Goal: Task Accomplishment & Management: Manage account settings

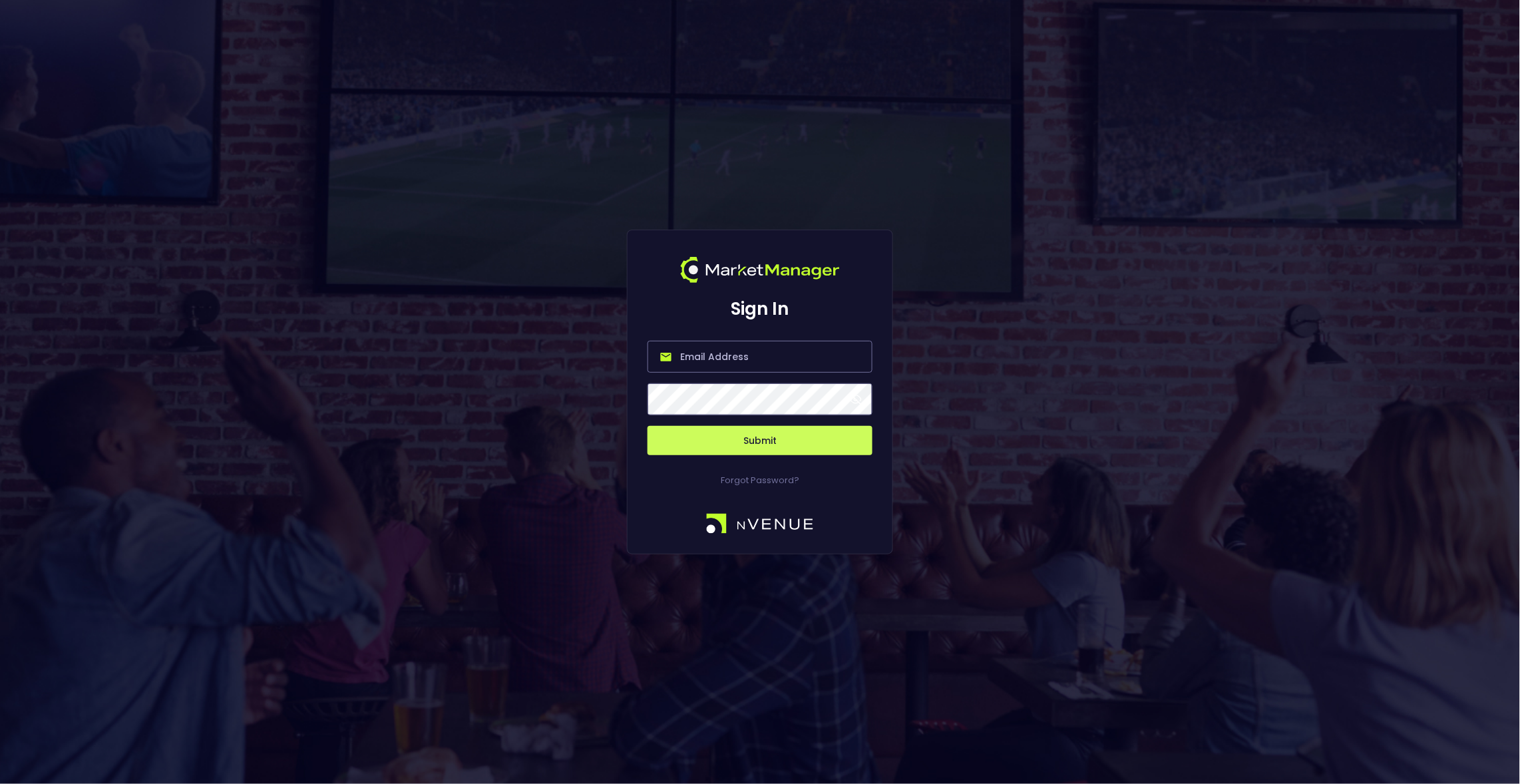
type input "[EMAIL_ADDRESS][DOMAIN_NAME]"
click at [768, 445] on button "Submit" at bounding box center [760, 440] width 225 height 29
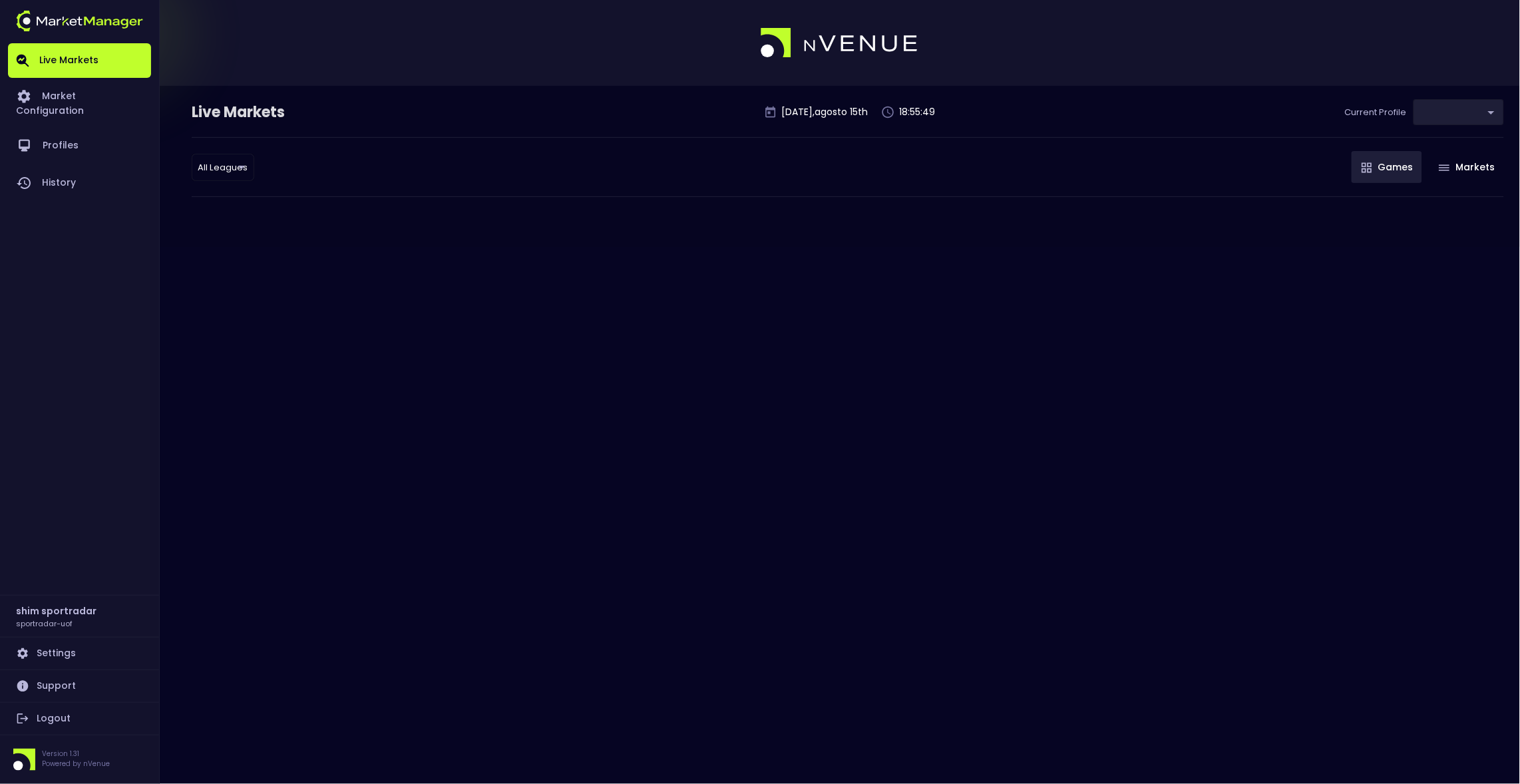
type input "496811f1-1123-4a06-af2f-6846d3f5a6e9"
click at [62, 127] on link "Profiles" at bounding box center [80, 146] width 143 height 37
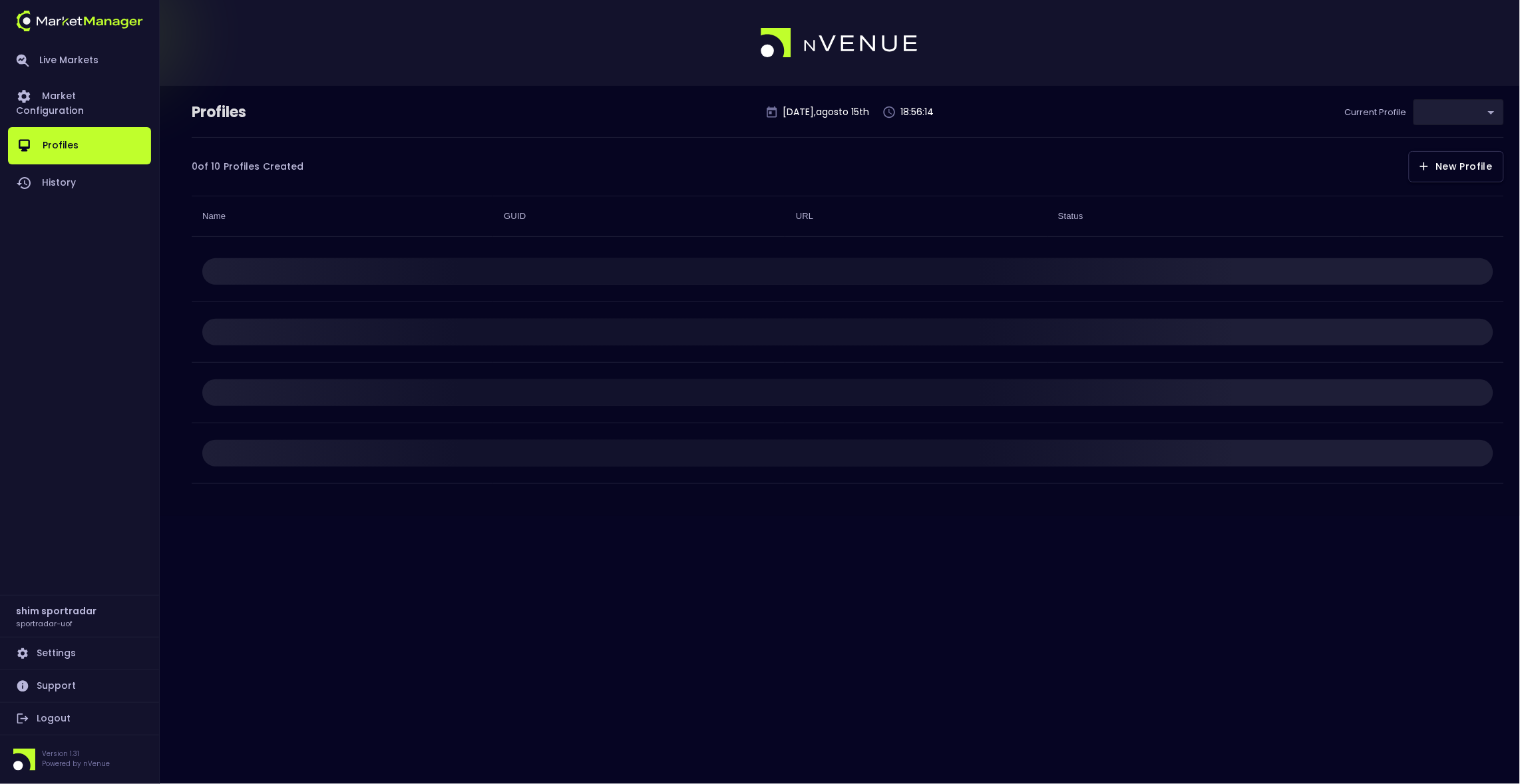
type input "496811f1-1123-4a06-af2f-6846d3f5a6e9"
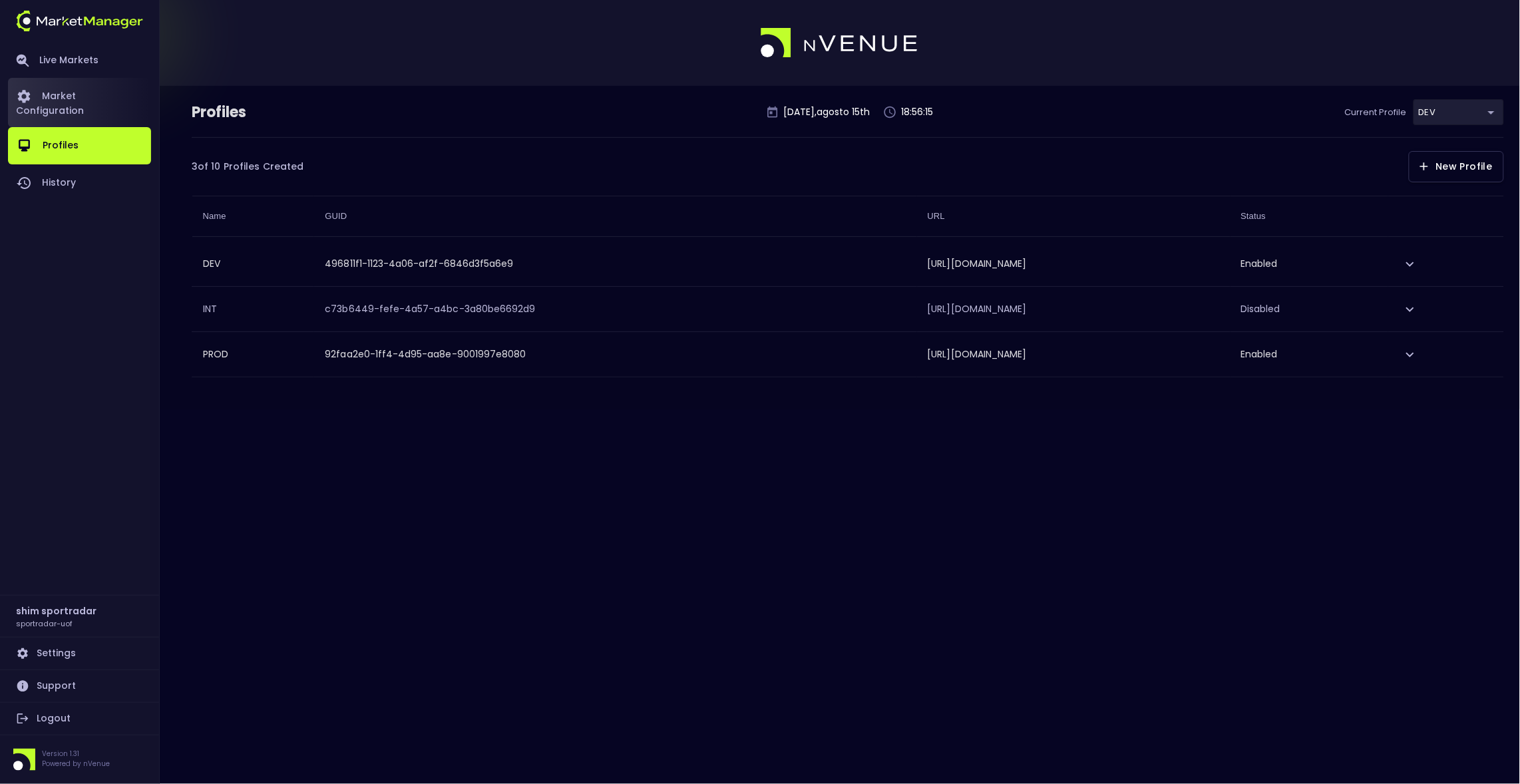
click at [82, 92] on link "Market Configuration" at bounding box center [80, 102] width 143 height 49
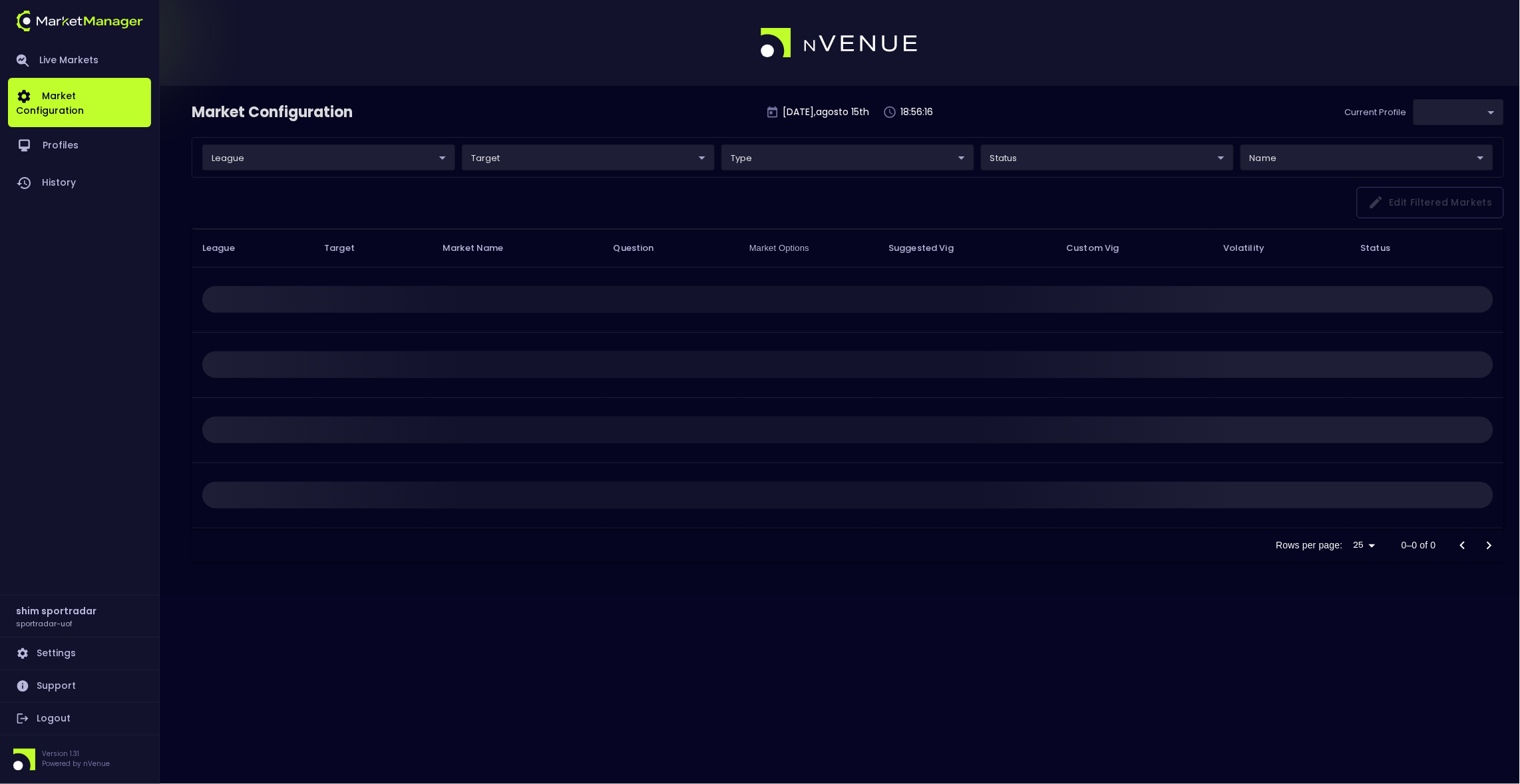
type input "496811f1-1123-4a06-af2f-6846d3f5a6e9"
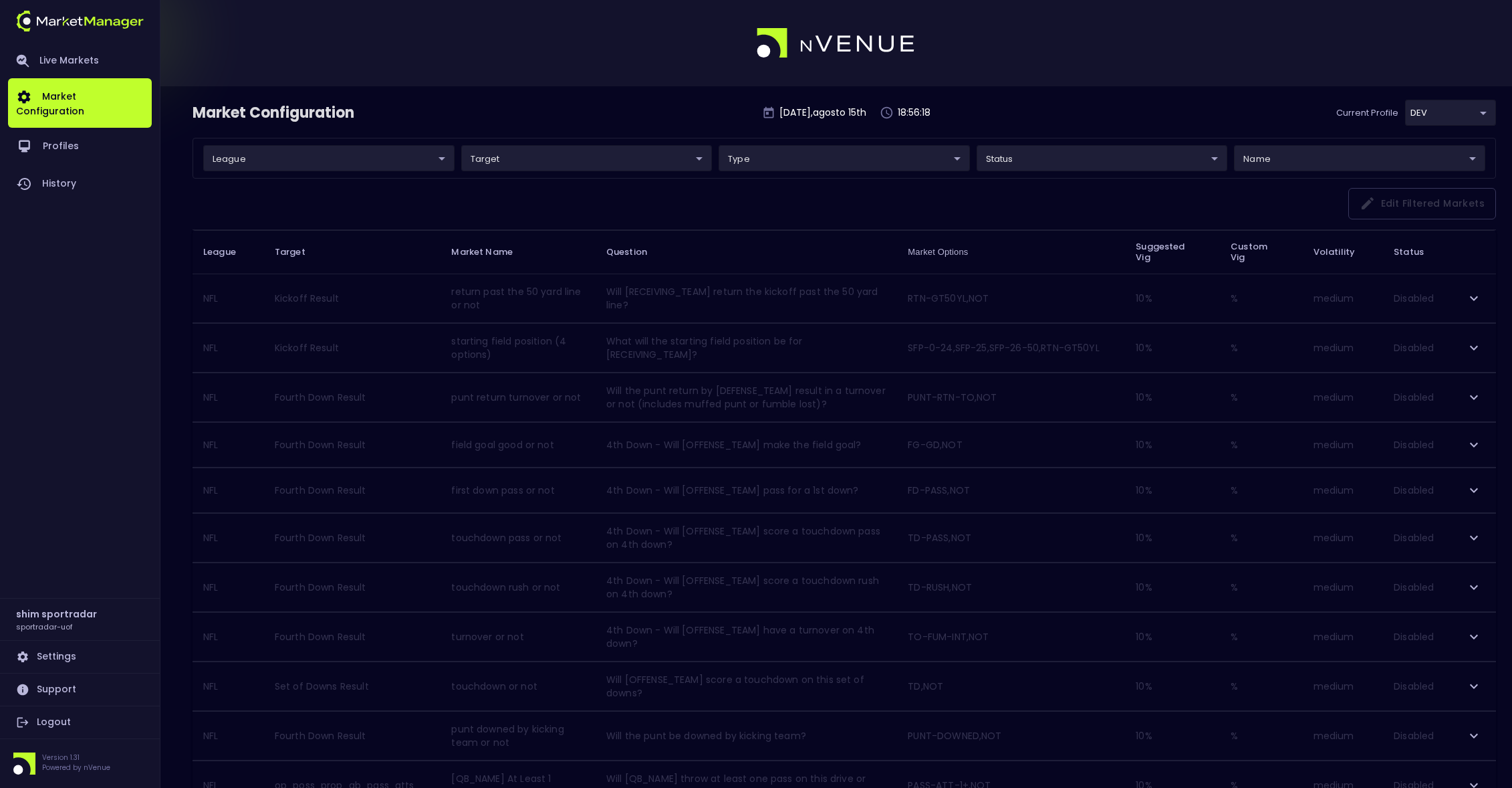
click at [284, 156] on body "Live Markets Market Configuration Profiles History shim sportradar sportradar-u…" at bounding box center [756, 781] width 1512 height 1562
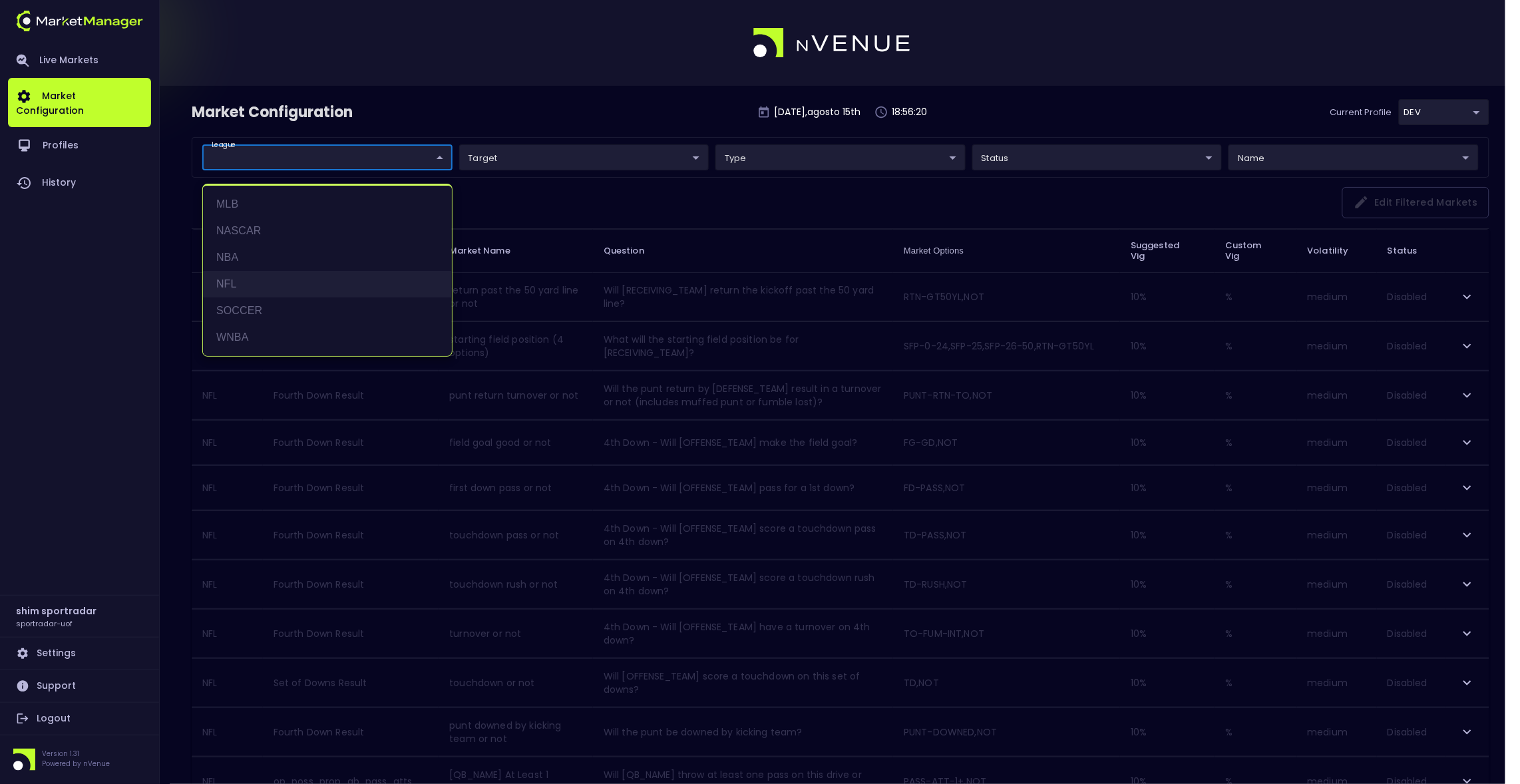
click at [241, 285] on li "NFL" at bounding box center [327, 284] width 249 height 26
type input "NFL"
click at [609, 111] on div at bounding box center [760, 392] width 1520 height 784
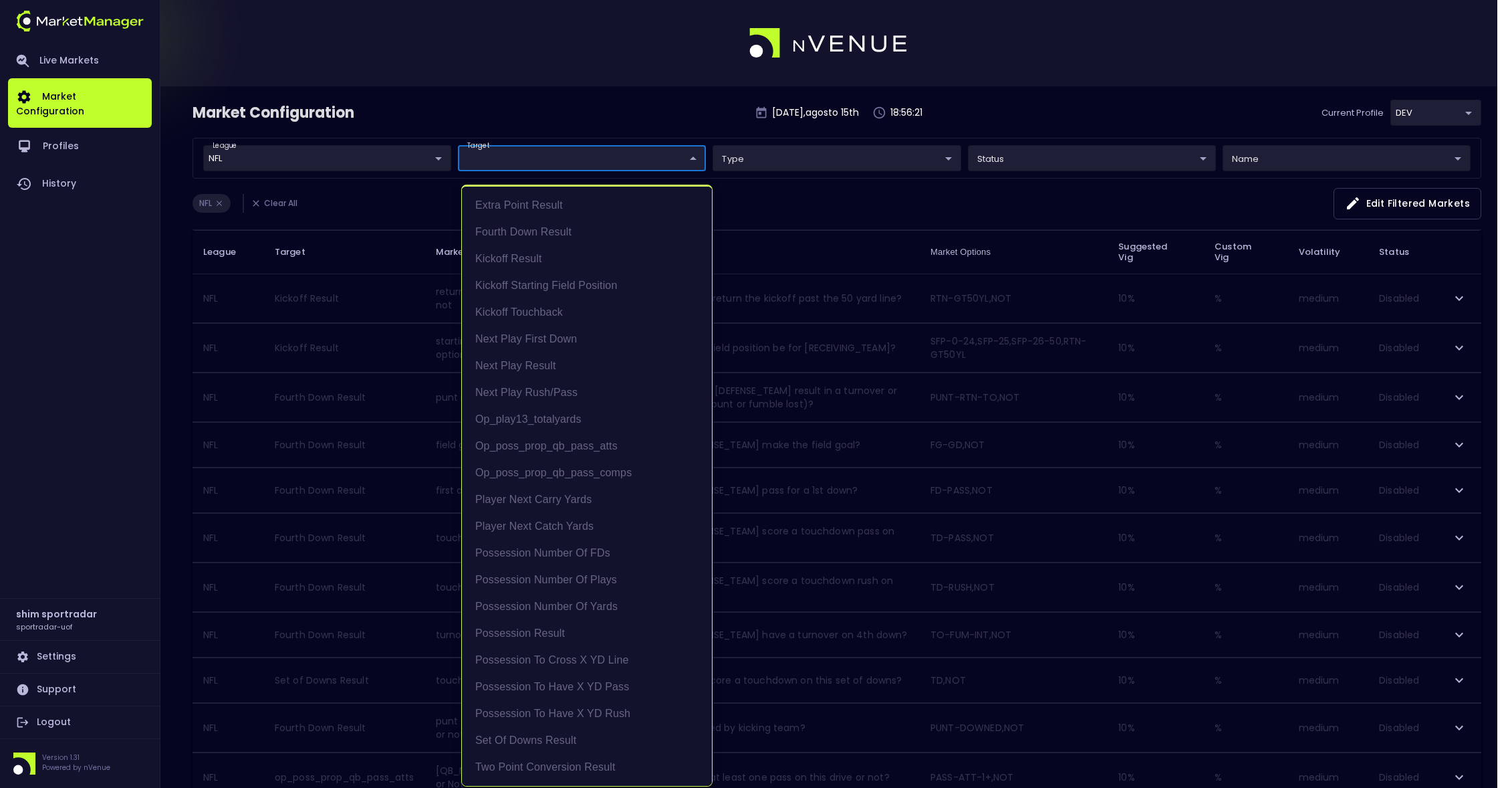
click at [596, 154] on body "Live Markets Market Configuration Profiles History shim sportradar sportradar-u…" at bounding box center [756, 777] width 1512 height 1554
click at [603, 162] on div at bounding box center [763, 394] width 1527 height 788
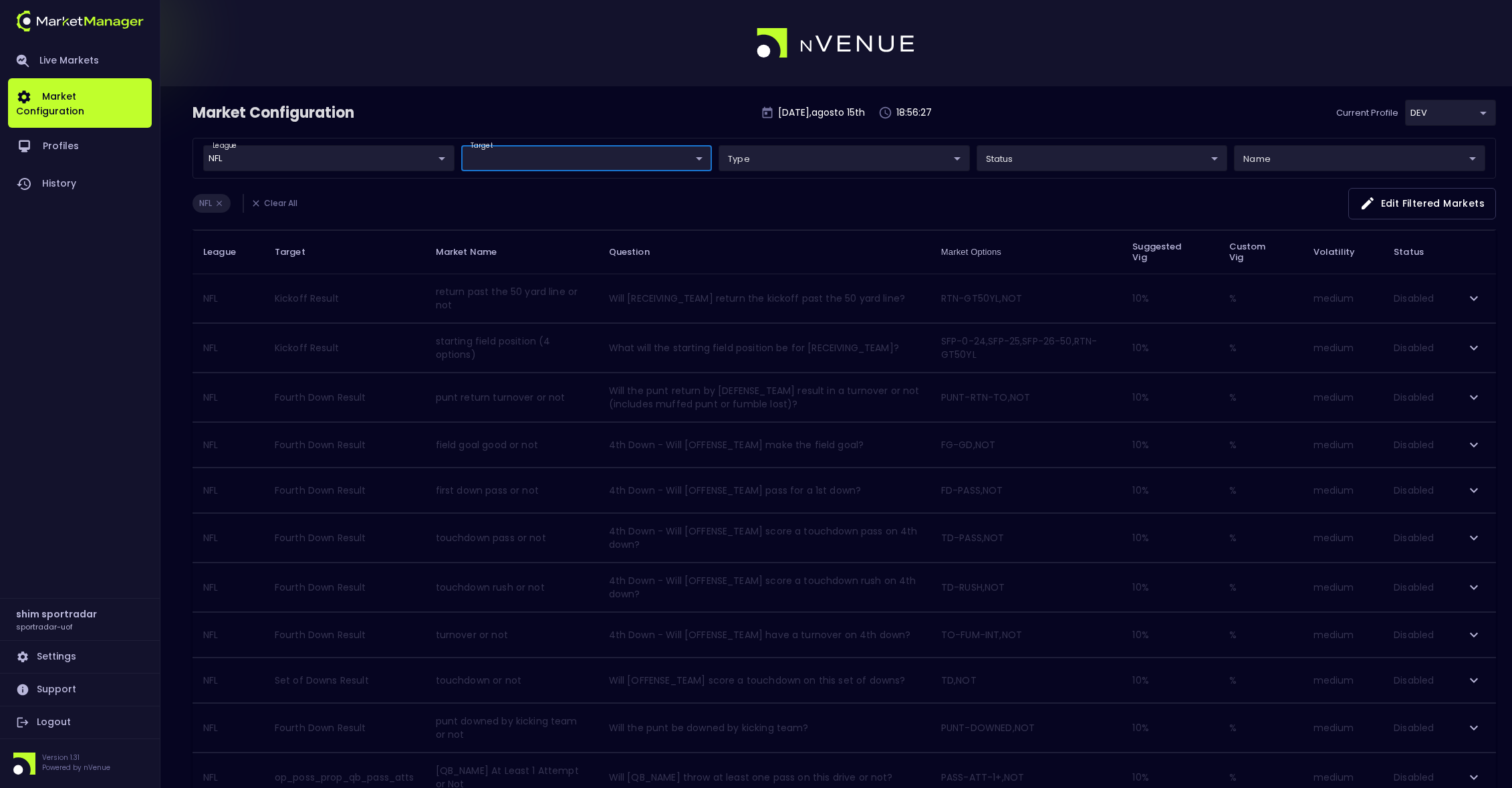
click at [603, 162] on body "Live Markets Market Configuration Profiles History shim sportradar sportradar-u…" at bounding box center [756, 777] width 1512 height 1554
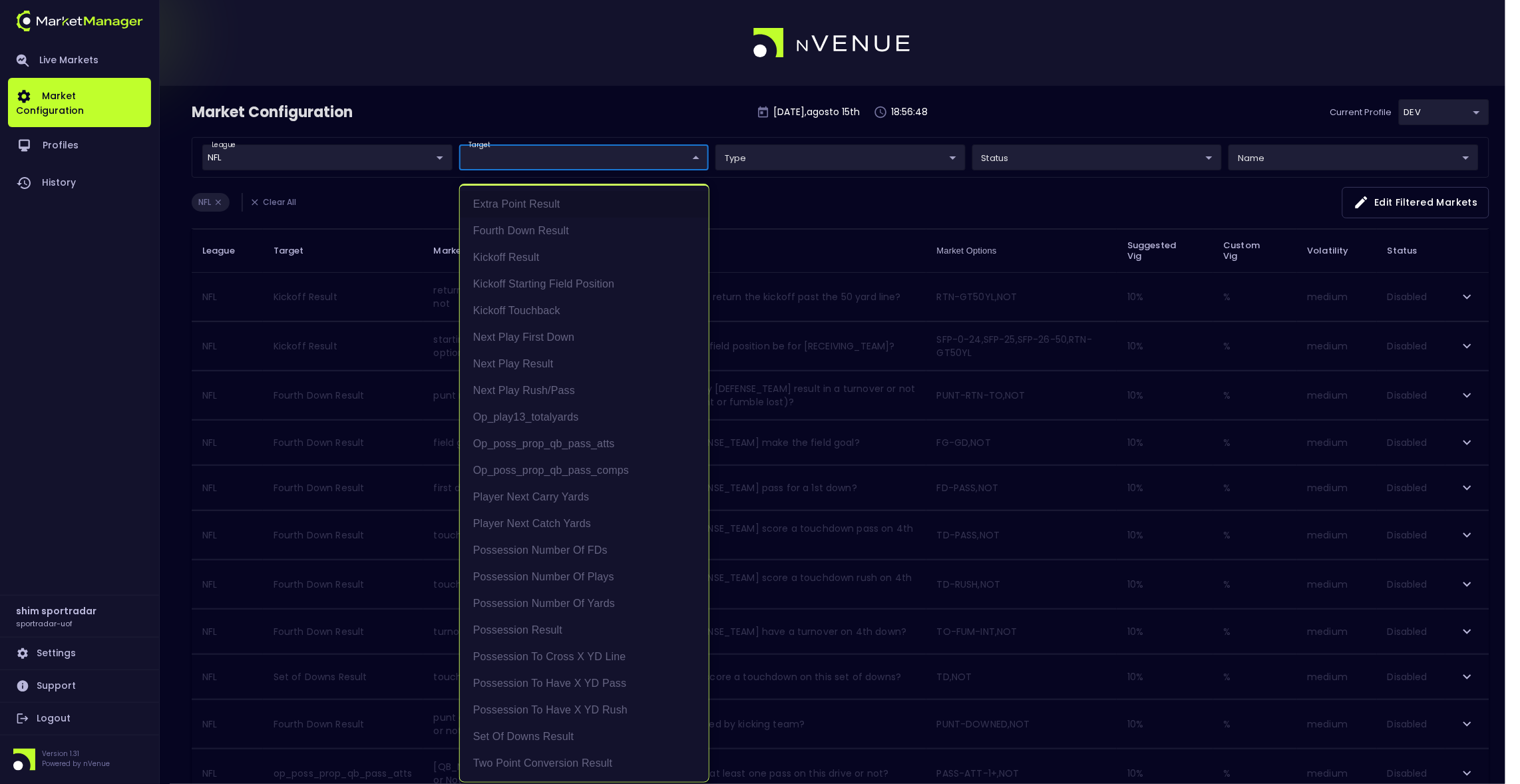
click at [602, 103] on div at bounding box center [760, 392] width 1520 height 784
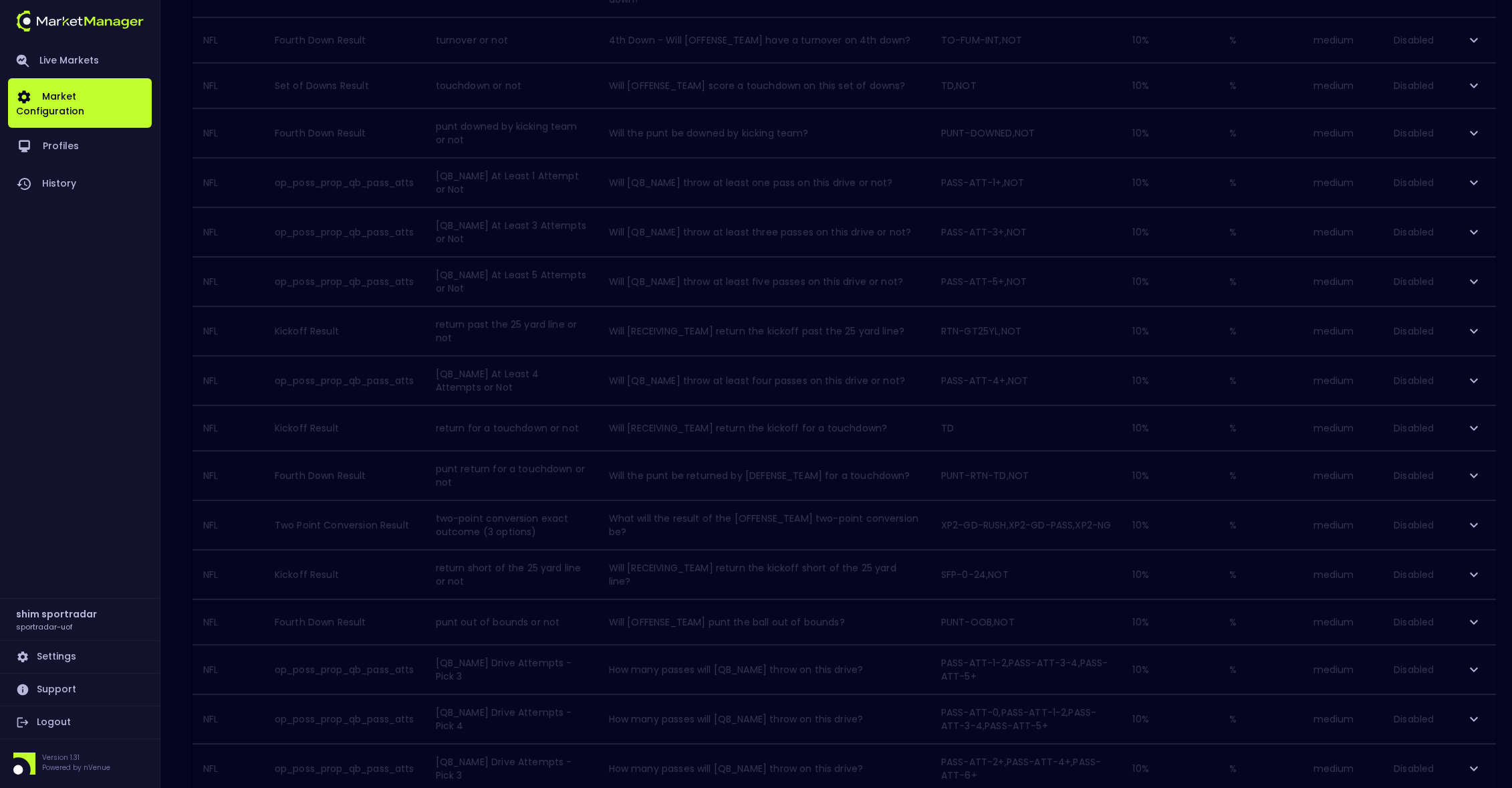
scroll to position [773, 0]
click at [1482, 737] on icon "Go to next page" at bounding box center [1482, 739] width 16 height 16
click at [1484, 740] on icon "Go to next page" at bounding box center [1482, 739] width 16 height 16
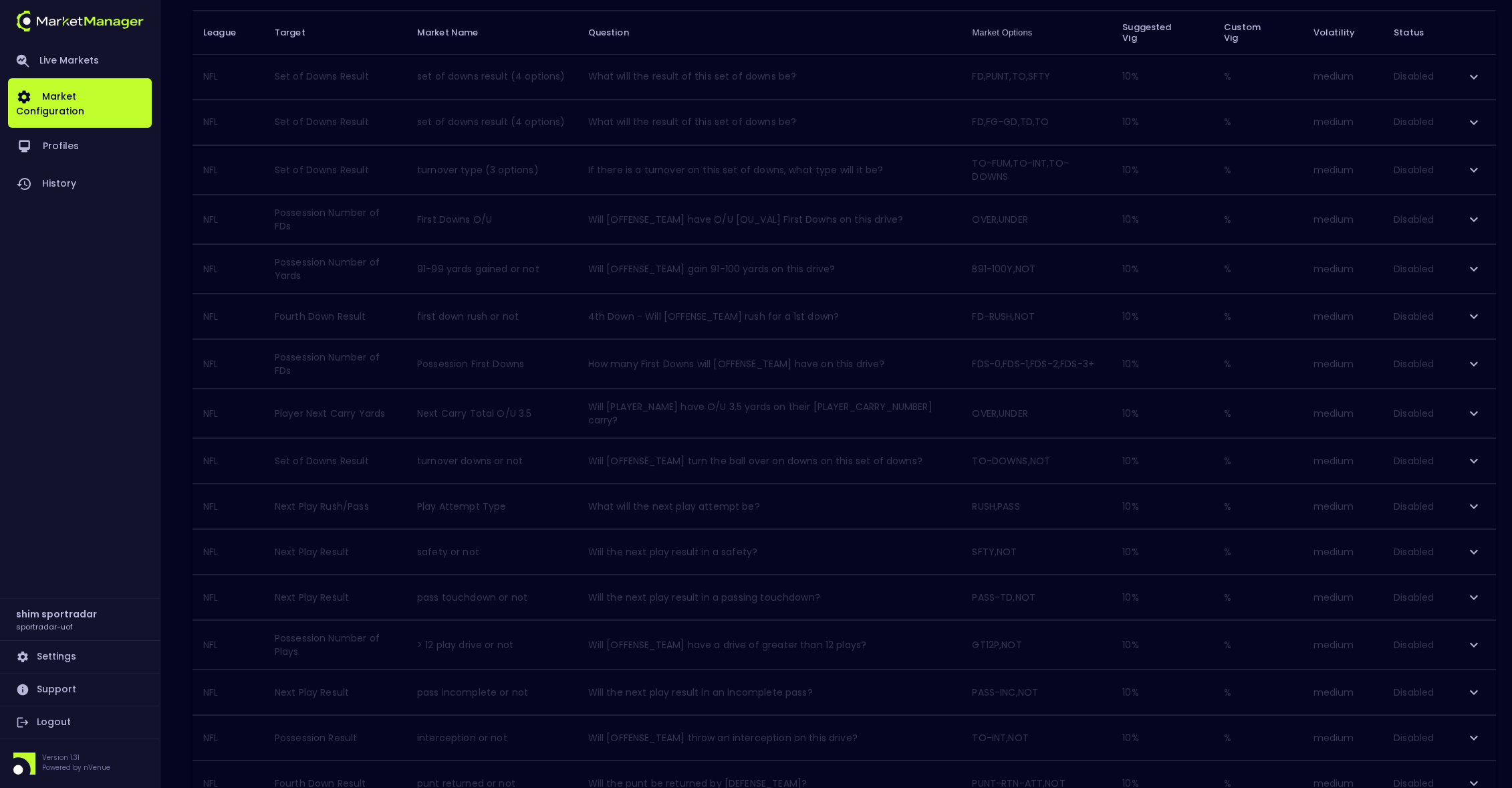
click at [1475, 503] on icon "expand row" at bounding box center [1474, 506] width 16 height 16
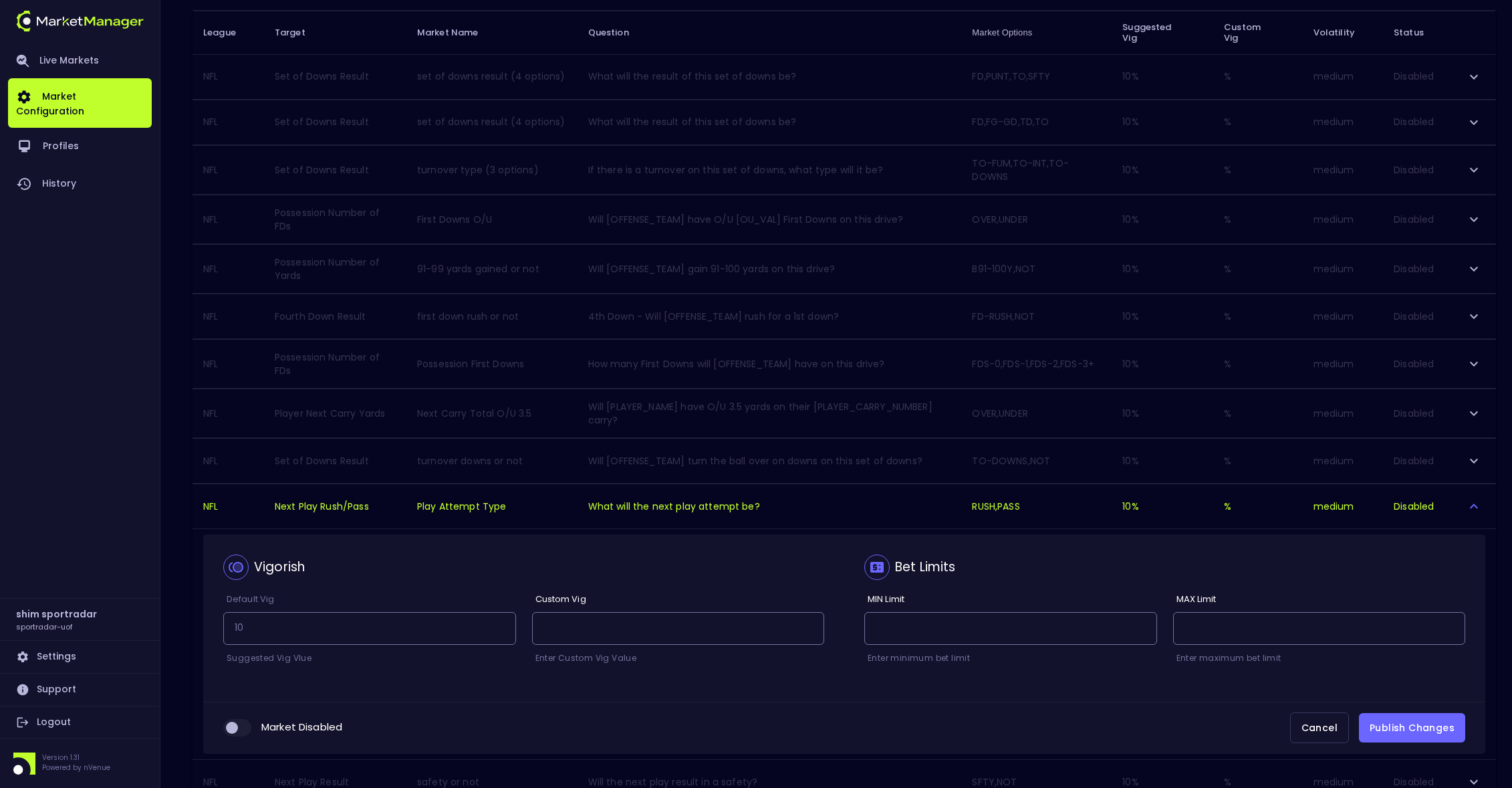
click at [233, 732] on input "collapsible table" at bounding box center [232, 728] width 36 height 12
checkbox input "true"
click at [1389, 726] on button "Publish Changes" at bounding box center [1412, 728] width 106 height 30
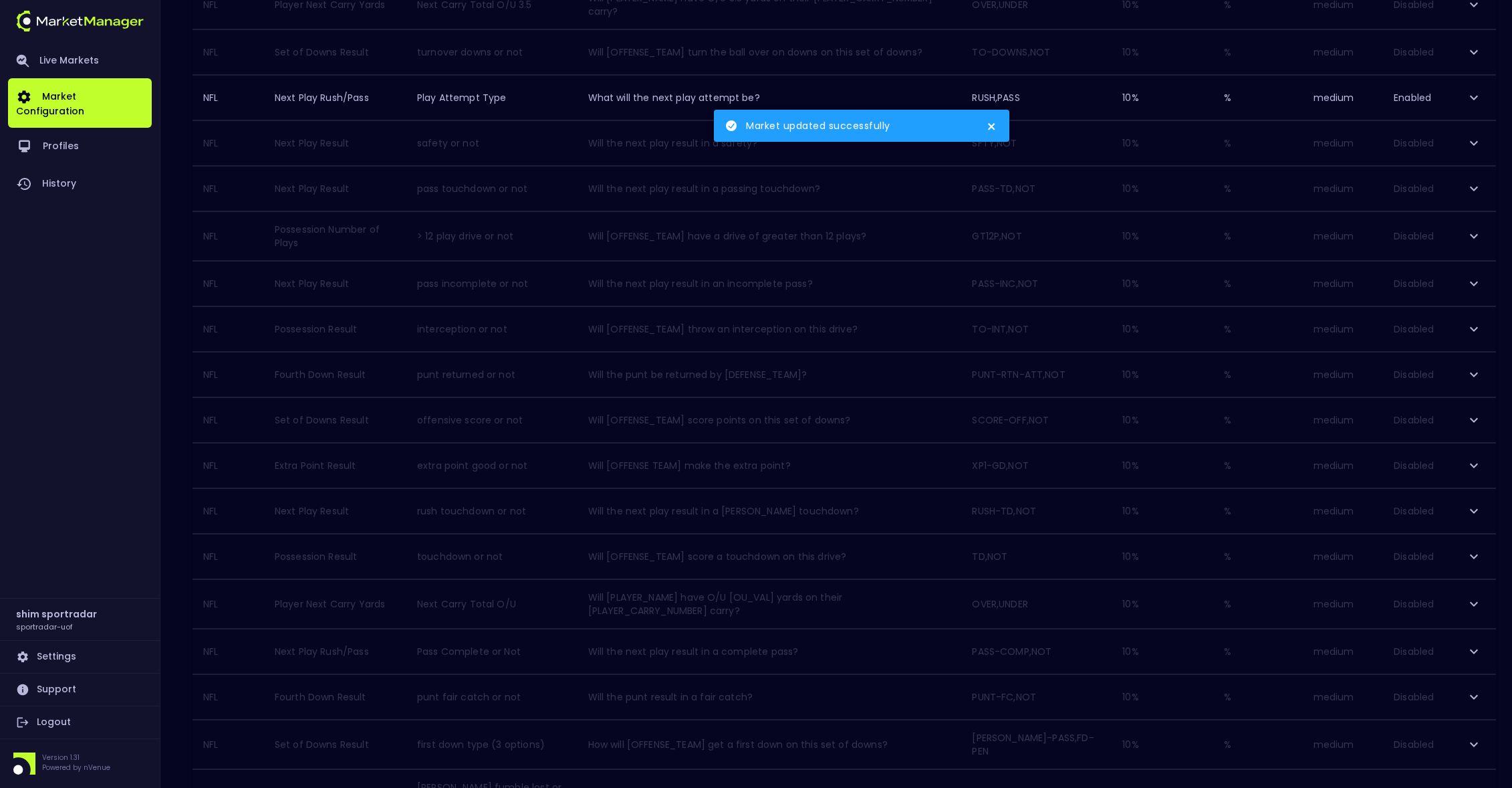
scroll to position [724, 0]
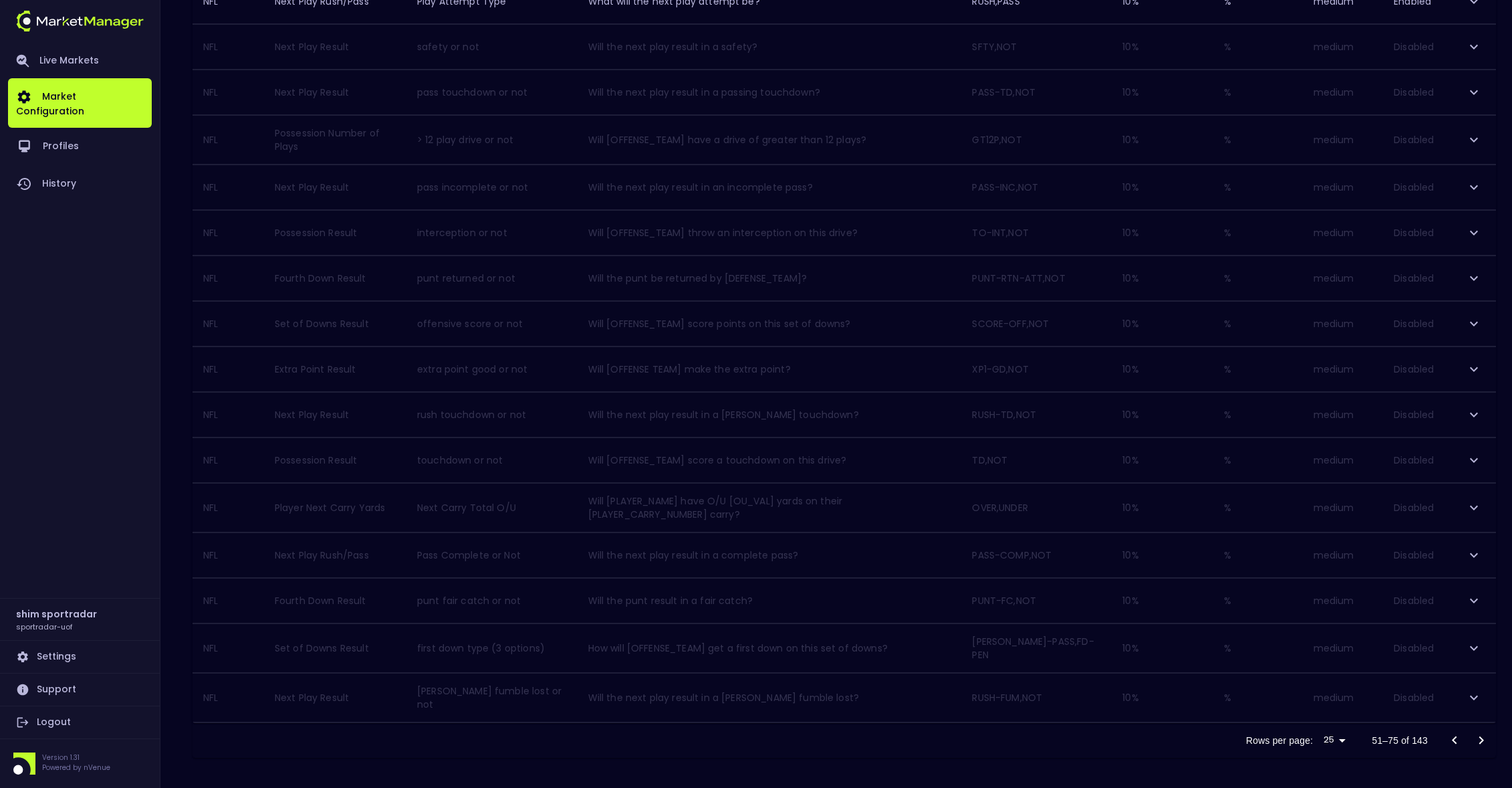
click at [1483, 736] on icon "Go to next page" at bounding box center [1482, 741] width 16 height 16
click at [1479, 733] on icon "Go to next page" at bounding box center [1482, 739] width 16 height 16
click at [1479, 733] on icon "Go to next page" at bounding box center [1482, 740] width 16 height 16
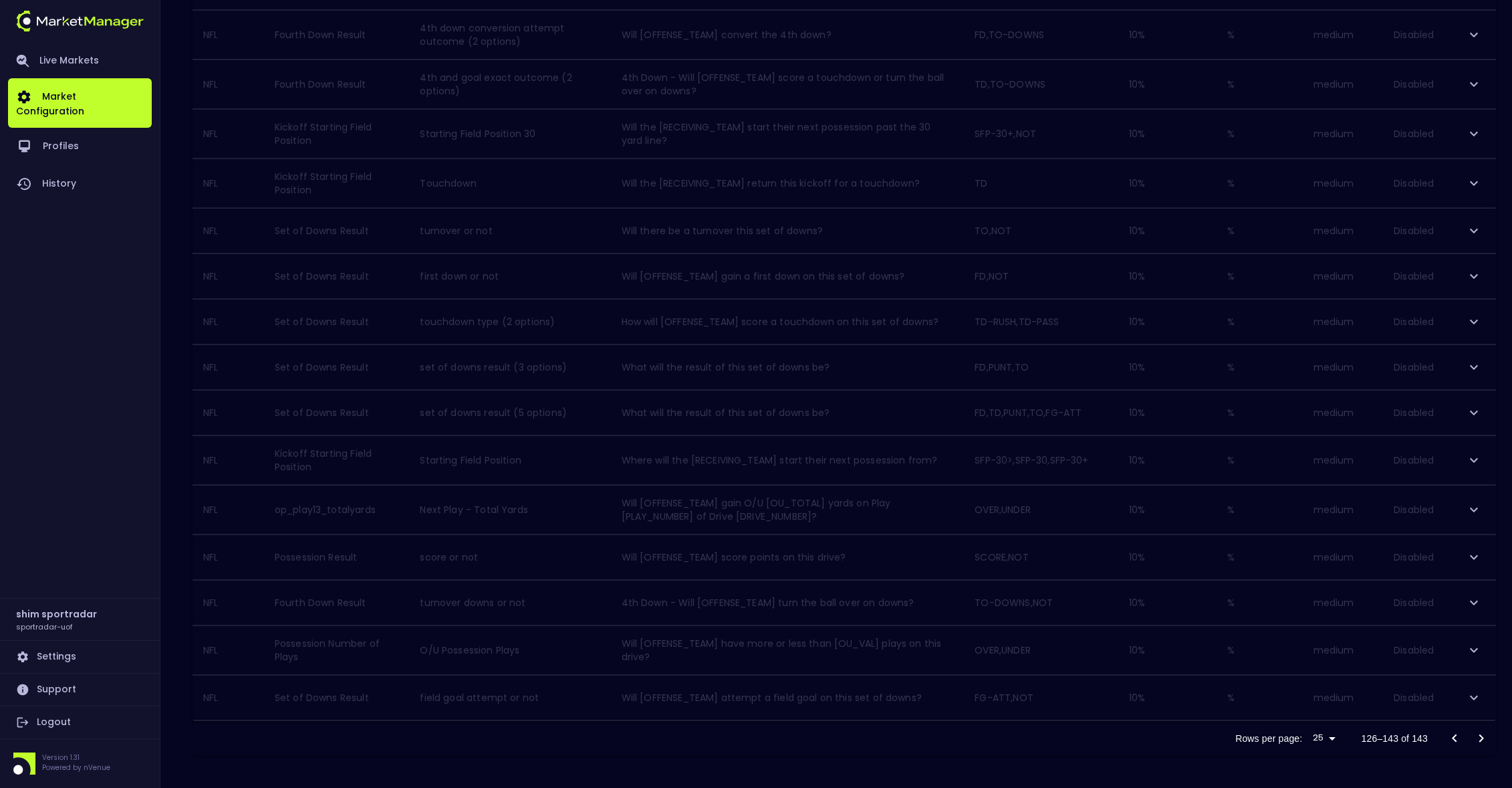
scroll to position [409, 0]
click at [1479, 733] on div at bounding box center [1468, 738] width 54 height 26
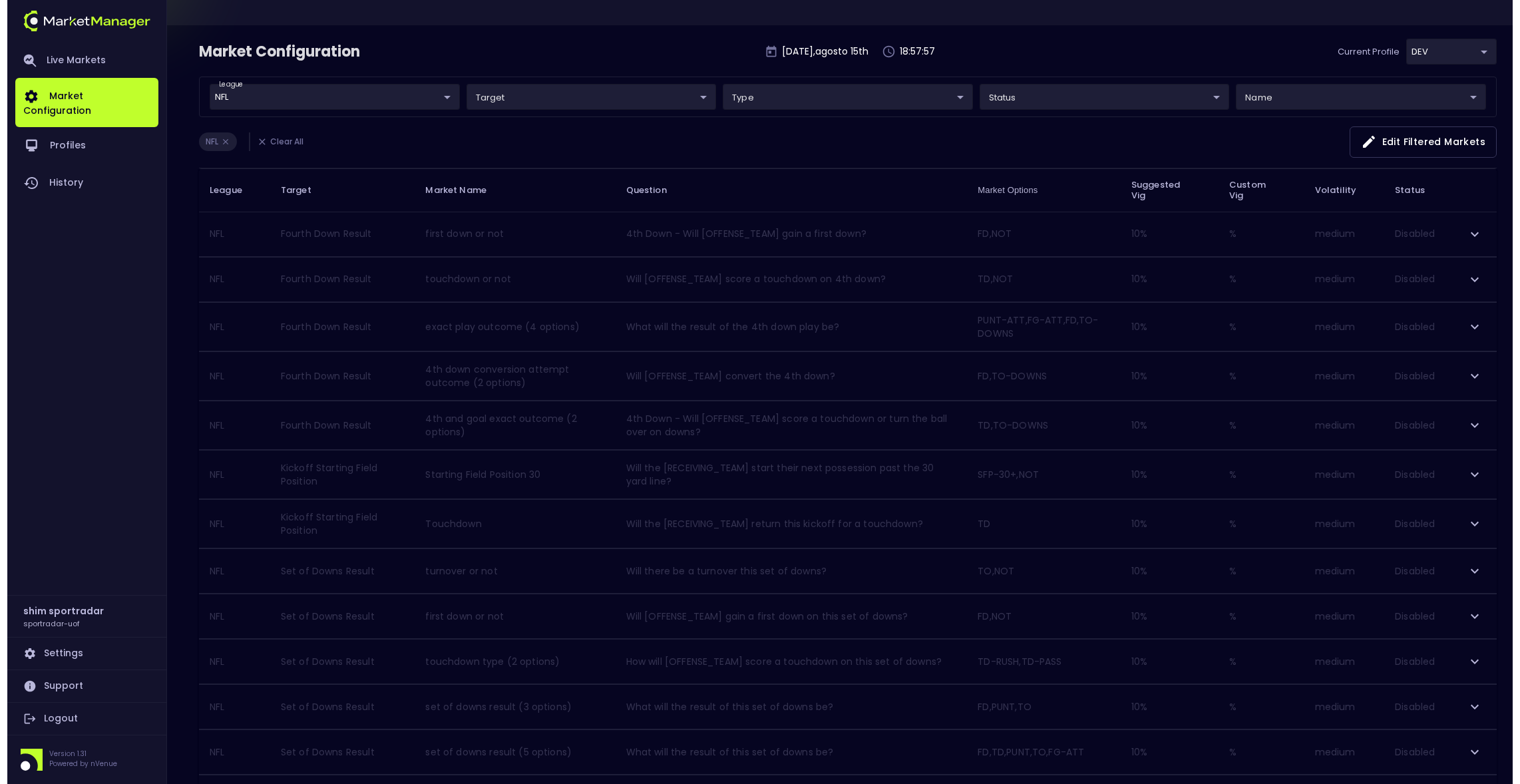
scroll to position [0, 0]
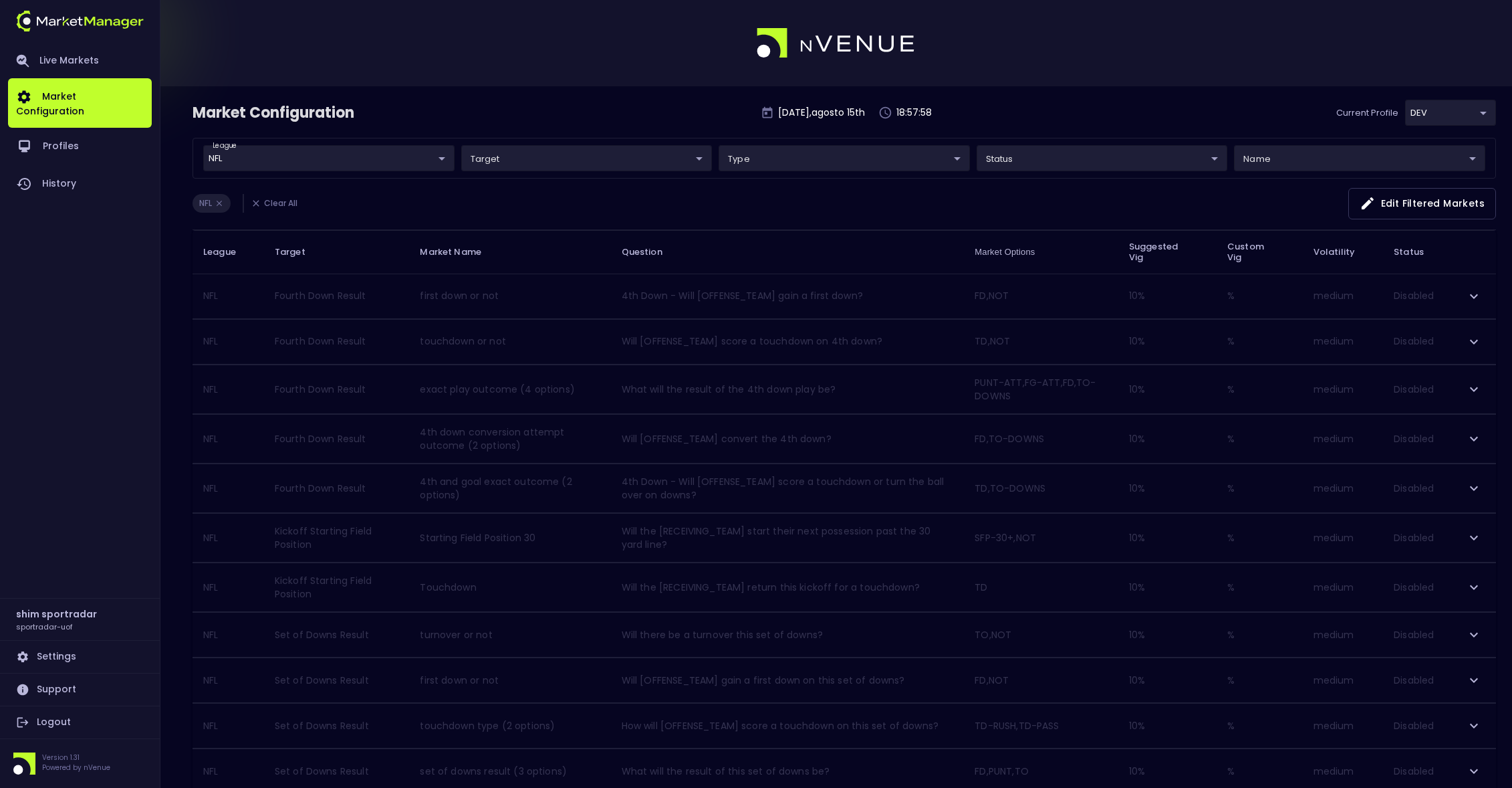
click at [522, 157] on body "Live Markets Market Configuration Profiles History shim sportradar sportradar-u…" at bounding box center [756, 596] width 1512 height 1192
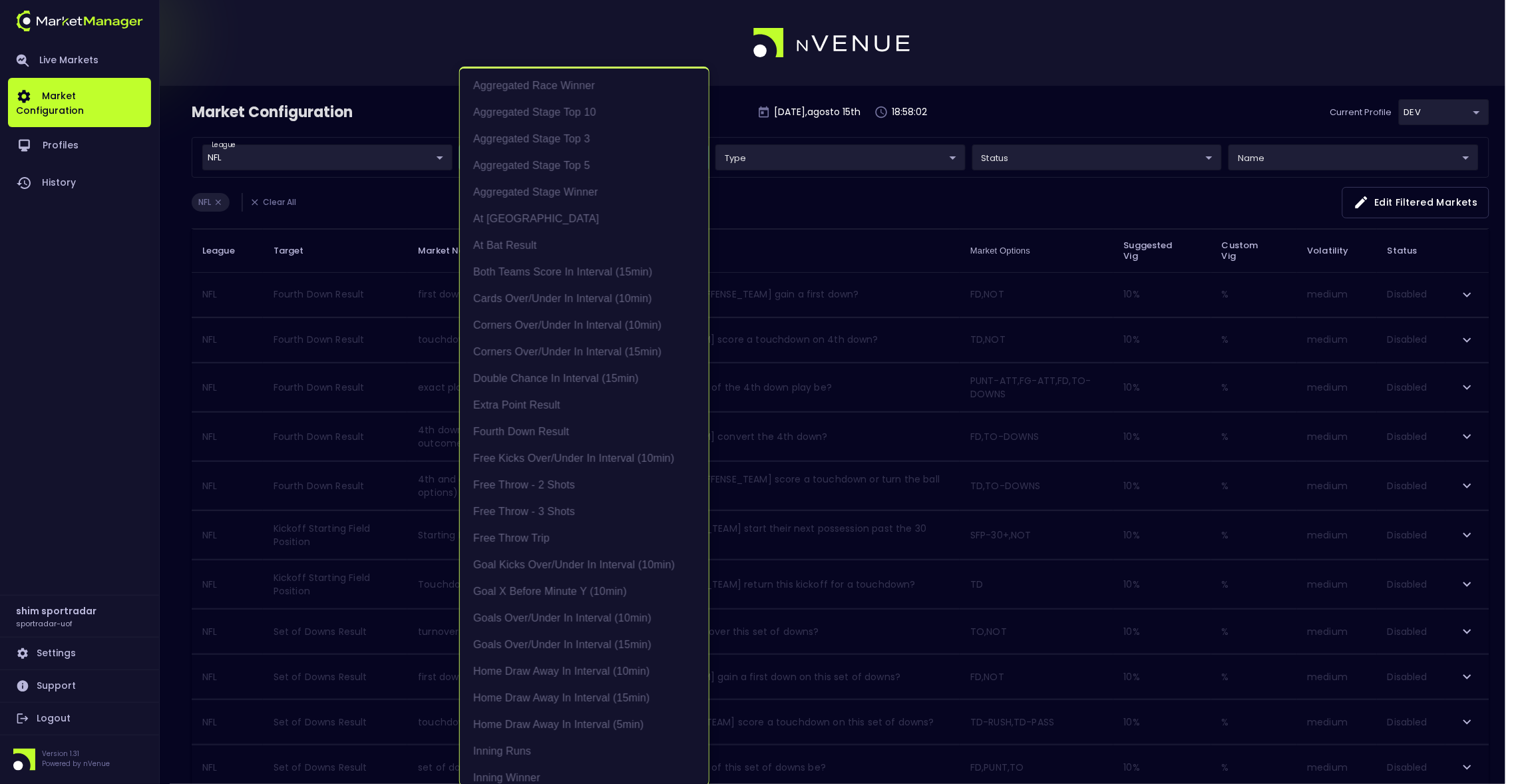
scroll to position [498, 0]
click at [400, 156] on div at bounding box center [760, 392] width 1520 height 784
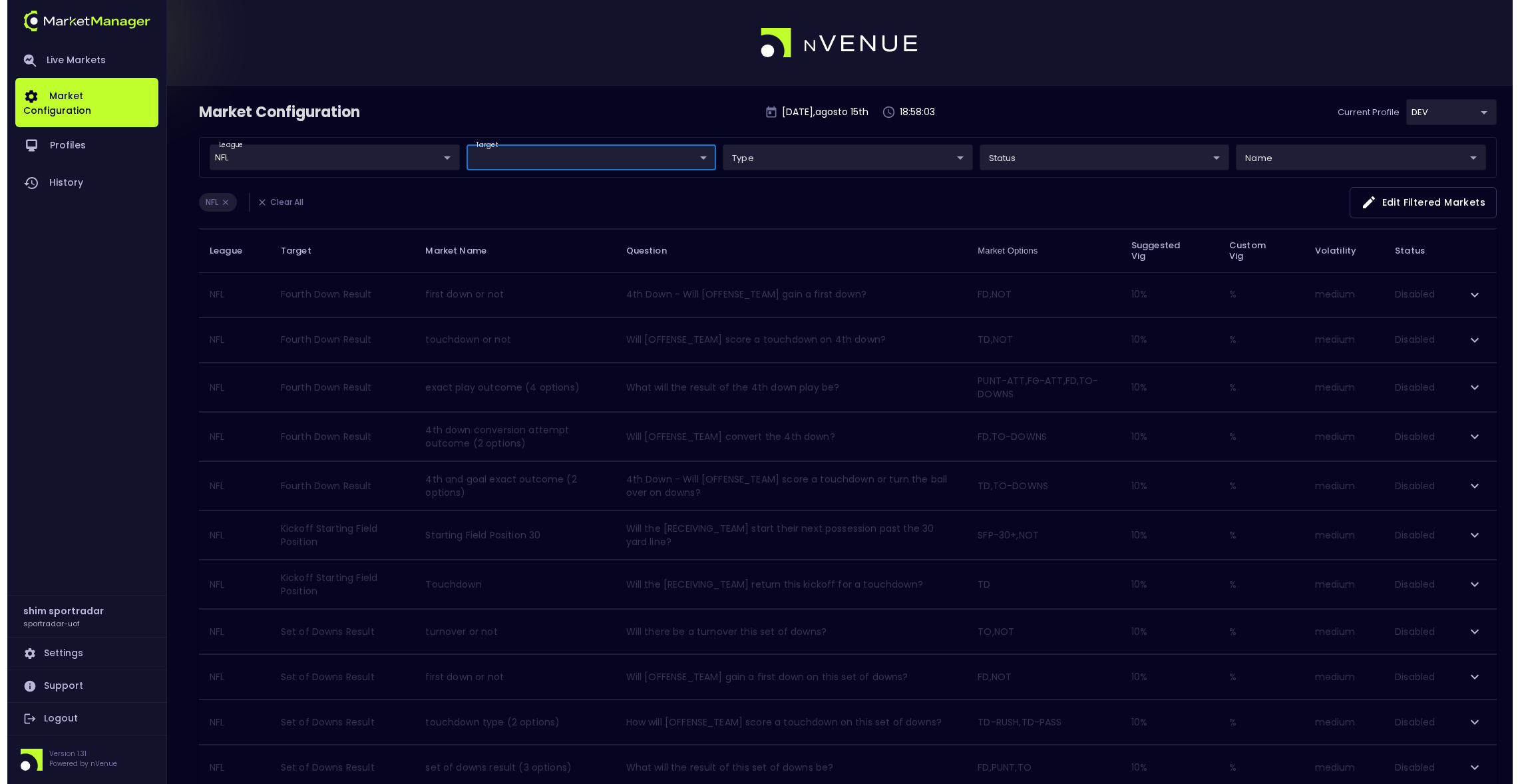
scroll to position [0, 0]
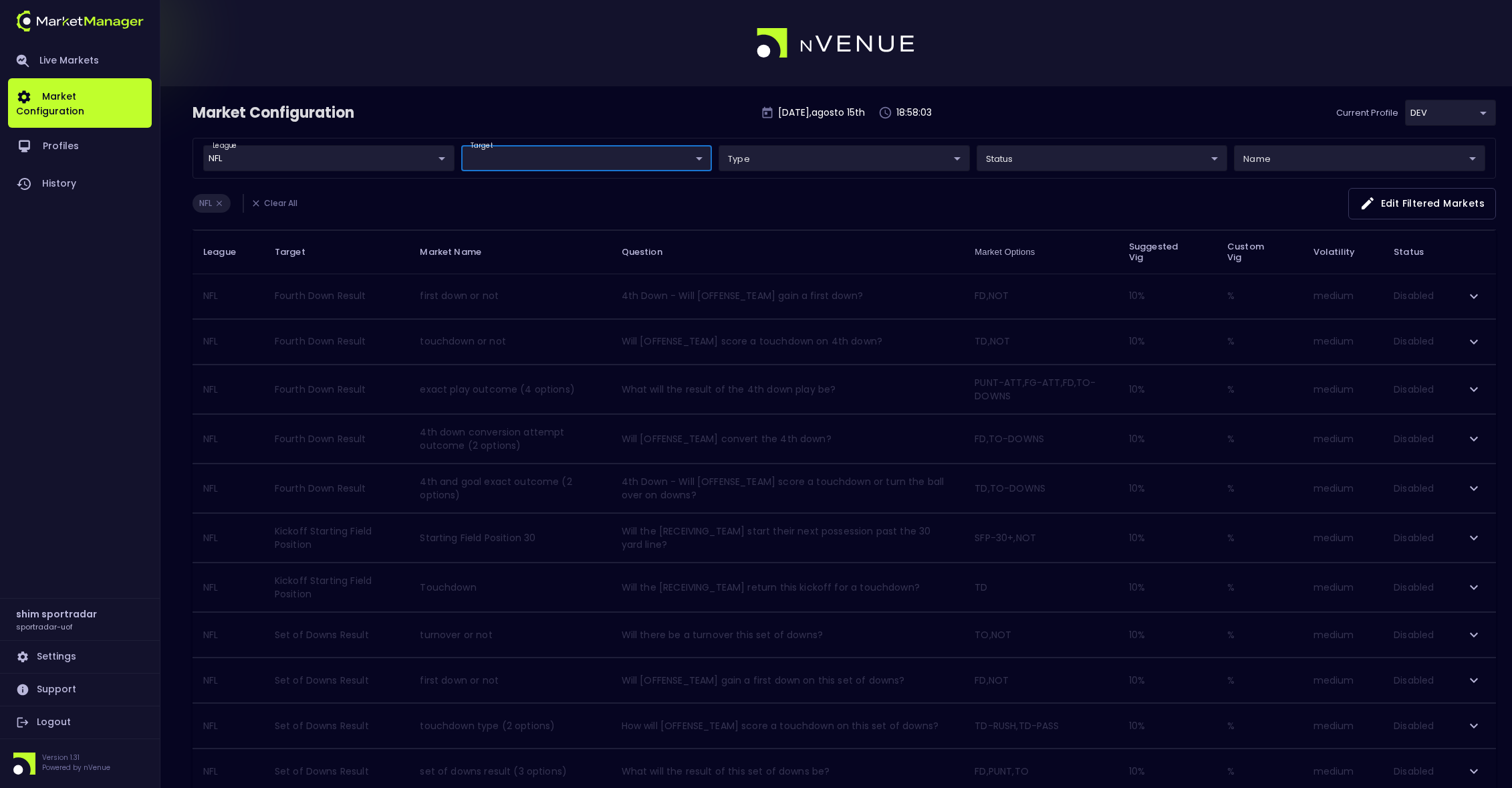
click at [400, 157] on div "4 Minute - Away Points 4 Minute - Away Points OU 4 Minute - Home Points 4 Minut…" at bounding box center [756, 394] width 1512 height 788
click at [402, 158] on body "Live Markets Market Configuration Profiles History shim sportradar sportradar-u…" at bounding box center [756, 596] width 1512 height 1192
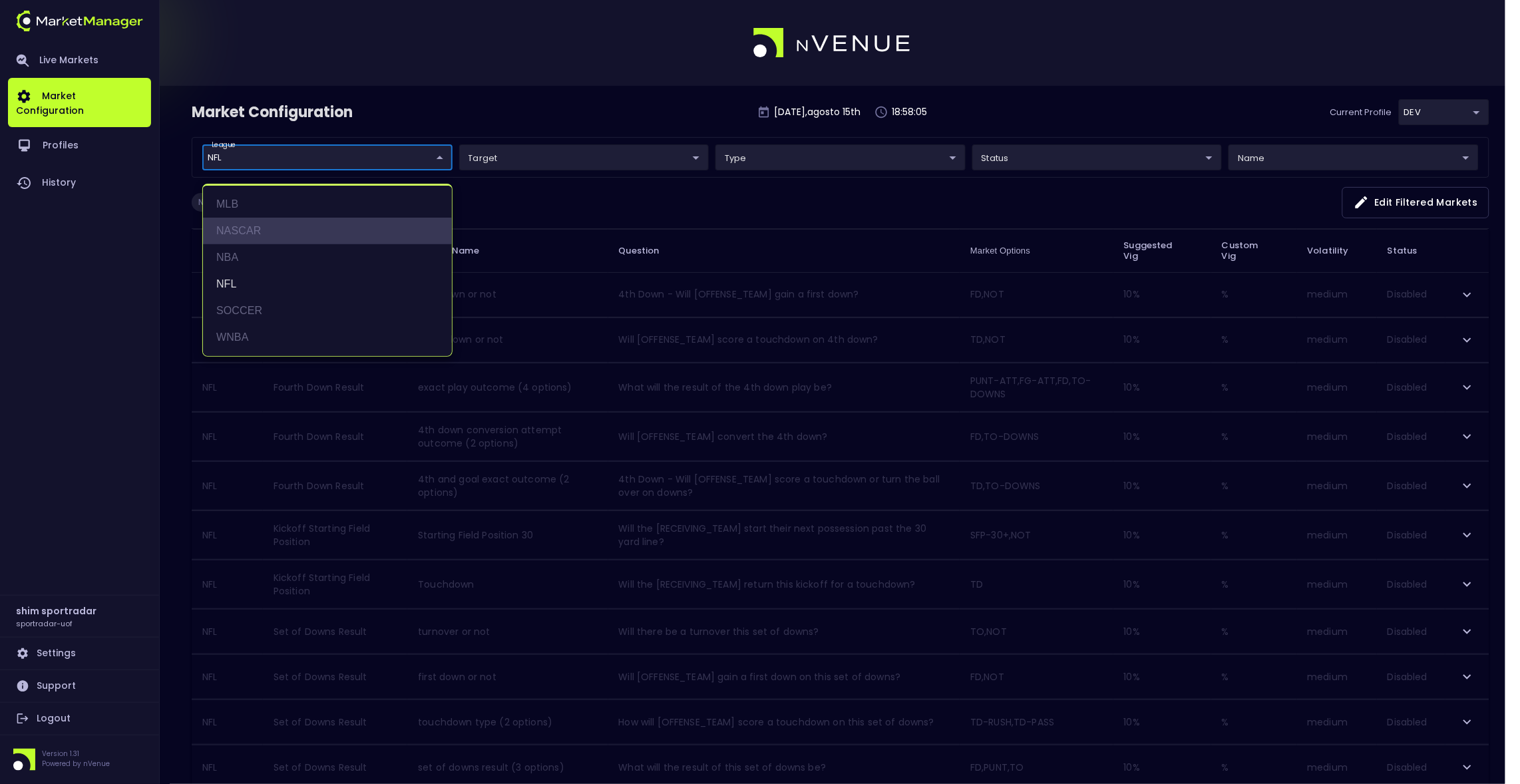
click at [262, 234] on li "NASCAR" at bounding box center [327, 231] width 249 height 26
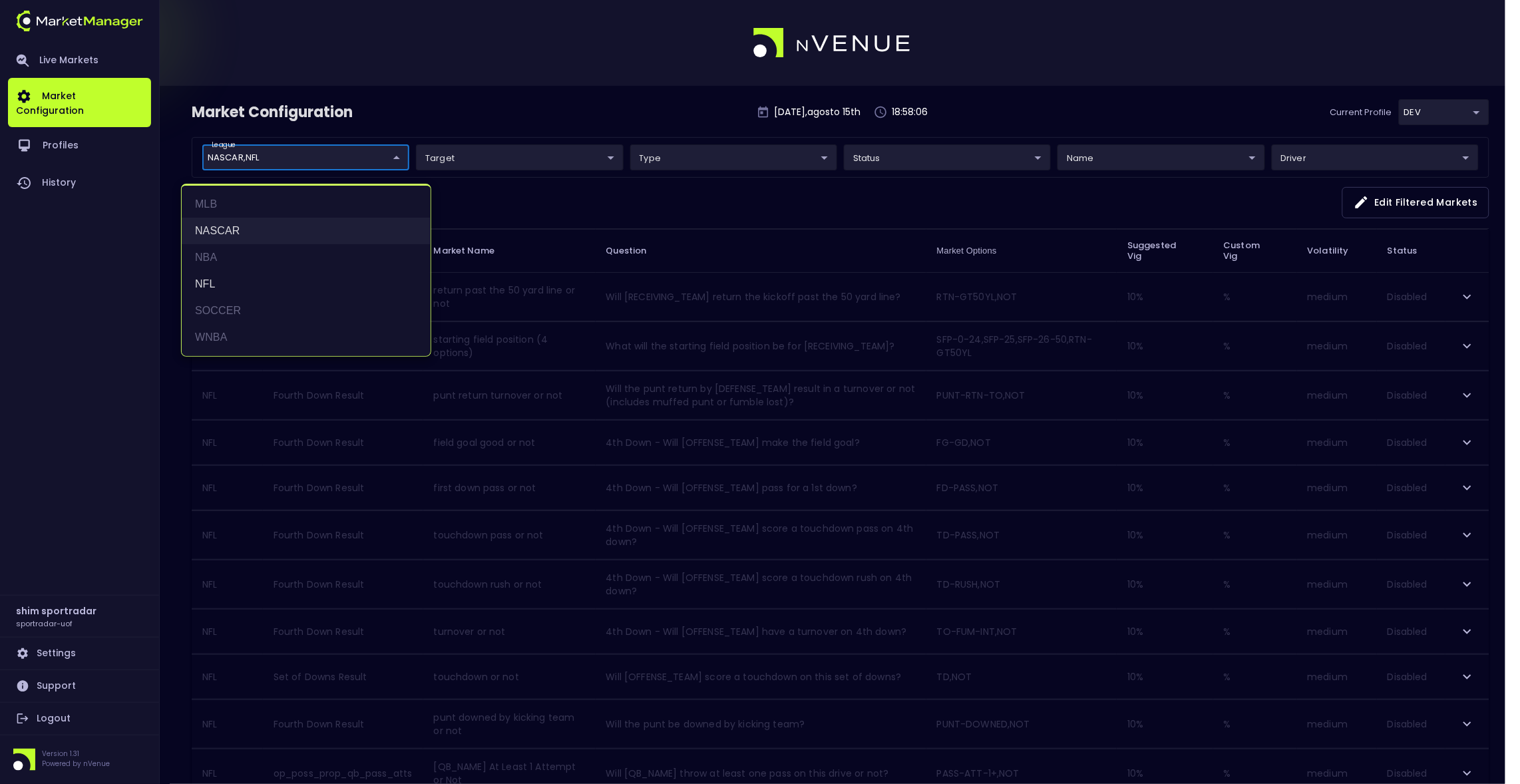
click at [264, 225] on li "NASCAR" at bounding box center [305, 231] width 249 height 26
type input "NFL"
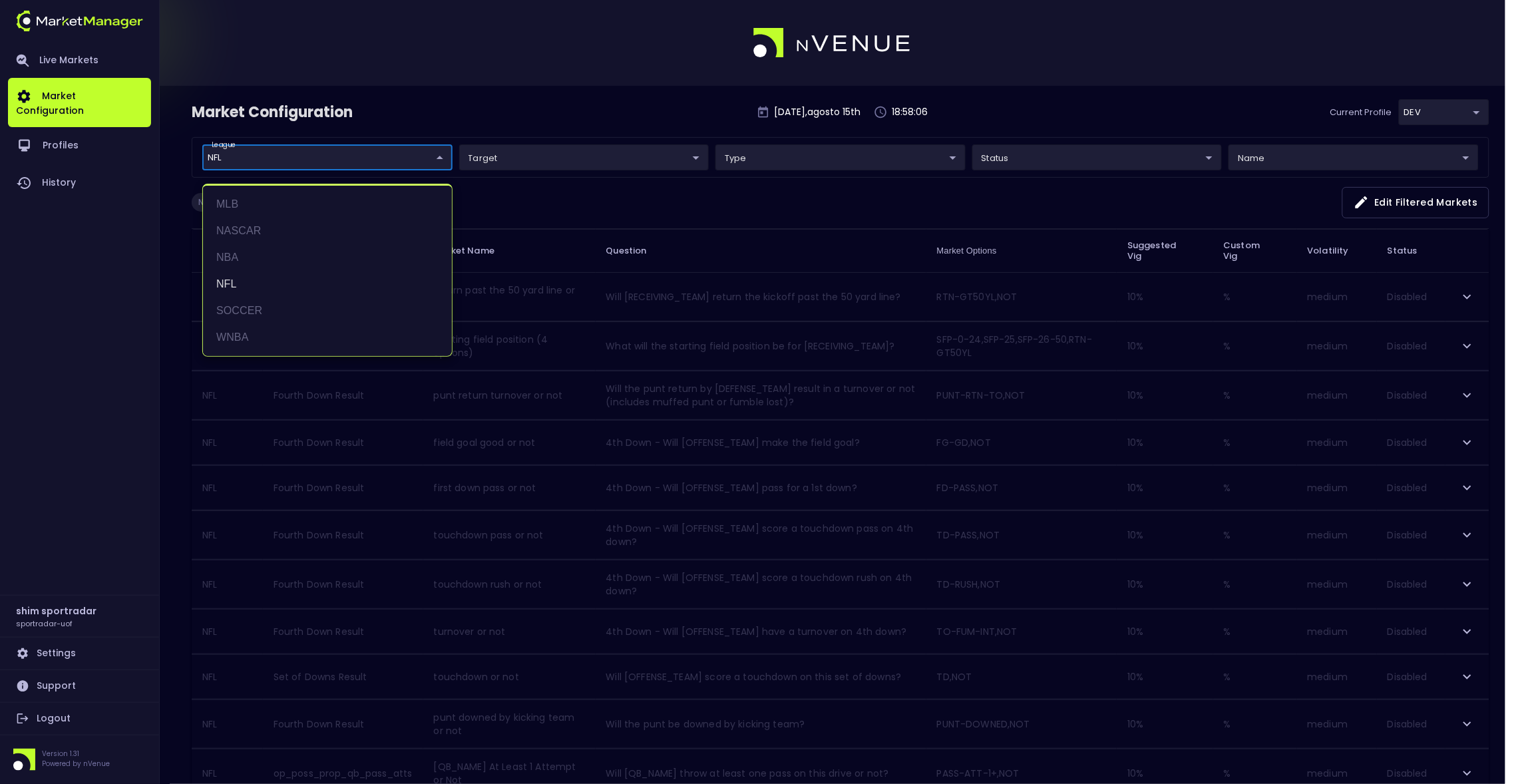
click at [539, 164] on div at bounding box center [760, 392] width 1520 height 784
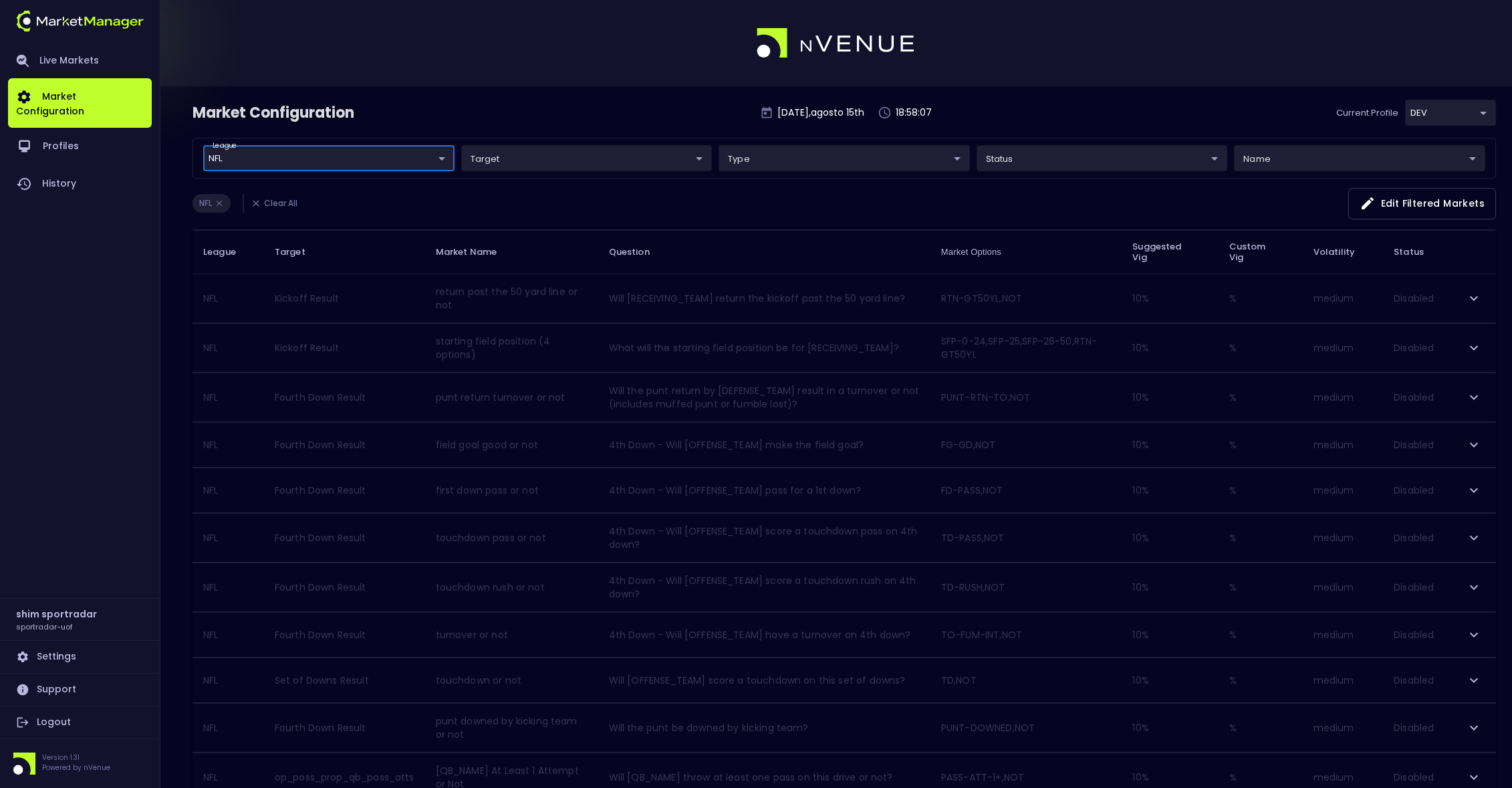
click at [560, 159] on body "Live Markets Market Configuration Profiles History shim sportradar sportradar-u…" at bounding box center [756, 777] width 1512 height 1554
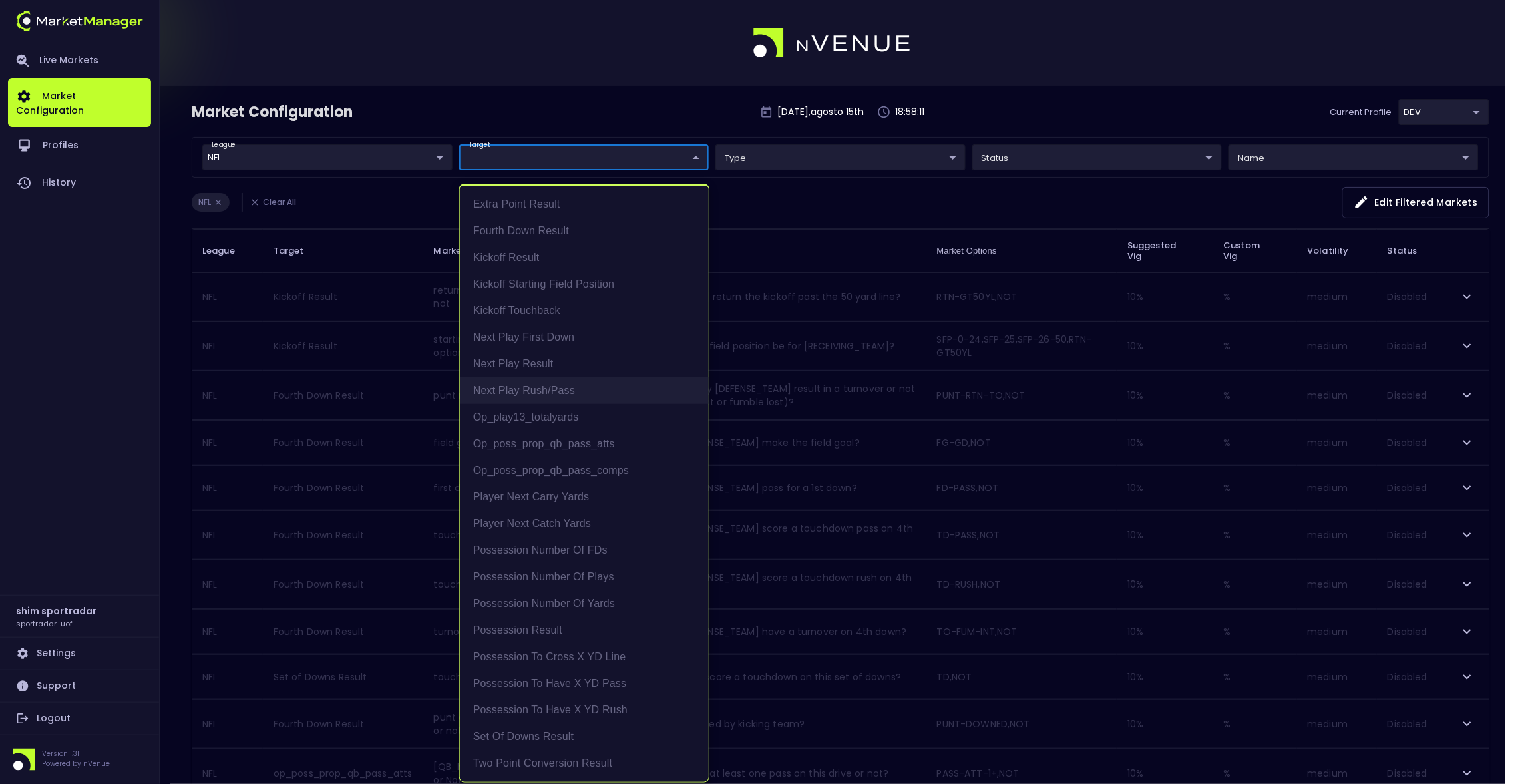
click at [605, 389] on li "Next Play Rush/Pass" at bounding box center [584, 390] width 249 height 26
type input "Next Play Rush/Pass"
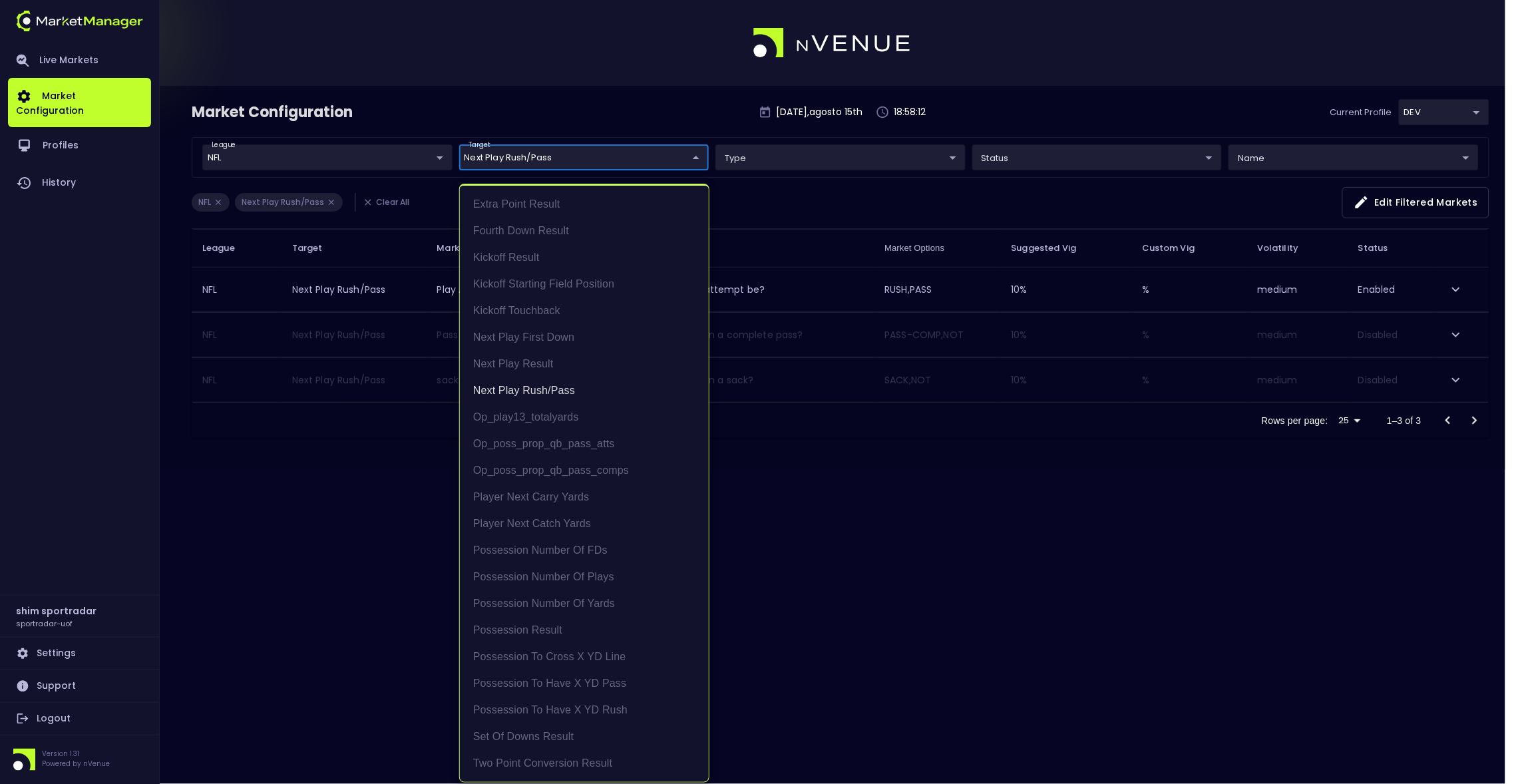
click at [392, 504] on div at bounding box center [760, 392] width 1520 height 784
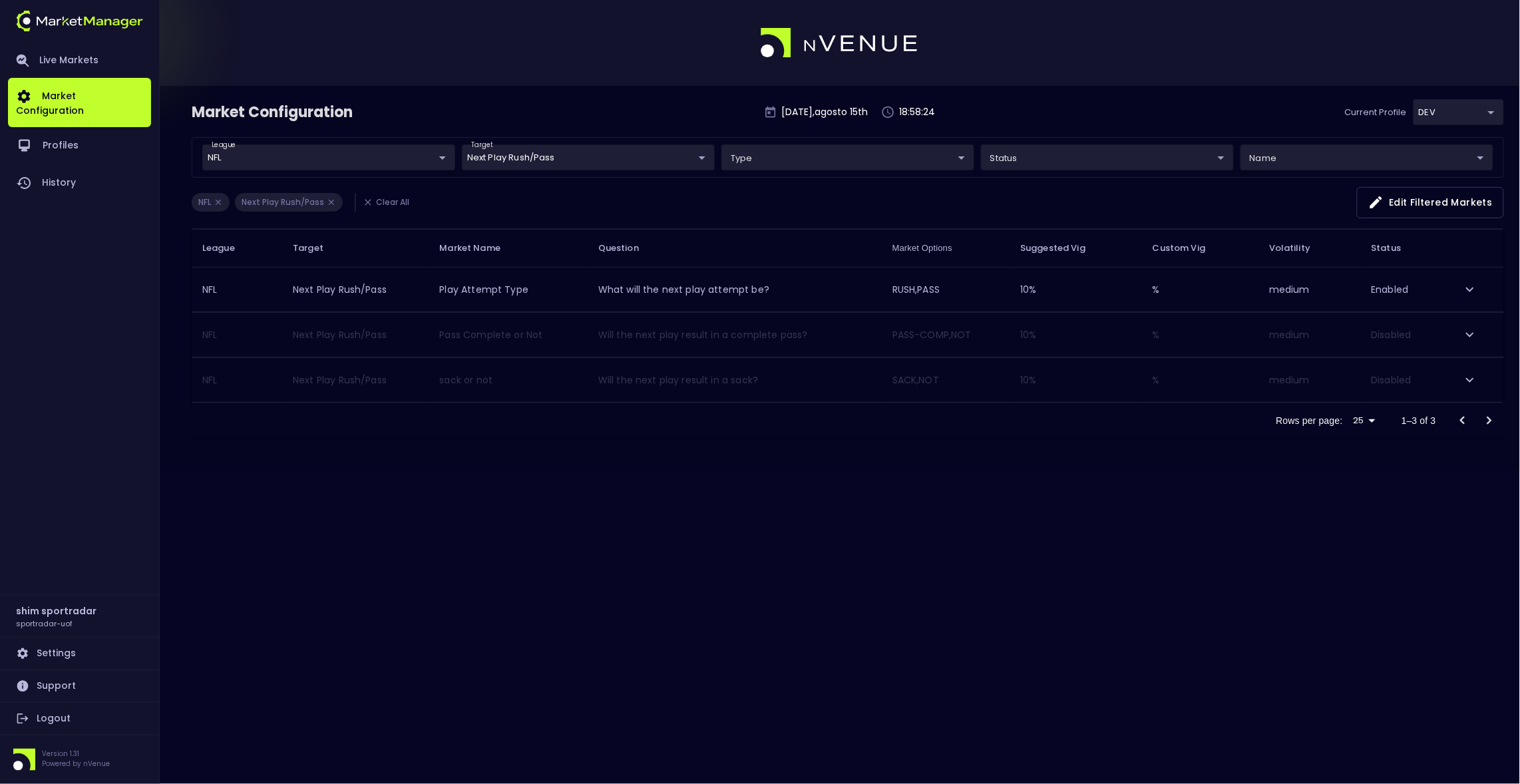
click at [1467, 331] on icon "expand row" at bounding box center [1470, 335] width 16 height 16
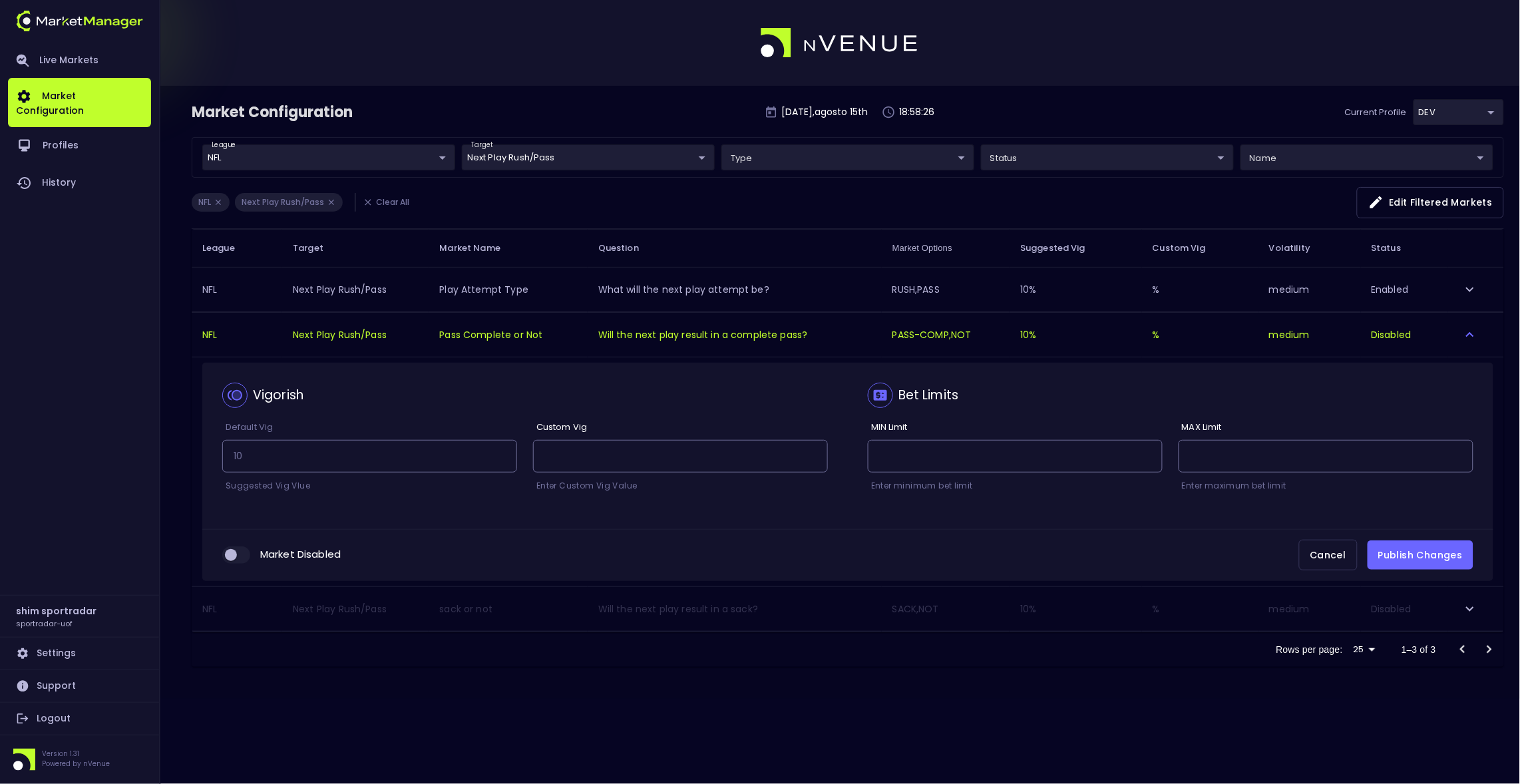
click at [244, 558] on input "collapsible table" at bounding box center [231, 555] width 36 height 12
checkbox input "true"
click at [1459, 558] on button "Publish Changes" at bounding box center [1420, 555] width 106 height 30
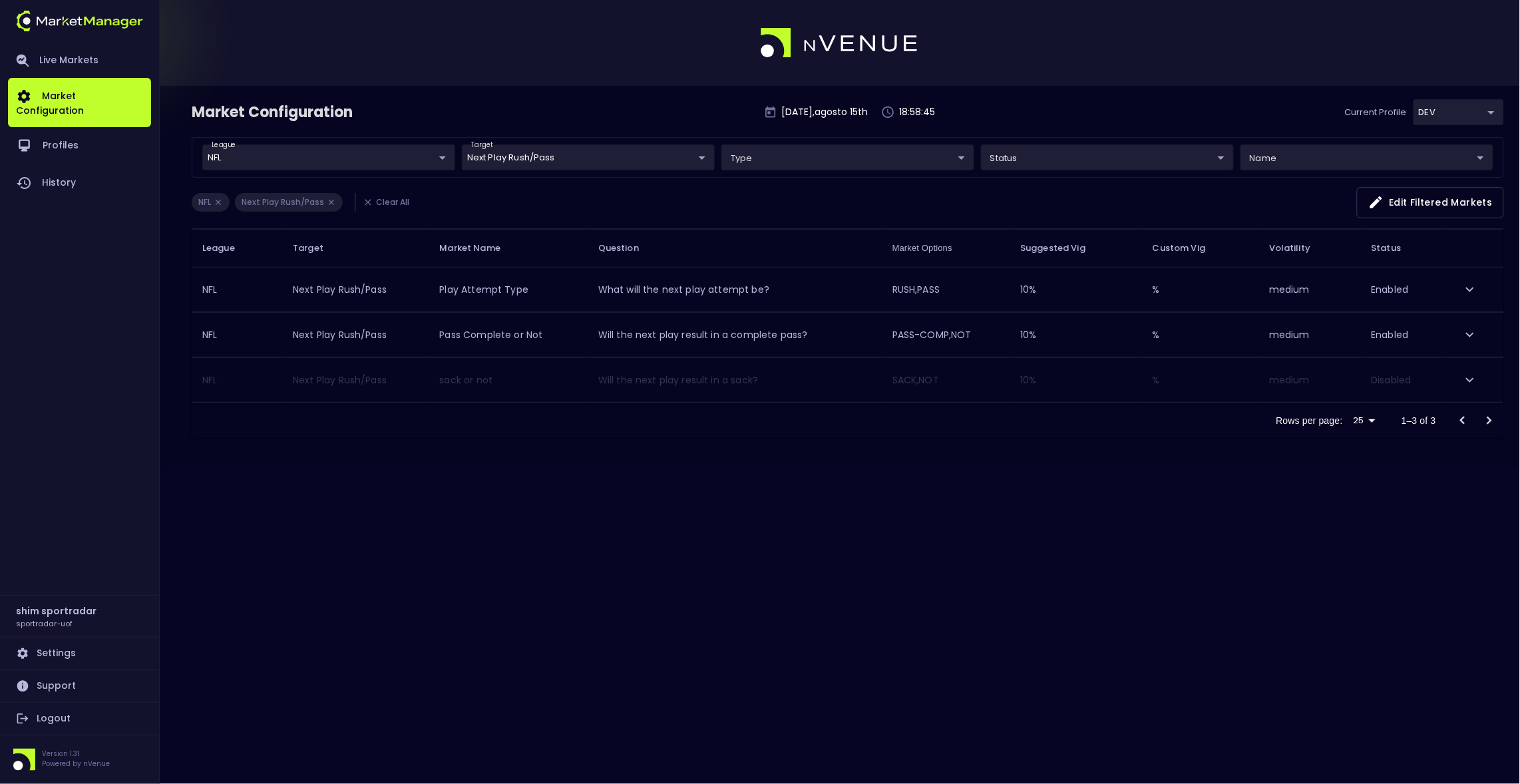
click at [533, 149] on body "Live Markets Market Configuration Profiles History shim sportradar sportradar-u…" at bounding box center [760, 392] width 1520 height 784
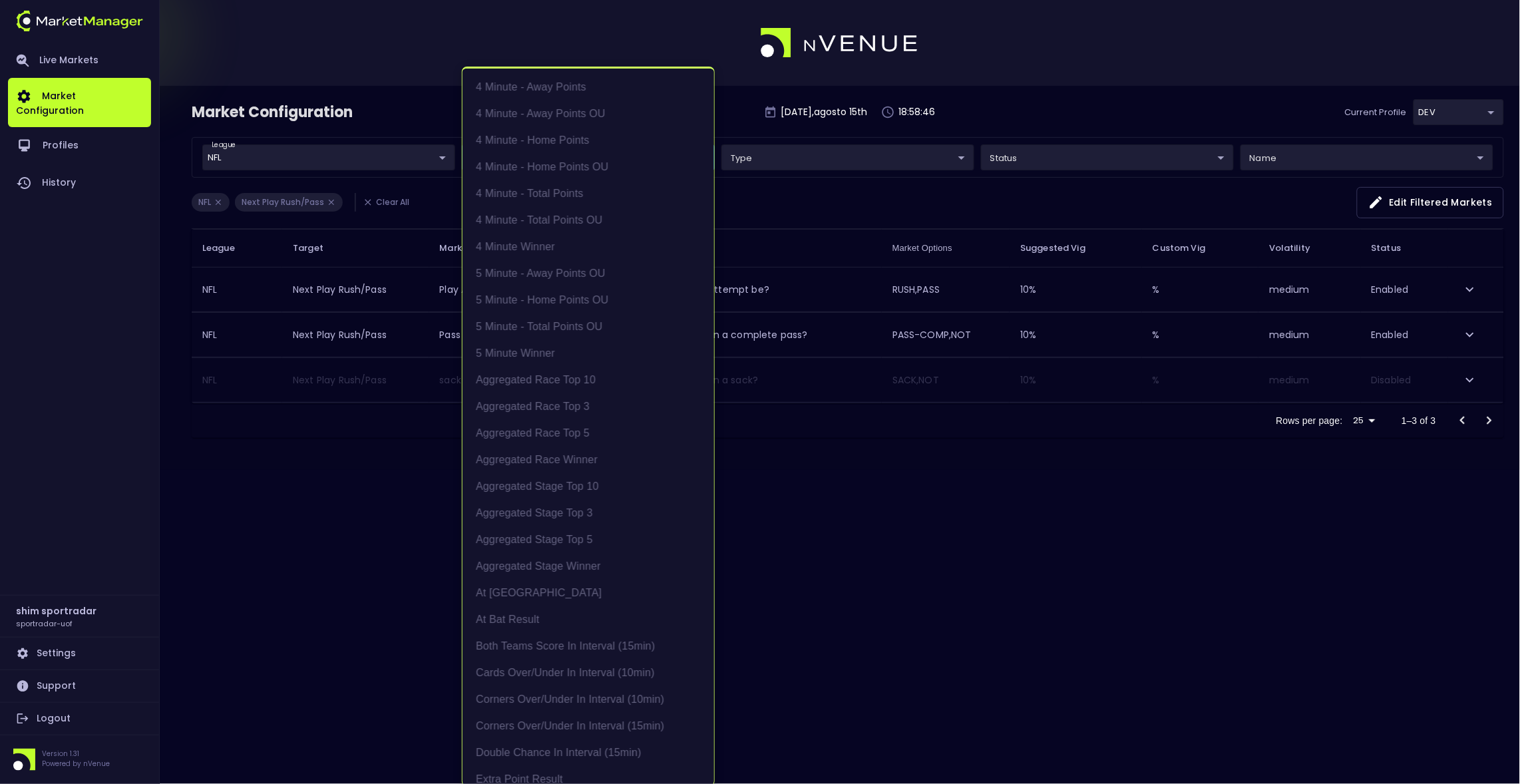
scroll to position [1042, 0]
click at [529, 427] on li "Next Play Rush/Pass" at bounding box center [588, 429] width 252 height 26
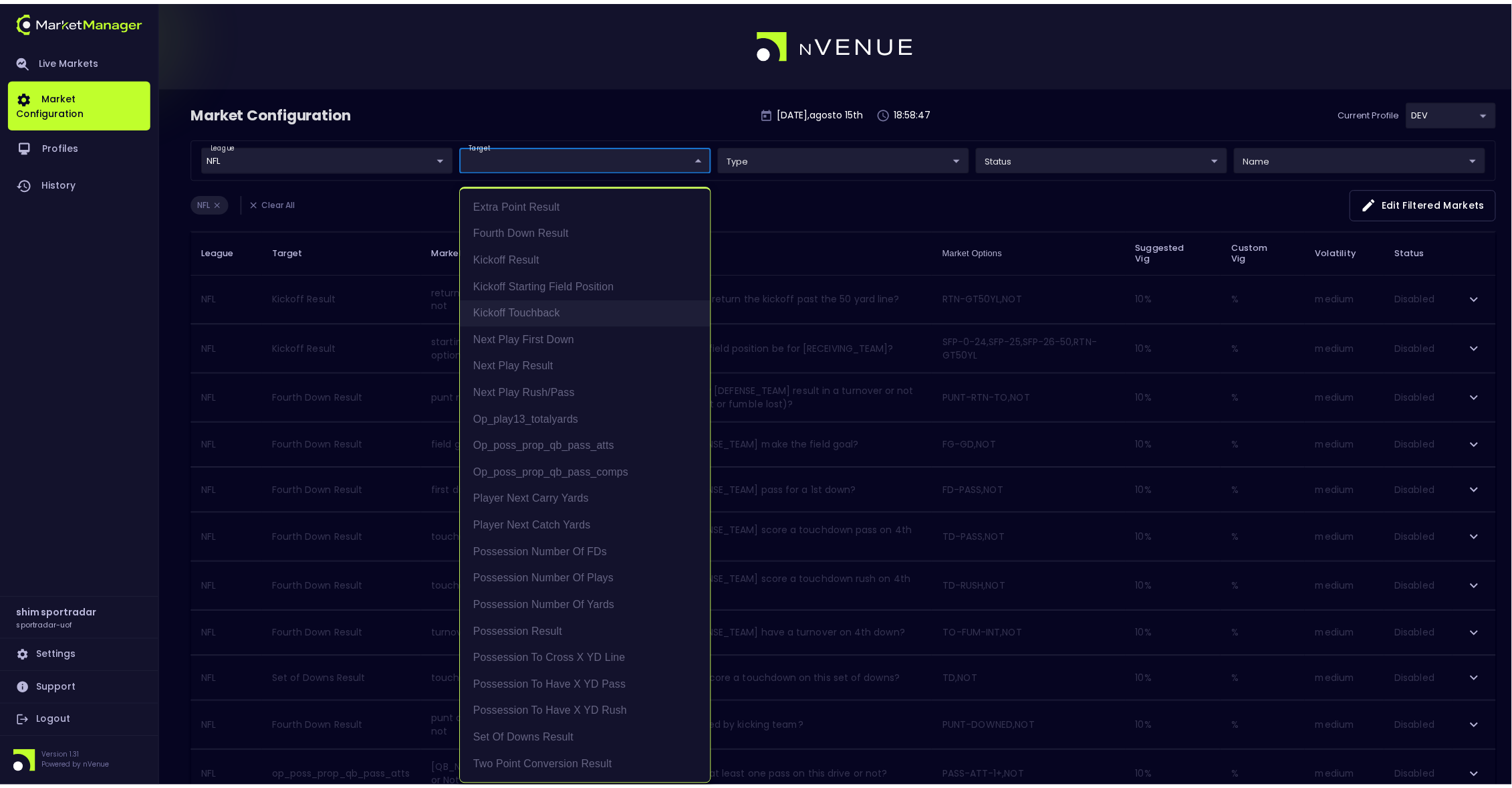
scroll to position [0, 0]
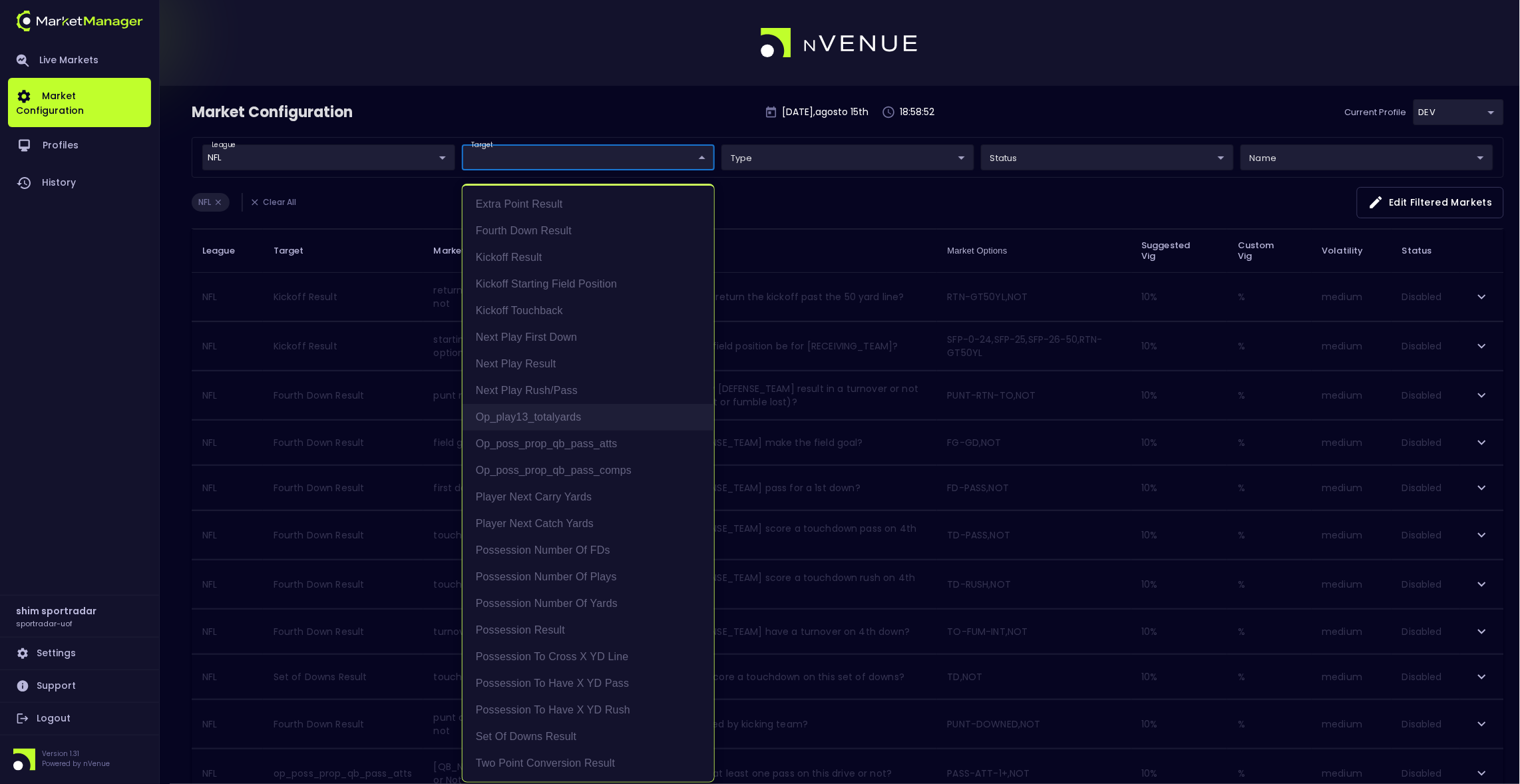
click at [621, 414] on li "op_play13_totalyards" at bounding box center [588, 417] width 252 height 26
type input "op_play13_totalyards"
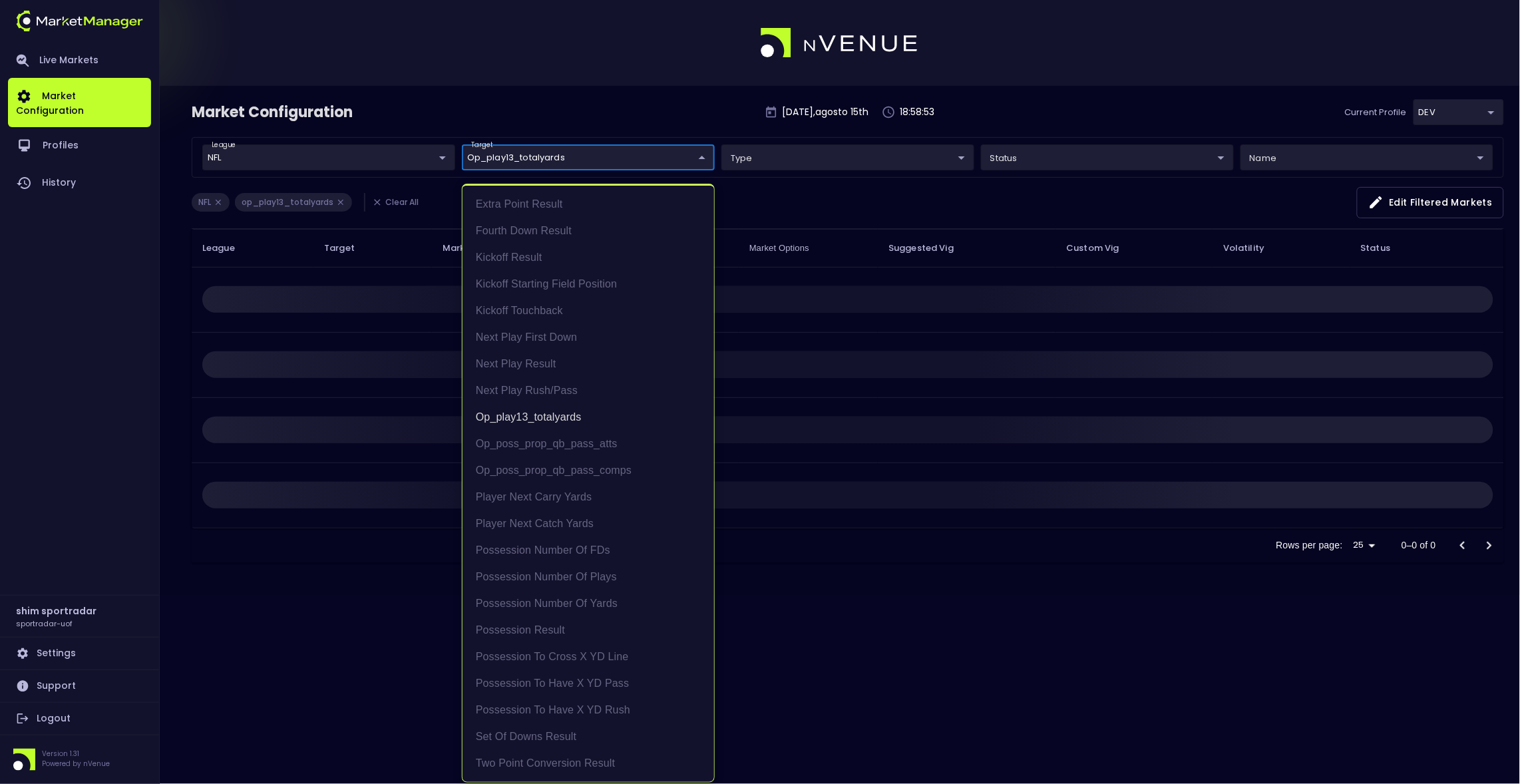
click at [399, 625] on div at bounding box center [760, 392] width 1520 height 784
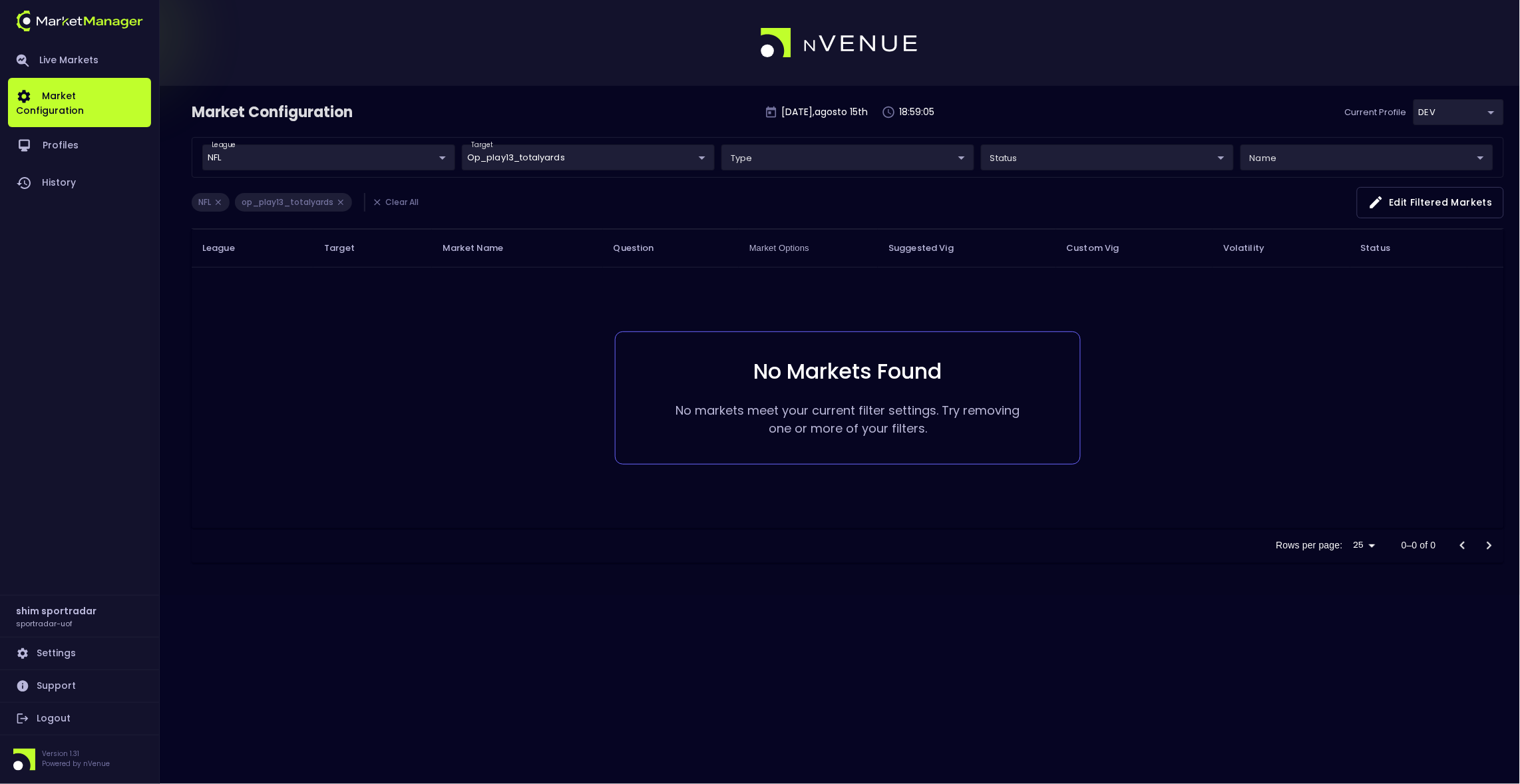
click at [628, 163] on body "Live Markets Market Configuration Profiles History shim sportradar sportradar-u…" at bounding box center [760, 392] width 1520 height 784
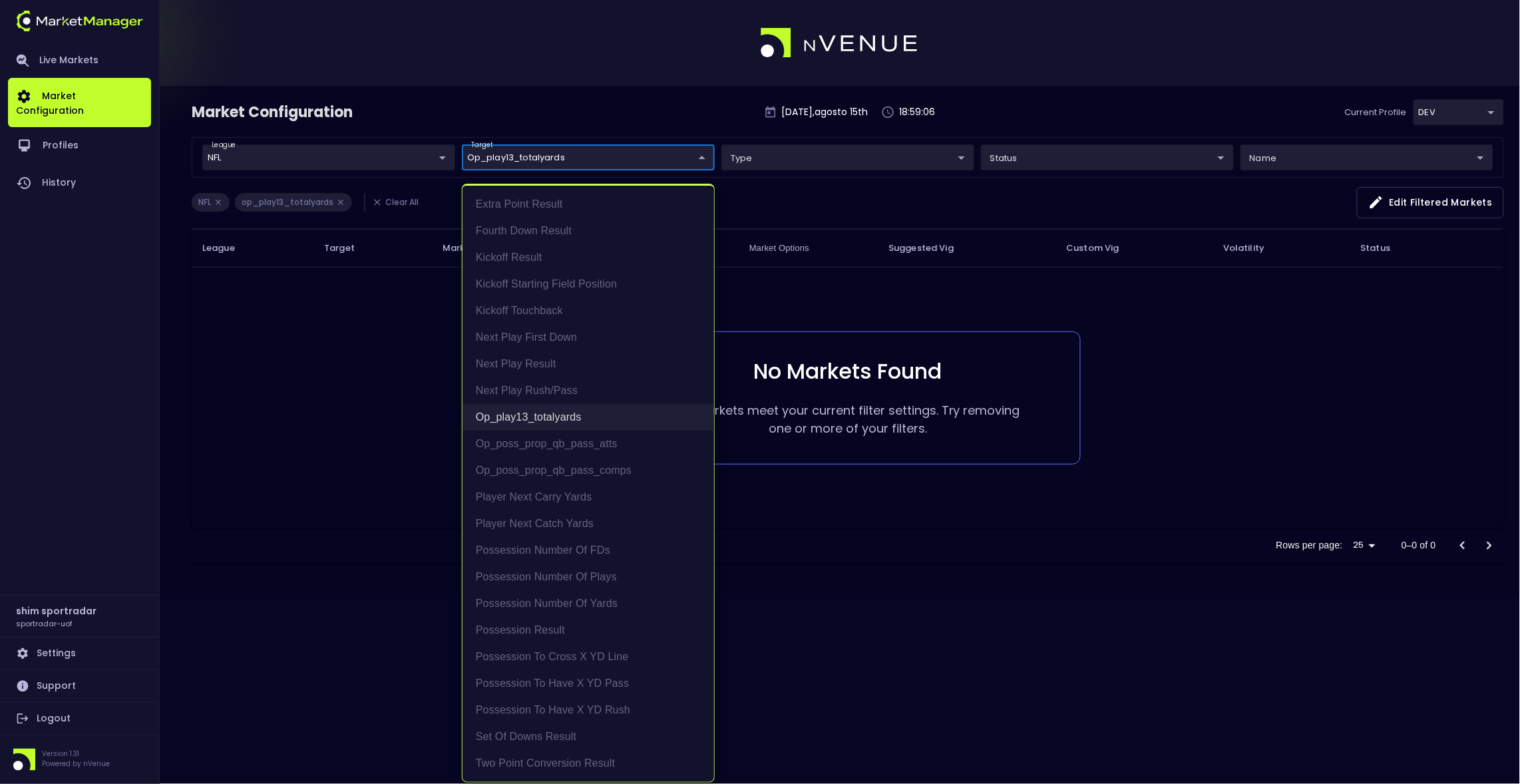
click at [532, 409] on li "op_play13_totalyards" at bounding box center [588, 417] width 252 height 26
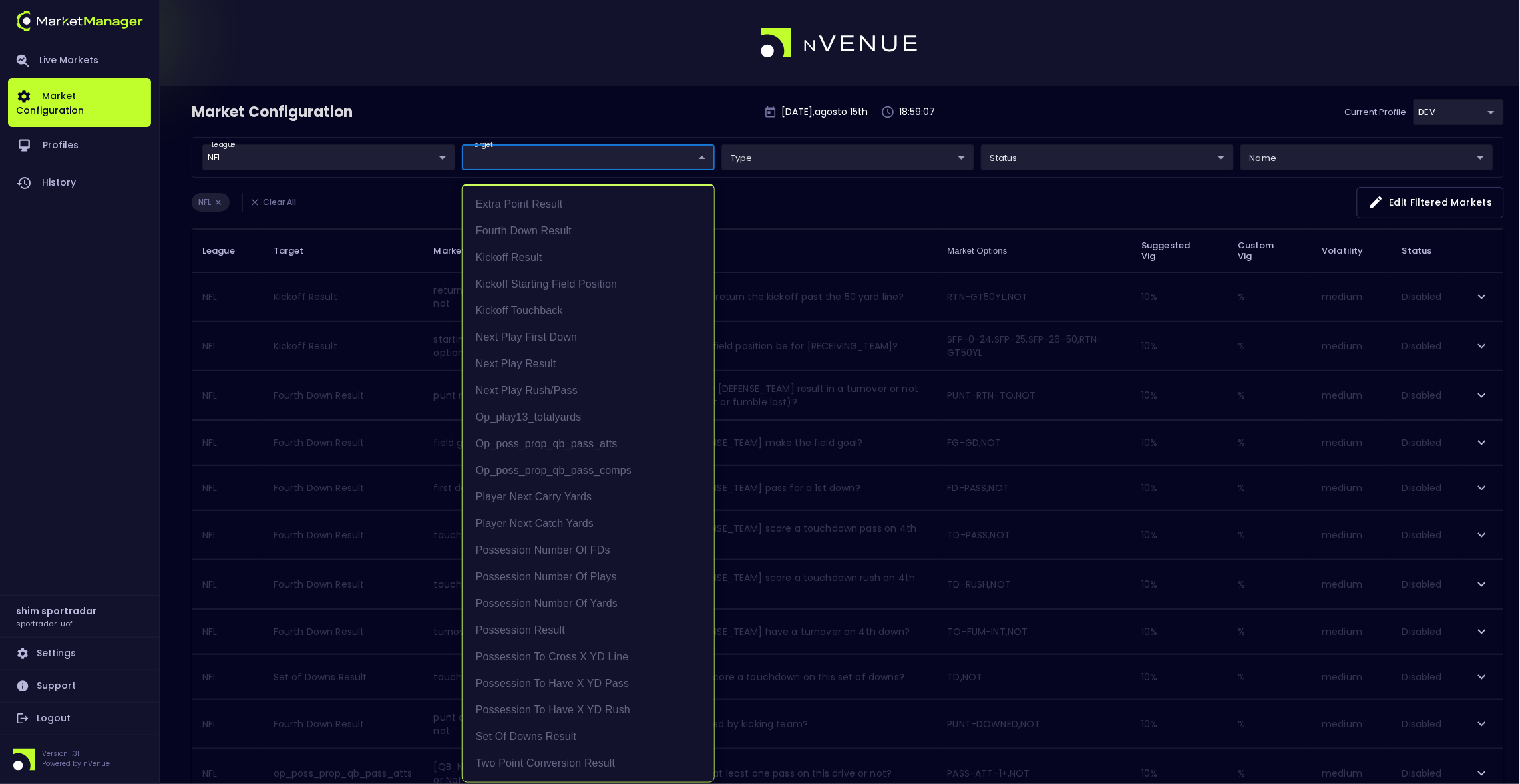
click at [382, 441] on div at bounding box center [760, 392] width 1520 height 784
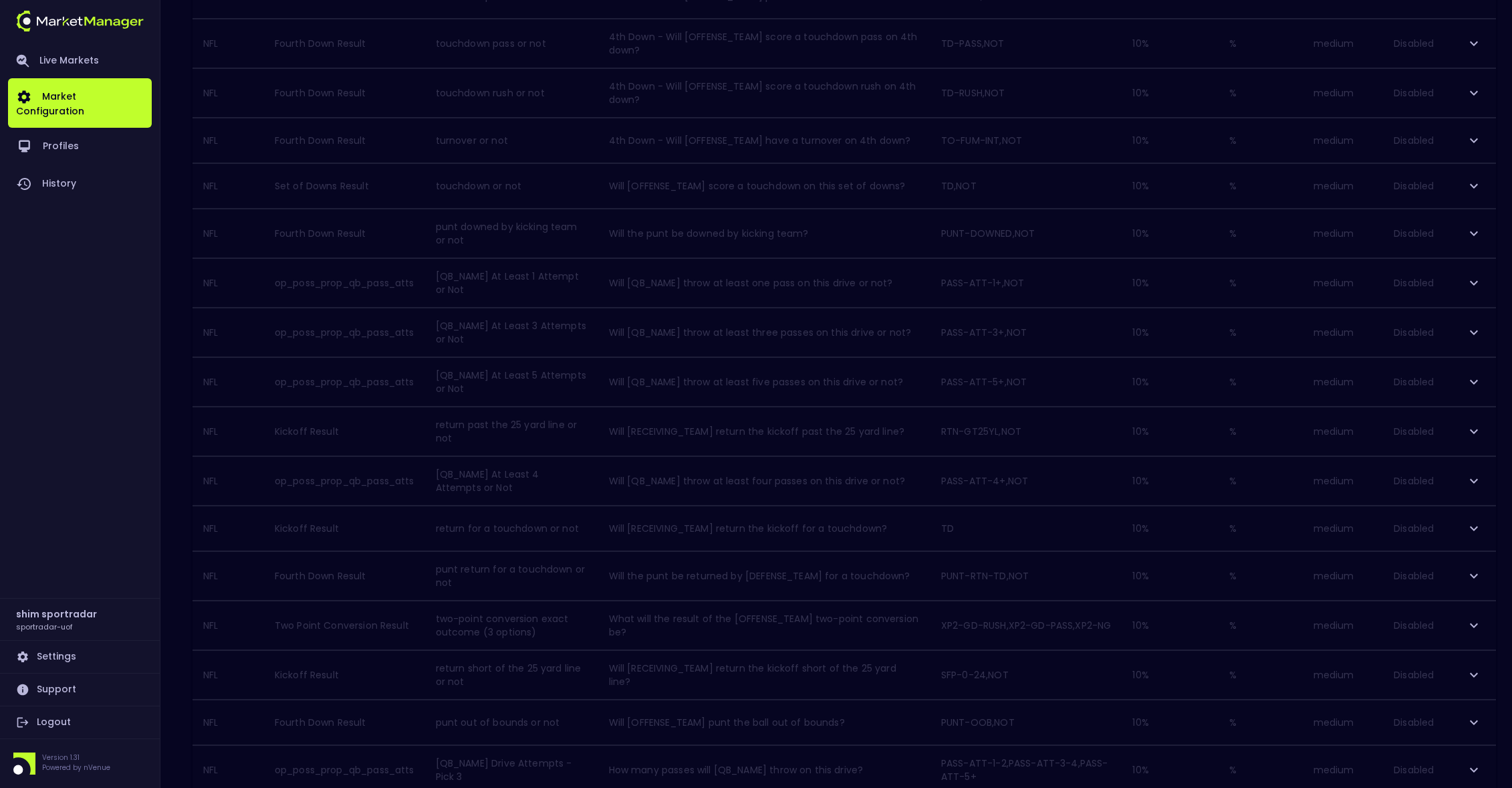
scroll to position [773, 0]
click at [1467, 734] on div at bounding box center [1468, 738] width 54 height 26
click at [1477, 738] on icon "Go to next page" at bounding box center [1482, 739] width 16 height 16
click at [1478, 734] on icon "Go to next page" at bounding box center [1482, 739] width 16 height 16
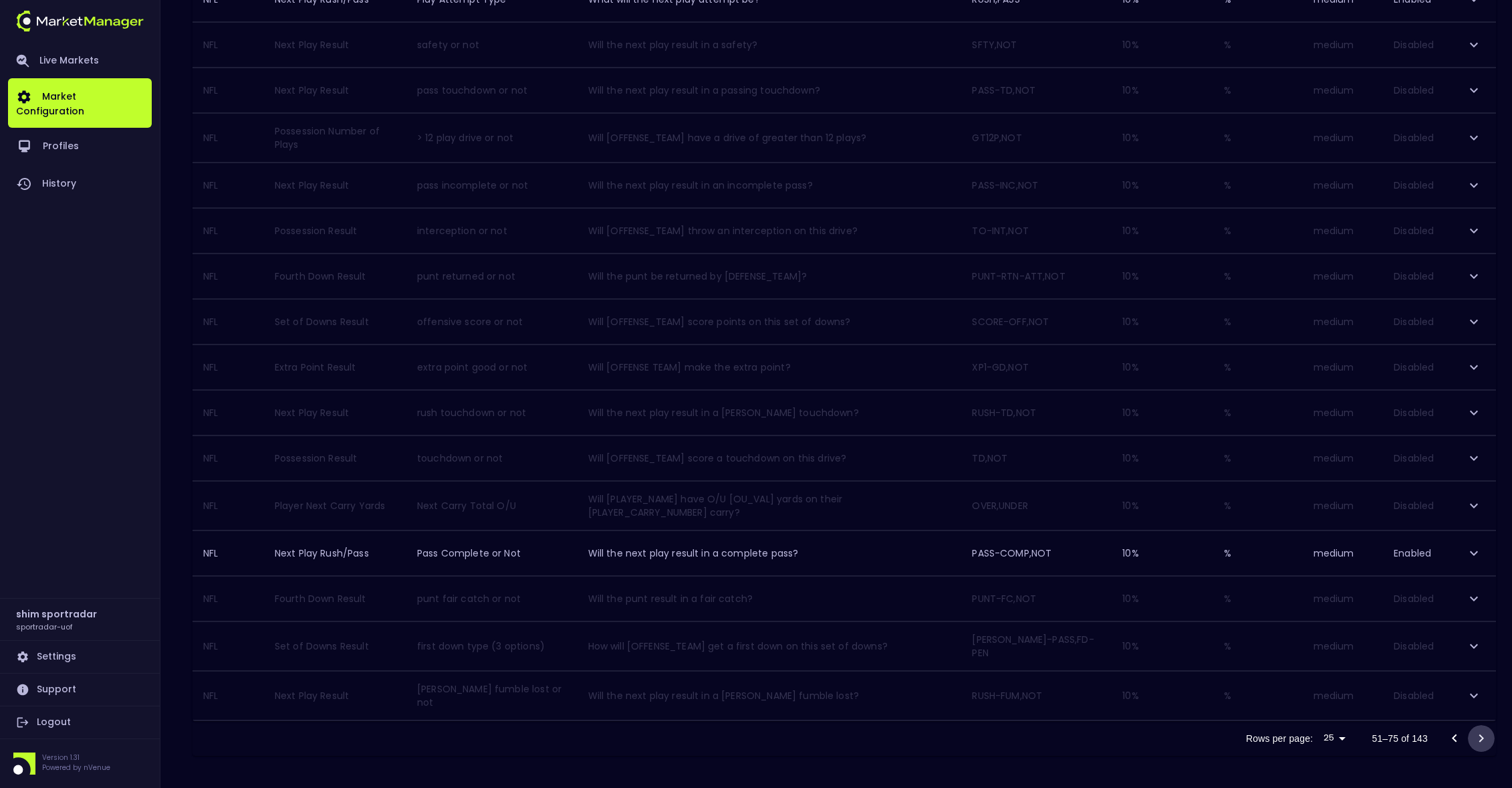
scroll to position [724, 0]
click at [1475, 737] on icon "Go to next page" at bounding box center [1482, 741] width 16 height 16
click at [1475, 737] on icon "Go to next page" at bounding box center [1482, 739] width 16 height 16
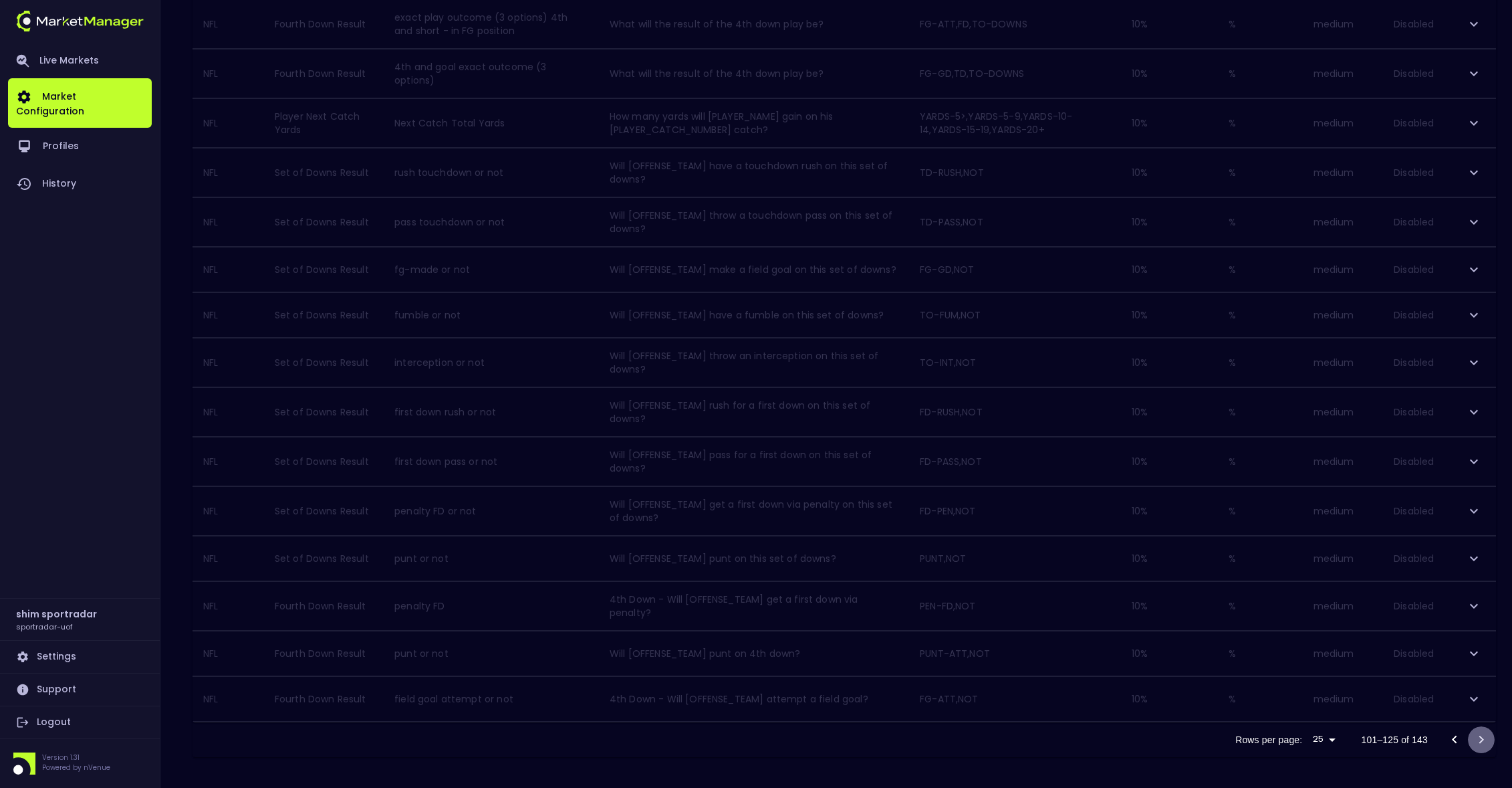
click at [1475, 737] on icon "Go to next page" at bounding box center [1482, 740] width 16 height 16
click at [1473, 504] on icon "expand row" at bounding box center [1474, 510] width 16 height 16
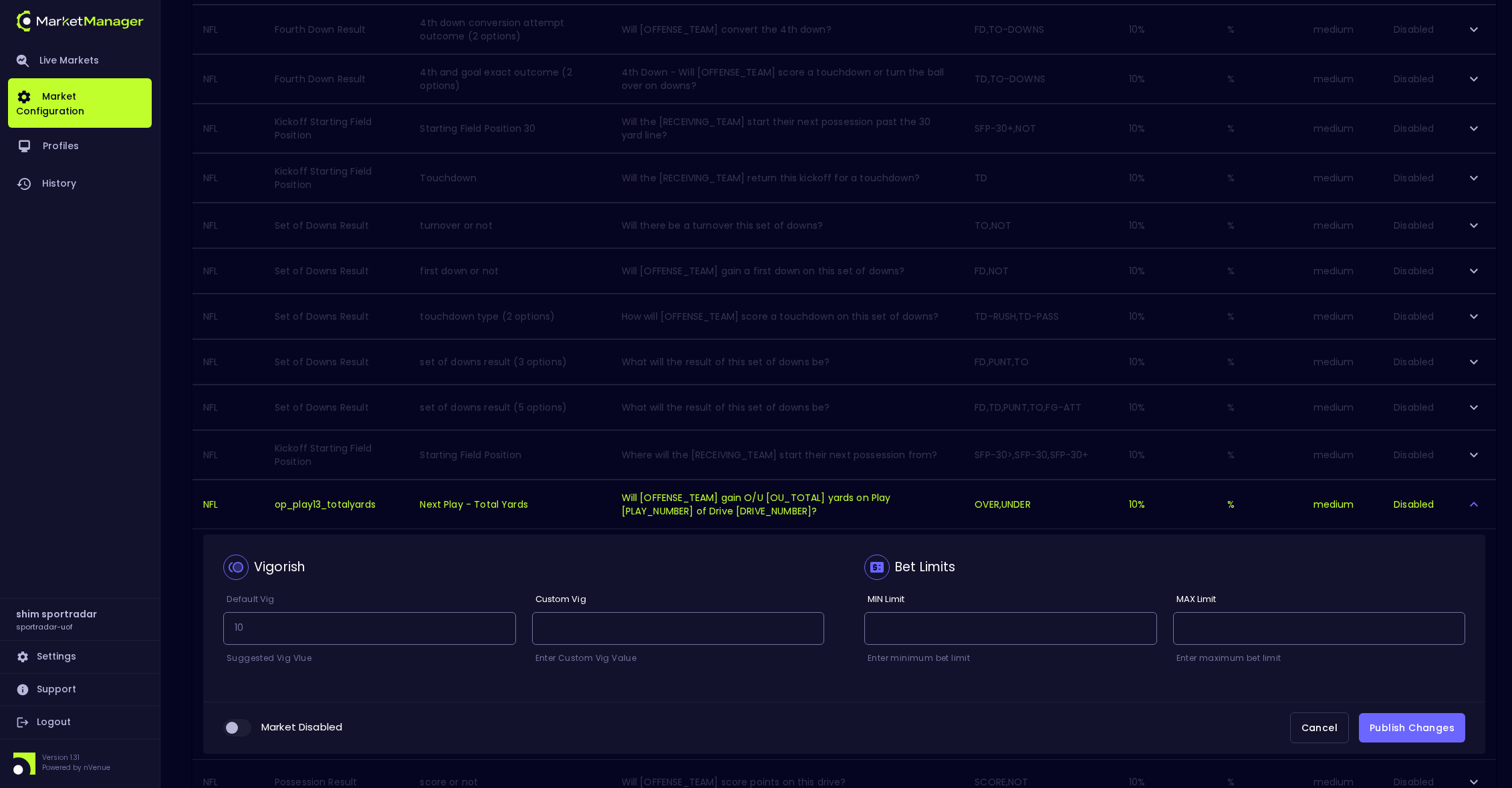
click at [232, 732] on input "collapsible table" at bounding box center [232, 728] width 36 height 12
checkbox input "true"
click at [1425, 730] on button "Publish Changes" at bounding box center [1412, 728] width 106 height 30
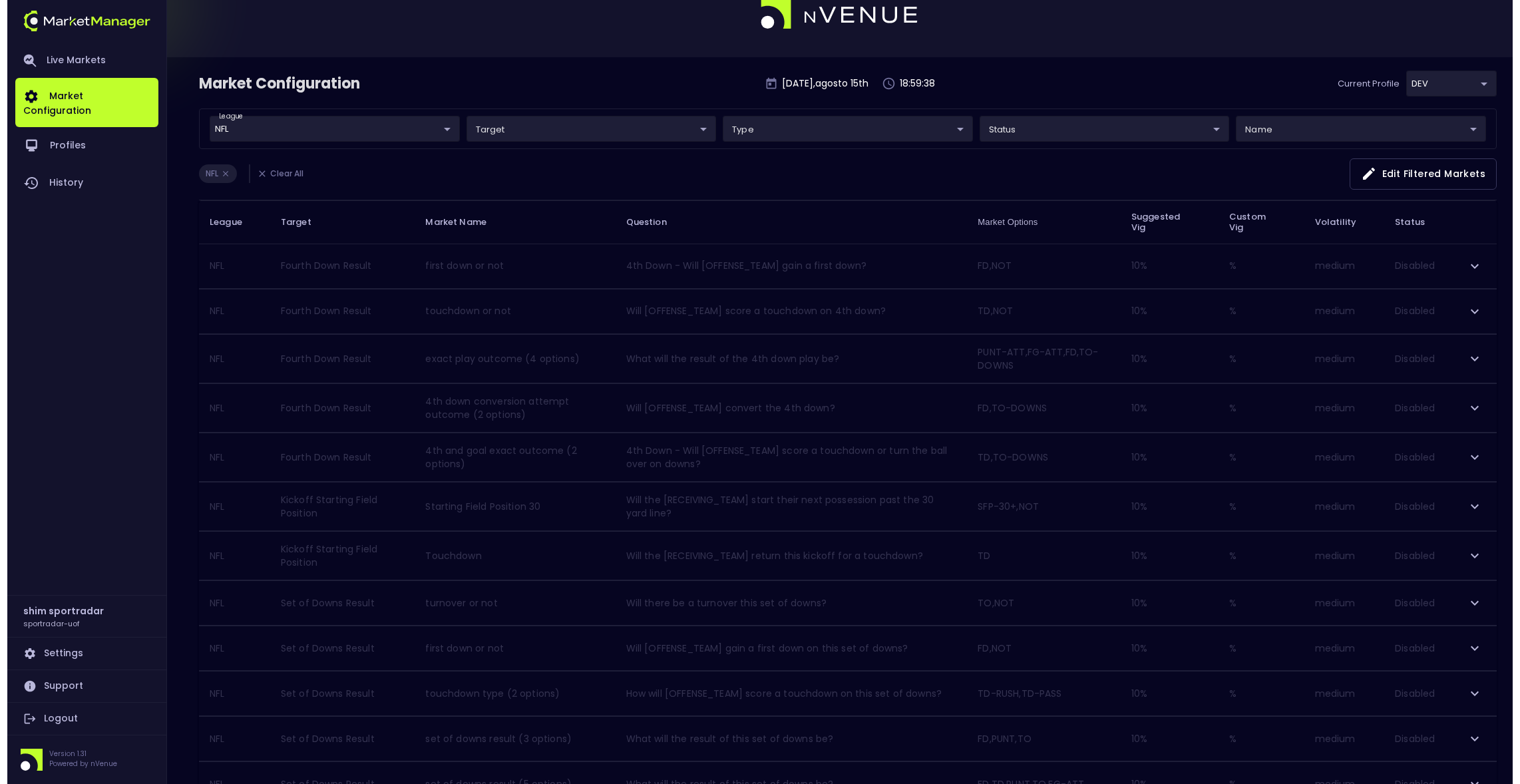
scroll to position [0, 0]
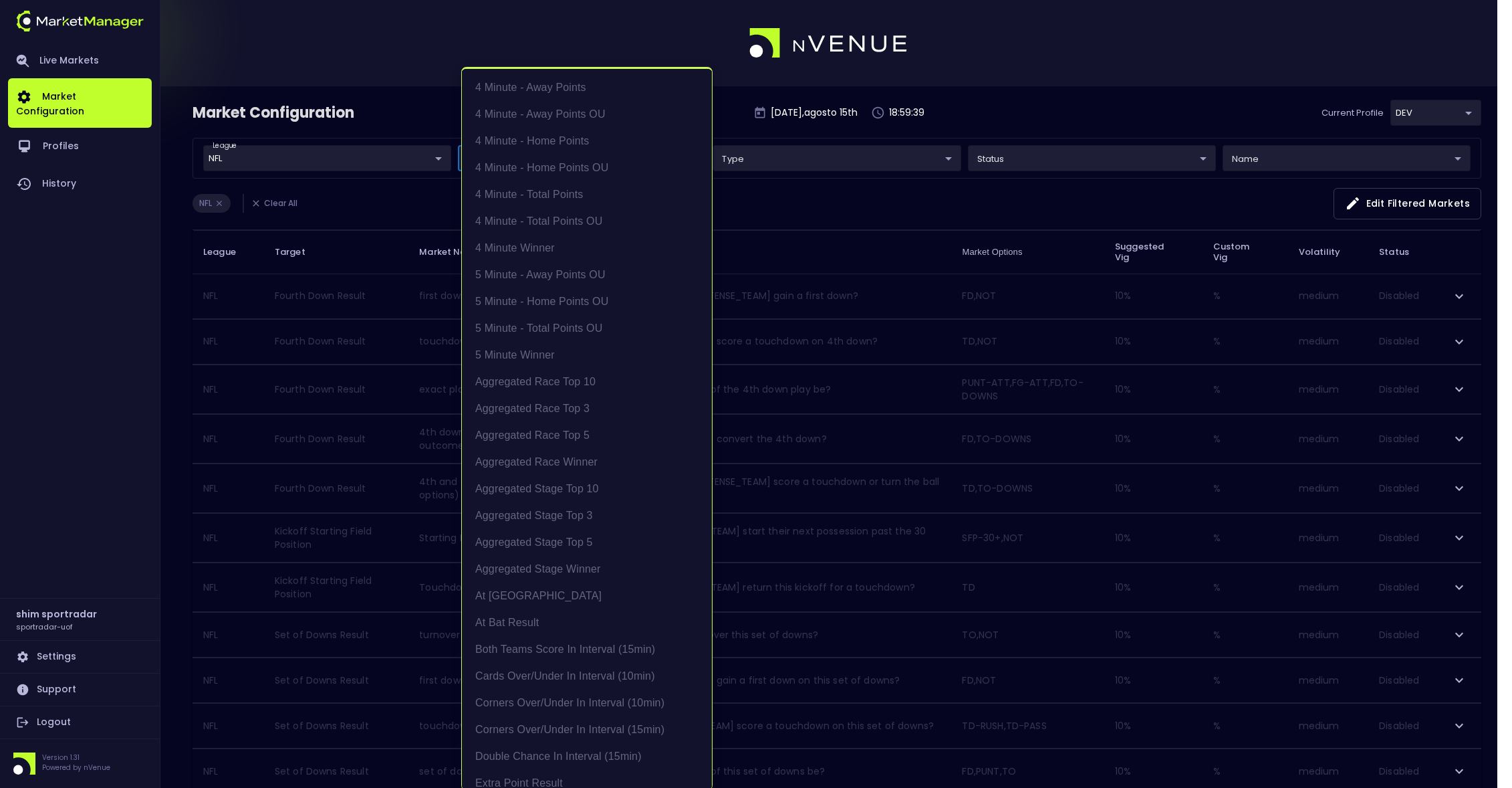
click at [506, 163] on body "Live Markets Market Configuration Profiles History shim sportradar sportradar-u…" at bounding box center [756, 596] width 1512 height 1192
click at [605, 47] on div at bounding box center [763, 394] width 1527 height 788
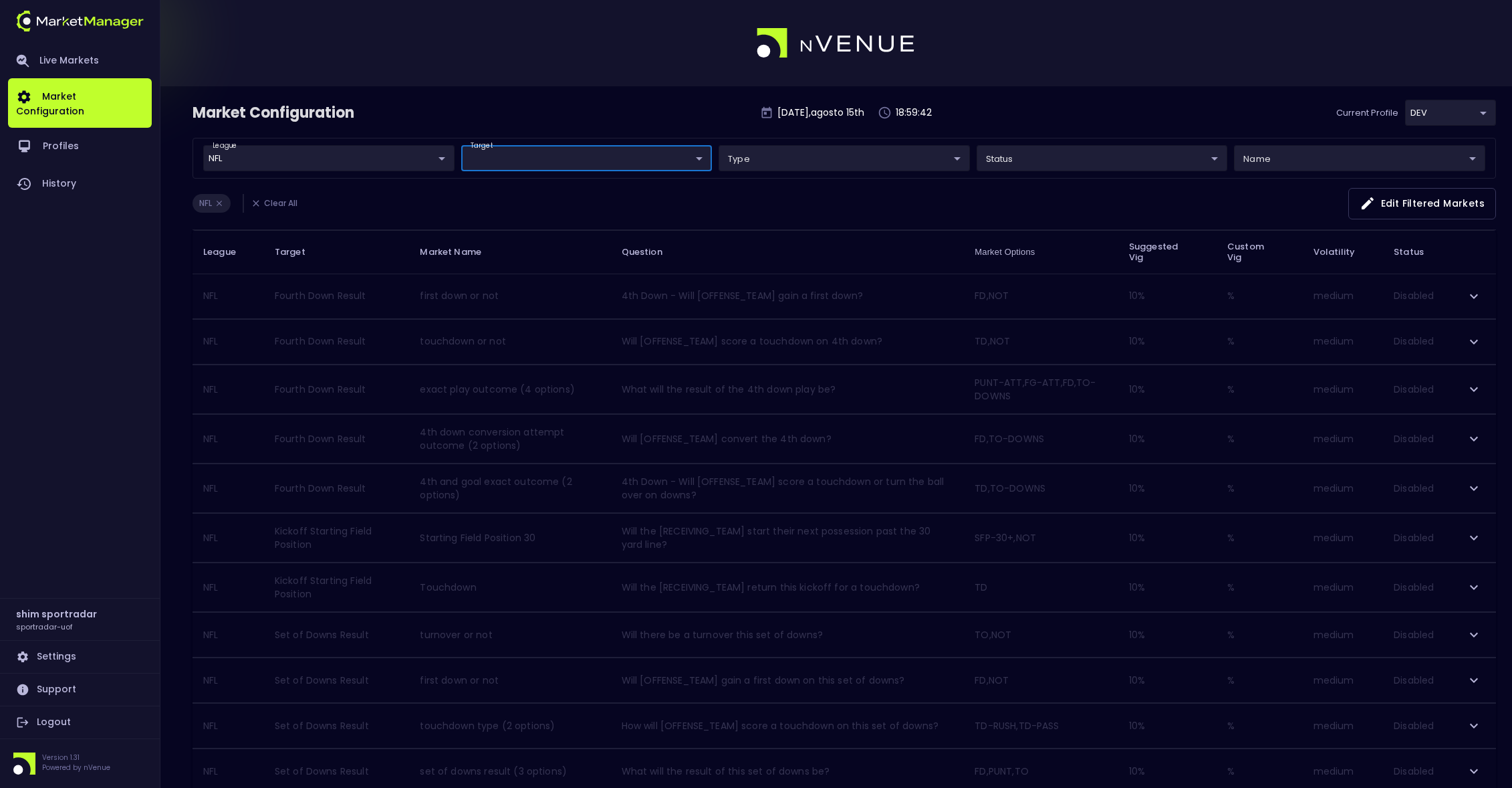
click at [431, 152] on body "Live Markets Market Configuration Profiles History shim sportradar sportradar-u…" at bounding box center [756, 596] width 1512 height 1192
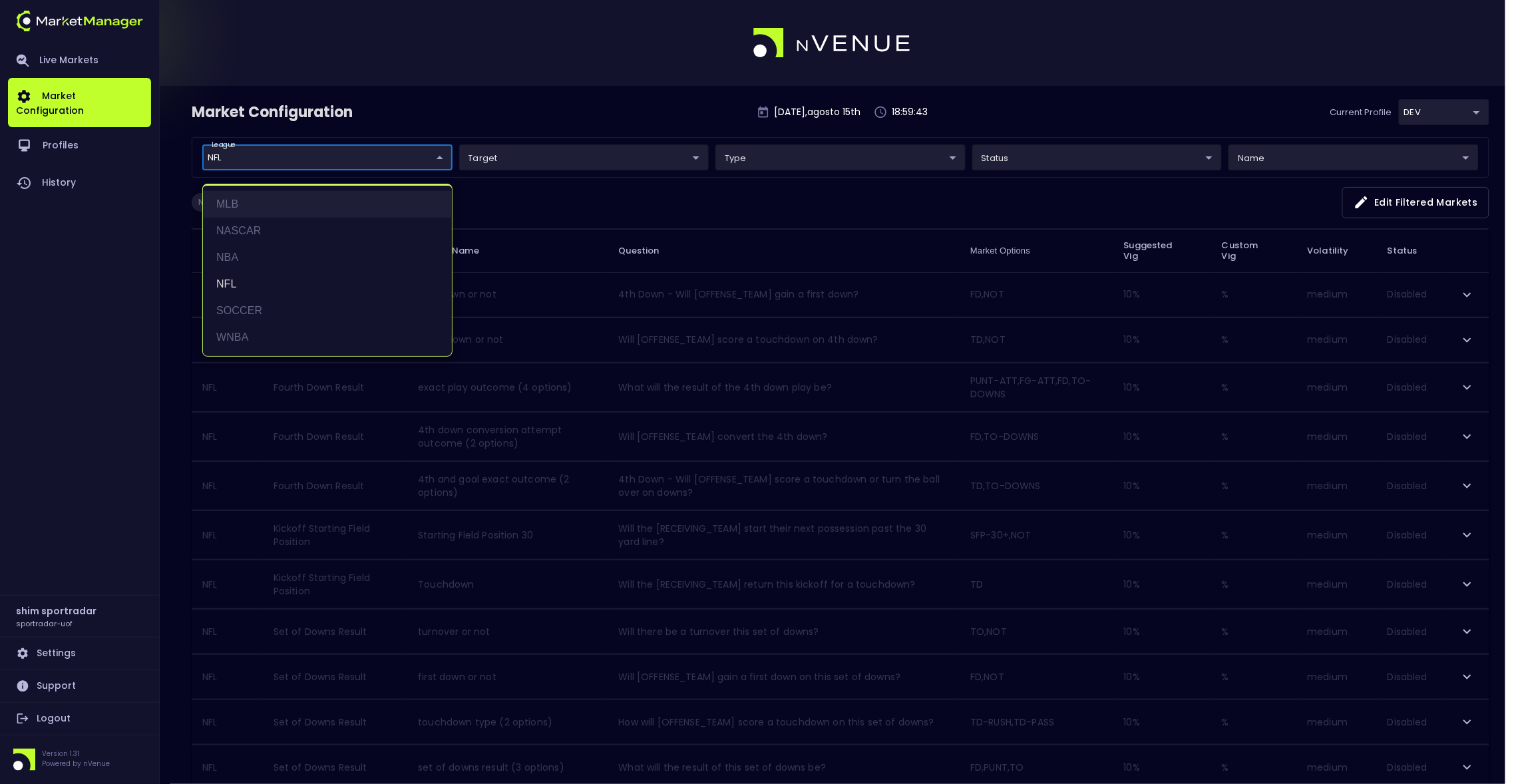
click at [318, 214] on li "MLB" at bounding box center [327, 204] width 249 height 26
click at [313, 200] on li "MLB" at bounding box center [327, 204] width 249 height 26
type input "NFL"
click at [560, 163] on div at bounding box center [760, 392] width 1520 height 784
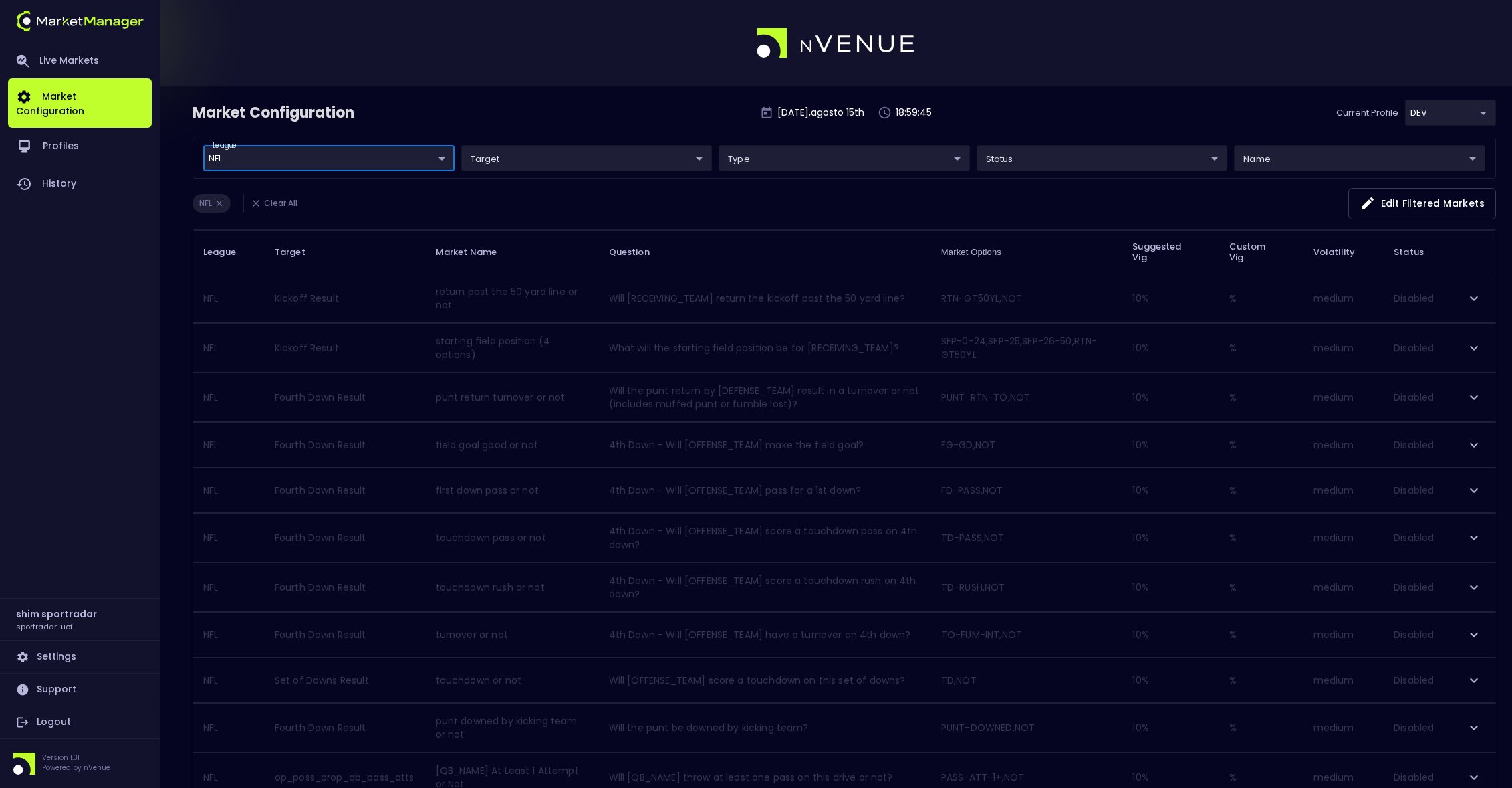
click at [629, 170] on body "Live Markets Market Configuration Profiles History shim sportradar sportradar-u…" at bounding box center [756, 777] width 1512 height 1554
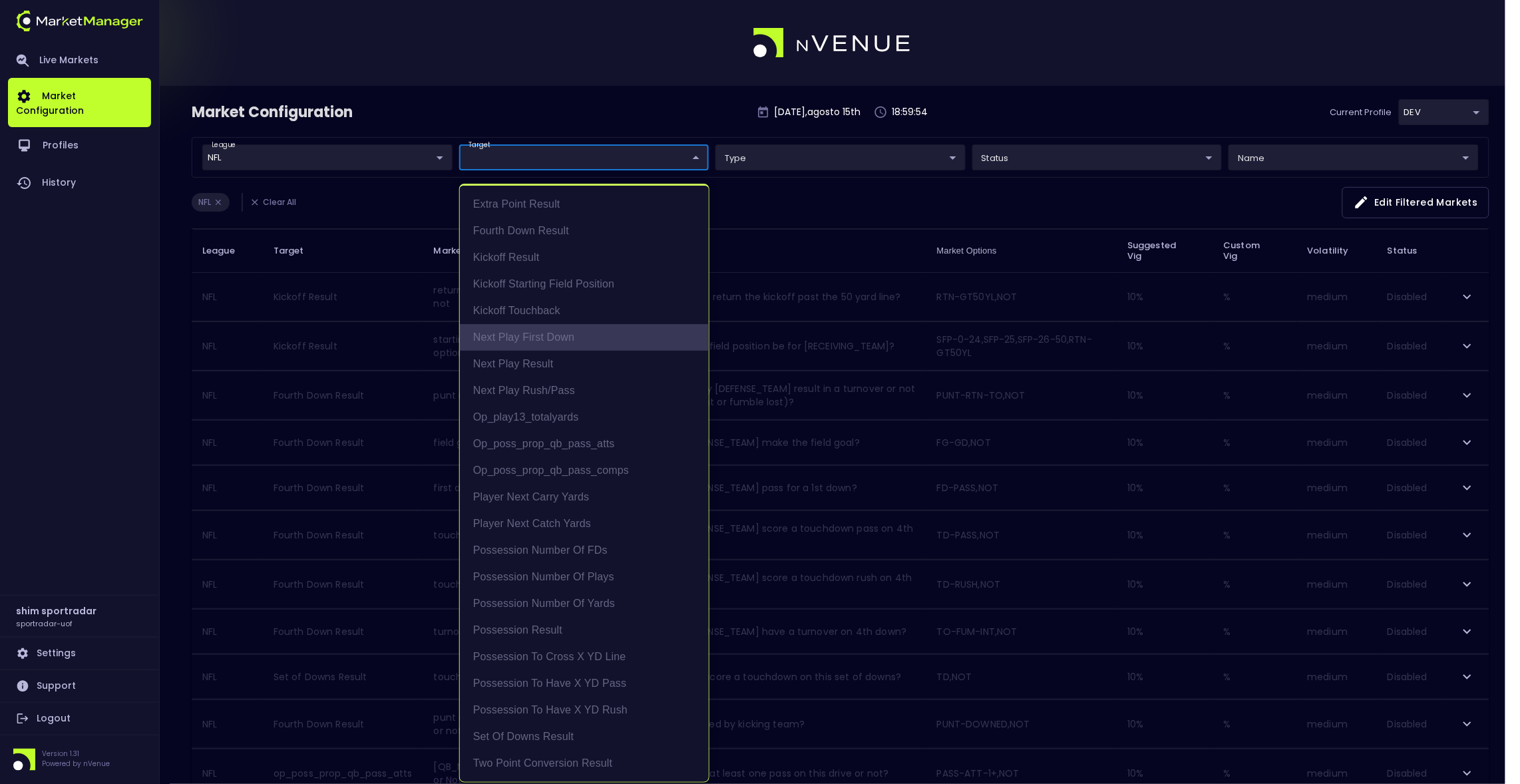
click at [541, 340] on li "Next Play First Down" at bounding box center [584, 337] width 249 height 26
type input "Next Play First Down"
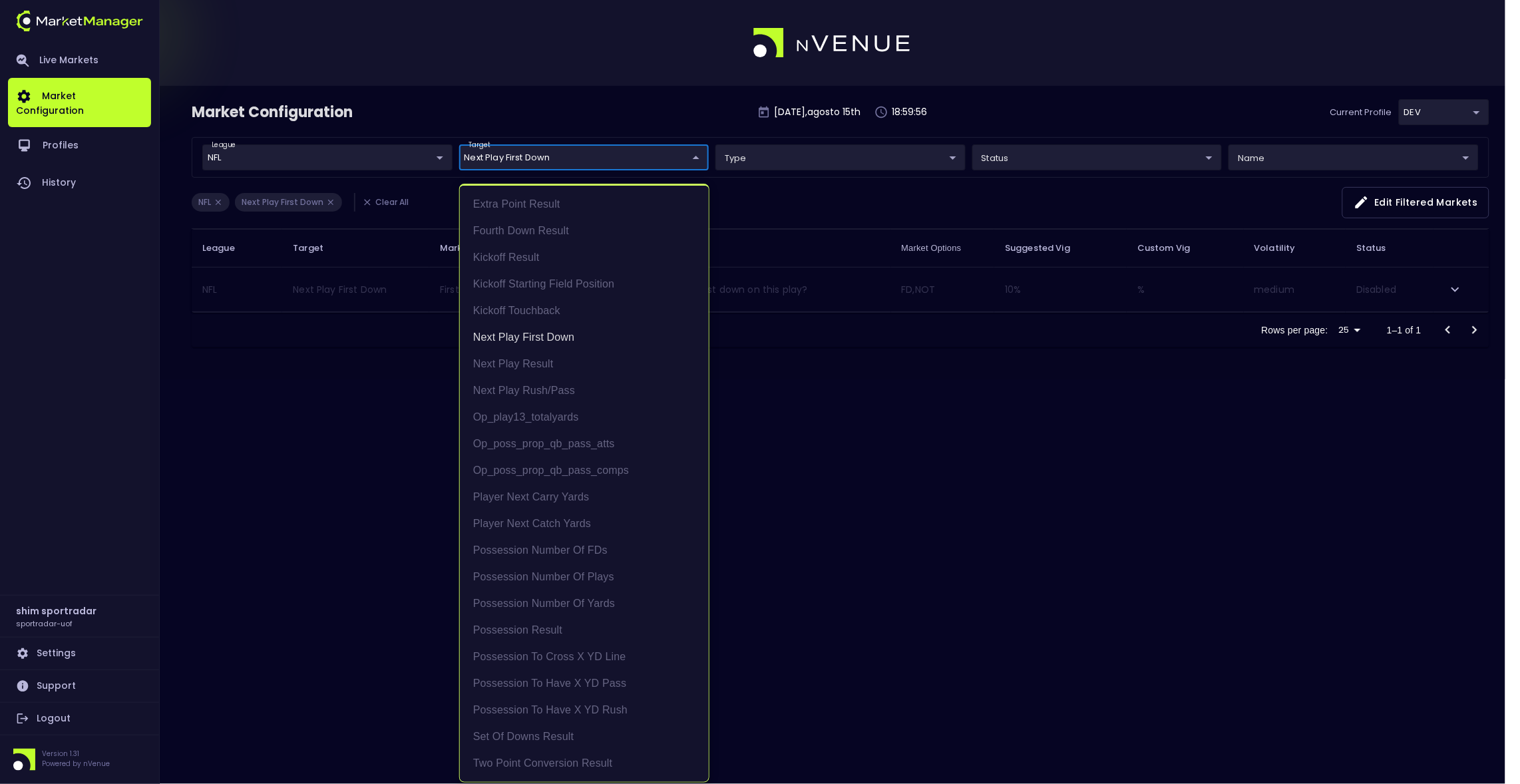
click at [353, 392] on div at bounding box center [760, 392] width 1520 height 784
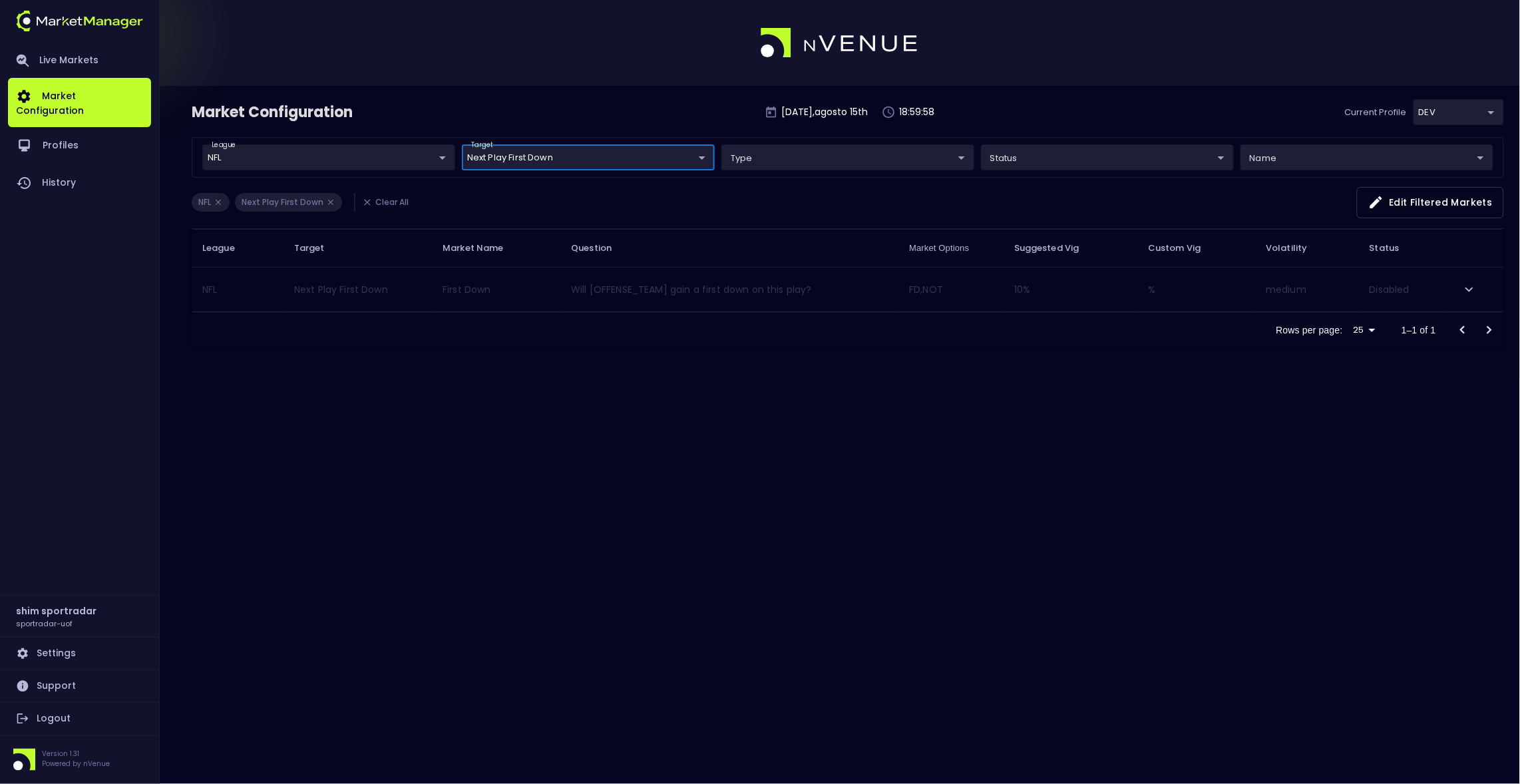
click at [1459, 284] on td "collapsible table" at bounding box center [1476, 290] width 57 height 44
click at [1459, 284] on button "expand row" at bounding box center [1469, 290] width 23 height 23
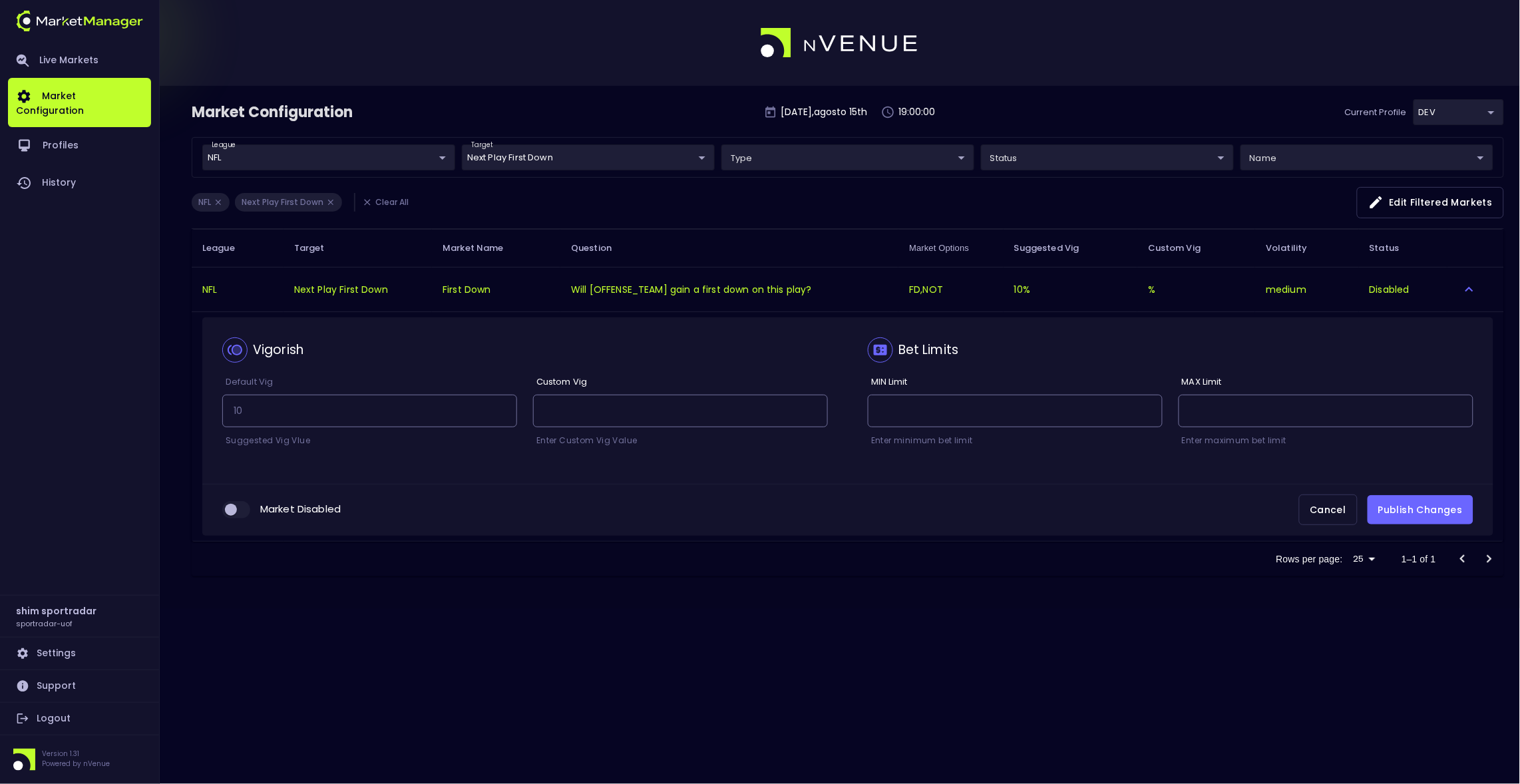
click at [230, 509] on input "collapsible table" at bounding box center [231, 510] width 36 height 12
checkbox input "true"
click at [1455, 512] on button "Publish Changes" at bounding box center [1420, 510] width 106 height 30
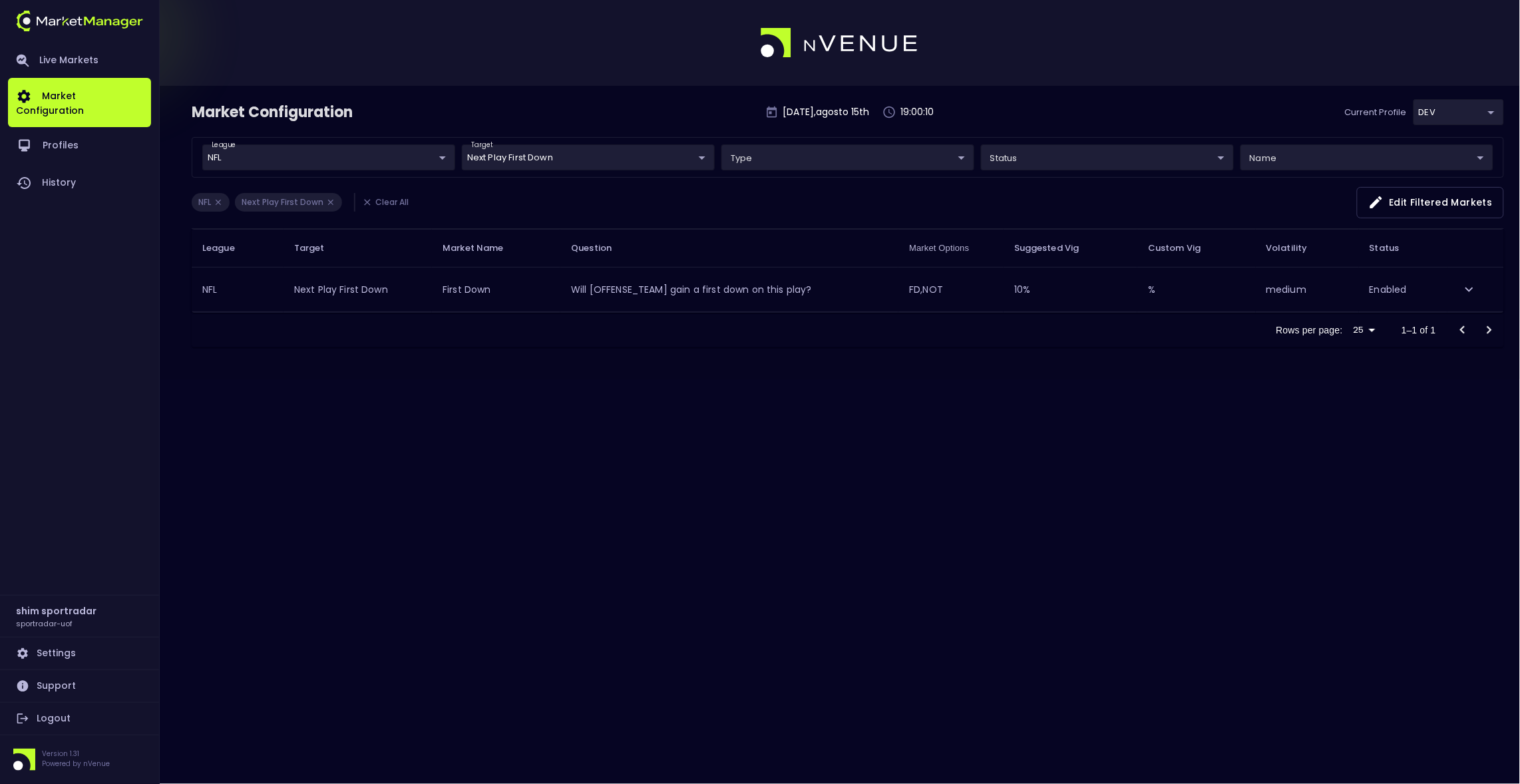
click at [477, 160] on body "Market updated successfully Live Markets Market Configuration Profiles History …" at bounding box center [760, 392] width 1520 height 784
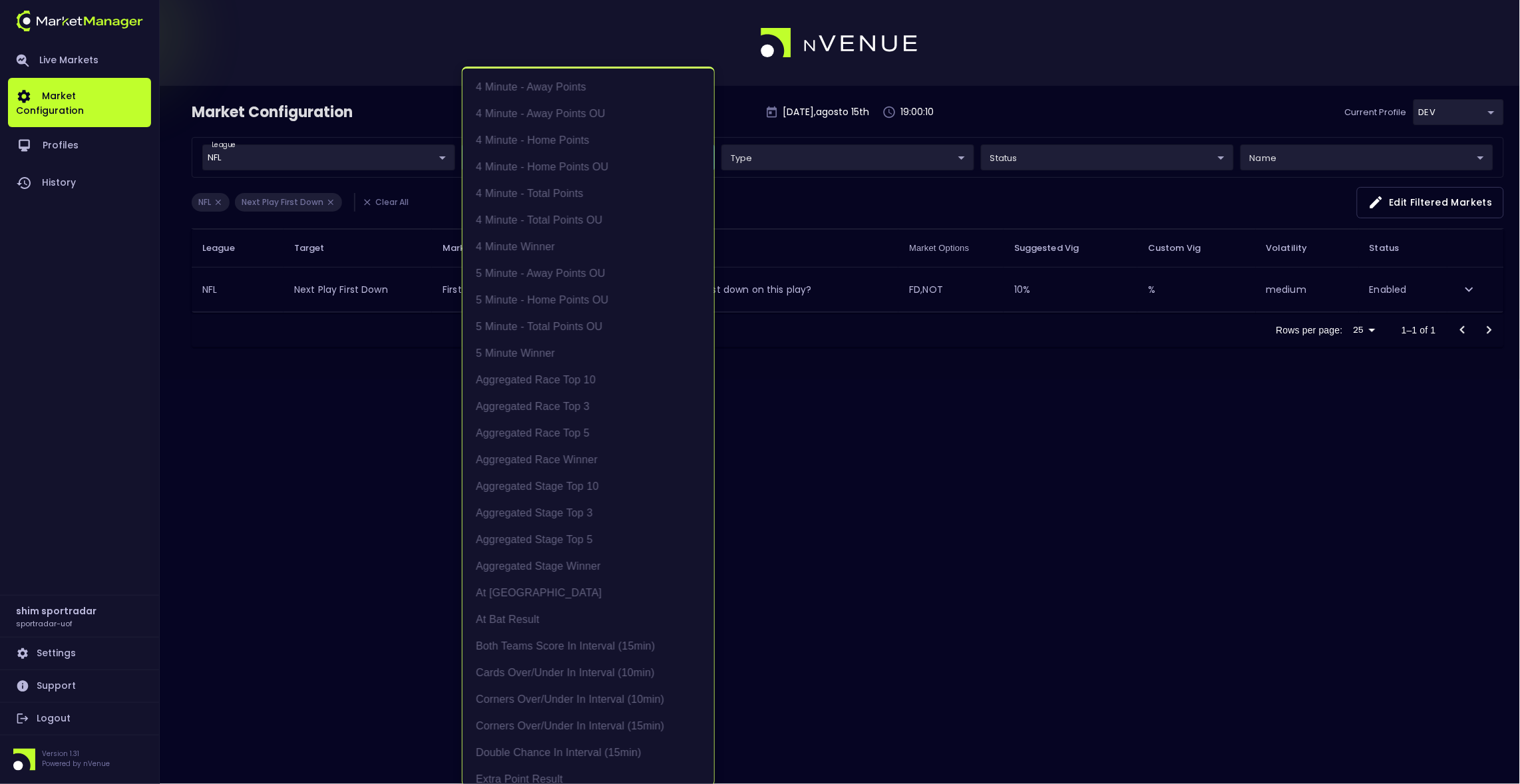
scroll to position [989, 0]
click at [560, 421] on li "Next Play First Down" at bounding box center [588, 429] width 252 height 26
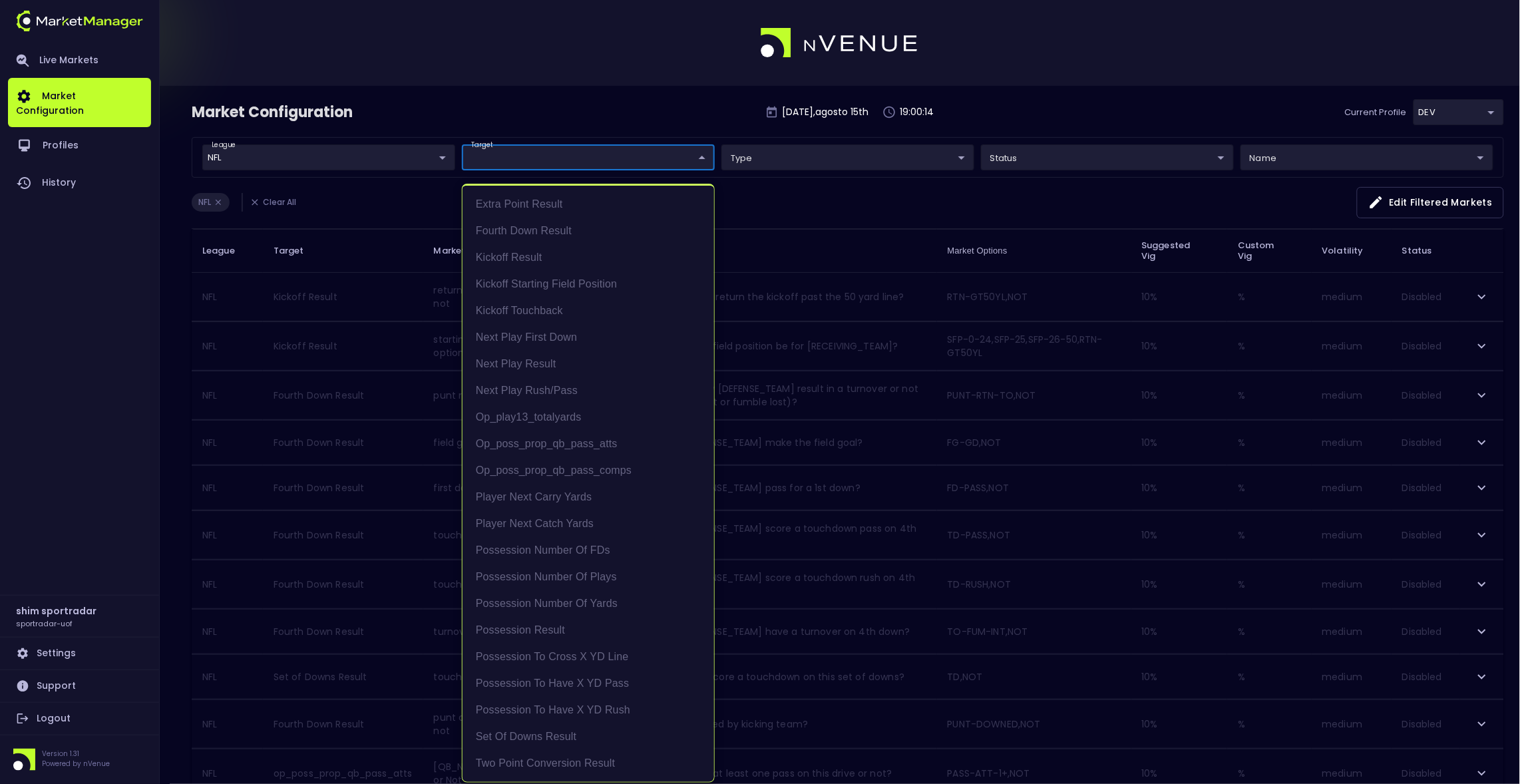
click at [602, 126] on div at bounding box center [760, 392] width 1520 height 784
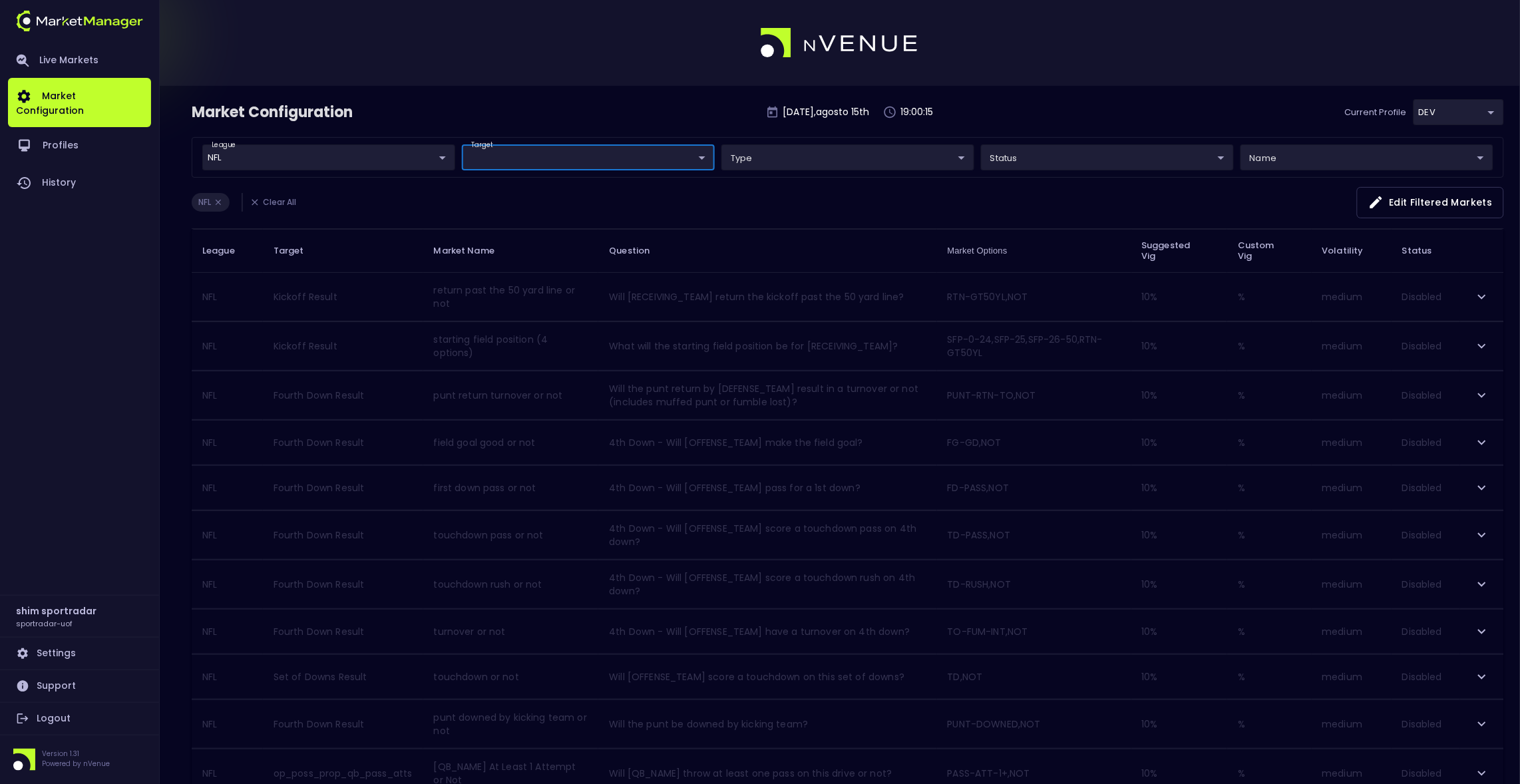
click at [582, 159] on body "Live Markets Market Configuration Profiles History shim sportradar sportradar-u…" at bounding box center [760, 773] width 1520 height 1546
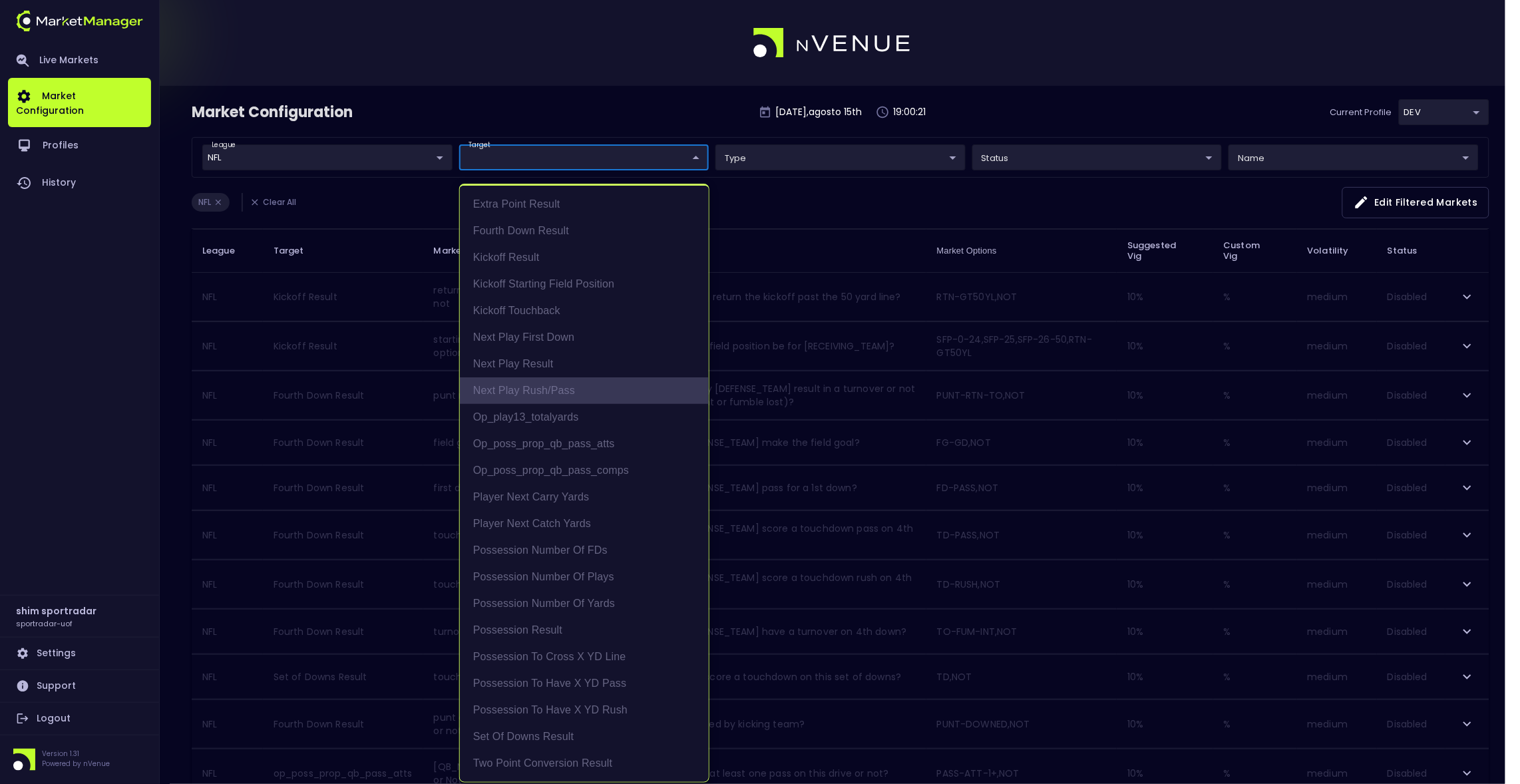
click at [569, 386] on li "Next Play Rush/Pass" at bounding box center [584, 390] width 249 height 26
type input "Next Play Rush/Pass"
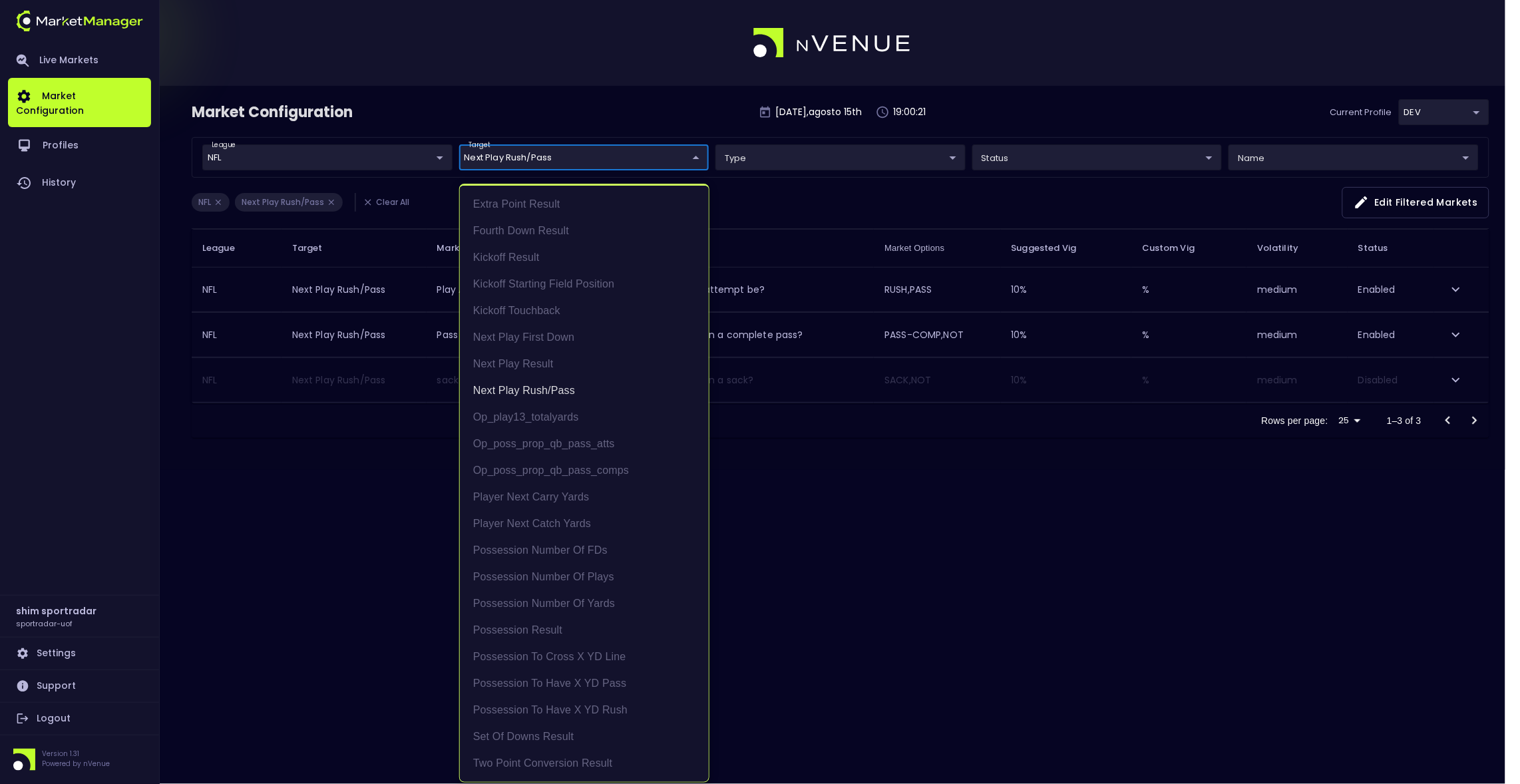
click at [394, 493] on div at bounding box center [760, 392] width 1520 height 784
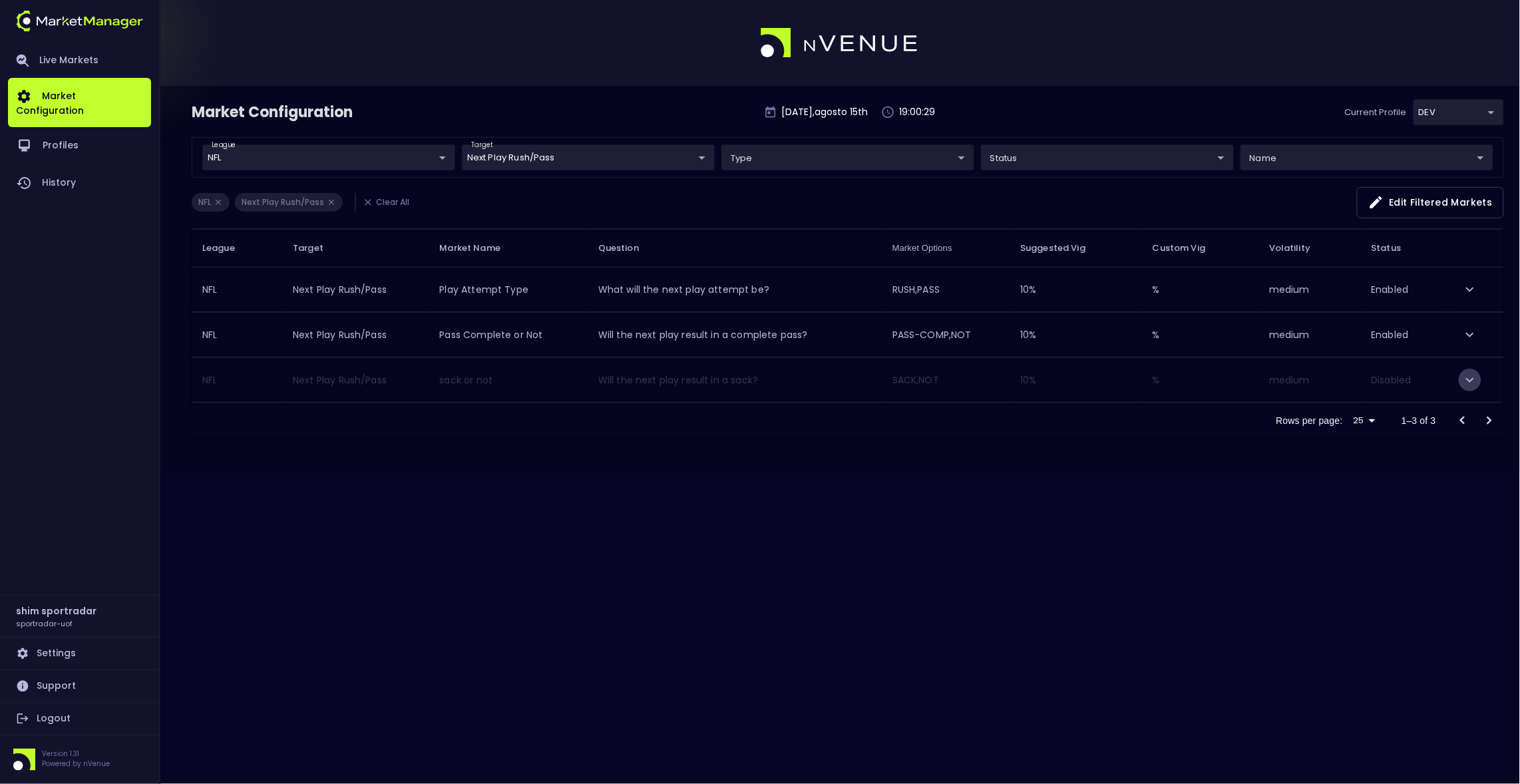
click at [1463, 385] on icon "expand row" at bounding box center [1470, 380] width 16 height 16
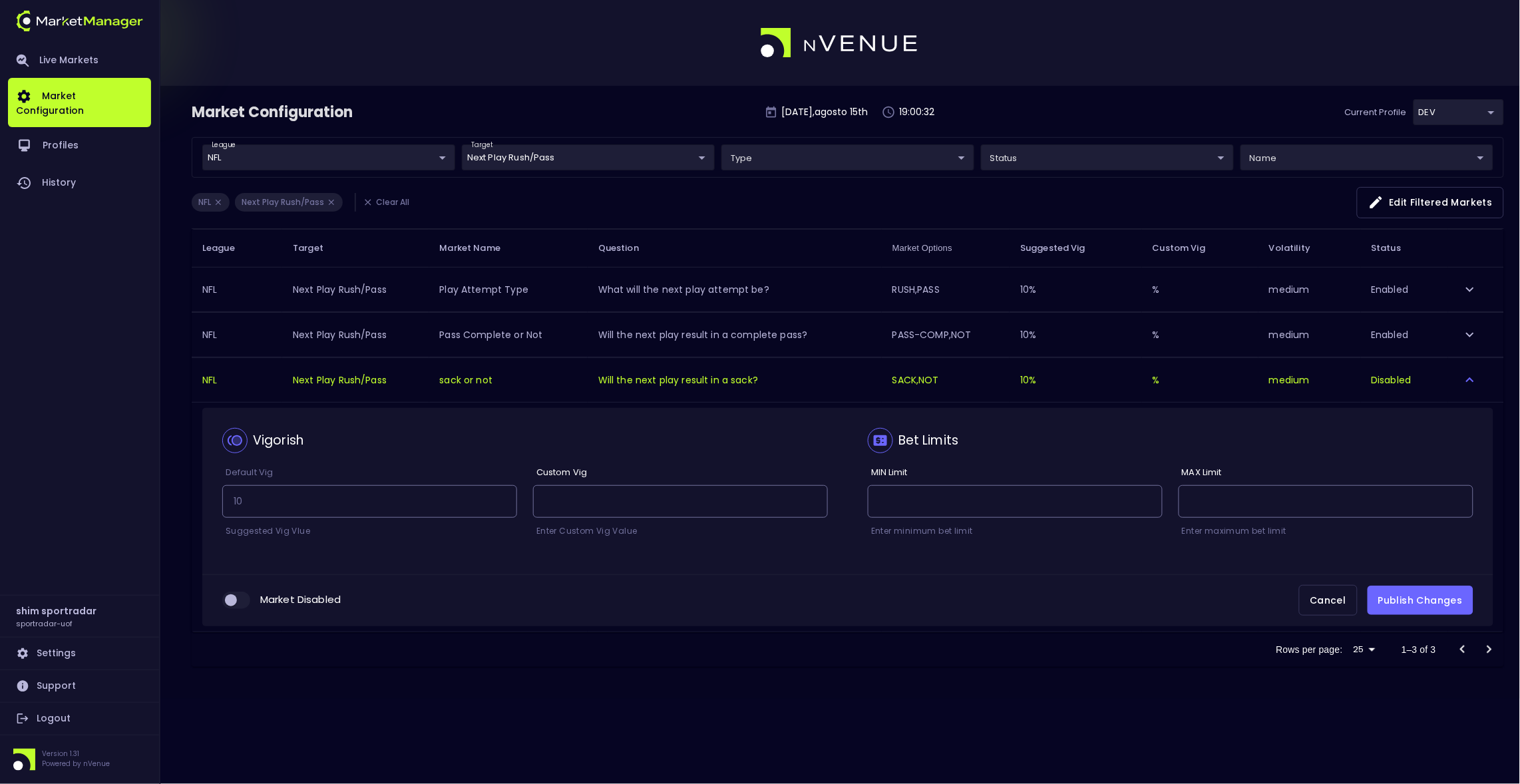
click at [236, 598] on input "collapsible table" at bounding box center [231, 600] width 36 height 12
checkbox input "true"
click at [1433, 600] on button "Publish Changes" at bounding box center [1420, 601] width 106 height 30
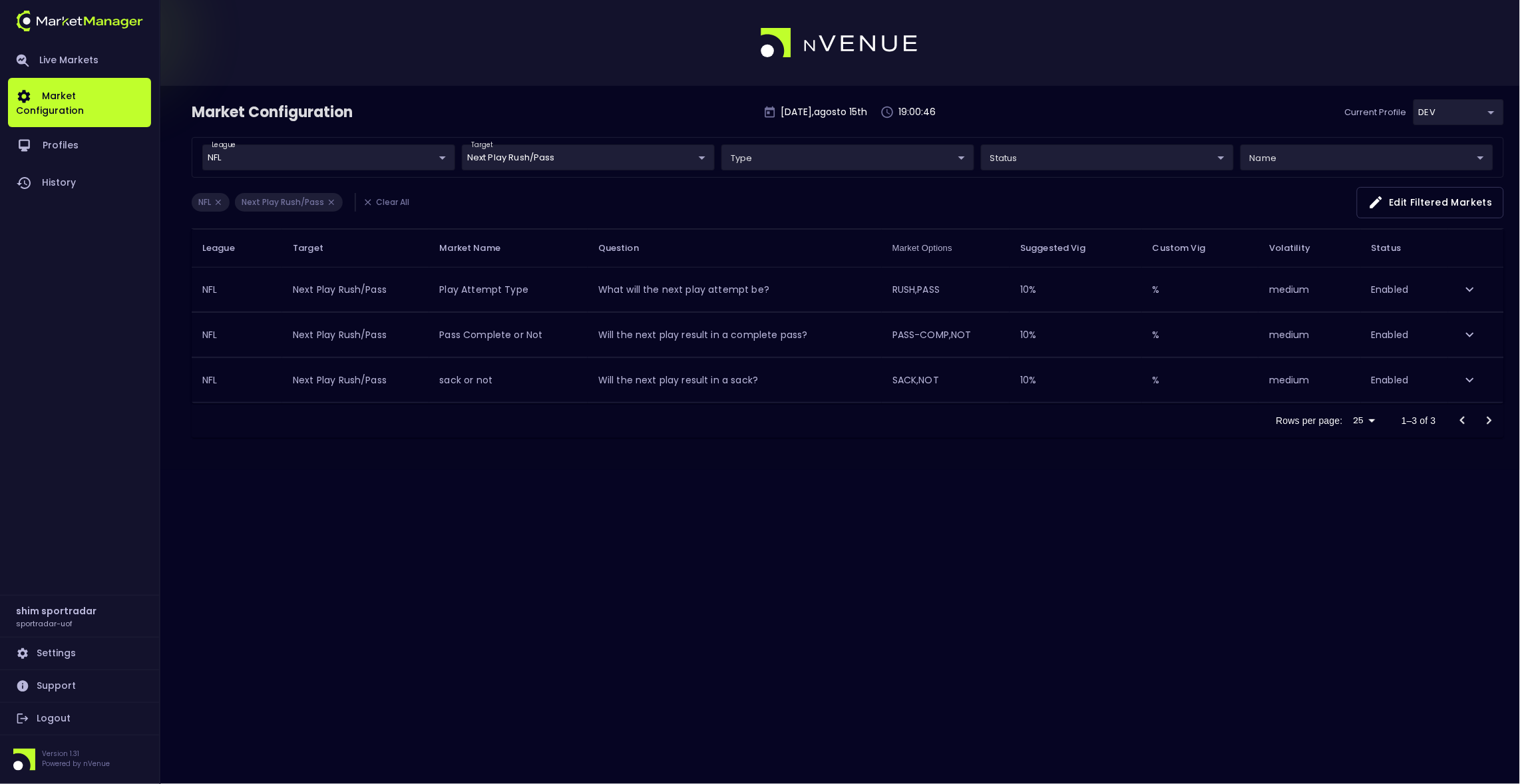
click at [236, 149] on label "target" at bounding box center [224, 145] width 25 height 9
click at [691, 158] on body "Live Markets Market Configuration Profiles History shim sportradar sportradar-u…" at bounding box center [760, 392] width 1520 height 784
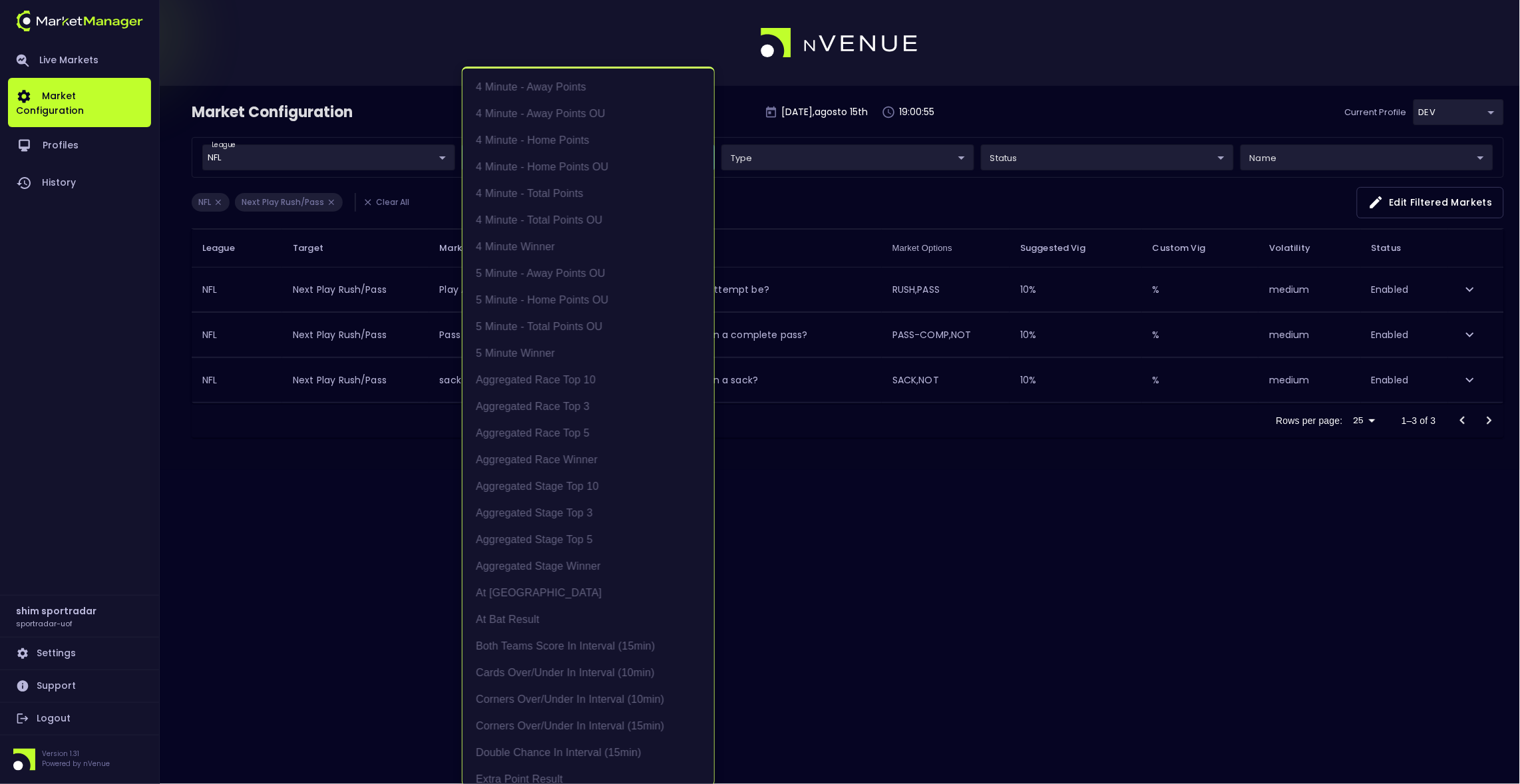
scroll to position [1042, 0]
click at [521, 417] on li "Next Play Rush/Pass" at bounding box center [588, 429] width 252 height 26
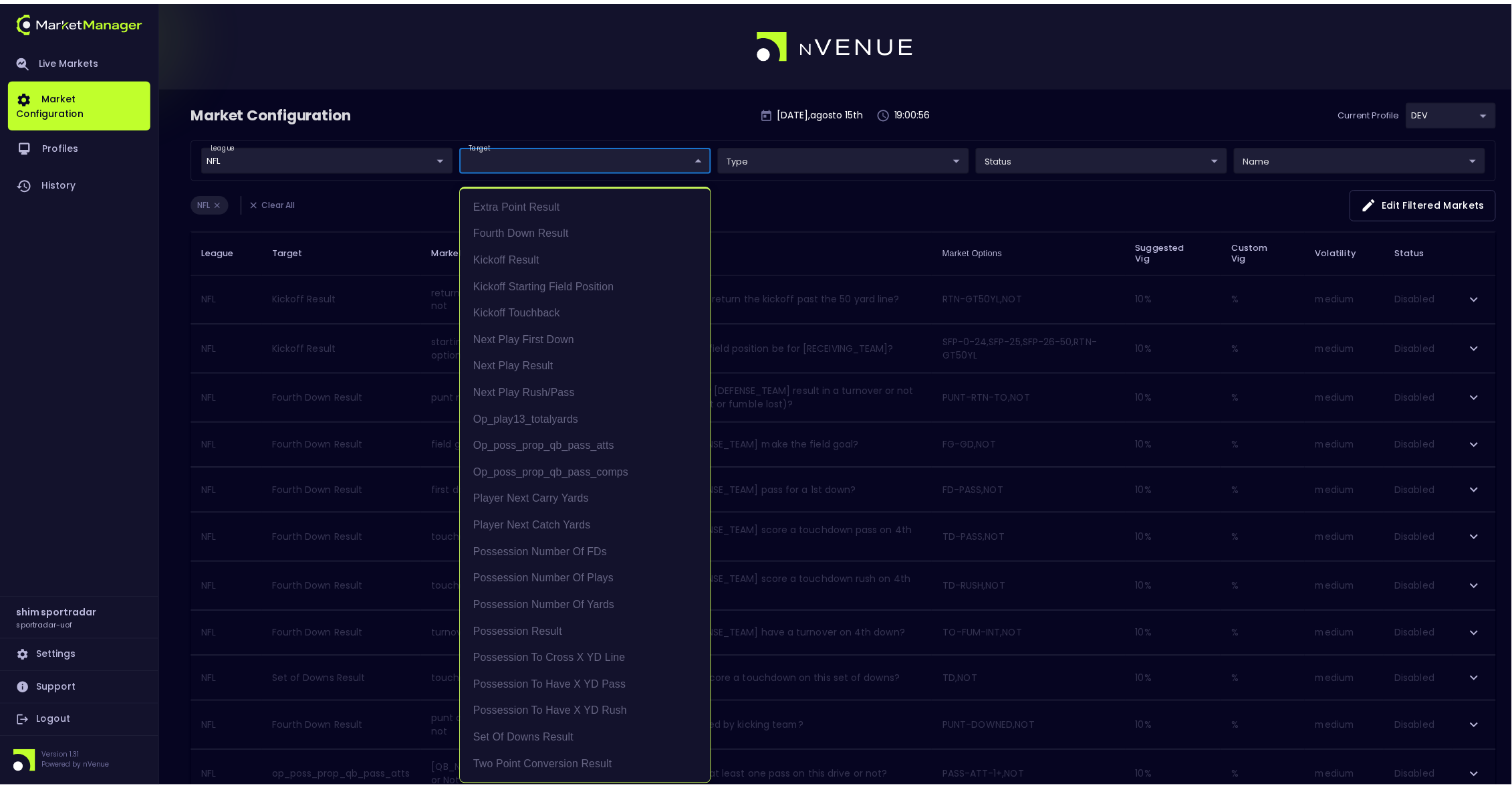
scroll to position [0, 0]
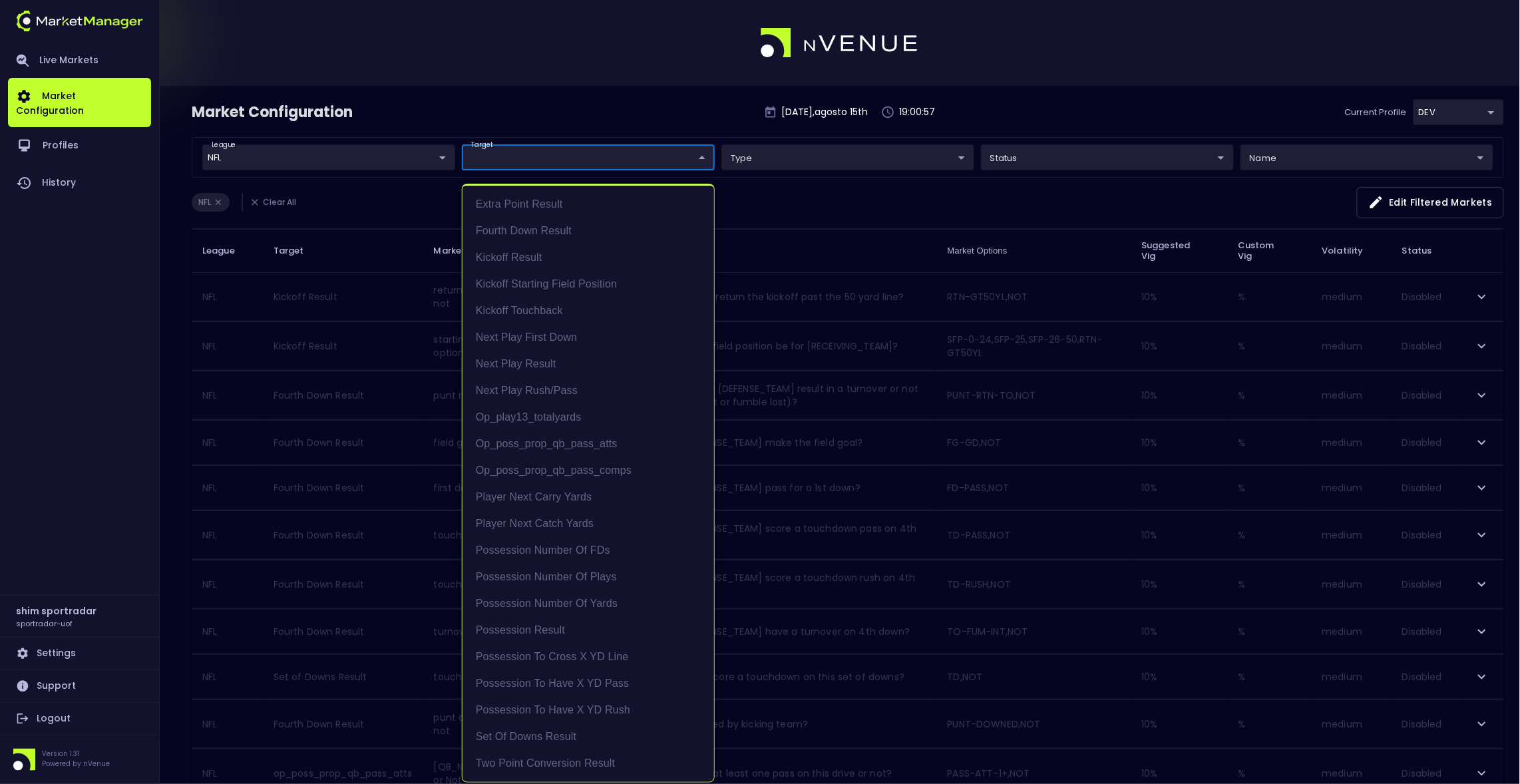
click at [1197, 119] on div at bounding box center [760, 392] width 1520 height 784
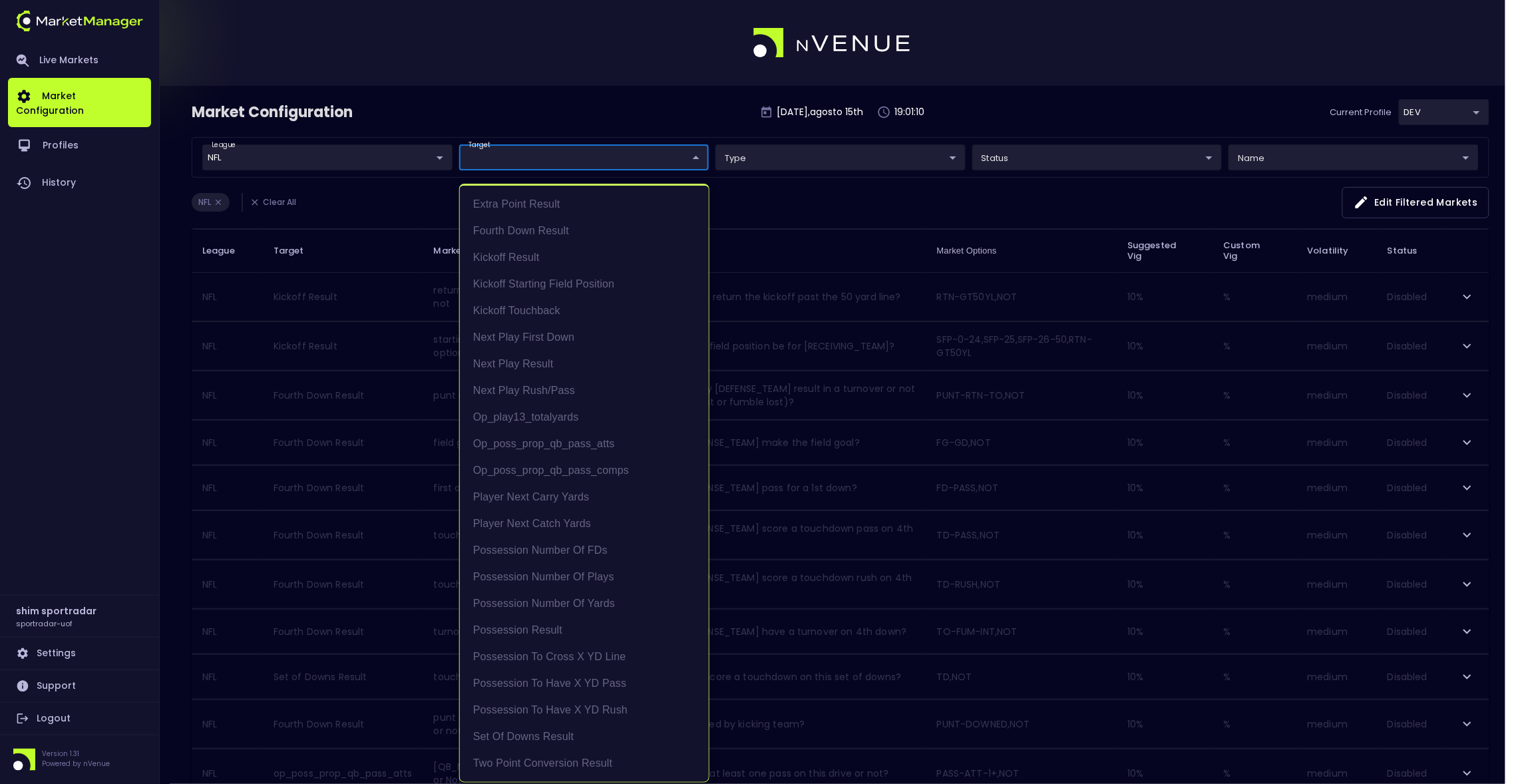
click at [631, 151] on body "Live Markets Market Configuration Profiles History shim sportradar sportradar-u…" at bounding box center [760, 773] width 1520 height 1546
click at [556, 729] on li "Set of Downs Result" at bounding box center [584, 736] width 249 height 26
type input "Set of Downs Result"
click at [649, 71] on div at bounding box center [760, 392] width 1520 height 784
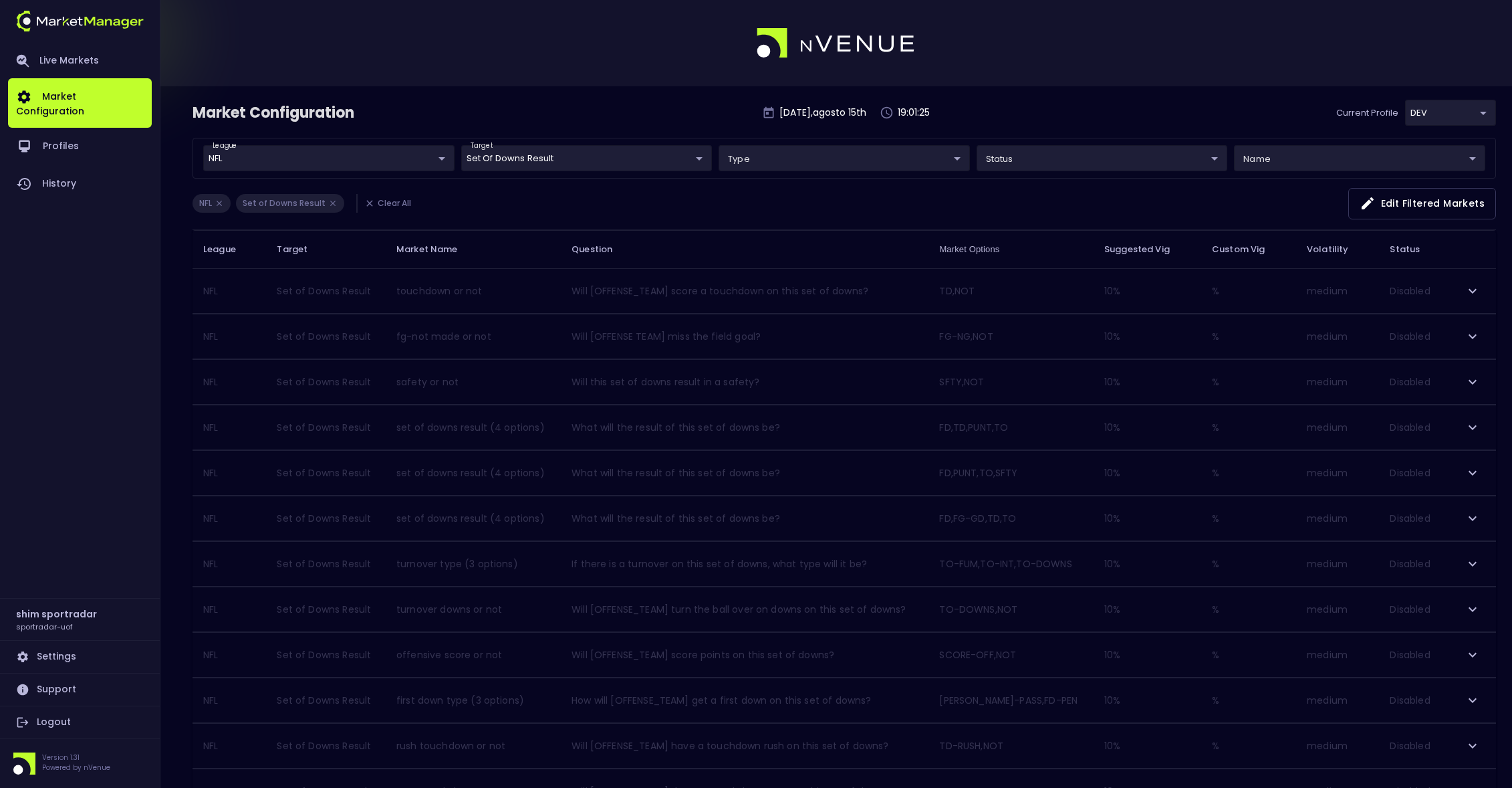
click at [1477, 288] on icon "expand row" at bounding box center [1473, 291] width 16 height 16
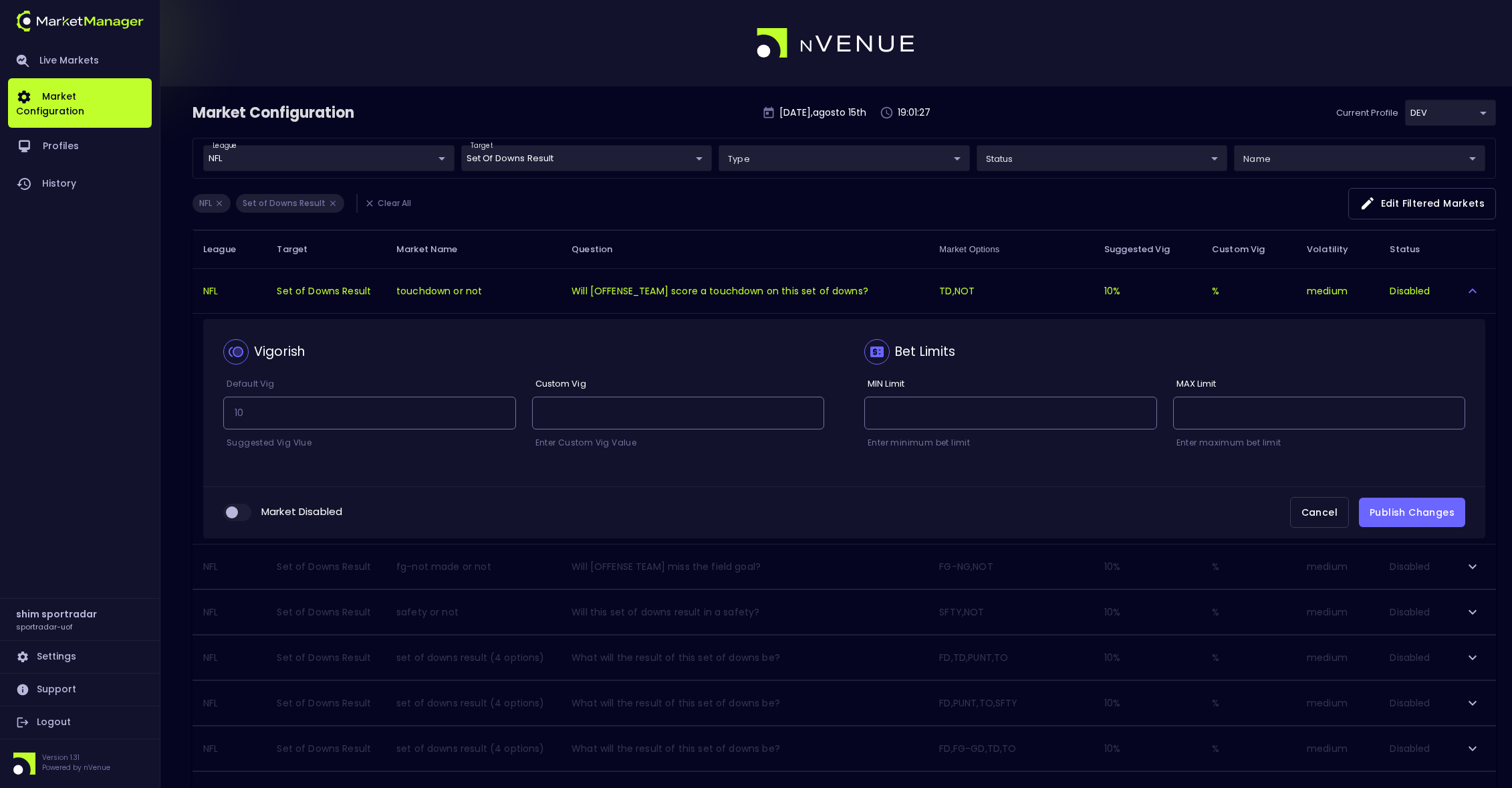
click at [240, 515] on input "collapsible table" at bounding box center [232, 512] width 36 height 12
checkbox input "true"
click at [1402, 516] on button "Publish Changes" at bounding box center [1412, 512] width 106 height 30
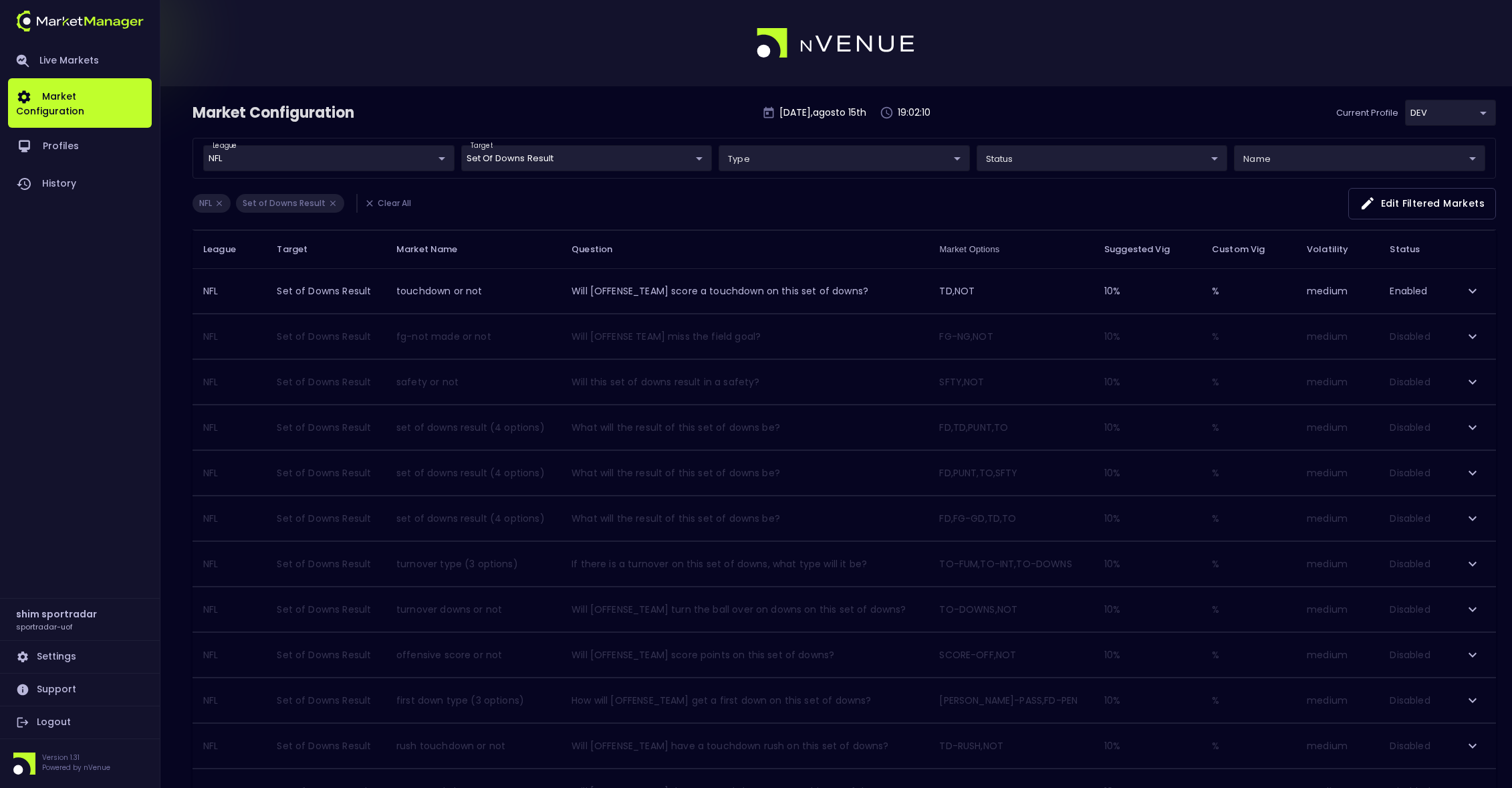
click at [1478, 744] on icon "expand row" at bounding box center [1473, 746] width 16 height 16
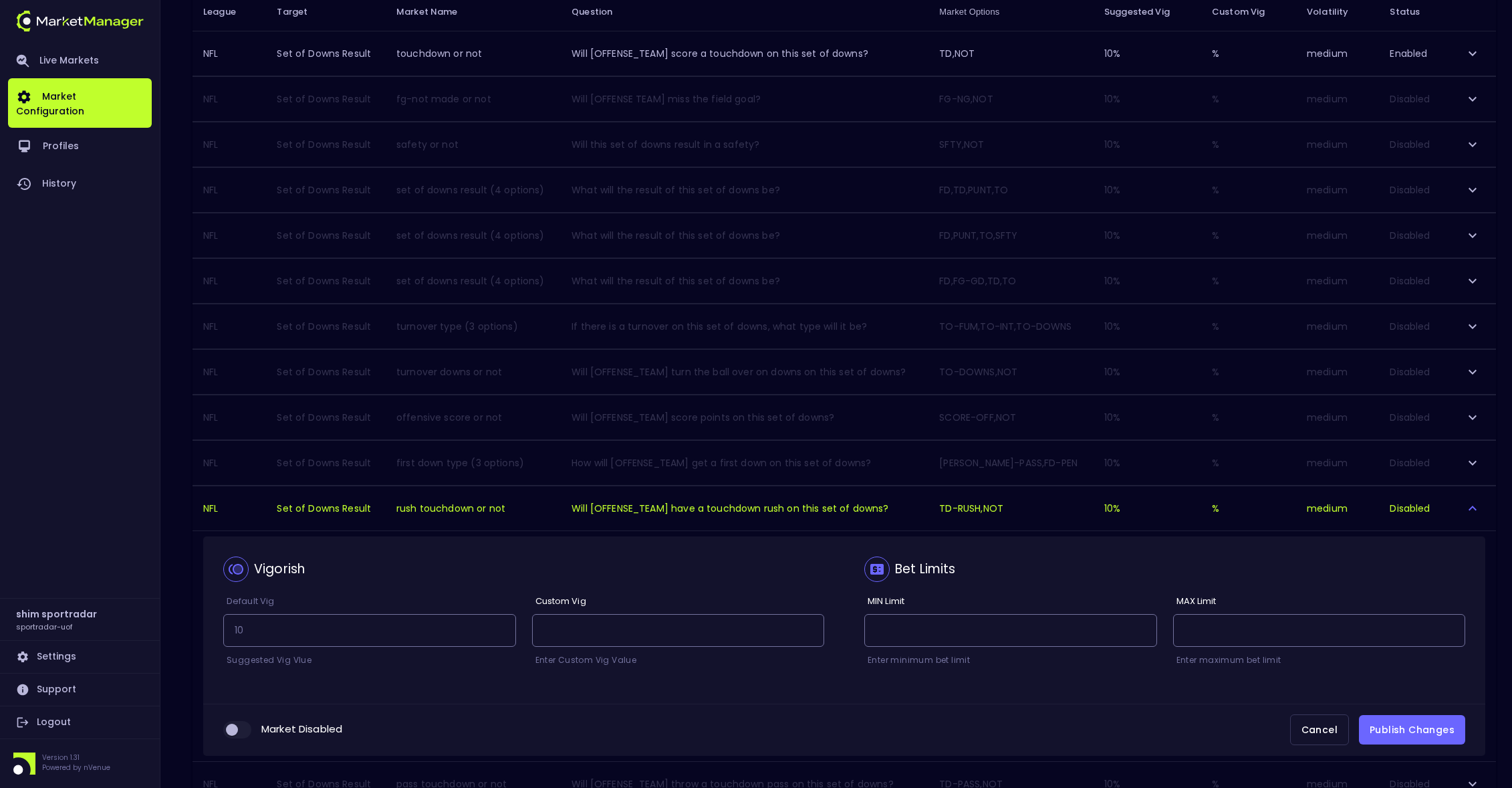
scroll to position [300, 0]
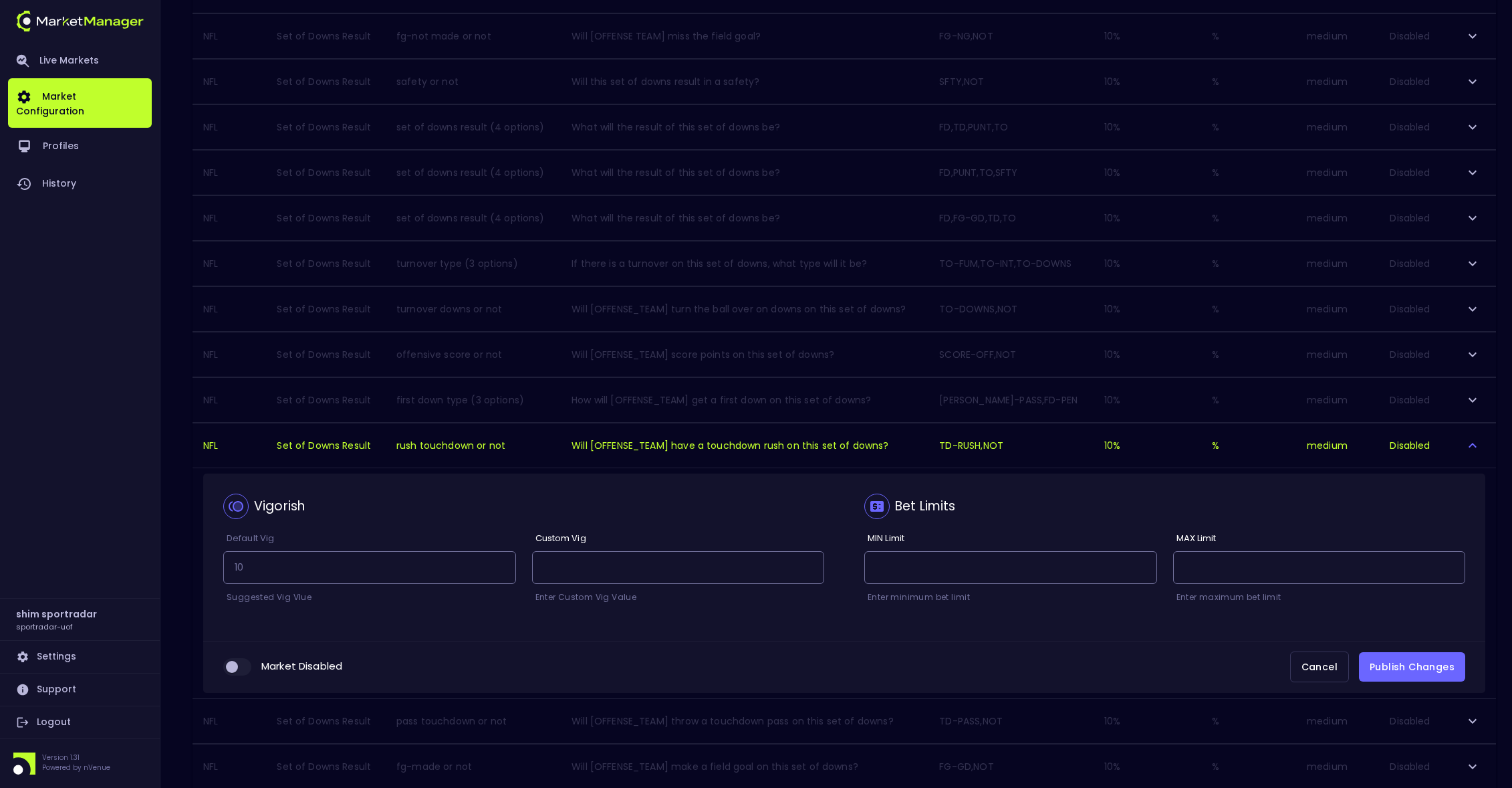
click at [243, 666] on input "collapsible table" at bounding box center [232, 667] width 36 height 12
checkbox input "true"
click at [1395, 661] on button "Publish Changes" at bounding box center [1412, 667] width 106 height 30
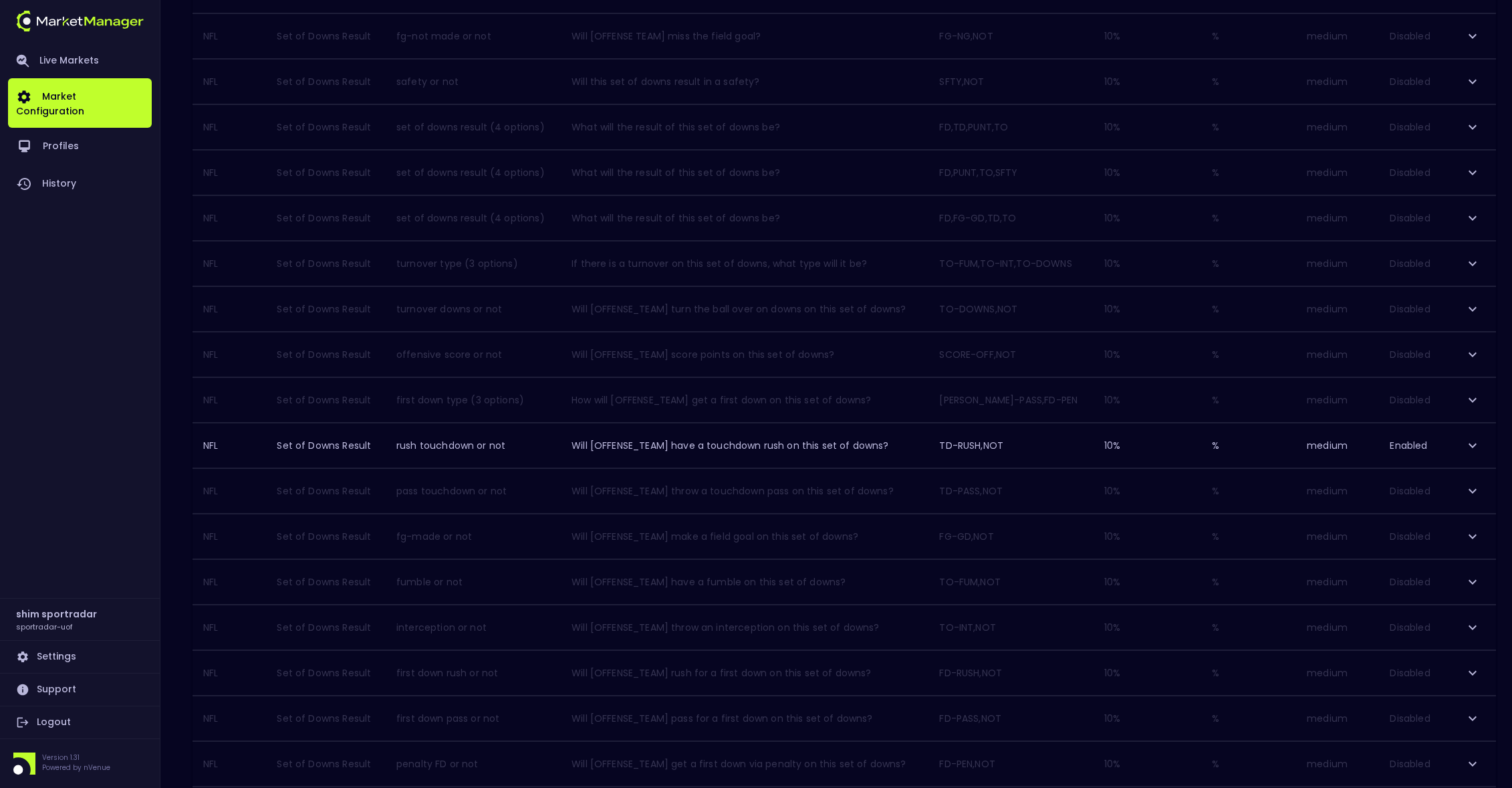
click at [1475, 487] on icon "expand row" at bounding box center [1473, 491] width 16 height 16
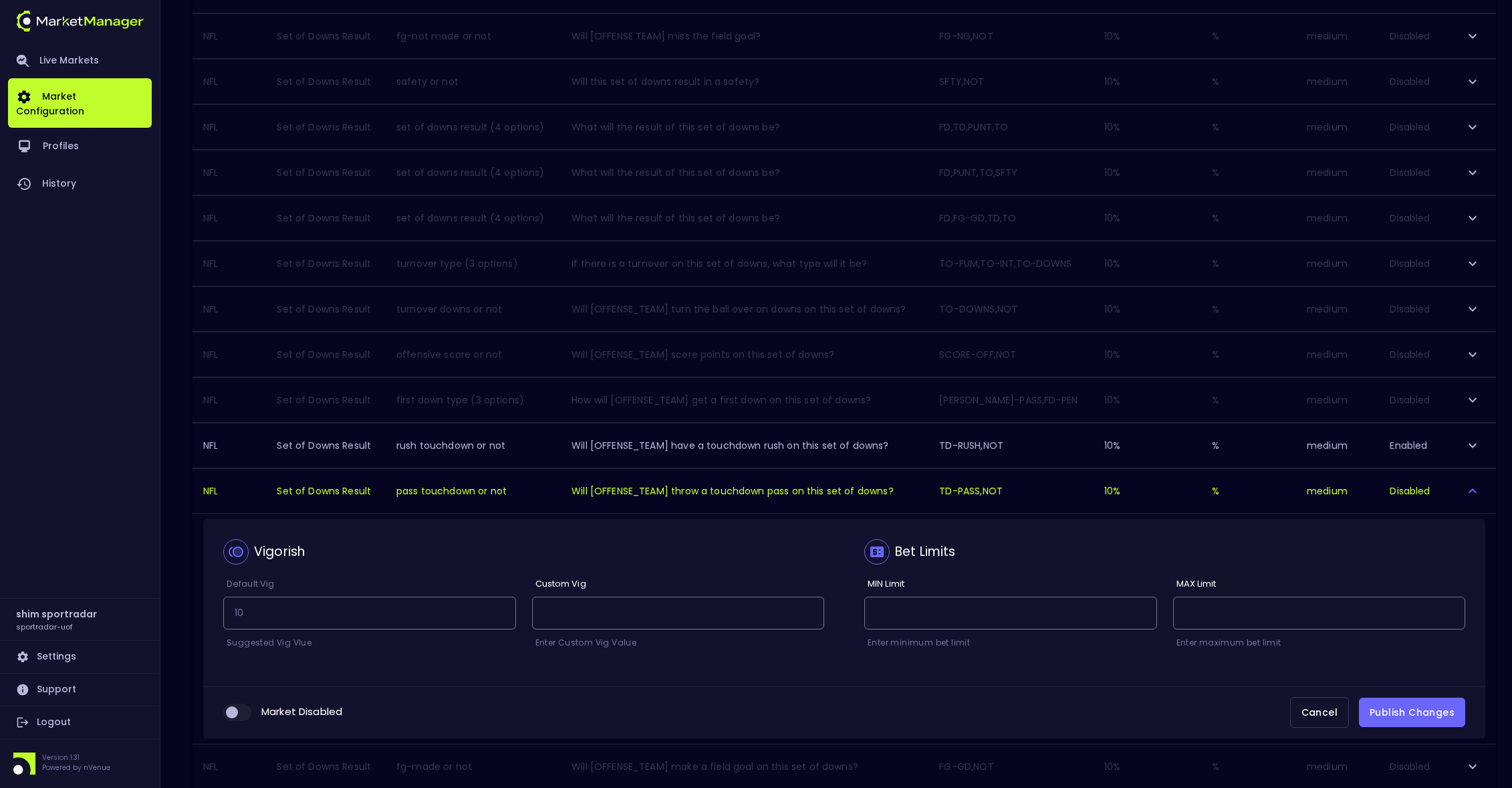
click at [240, 713] on input "collapsible table" at bounding box center [232, 712] width 36 height 12
checkbox input "true"
click at [1419, 716] on button "Publish Changes" at bounding box center [1412, 712] width 106 height 30
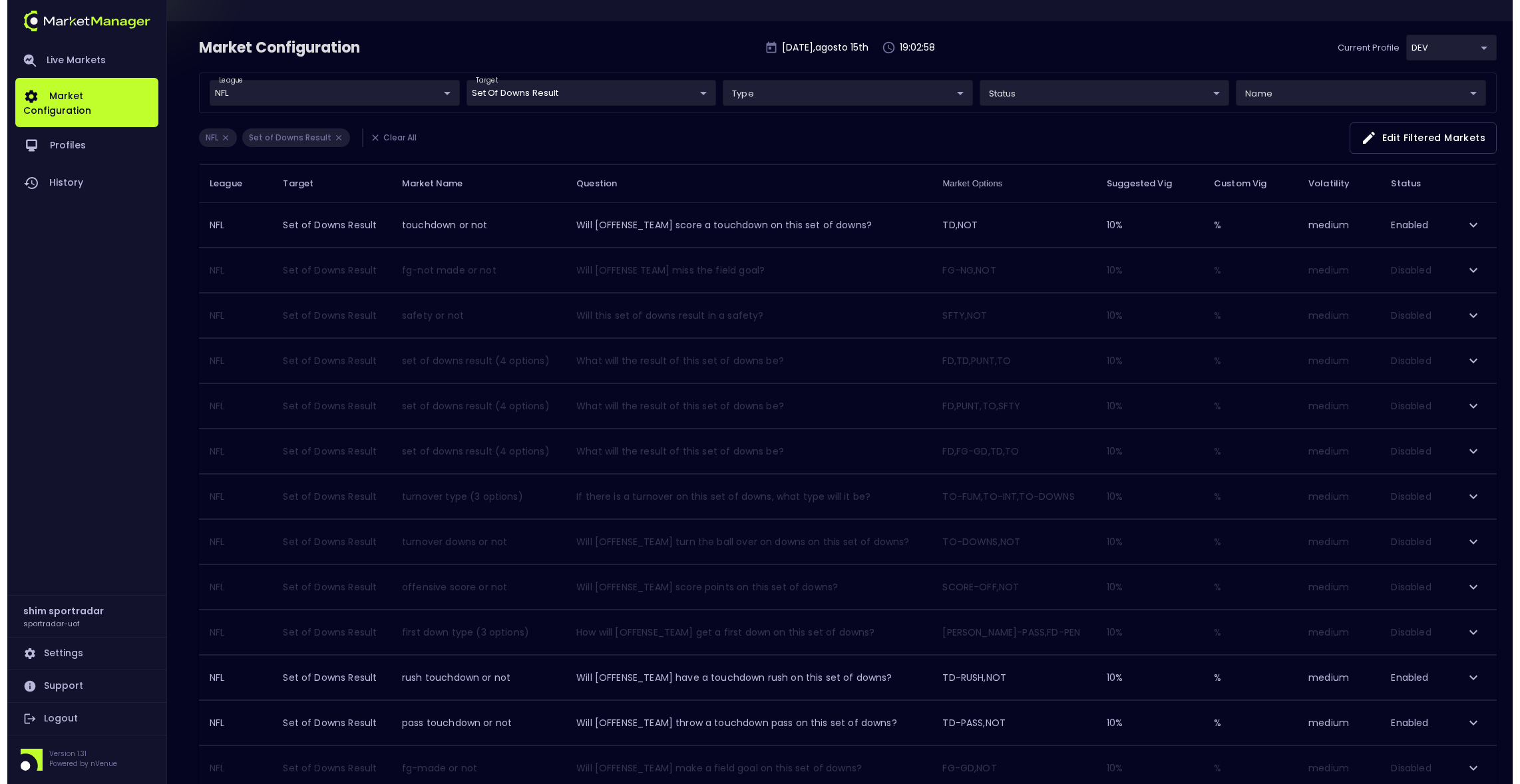
scroll to position [0, 0]
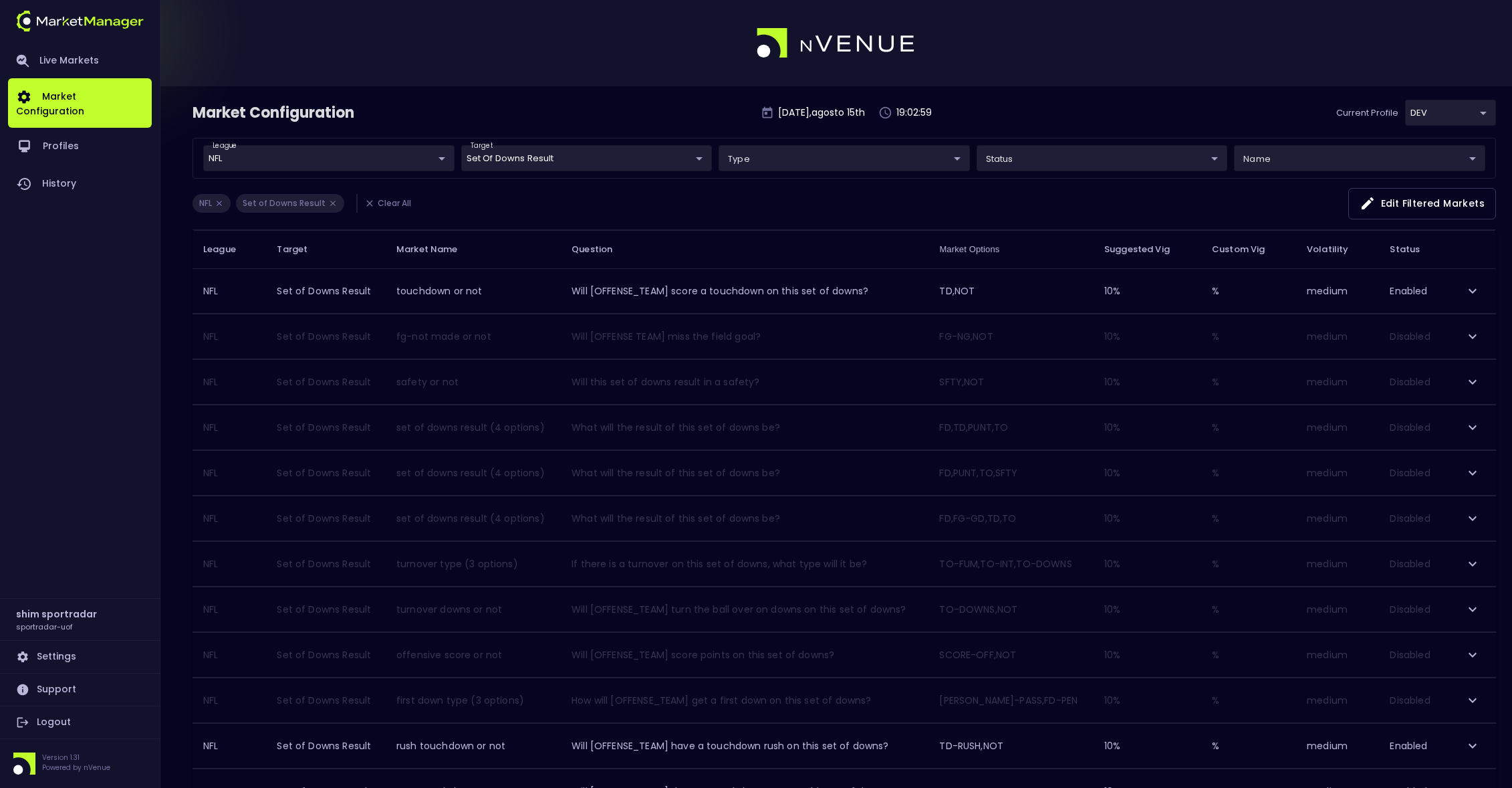
click at [607, 161] on body "Live Markets Market Configuration Profiles History shim sportradar sportradar-u…" at bounding box center [756, 736] width 1512 height 1472
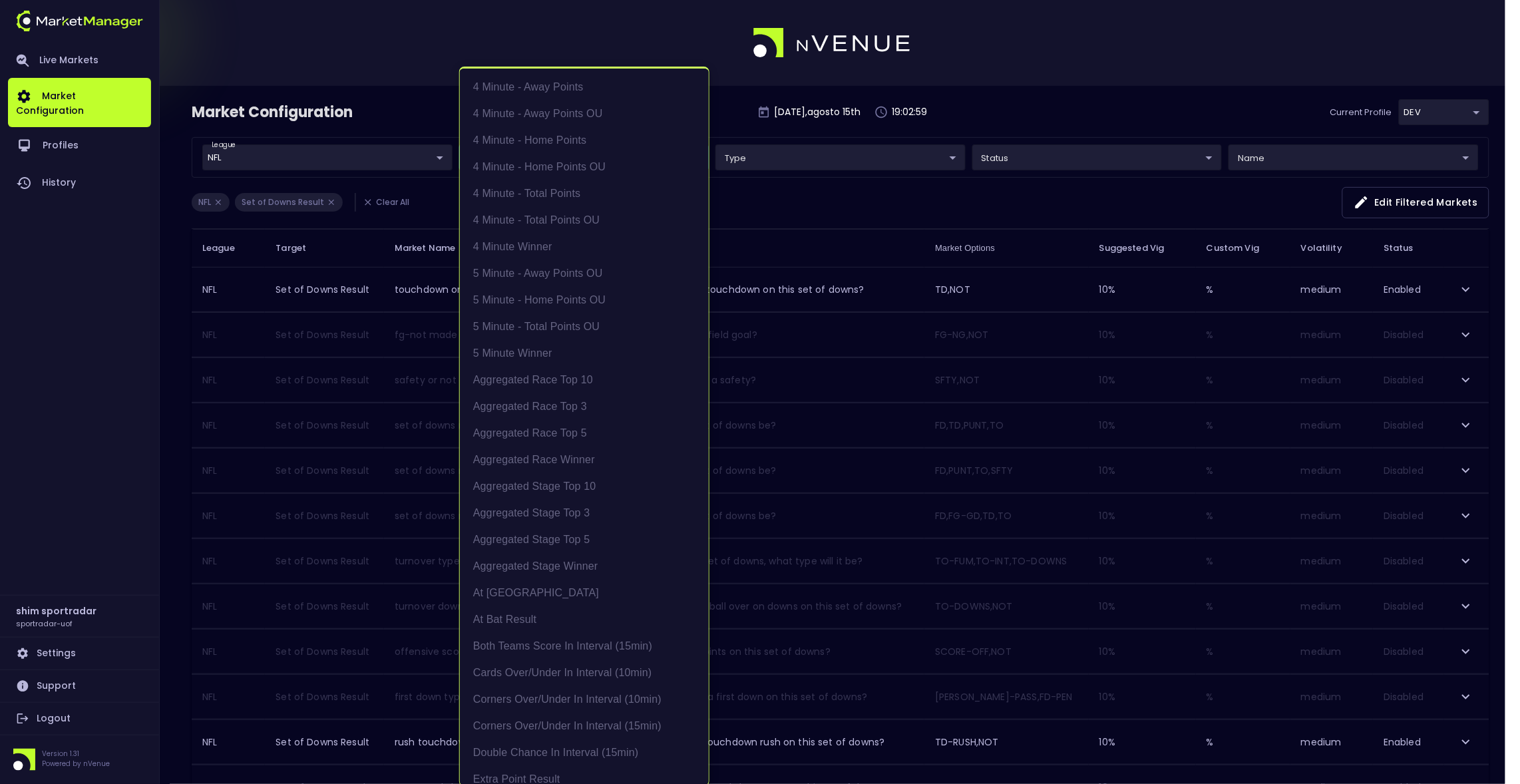
scroll to position [1813, 0]
click at [552, 425] on li "Set of Downs Result" at bounding box center [584, 429] width 249 height 26
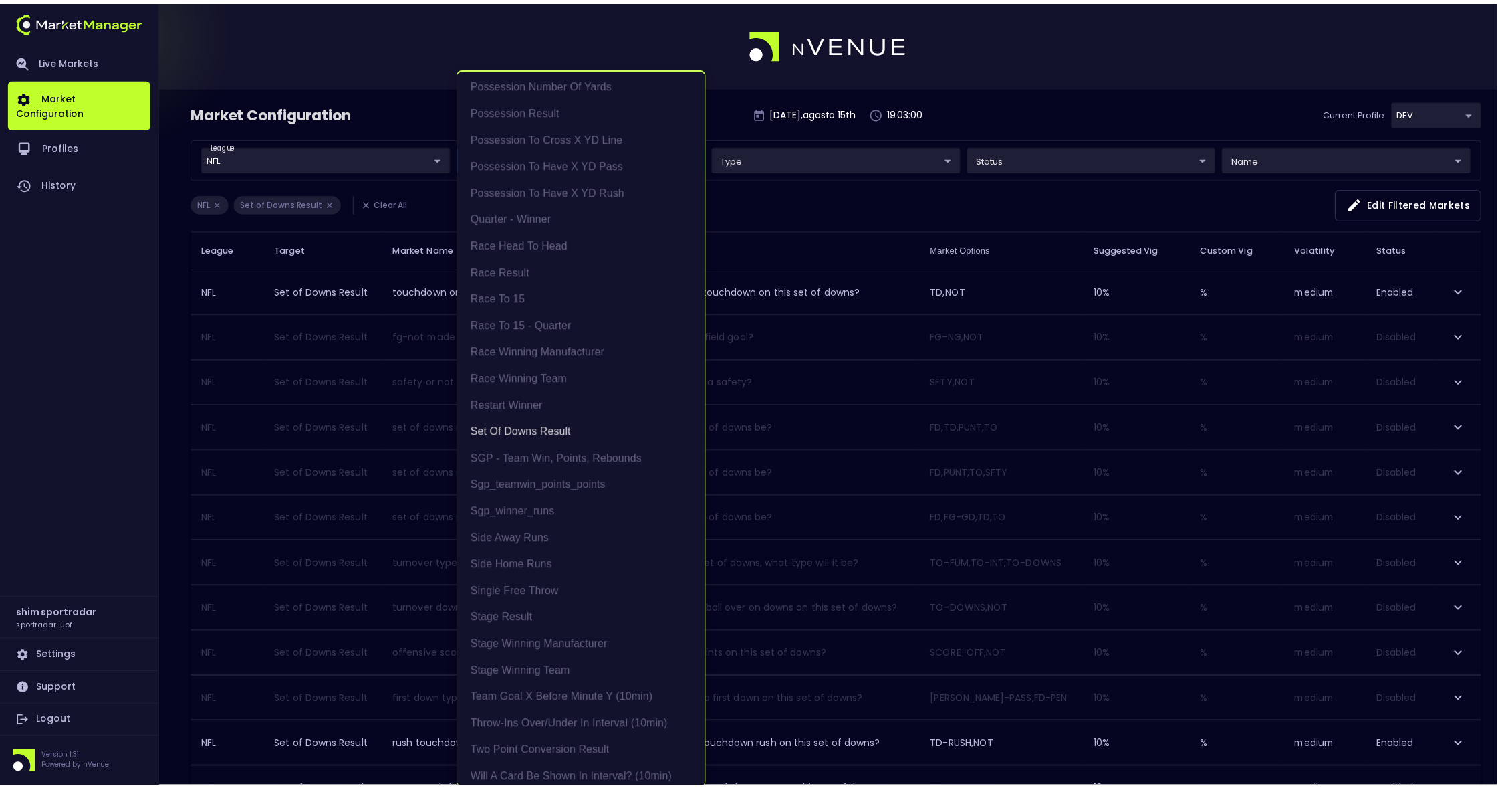
scroll to position [0, 0]
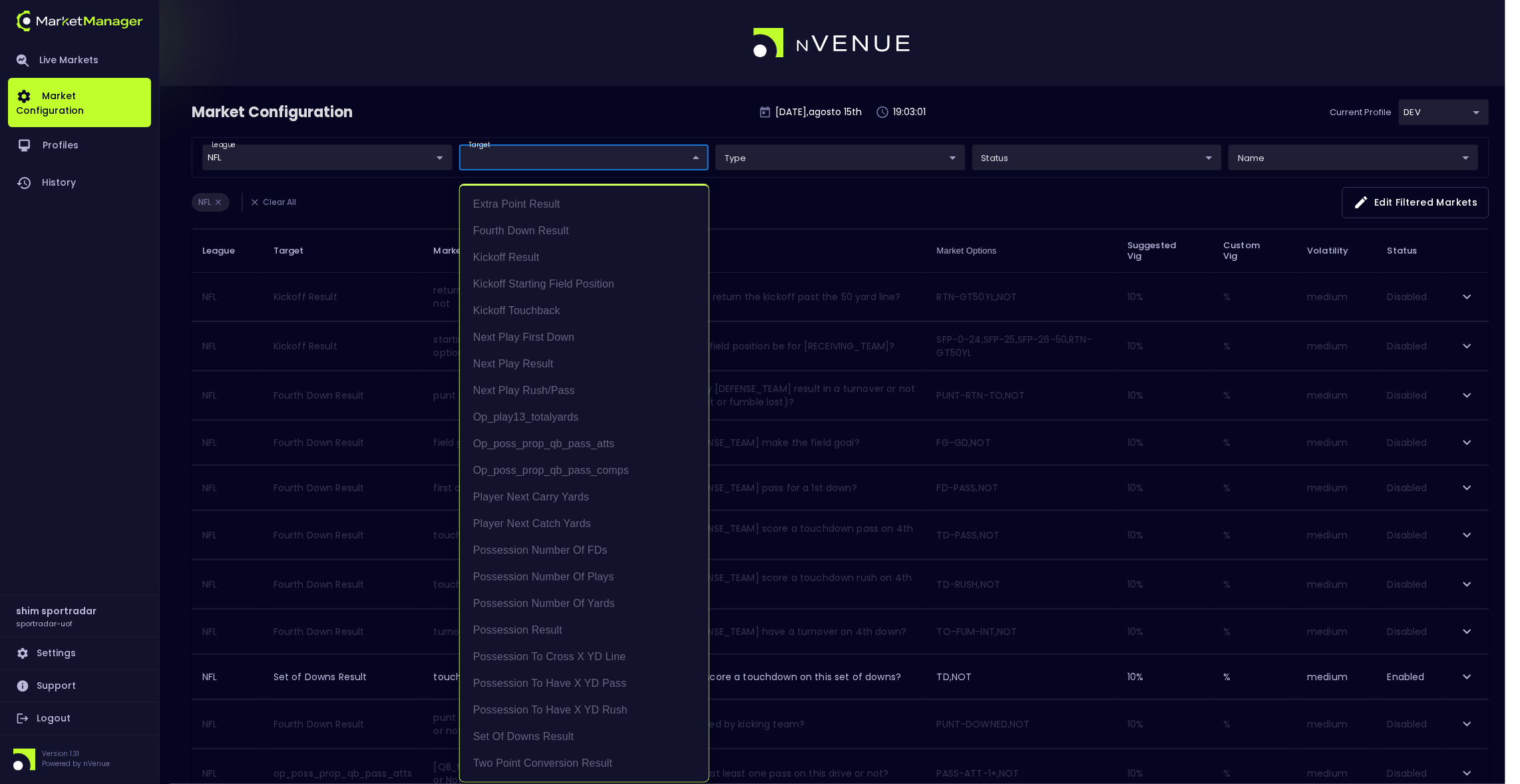
click at [561, 133] on div at bounding box center [760, 392] width 1520 height 784
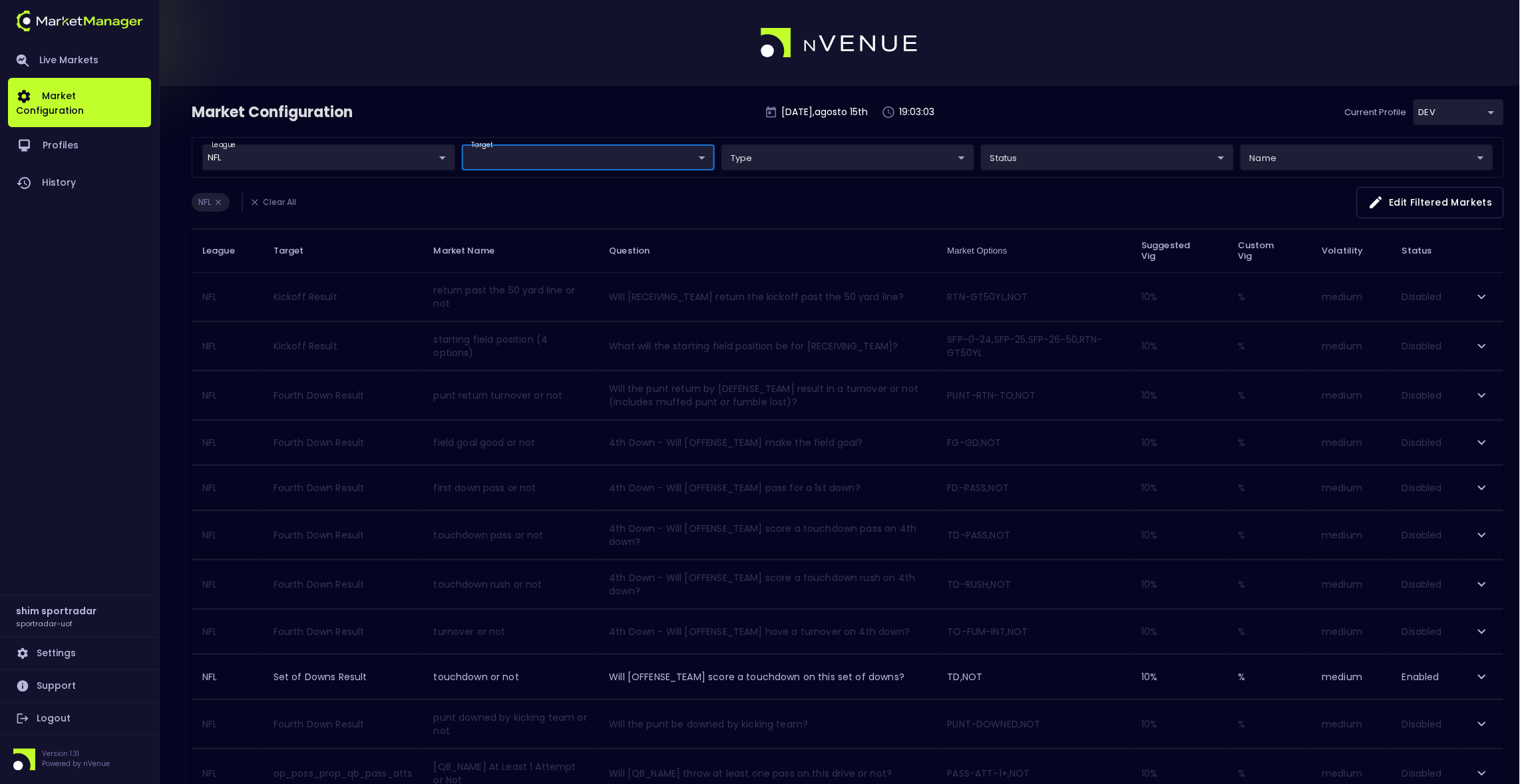
click at [442, 161] on body "Live Markets Market Configuration Profiles History shim sportradar sportradar-u…" at bounding box center [760, 773] width 1520 height 1546
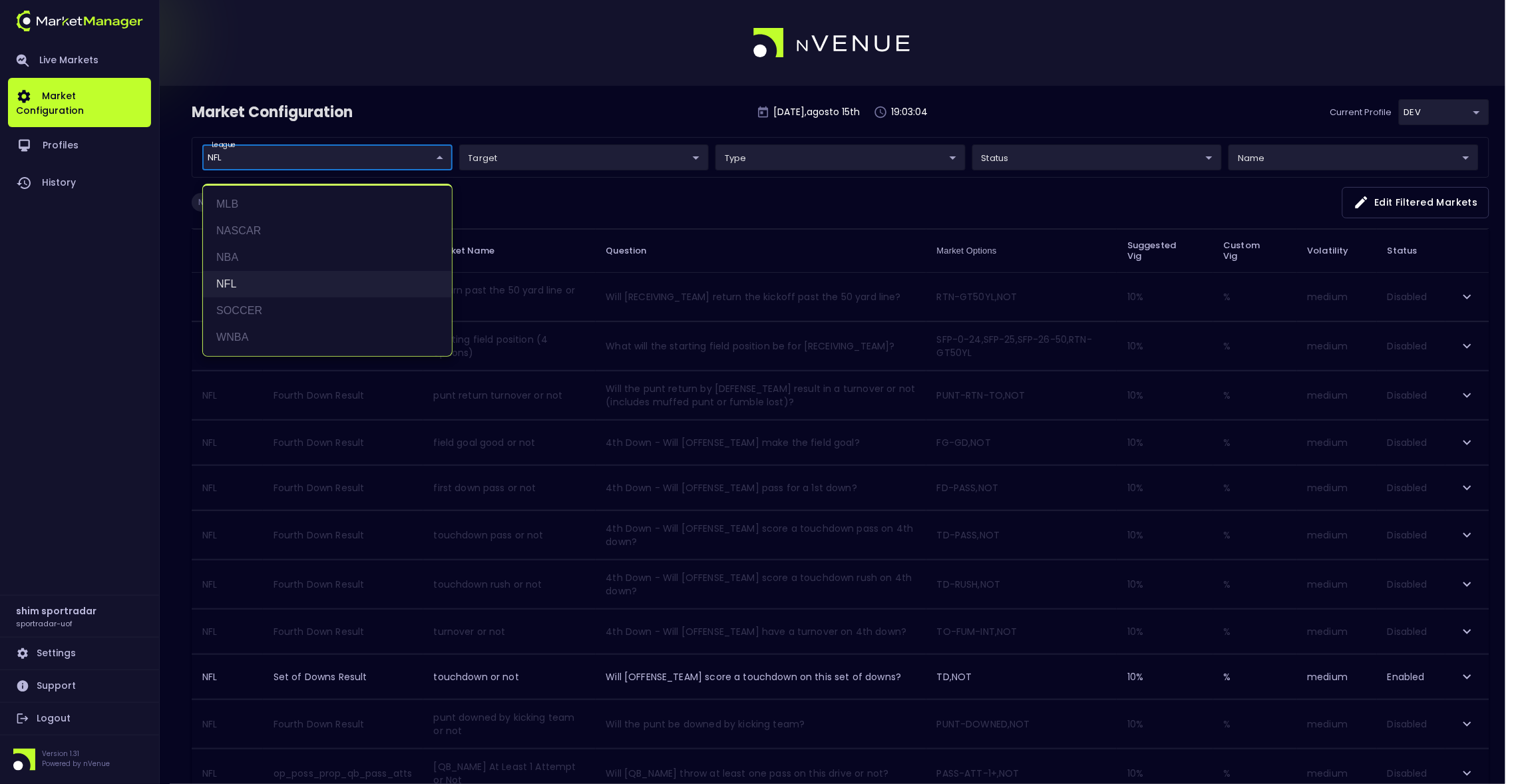
click at [332, 271] on li "NFL" at bounding box center [327, 284] width 249 height 26
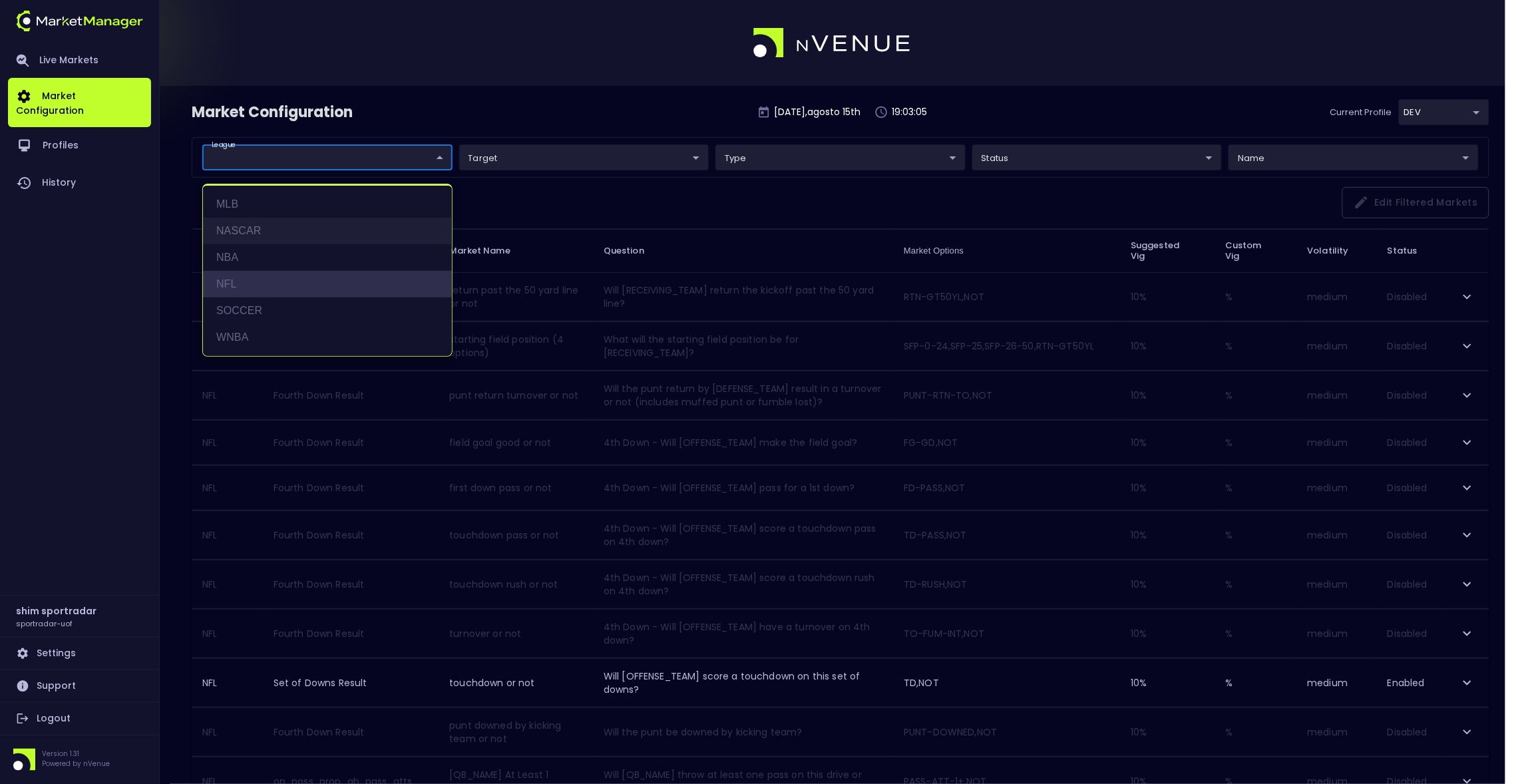
type input "NFL"
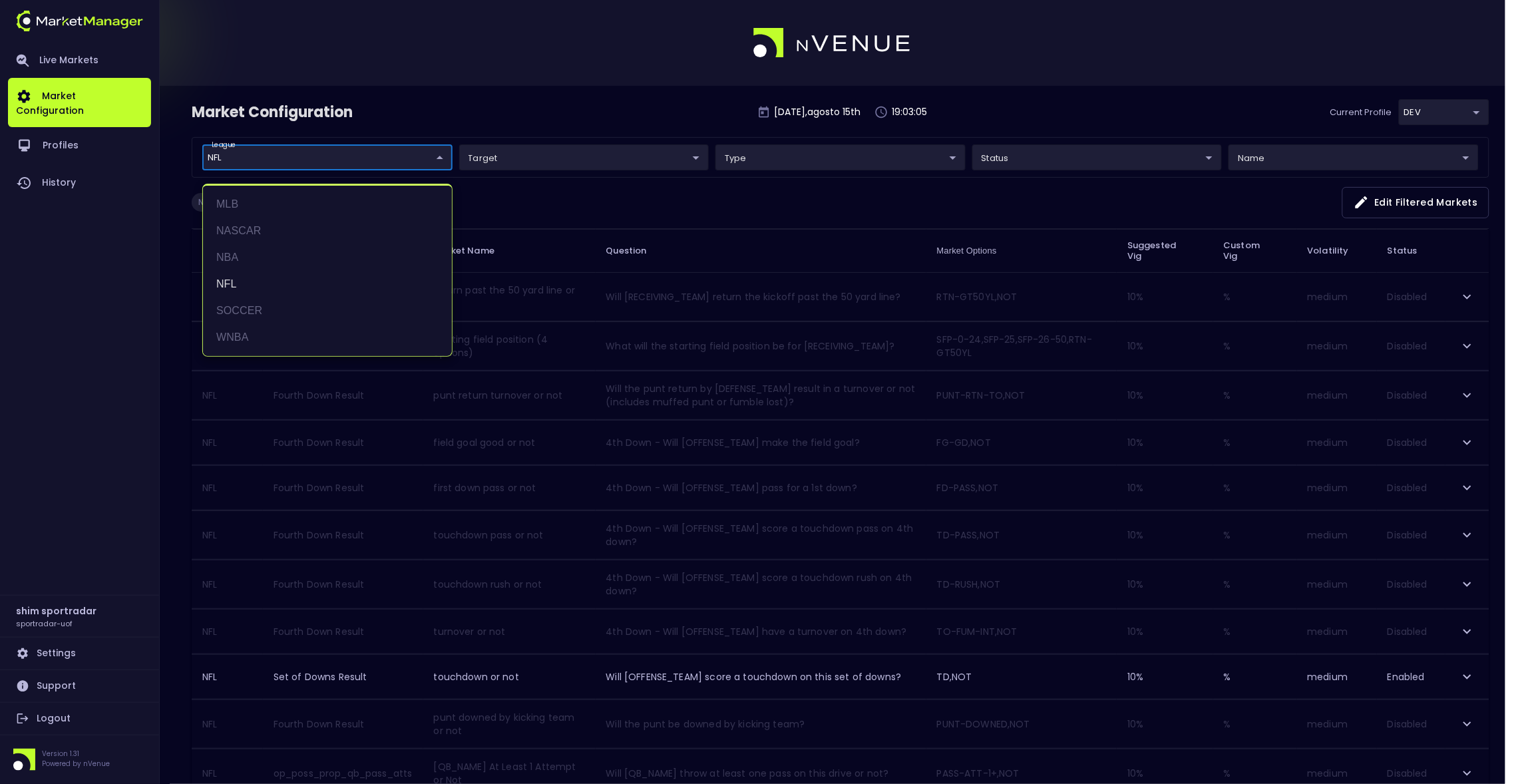
click at [550, 93] on div at bounding box center [760, 392] width 1520 height 784
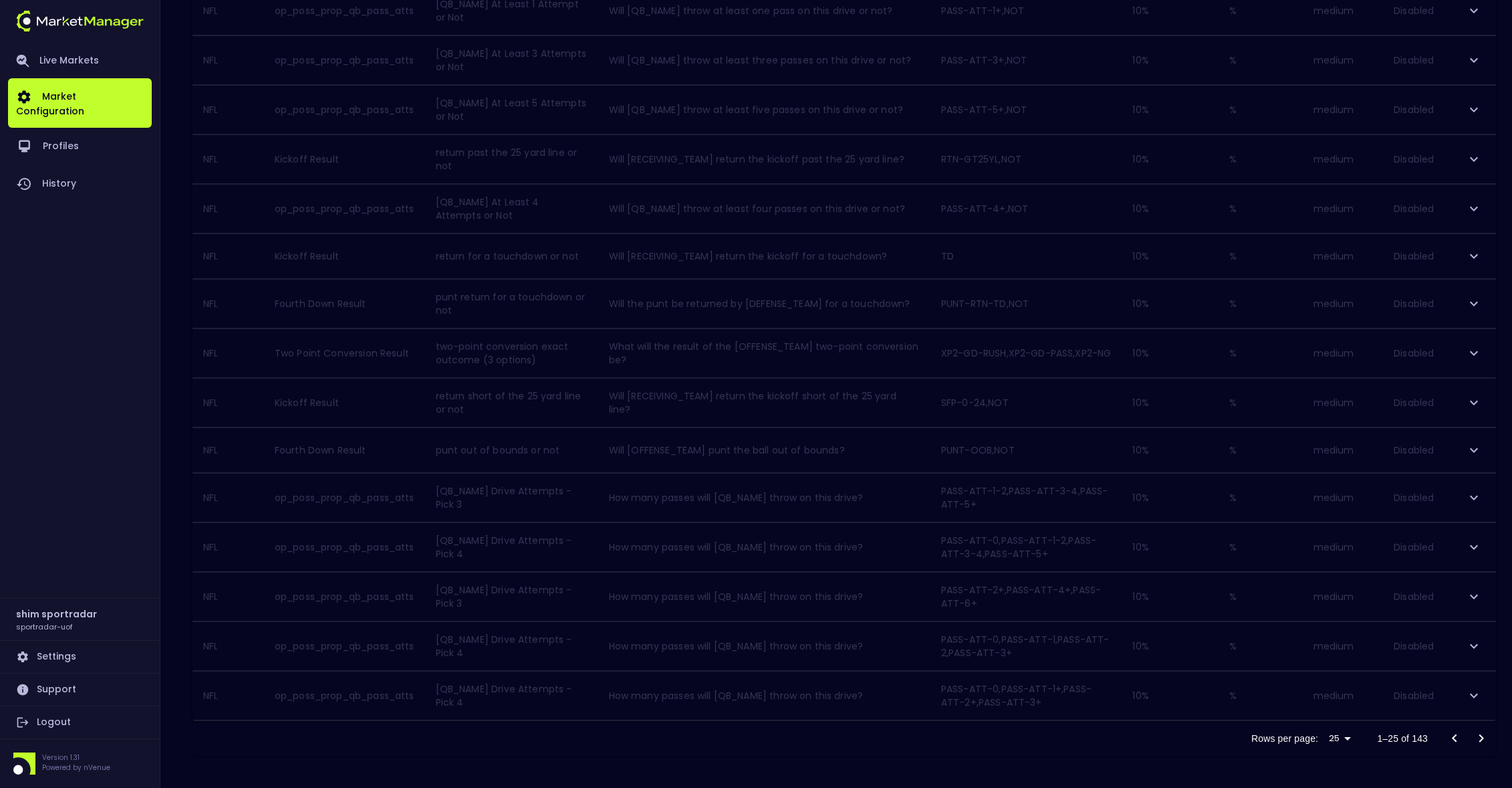
click at [1474, 736] on icon "Go to next page" at bounding box center [1482, 739] width 16 height 16
click at [1474, 736] on icon "Go to next page" at bounding box center [1482, 741] width 16 height 16
click at [1474, 736] on icon "Go to next page" at bounding box center [1482, 739] width 16 height 16
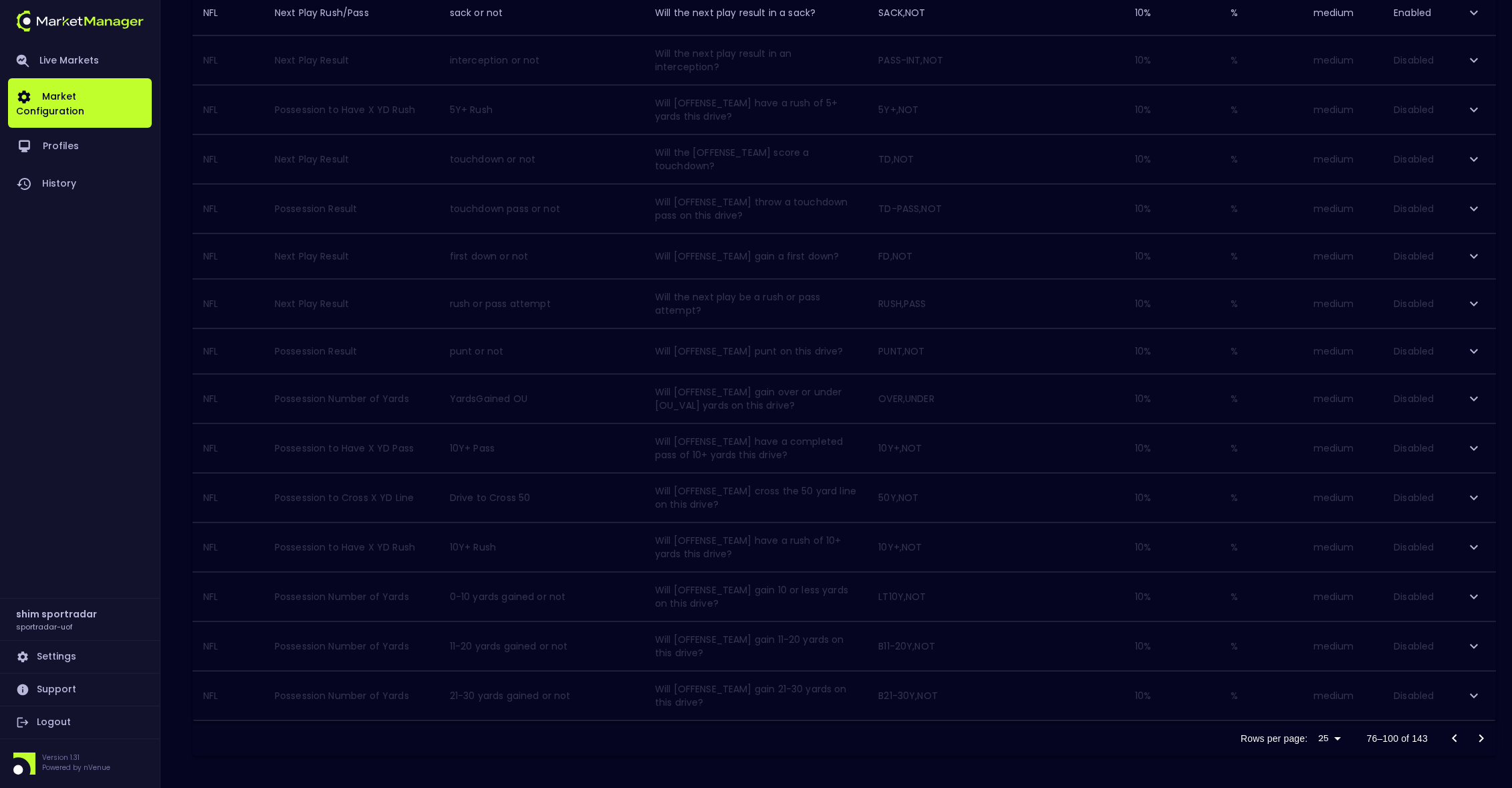
scroll to position [757, 0]
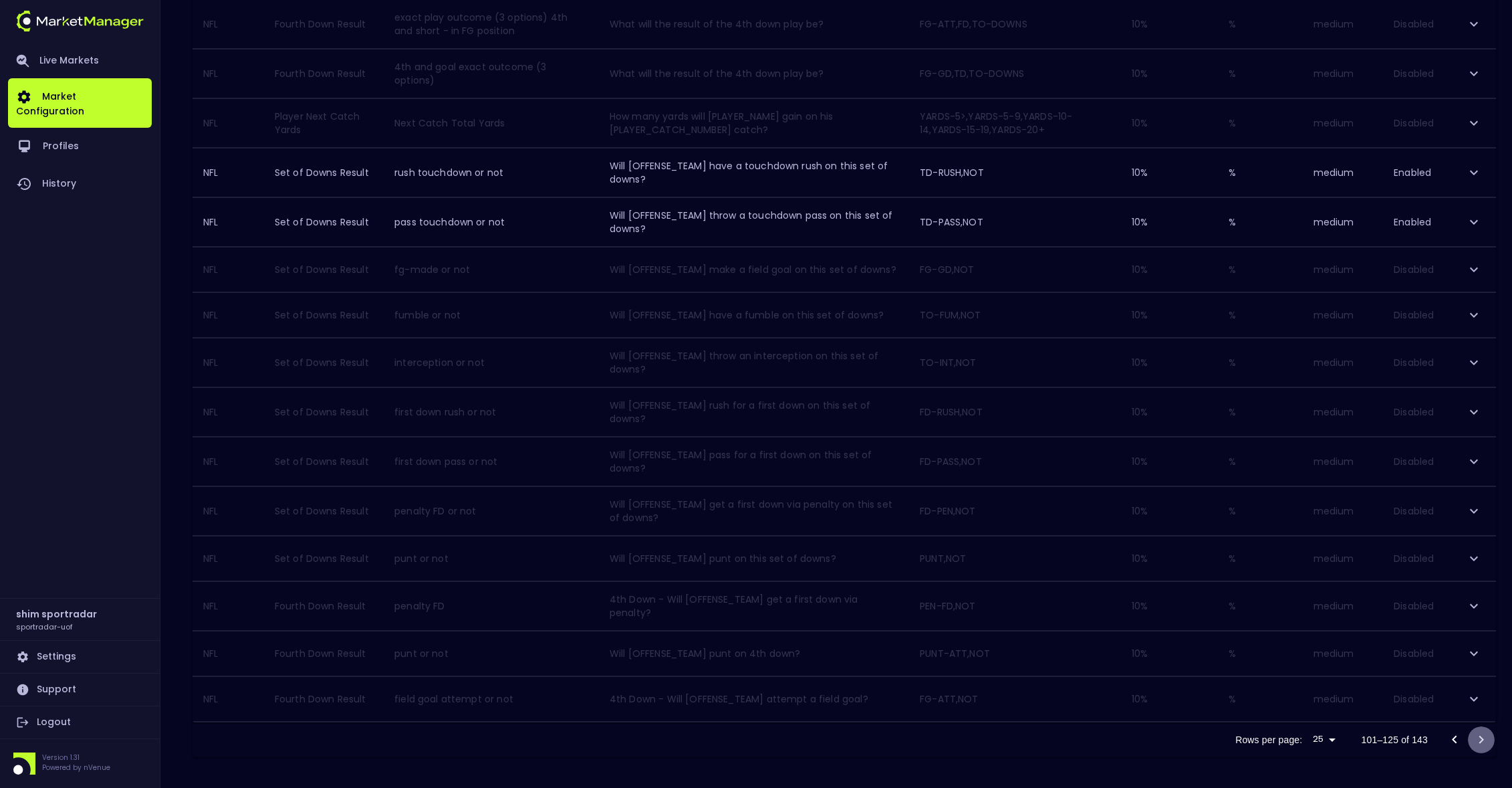
click at [1474, 736] on icon "Go to next page" at bounding box center [1482, 740] width 16 height 16
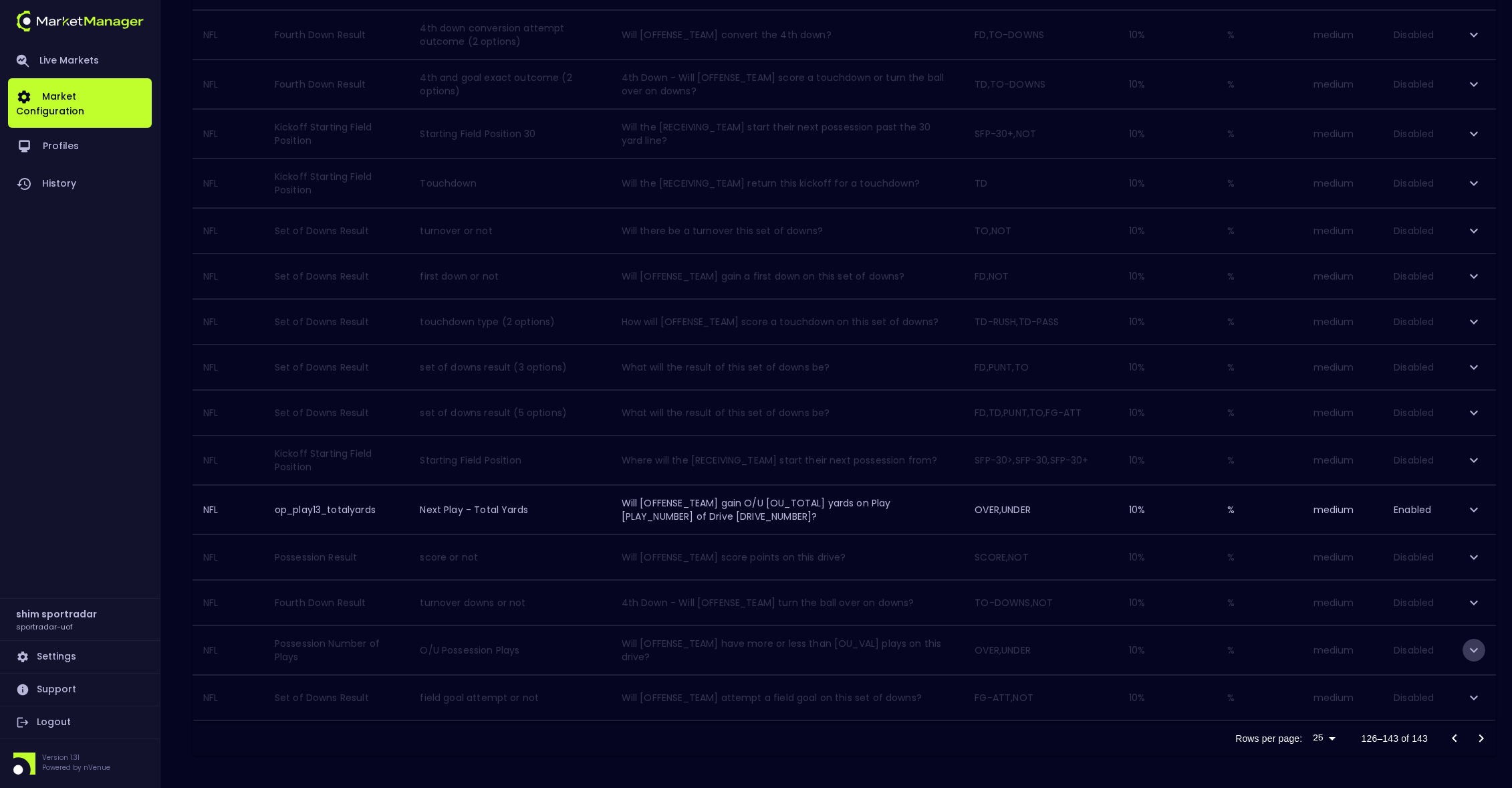
click at [1475, 648] on icon "expand row" at bounding box center [1474, 650] width 16 height 16
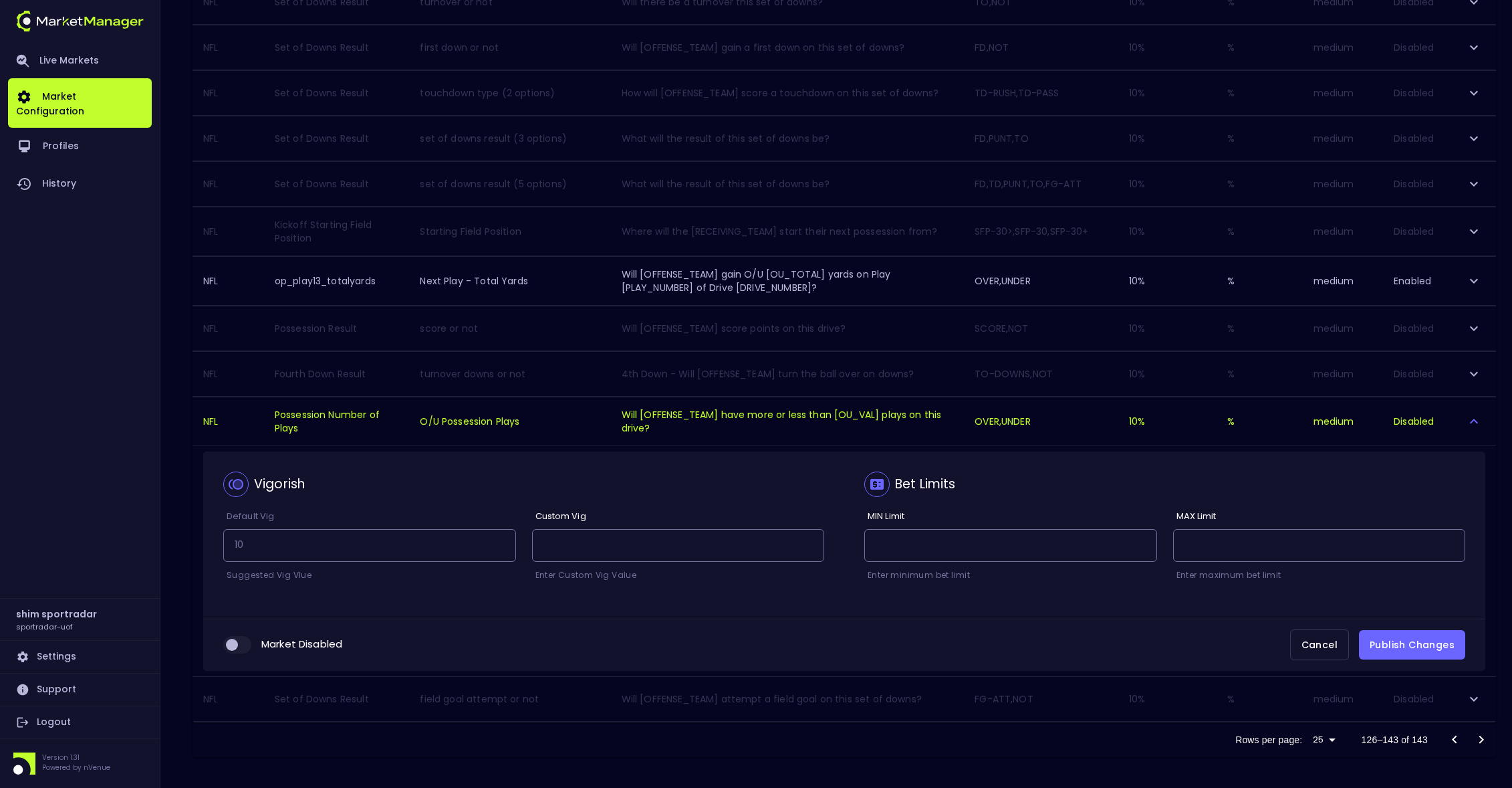
scroll to position [640, 0]
click at [241, 642] on input "collapsible table" at bounding box center [232, 644] width 36 height 12
checkbox input "true"
click at [1423, 640] on button "Publish Changes" at bounding box center [1412, 644] width 106 height 30
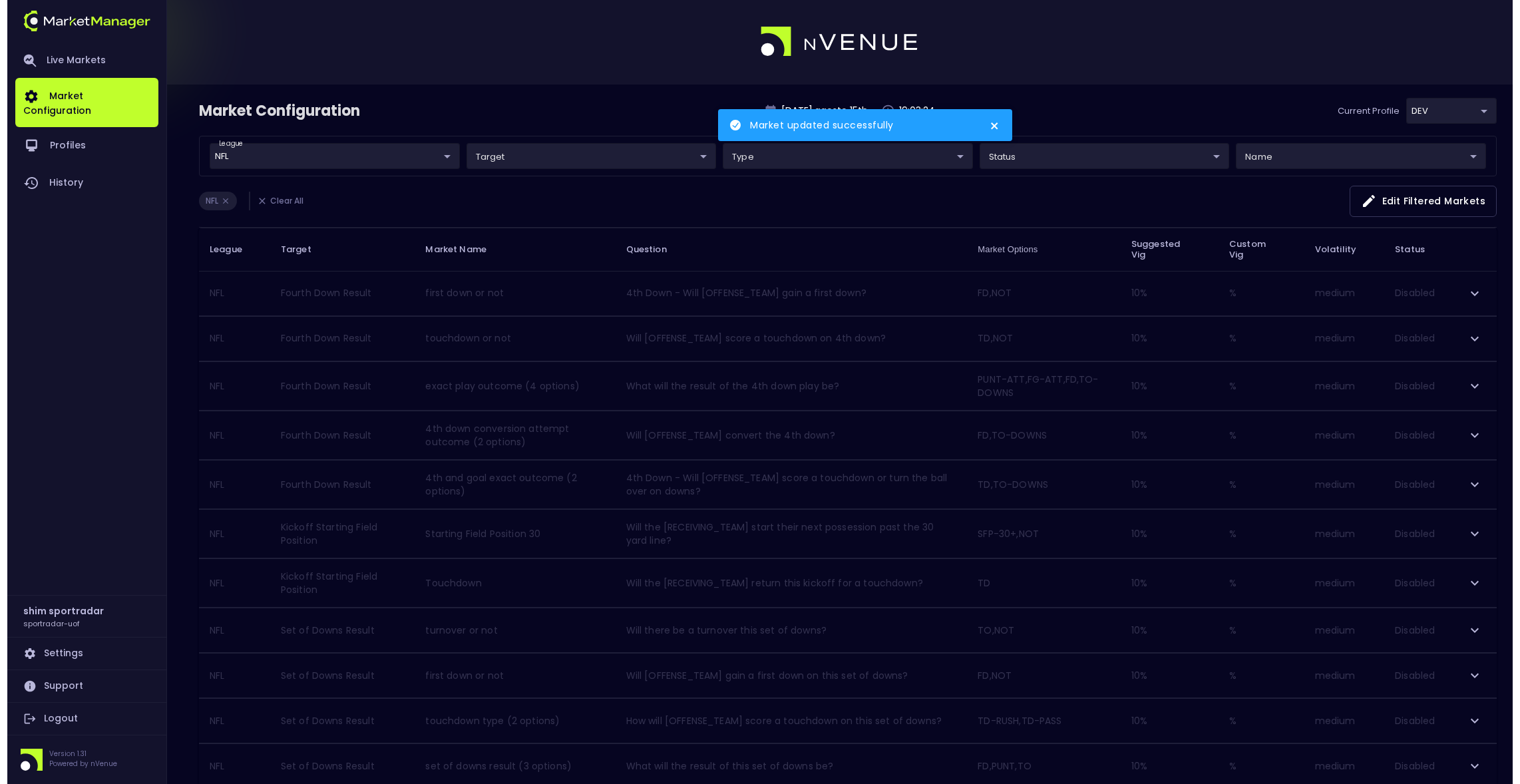
scroll to position [0, 0]
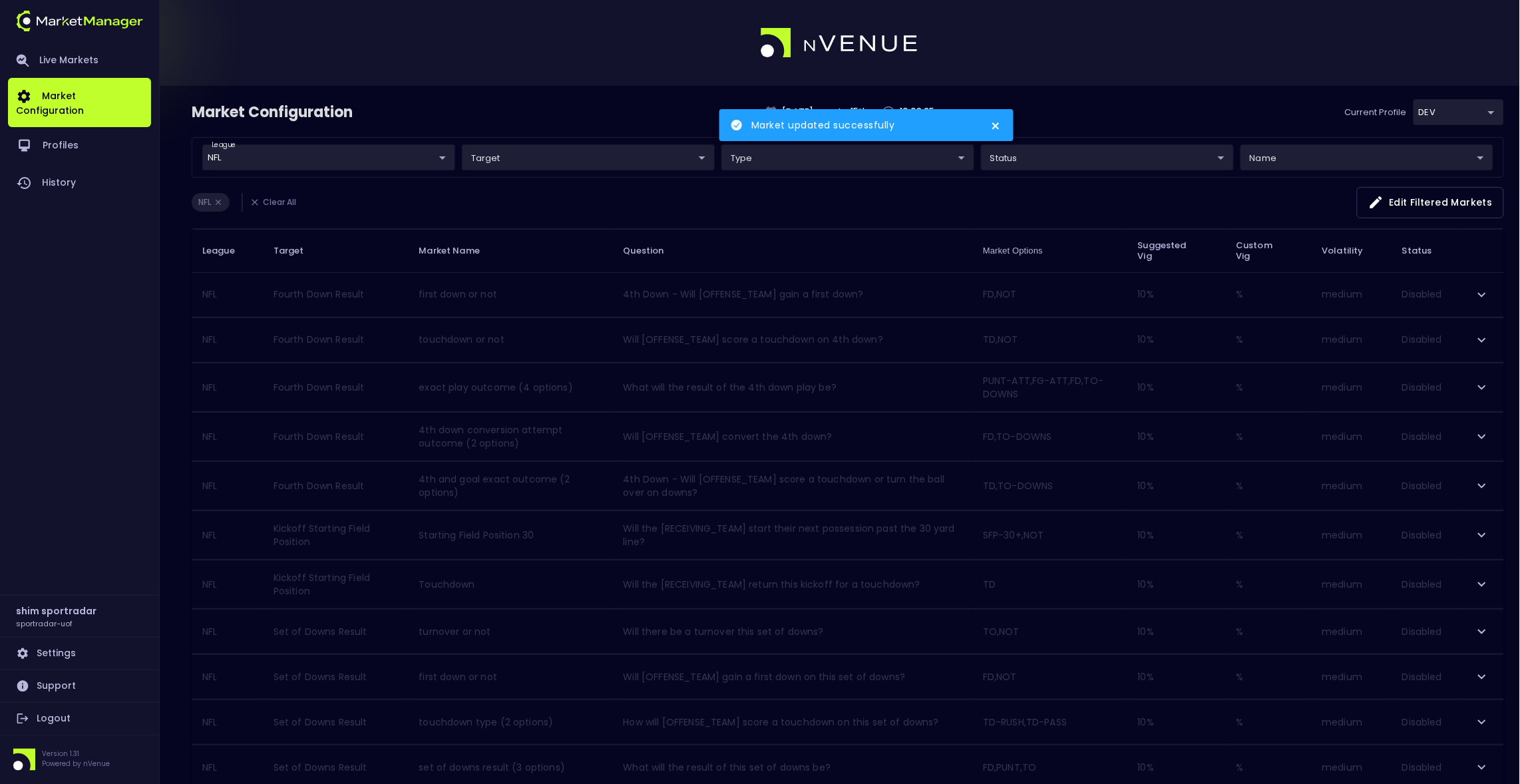
click at [592, 155] on body "Market updated successfully Live Markets Market Configuration Profiles History …" at bounding box center [760, 593] width 1520 height 1186
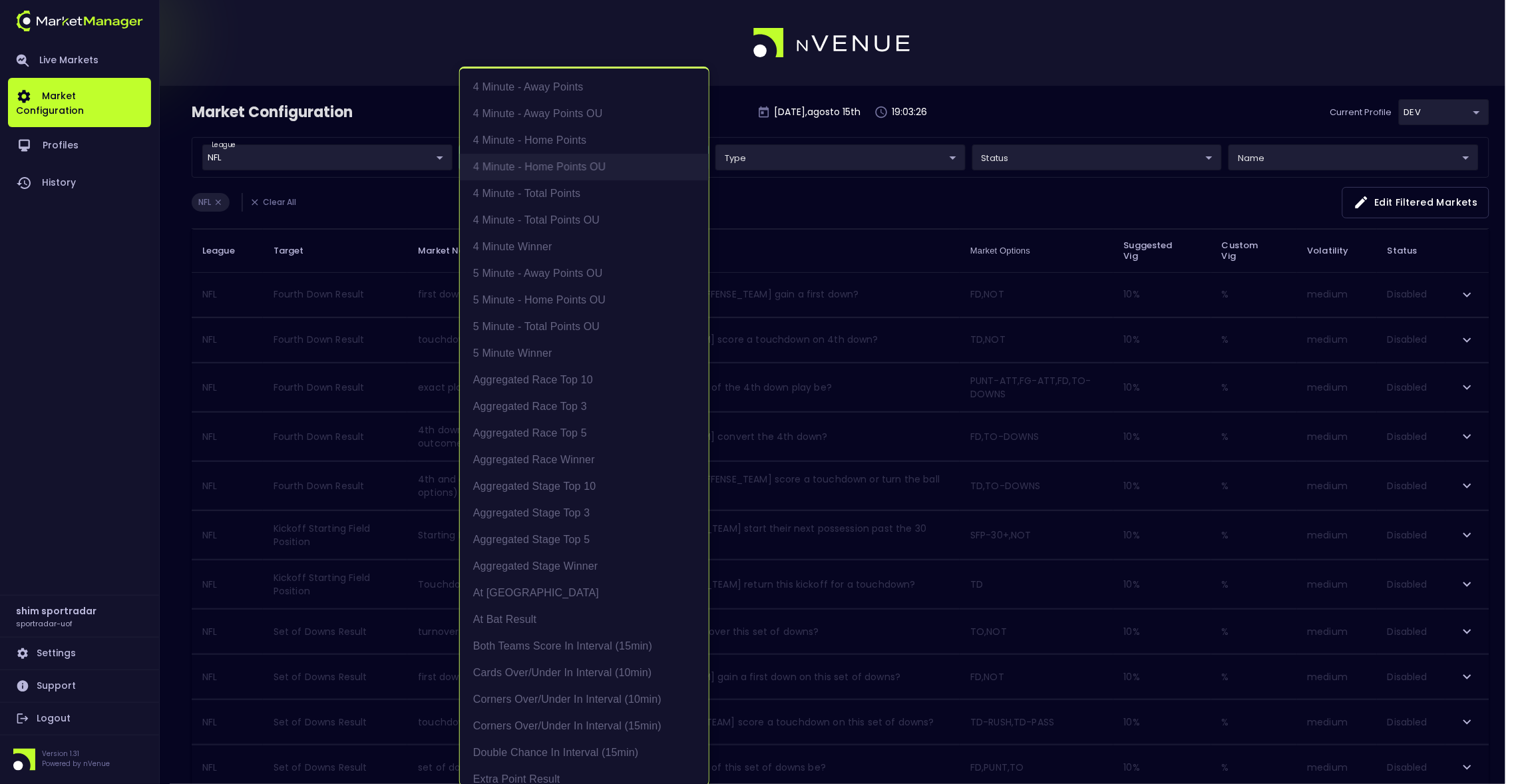
click at [592, 163] on li "4 Minute - Home Points OU" at bounding box center [584, 167] width 249 height 26
type input "NFL,NBA"
type input "4 Minute - Home Points OU"
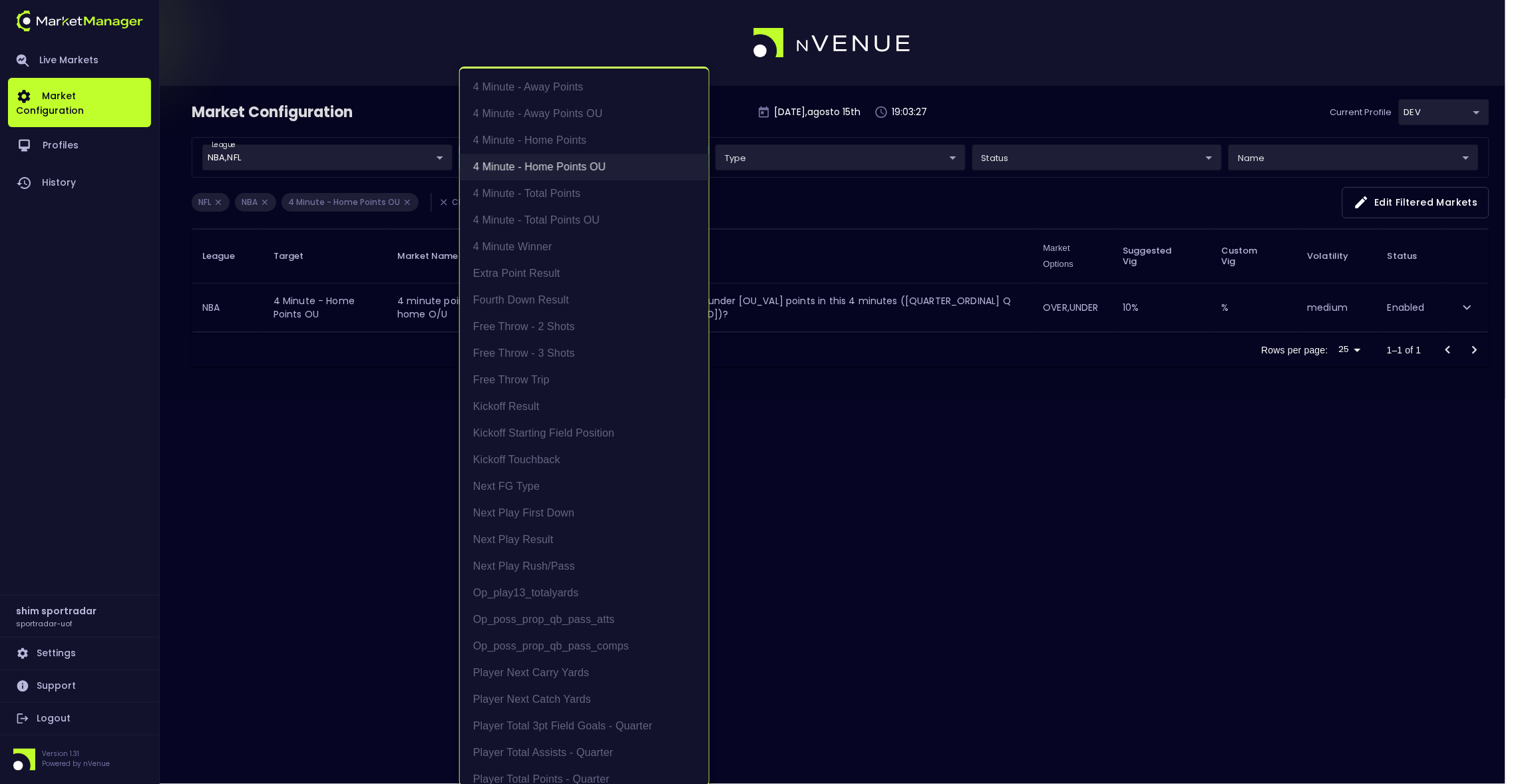
click at [592, 163] on li "4 Minute - Home Points OU" at bounding box center [584, 167] width 249 height 26
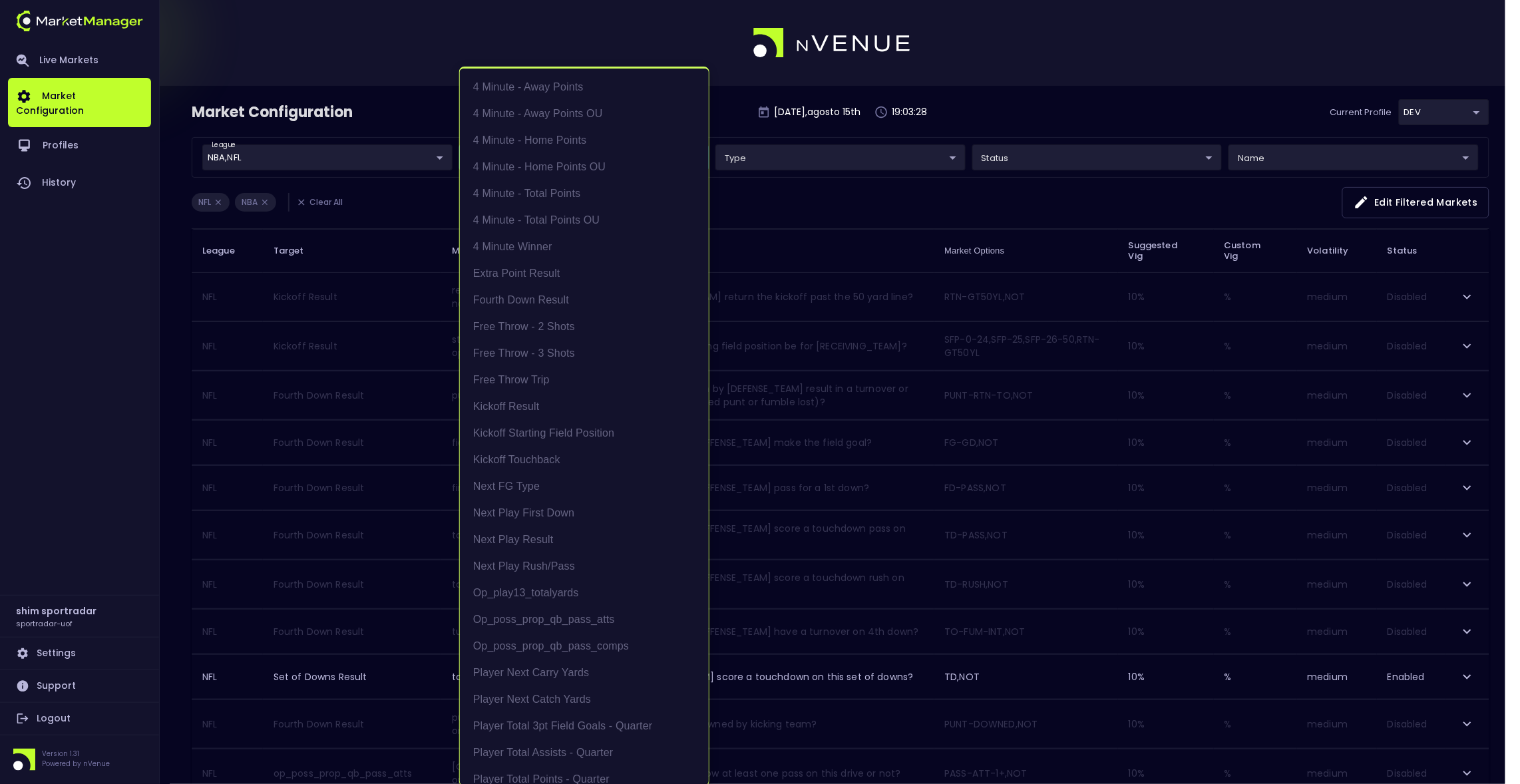
click at [370, 146] on div at bounding box center [760, 392] width 1520 height 784
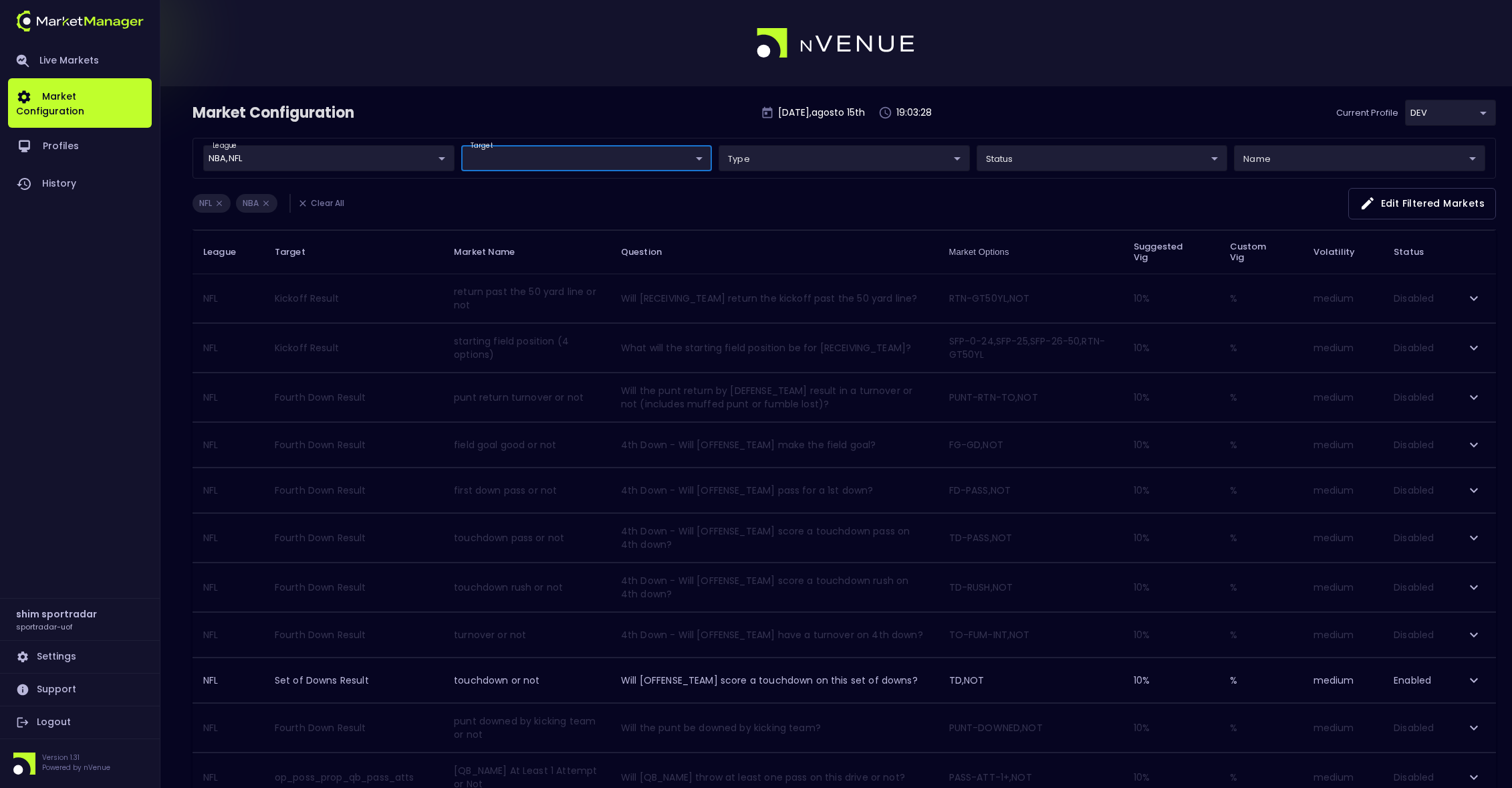
click at [364, 159] on div "4 Minute - Away Points 4 Minute - Away Points OU 4 Minute - Home Points 4 Minut…" at bounding box center [756, 394] width 1512 height 788
click at [358, 161] on body "Live Markets Market Configuration Profiles History shim sportradar sportradar-u…" at bounding box center [763, 777] width 1527 height 1554
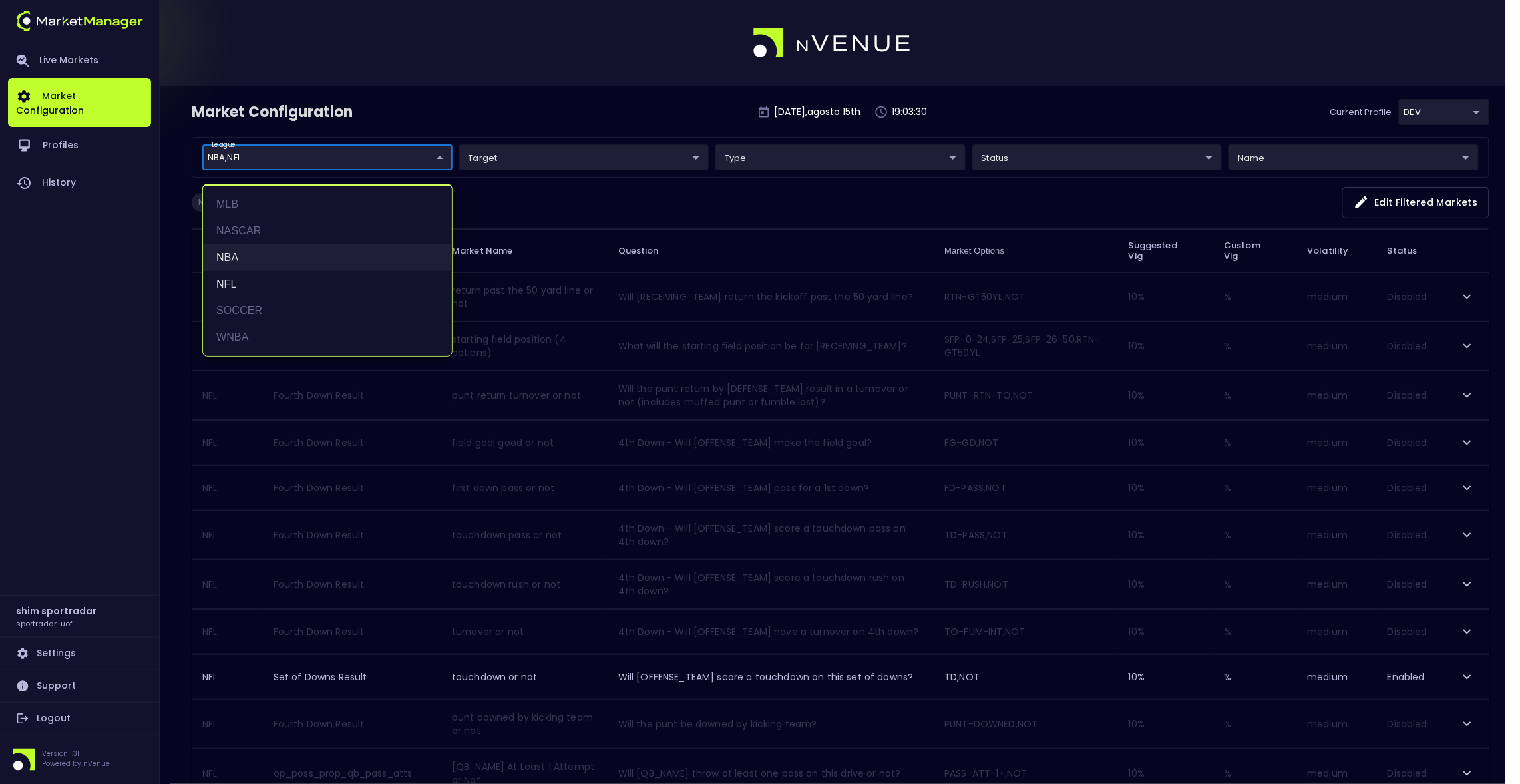
click at [281, 258] on li "NBA" at bounding box center [327, 257] width 249 height 26
type input "NFL"
click at [589, 169] on div at bounding box center [760, 392] width 1520 height 784
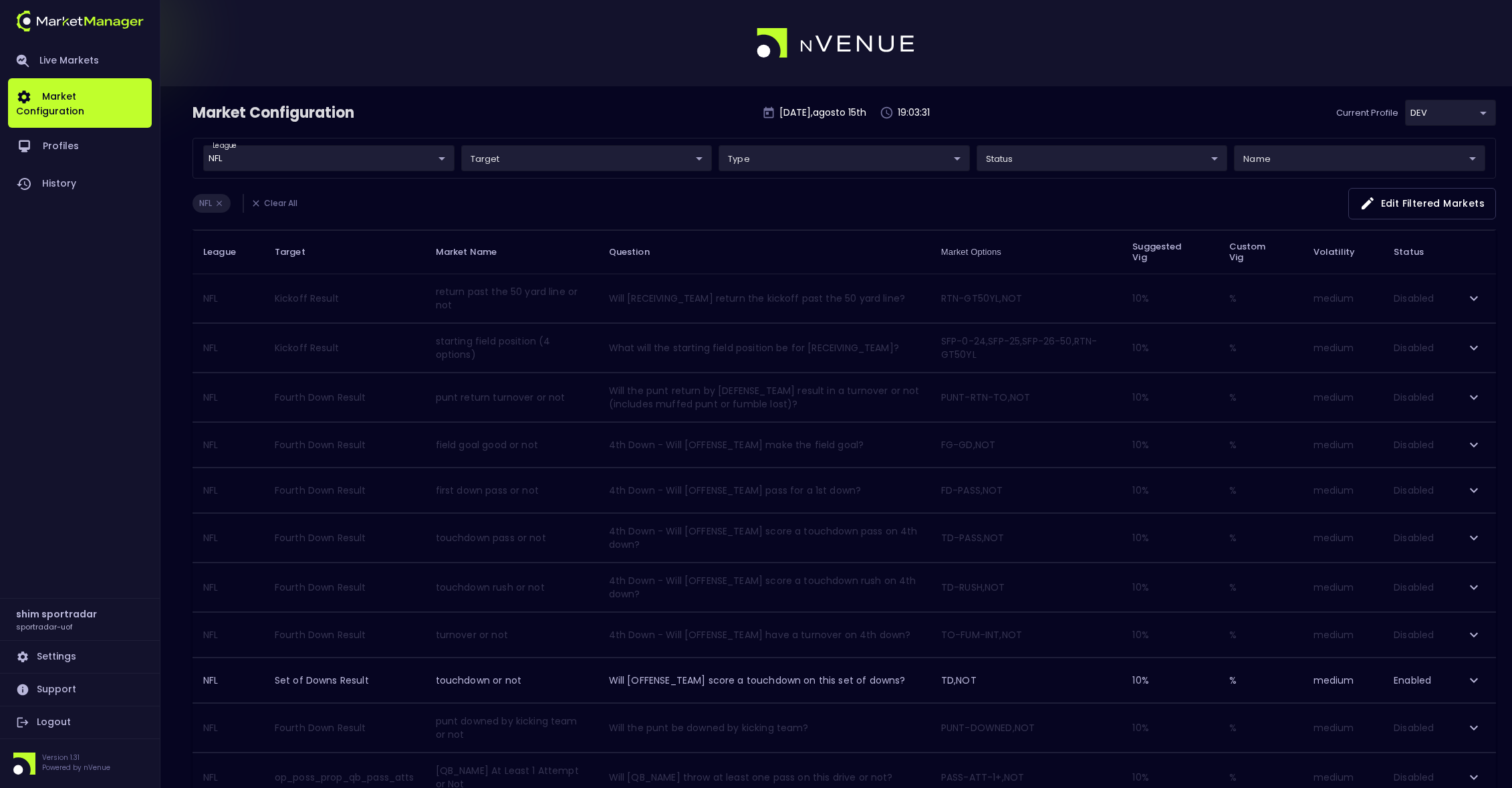
click at [627, 162] on body "Live Markets Market Configuration Profiles History shim sportradar sportradar-u…" at bounding box center [756, 777] width 1512 height 1554
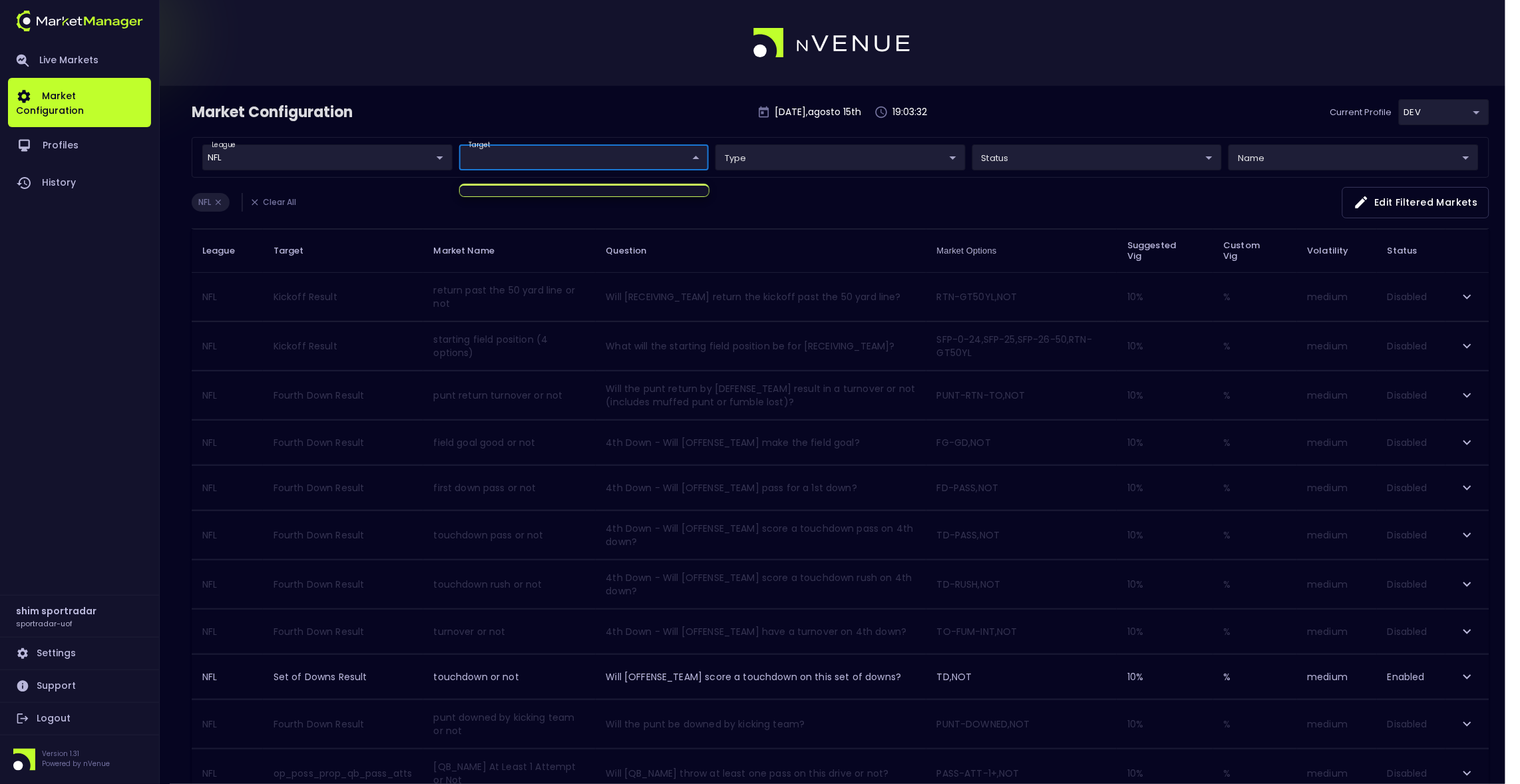
click at [582, 143] on div at bounding box center [760, 392] width 1520 height 784
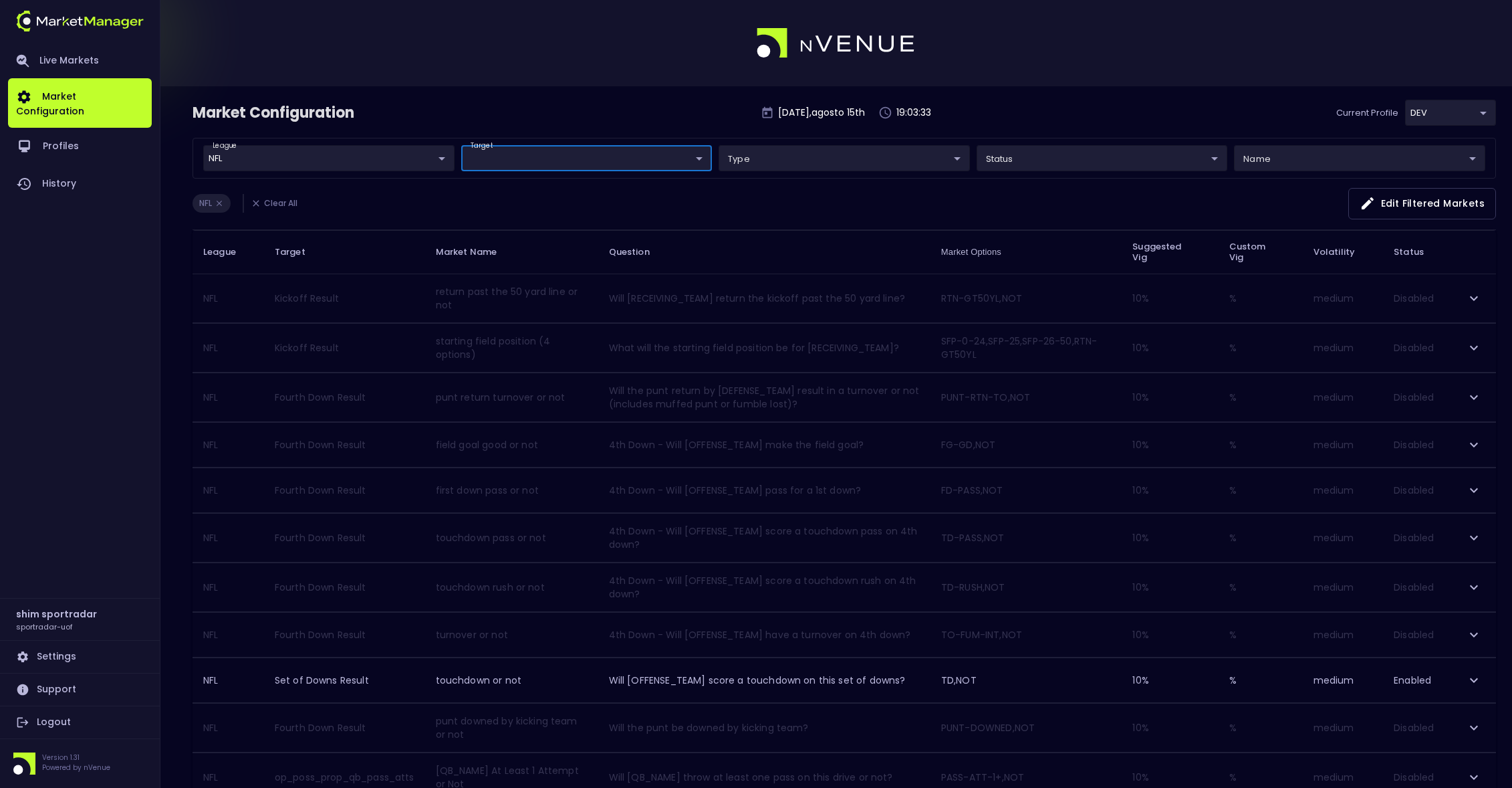
click at [411, 163] on body "Live Markets Market Configuration Profiles History shim sportradar sportradar-u…" at bounding box center [756, 777] width 1512 height 1554
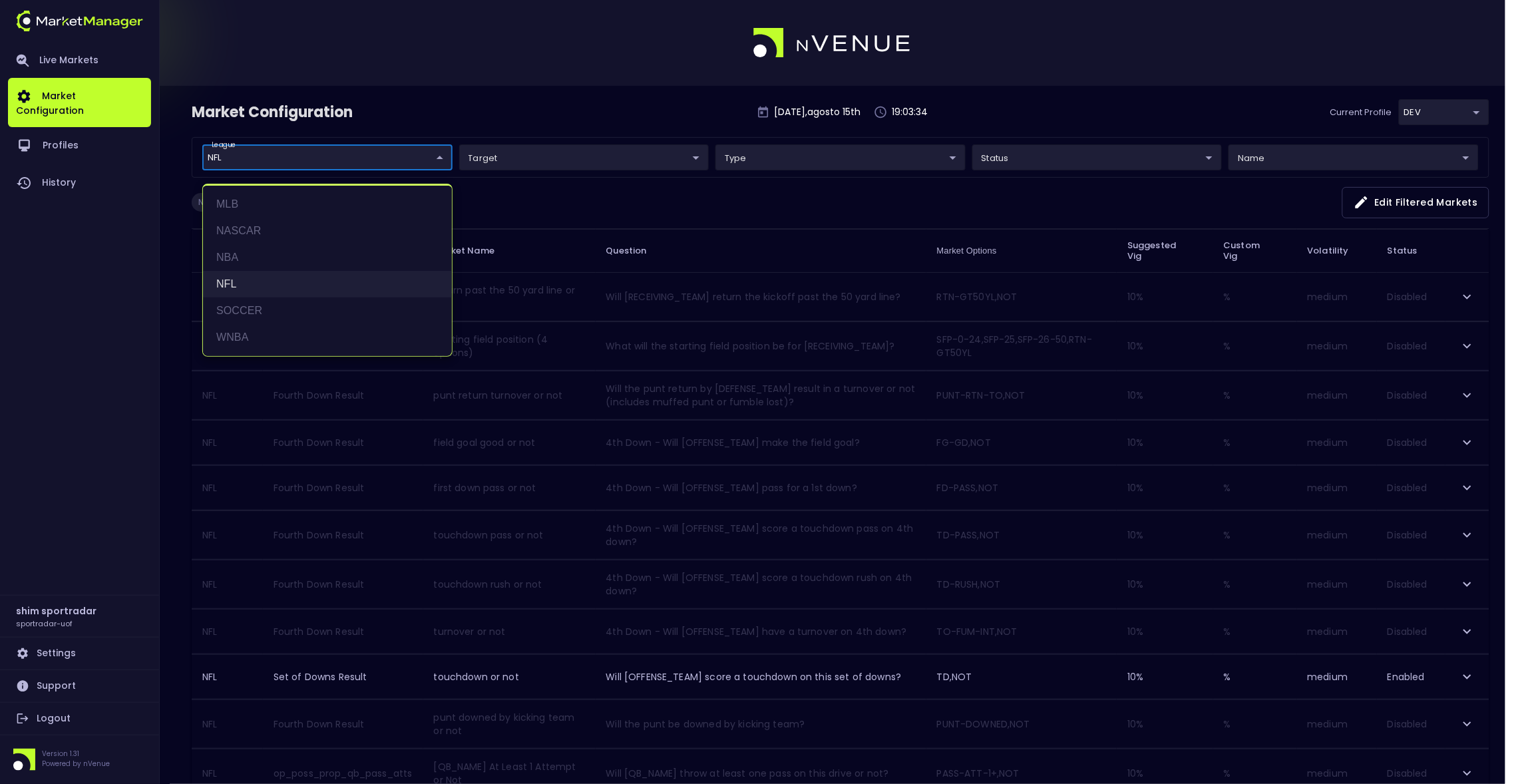
click at [345, 282] on li "NFL" at bounding box center [327, 284] width 249 height 26
type input "NFL"
click at [624, 107] on div at bounding box center [760, 392] width 1520 height 784
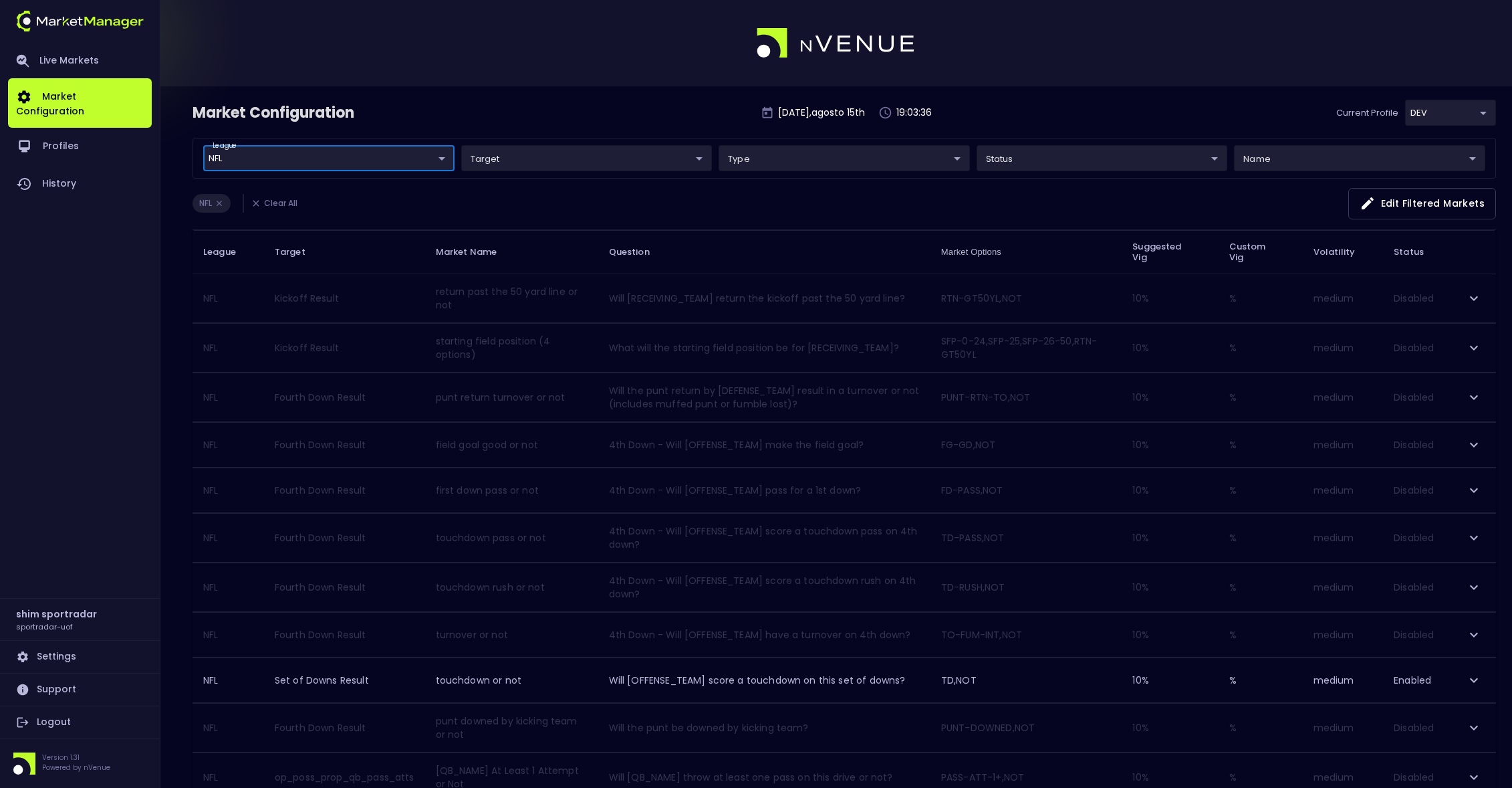
click at [694, 163] on body "Live Markets Market Configuration Profiles History shim sportradar sportradar-u…" at bounding box center [756, 777] width 1512 height 1554
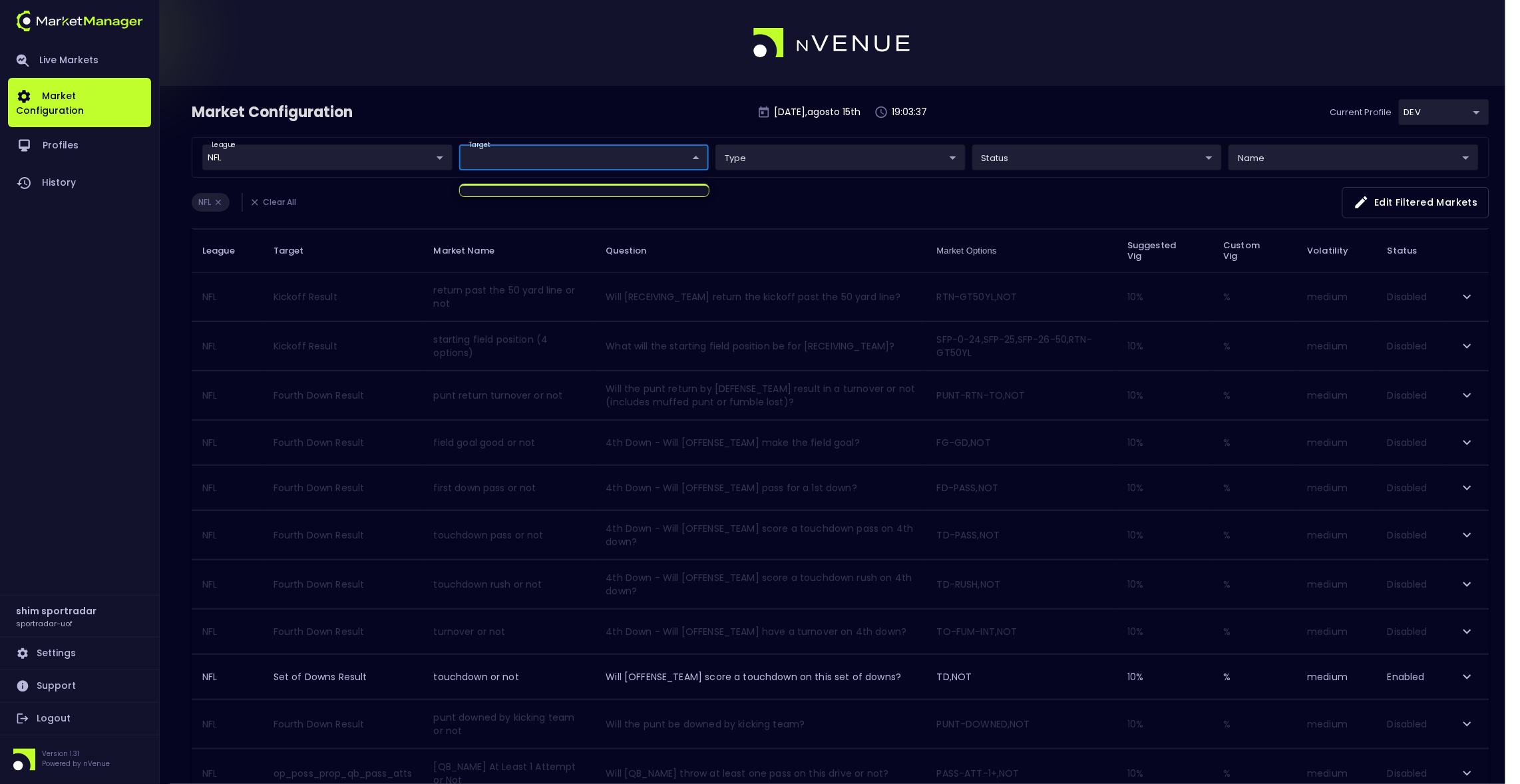
click at [695, 160] on div at bounding box center [760, 392] width 1520 height 784
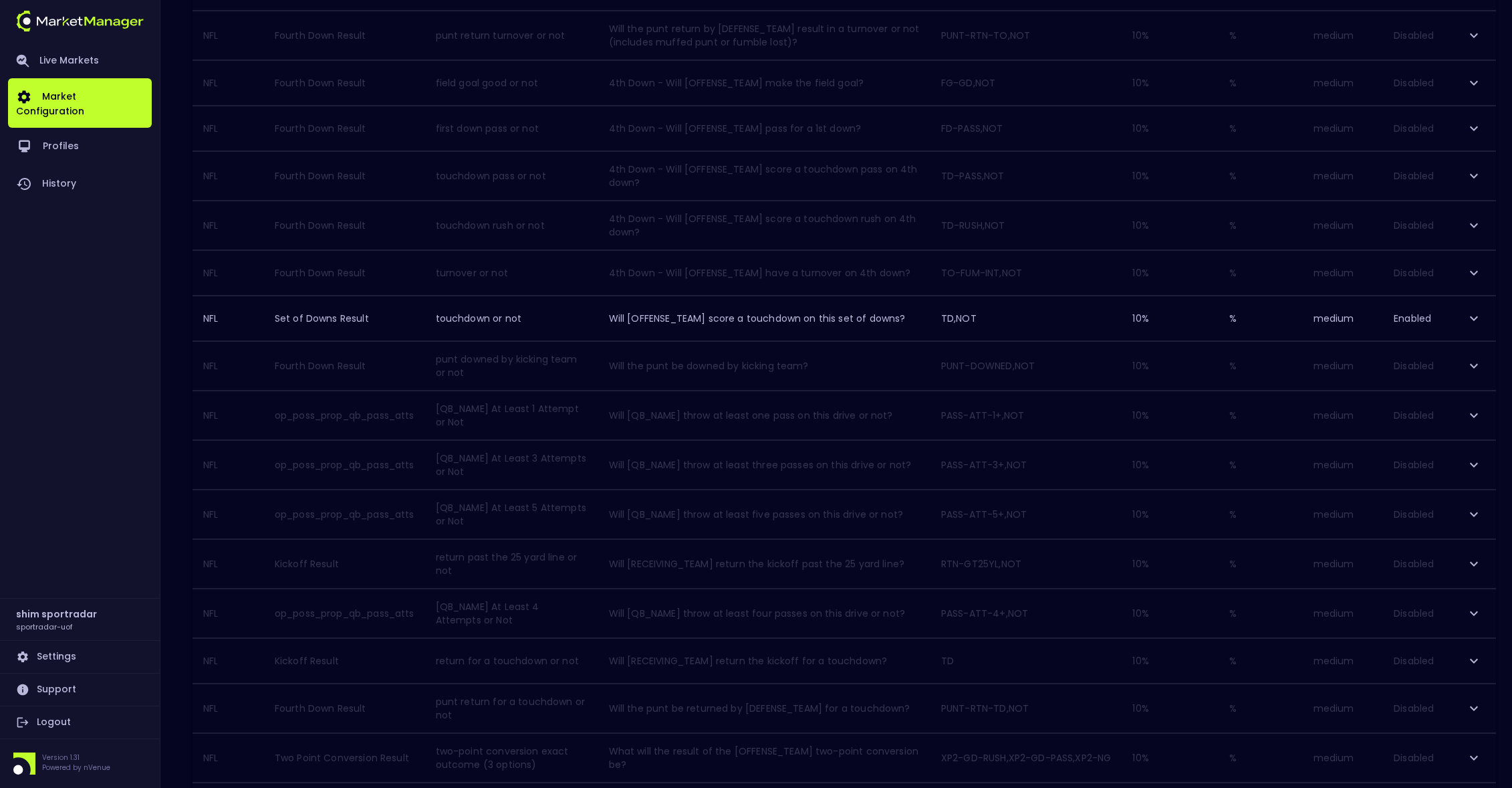
scroll to position [773, 0]
click at [1479, 737] on icon "Go to next page" at bounding box center [1482, 739] width 16 height 16
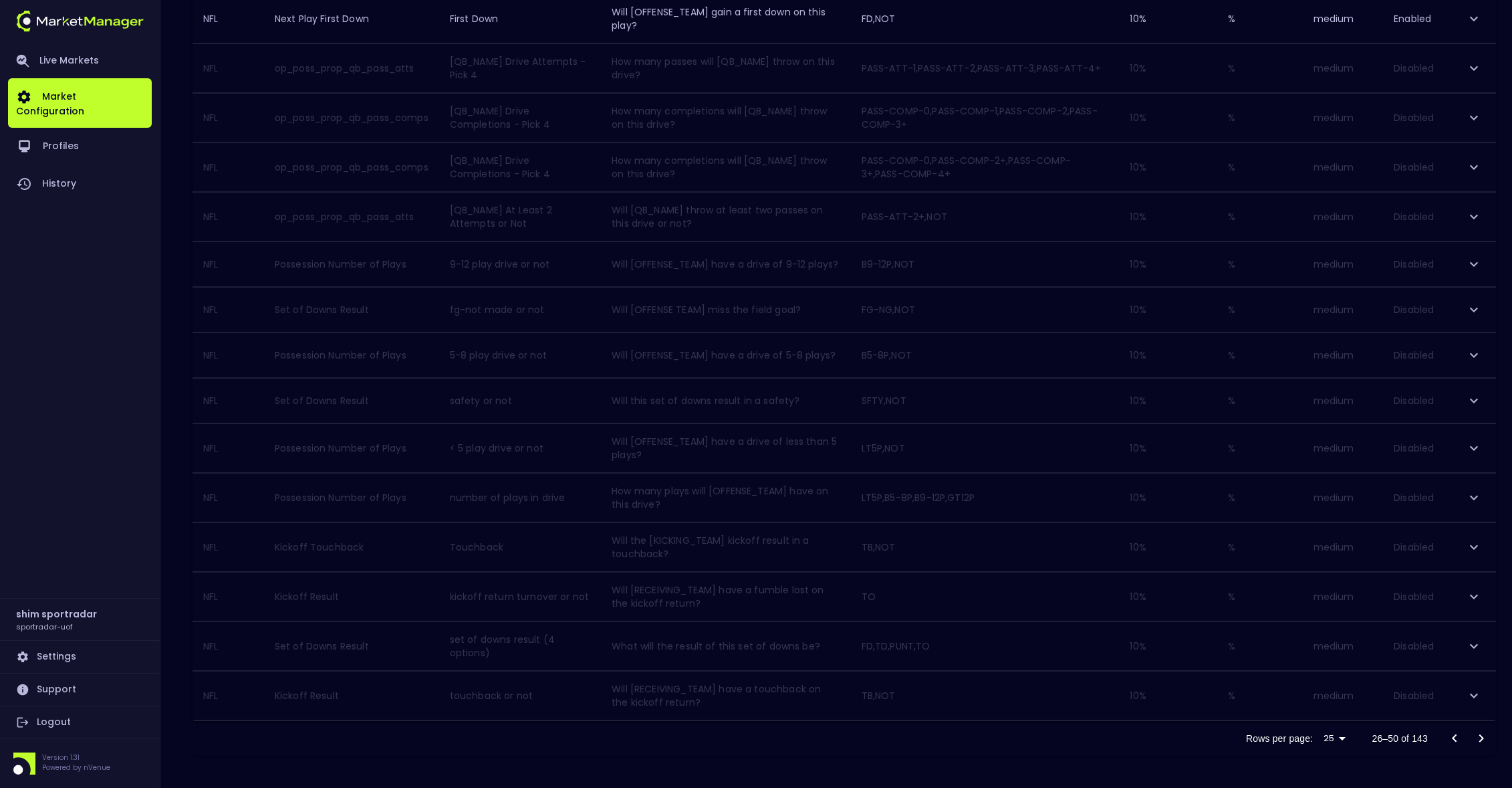
click at [1479, 737] on icon "Go to next page" at bounding box center [1482, 739] width 16 height 16
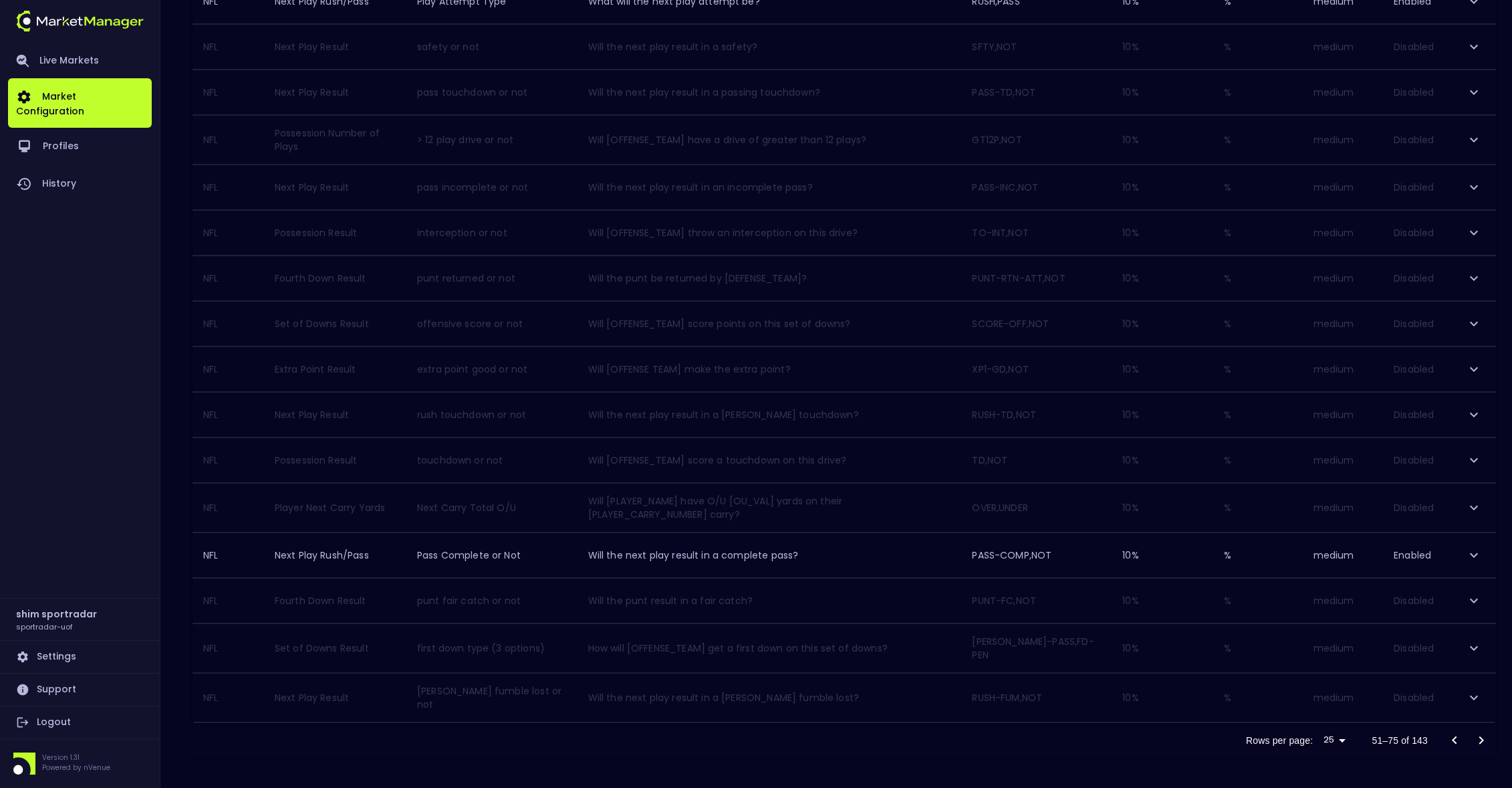
click at [1479, 737] on icon "Go to next page" at bounding box center [1482, 741] width 5 height 8
click at [1473, 390] on icon "expand row" at bounding box center [1474, 398] width 16 height 16
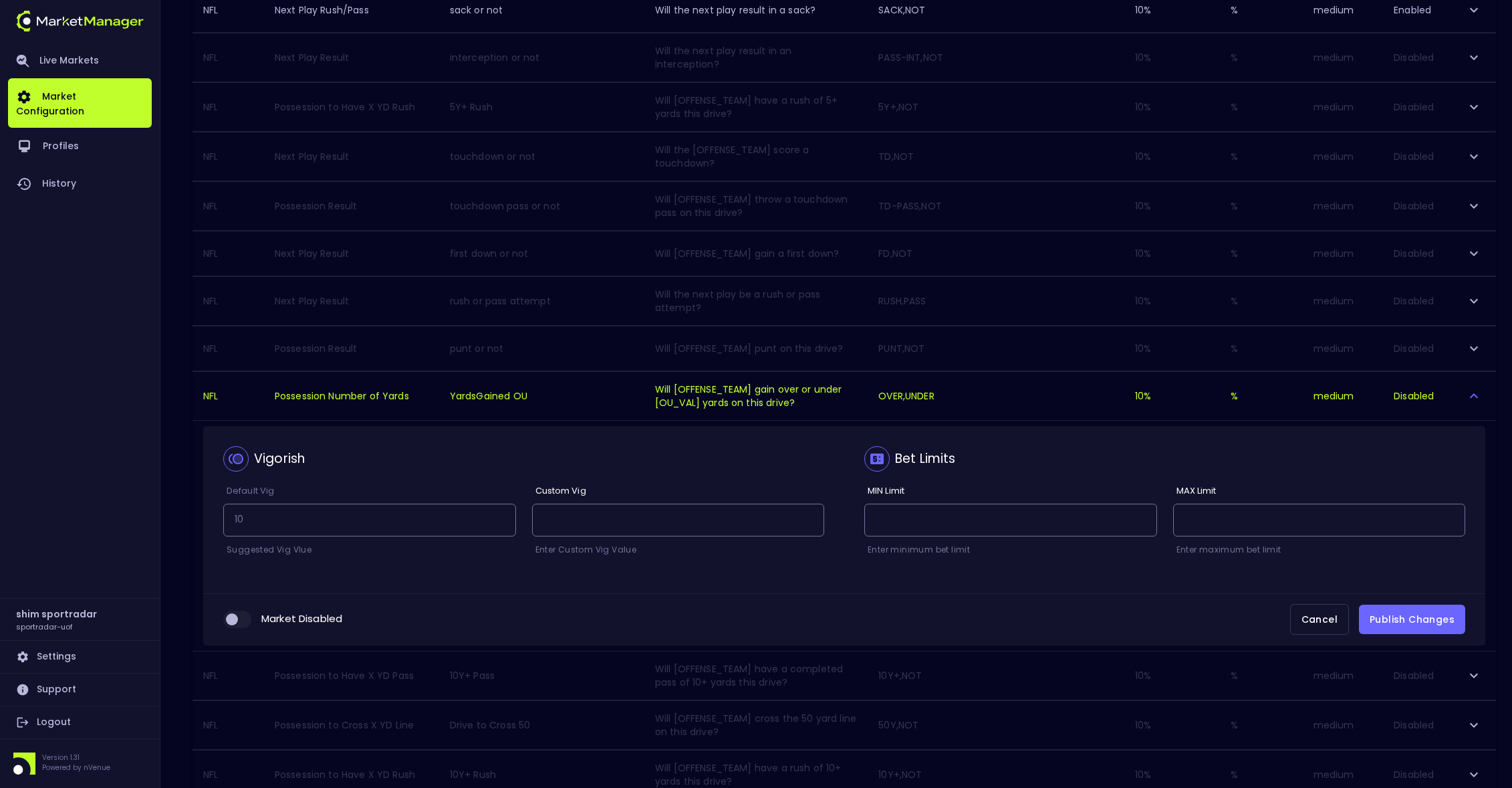
click at [241, 615] on input "collapsible table" at bounding box center [232, 619] width 36 height 12
checkbox input "true"
click at [1407, 614] on button "Publish Changes" at bounding box center [1412, 619] width 106 height 30
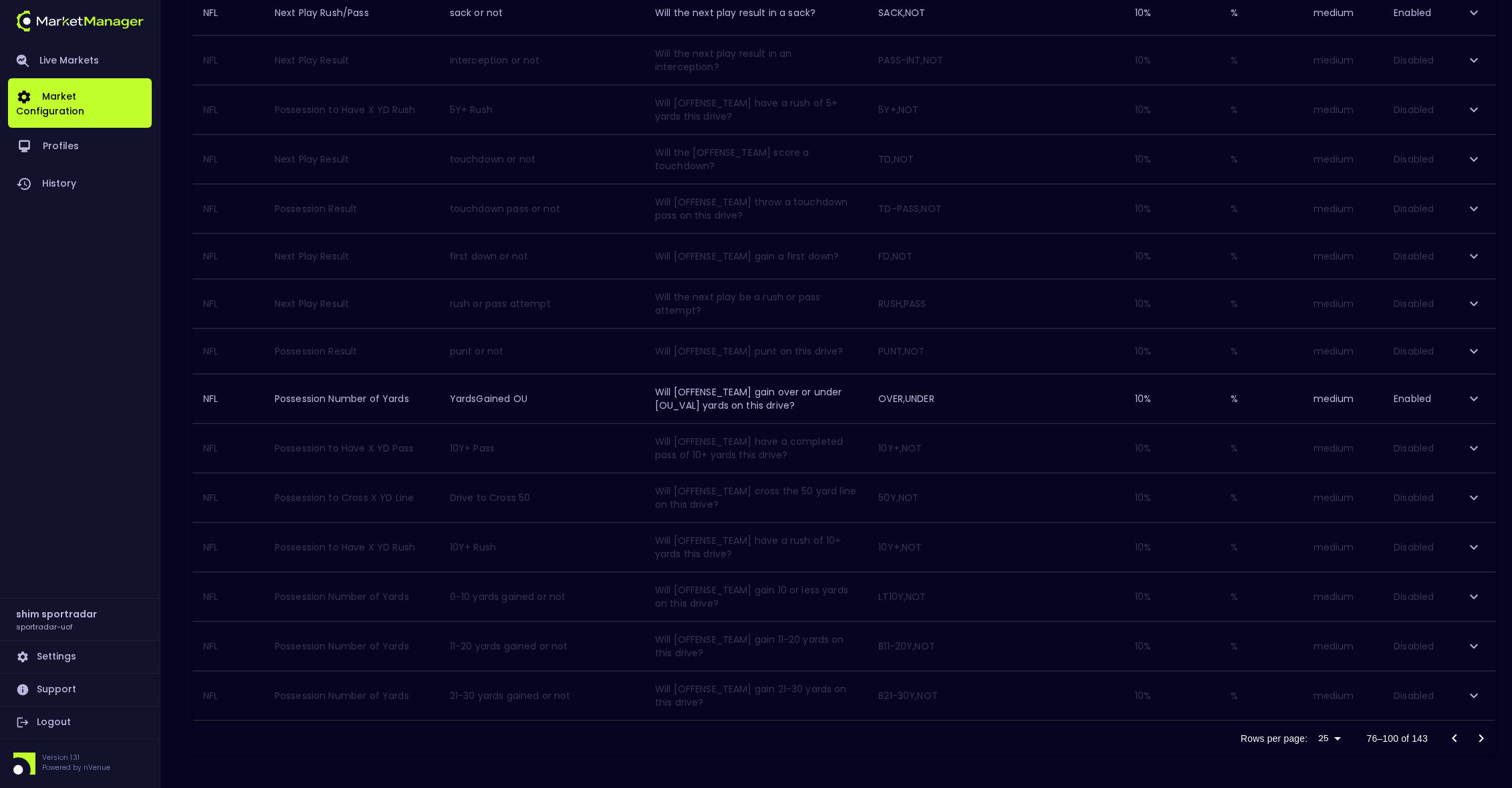
click at [1488, 738] on icon "Go to next page" at bounding box center [1482, 739] width 16 height 16
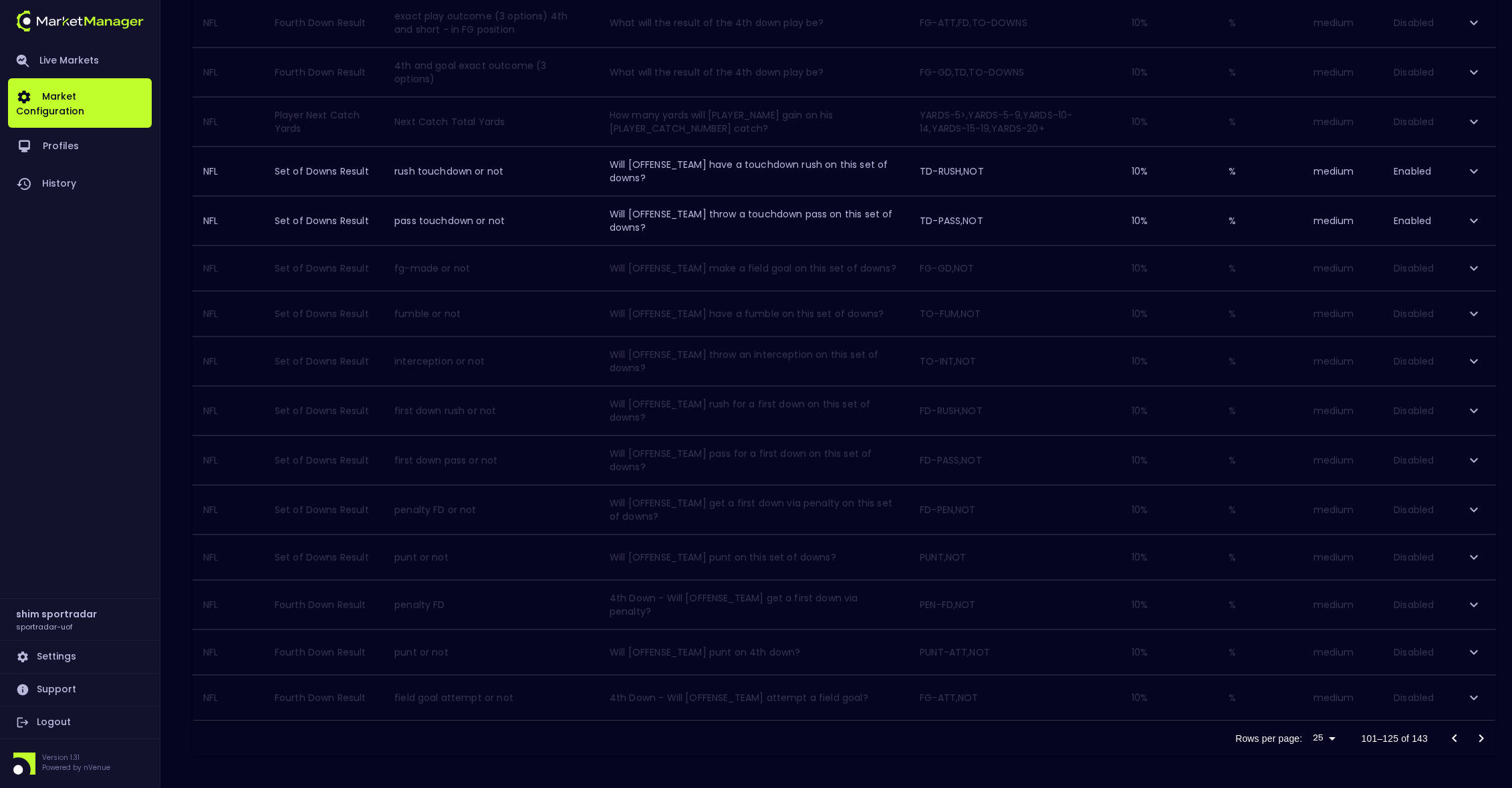
scroll to position [757, 0]
click at [1486, 738] on icon "Go to next page" at bounding box center [1482, 740] width 16 height 16
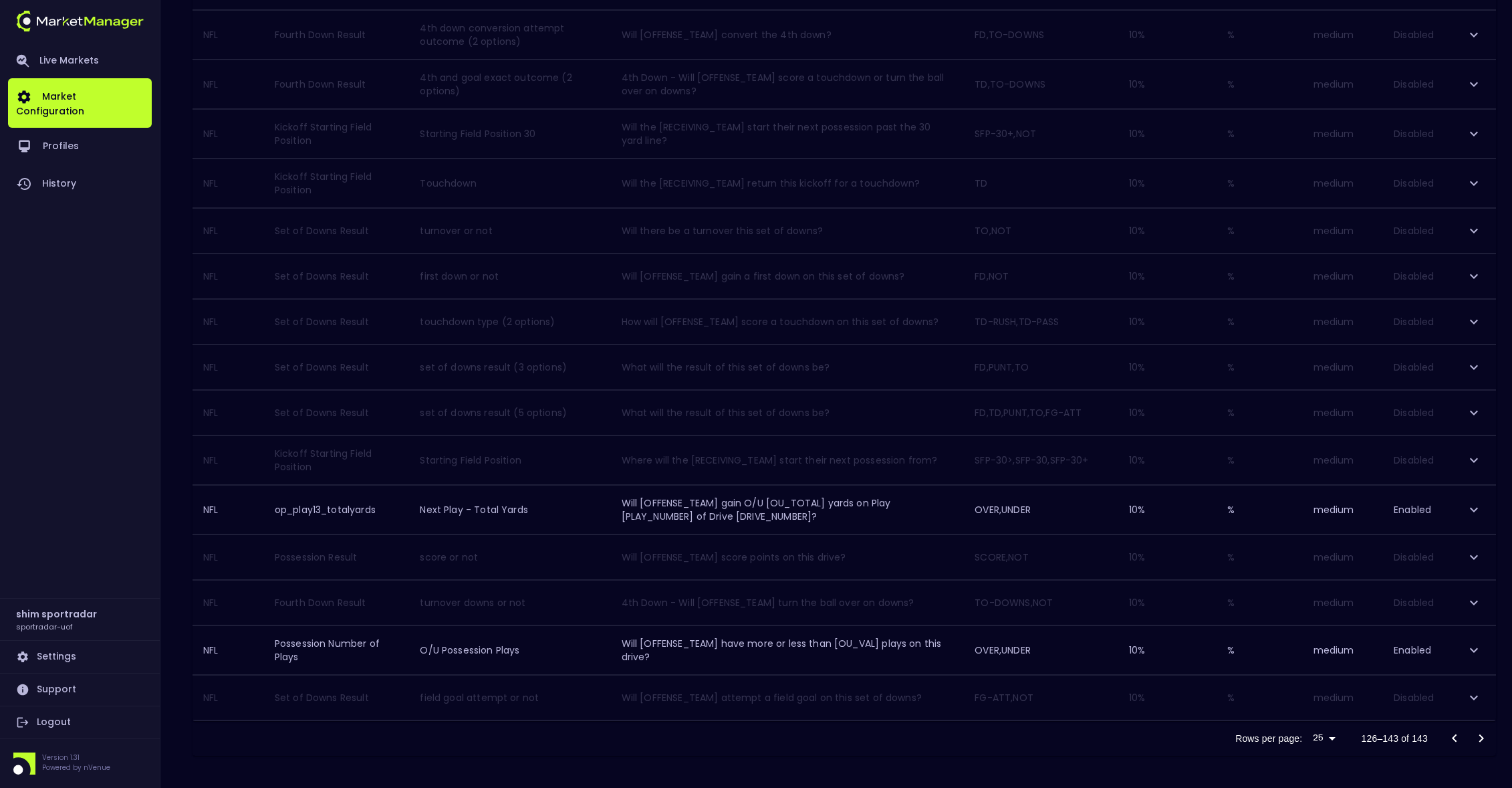
click at [1486, 738] on div at bounding box center [1468, 738] width 54 height 26
click at [1450, 734] on icon "Go to previous page" at bounding box center [1455, 739] width 16 height 16
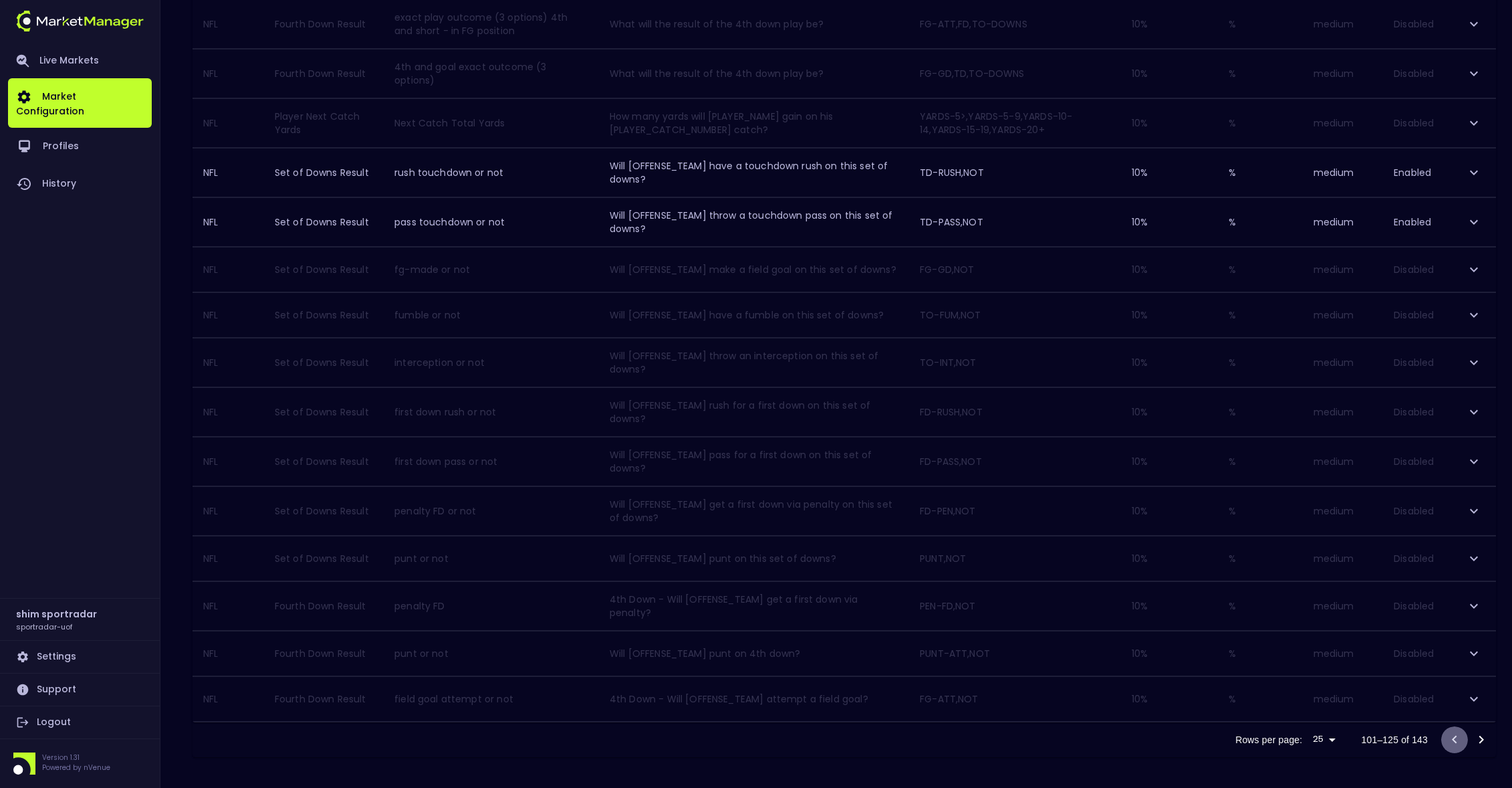
click at [1454, 737] on icon "Go to previous page" at bounding box center [1455, 740] width 16 height 16
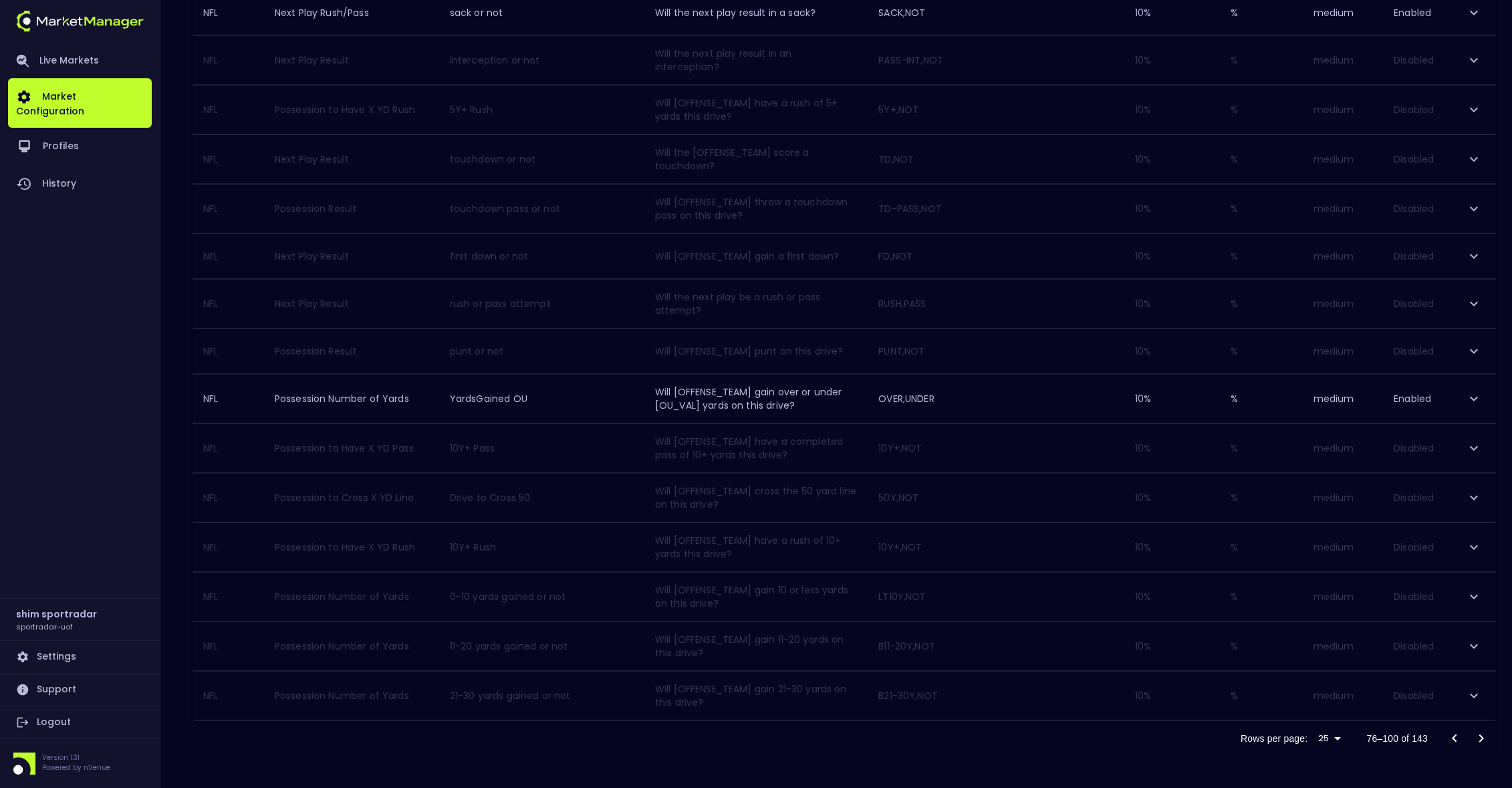
click at [1454, 737] on icon "Go to previous page" at bounding box center [1454, 739] width 5 height 8
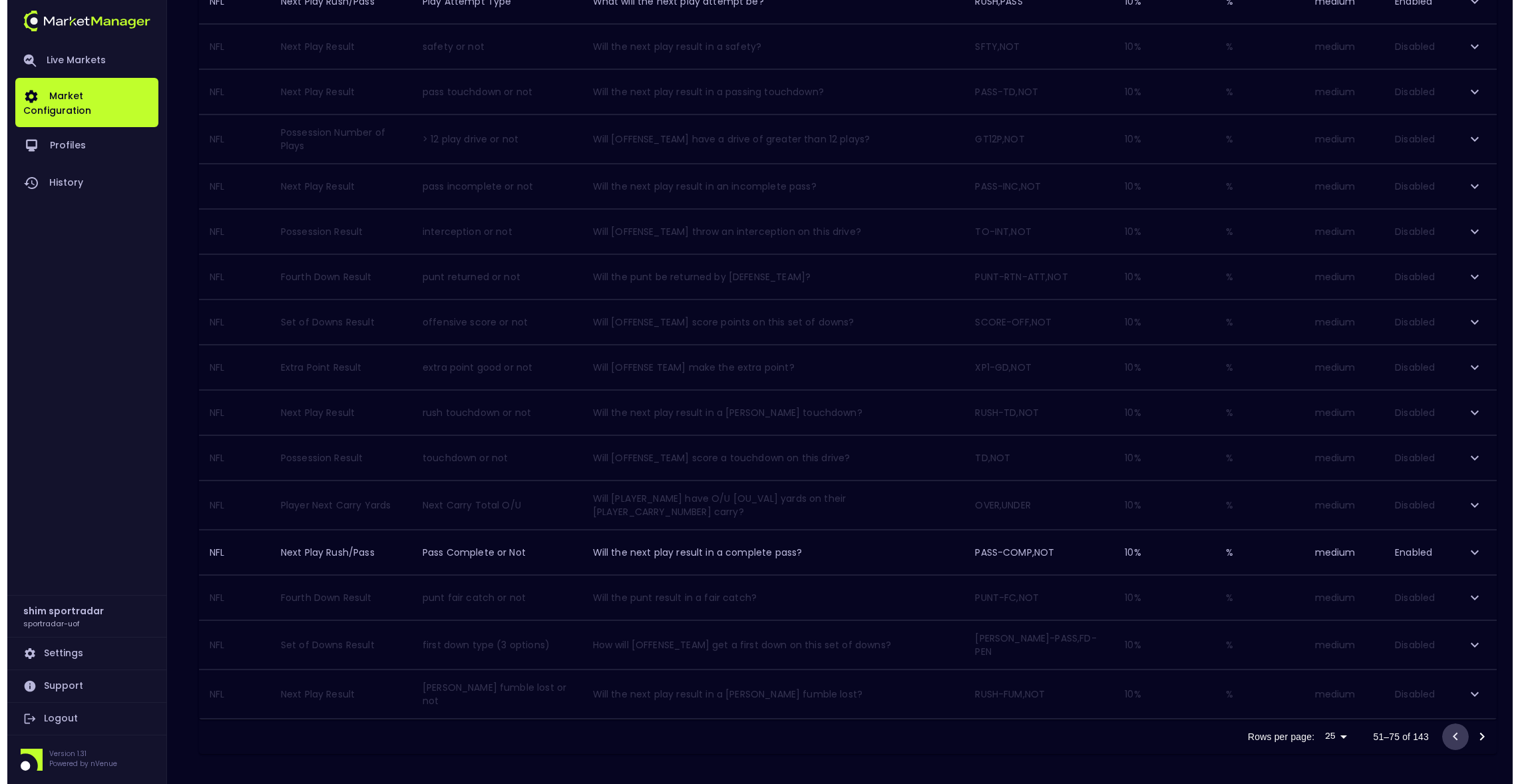
scroll to position [52, 0]
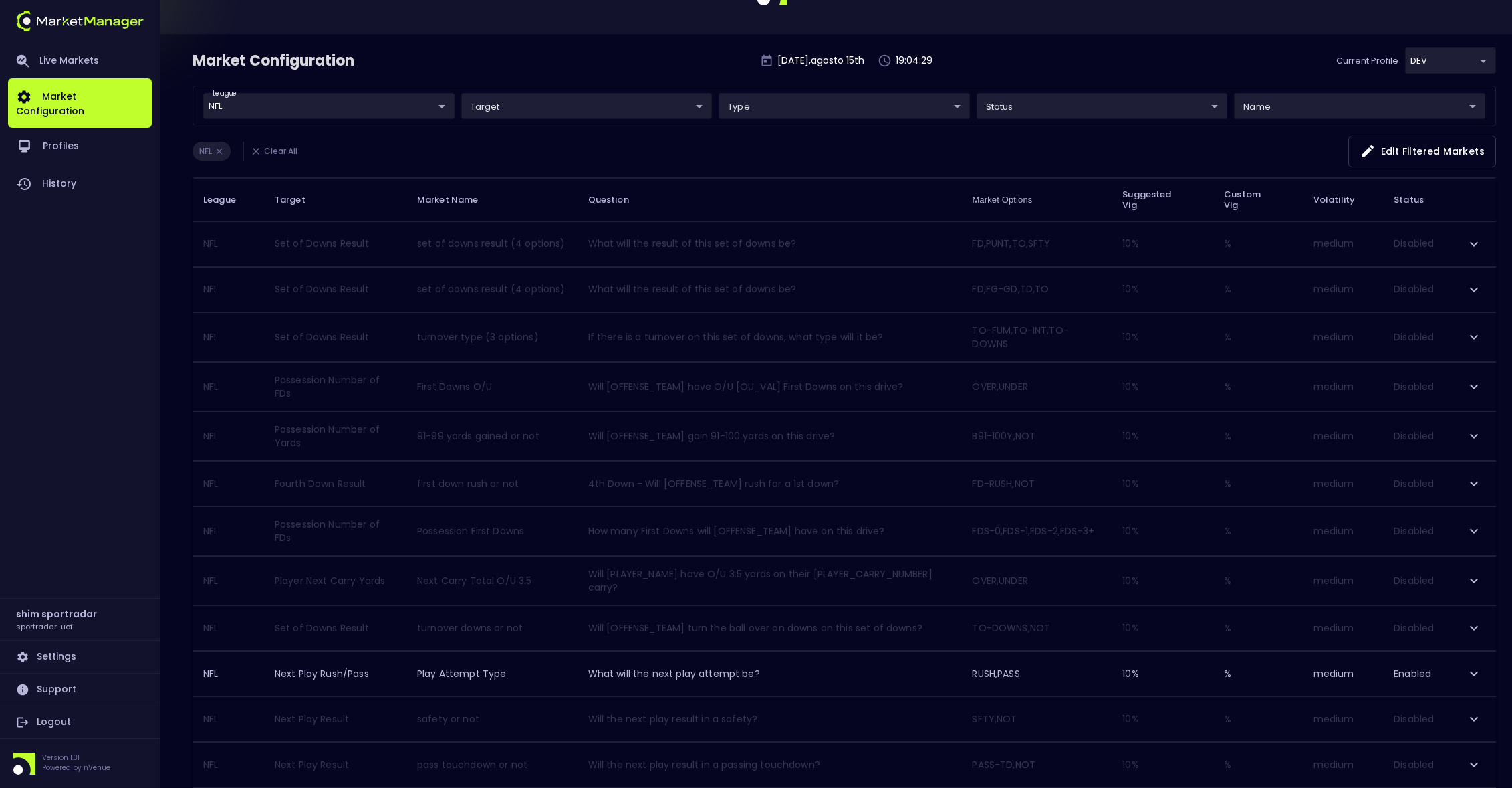
click at [1475, 386] on icon "expand row" at bounding box center [1474, 387] width 16 height 16
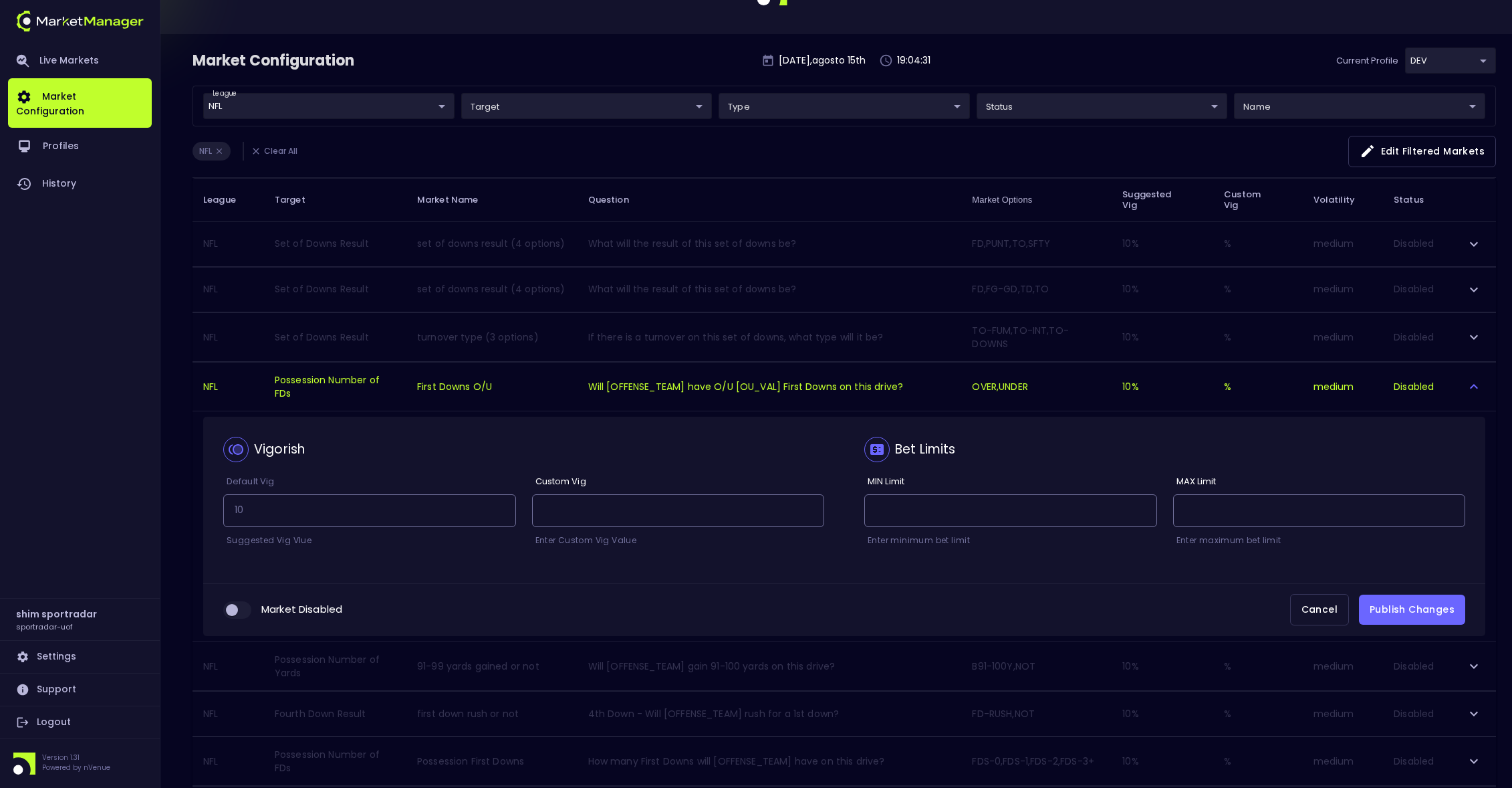
click at [234, 615] on input "collapsible table" at bounding box center [232, 610] width 36 height 12
checkbox input "true"
click at [1391, 610] on button "Publish Changes" at bounding box center [1412, 609] width 106 height 30
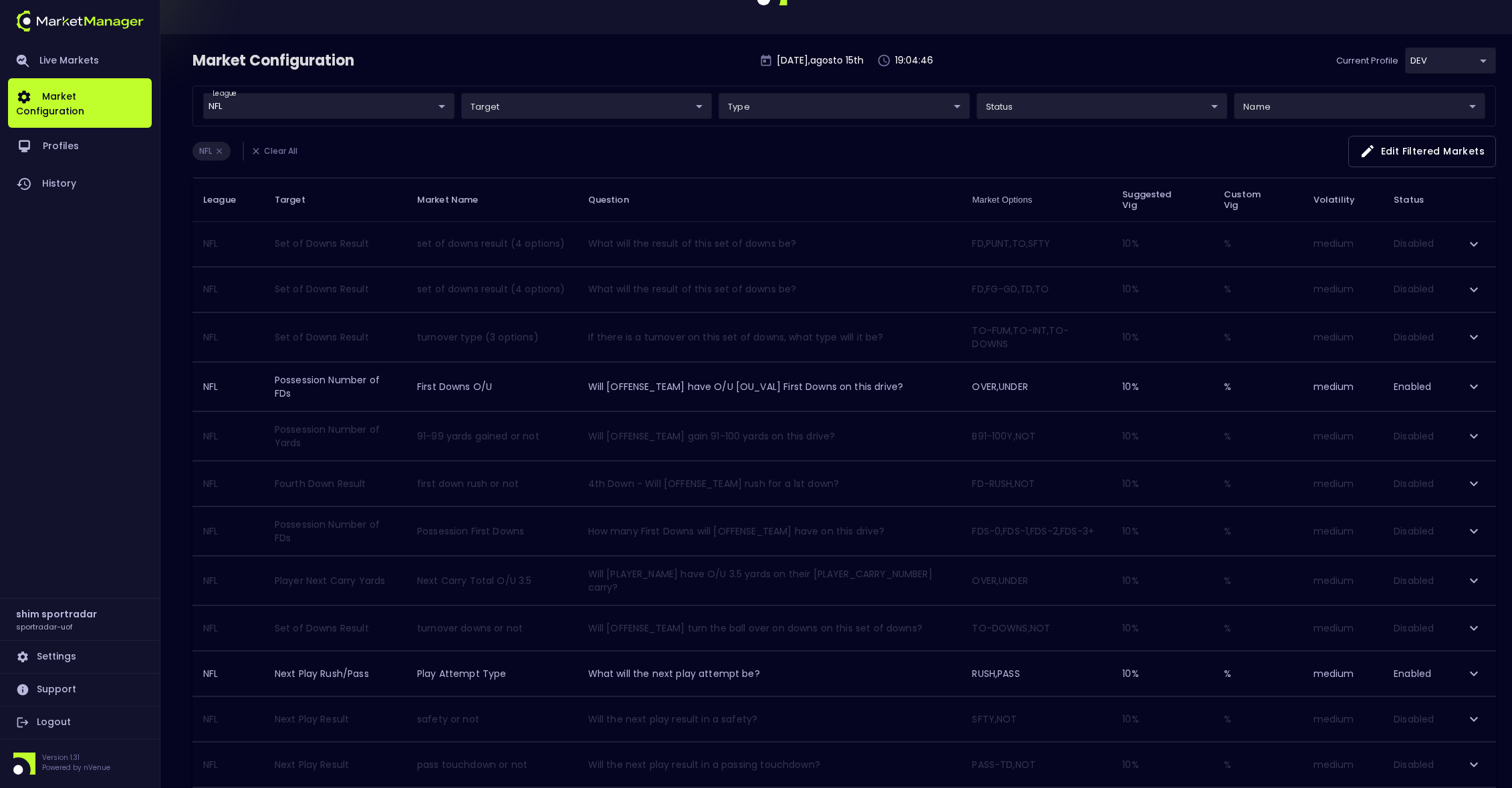
click at [529, 111] on body "Market updated successfully Live Markets Market Configuration Profiles History …" at bounding box center [756, 705] width 1512 height 1514
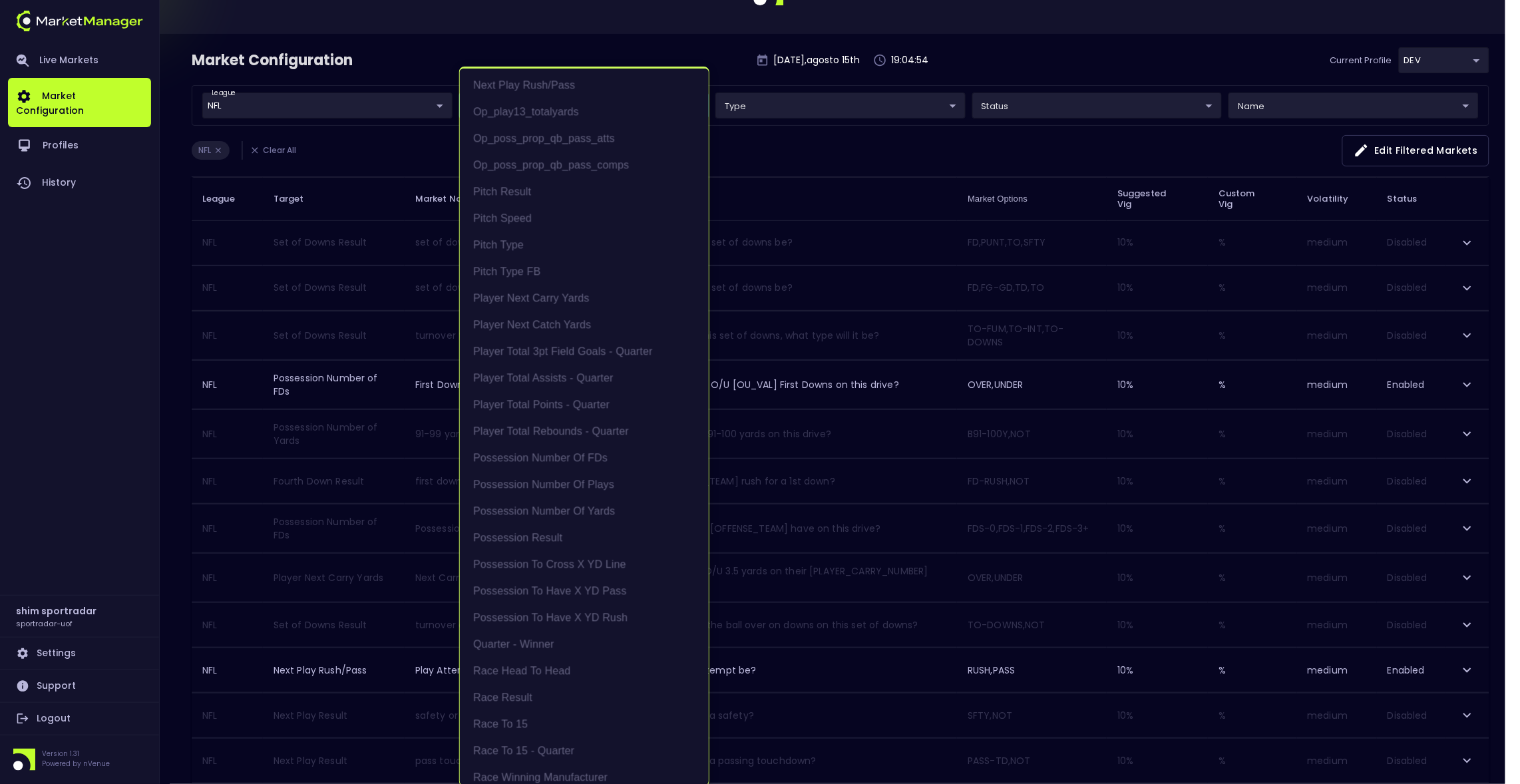
scroll to position [1397, 0]
click at [535, 547] on li "Possession to Cross X YD Line" at bounding box center [584, 552] width 249 height 26
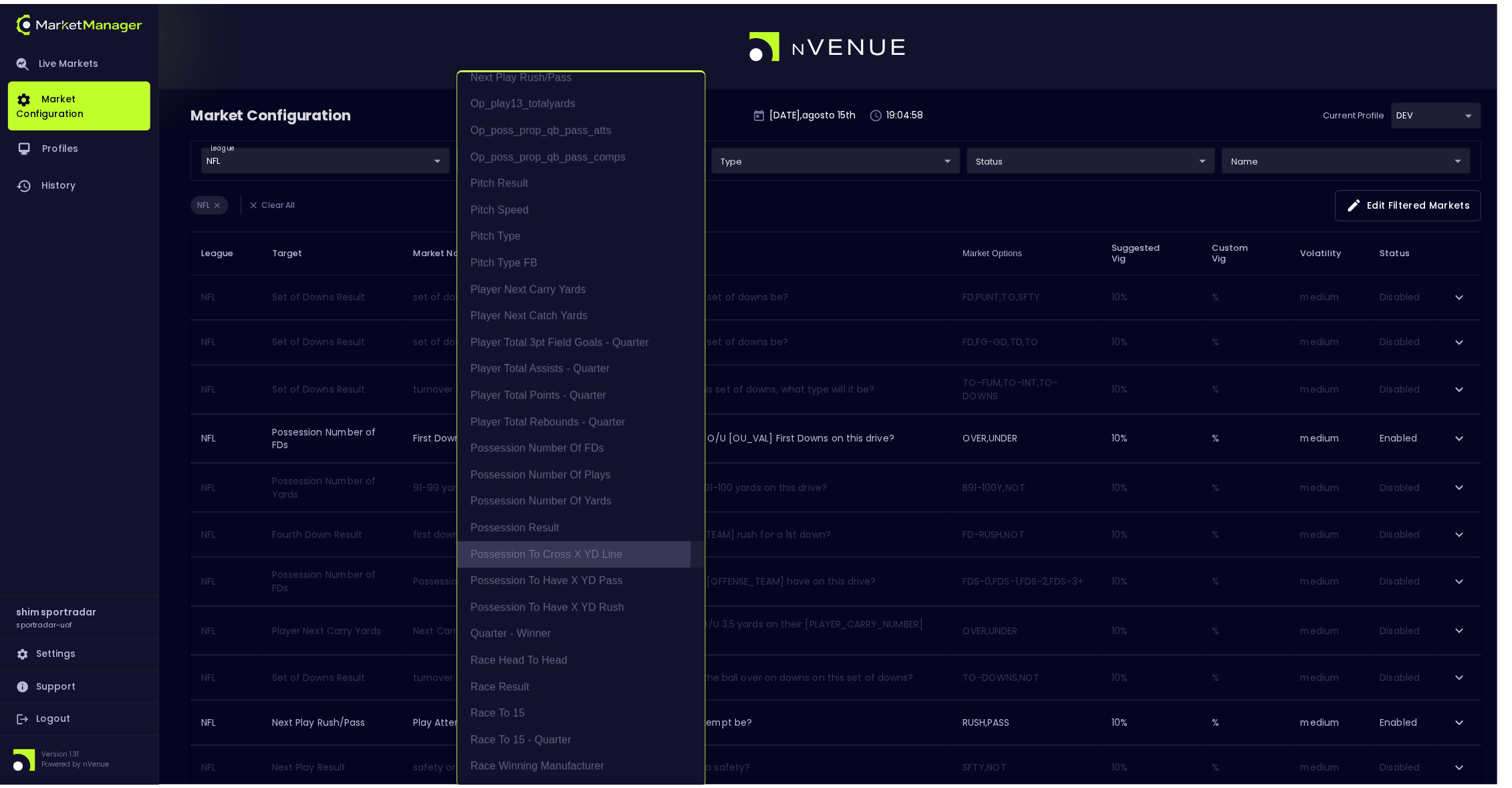
scroll to position [0, 0]
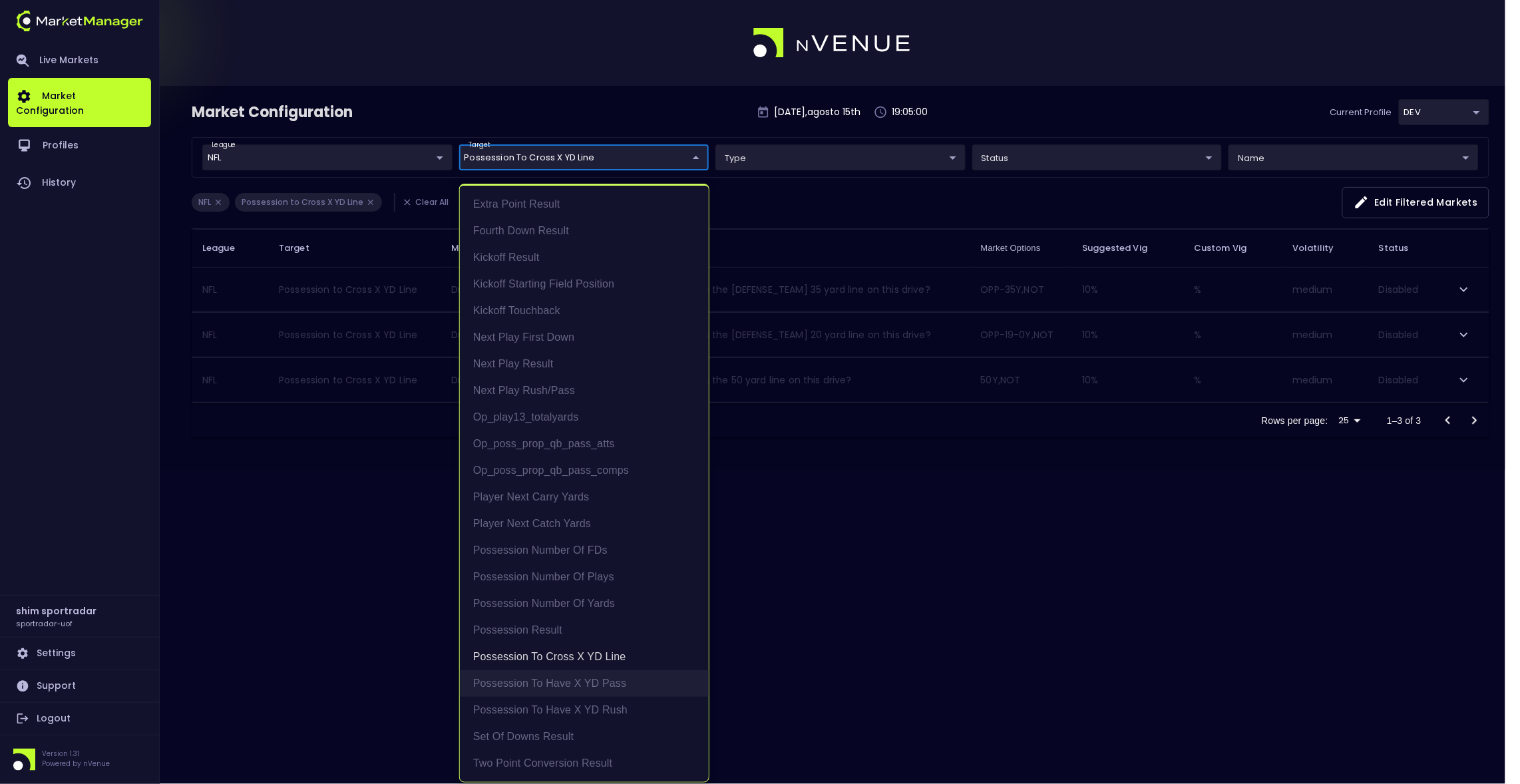
click at [556, 683] on li "Possession to Have X YD Pass" at bounding box center [584, 683] width 249 height 26
click at [546, 704] on li "Possession to Have X YD Rush" at bounding box center [590, 709] width 249 height 26
type input "Possession to Cross X YD Line,Possession to Have X YD Pass,Possession to Have X…"
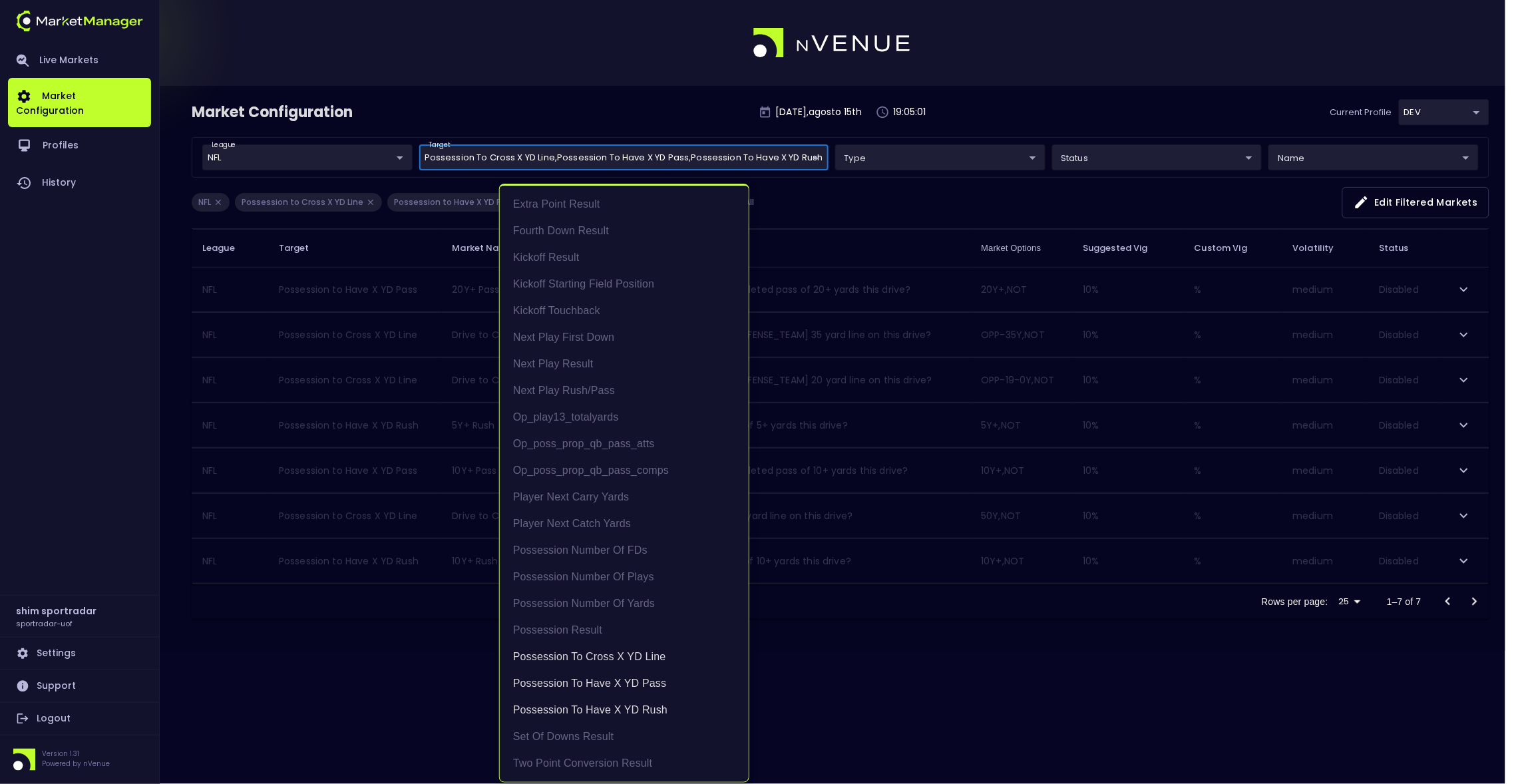
click at [379, 710] on div at bounding box center [760, 392] width 1520 height 784
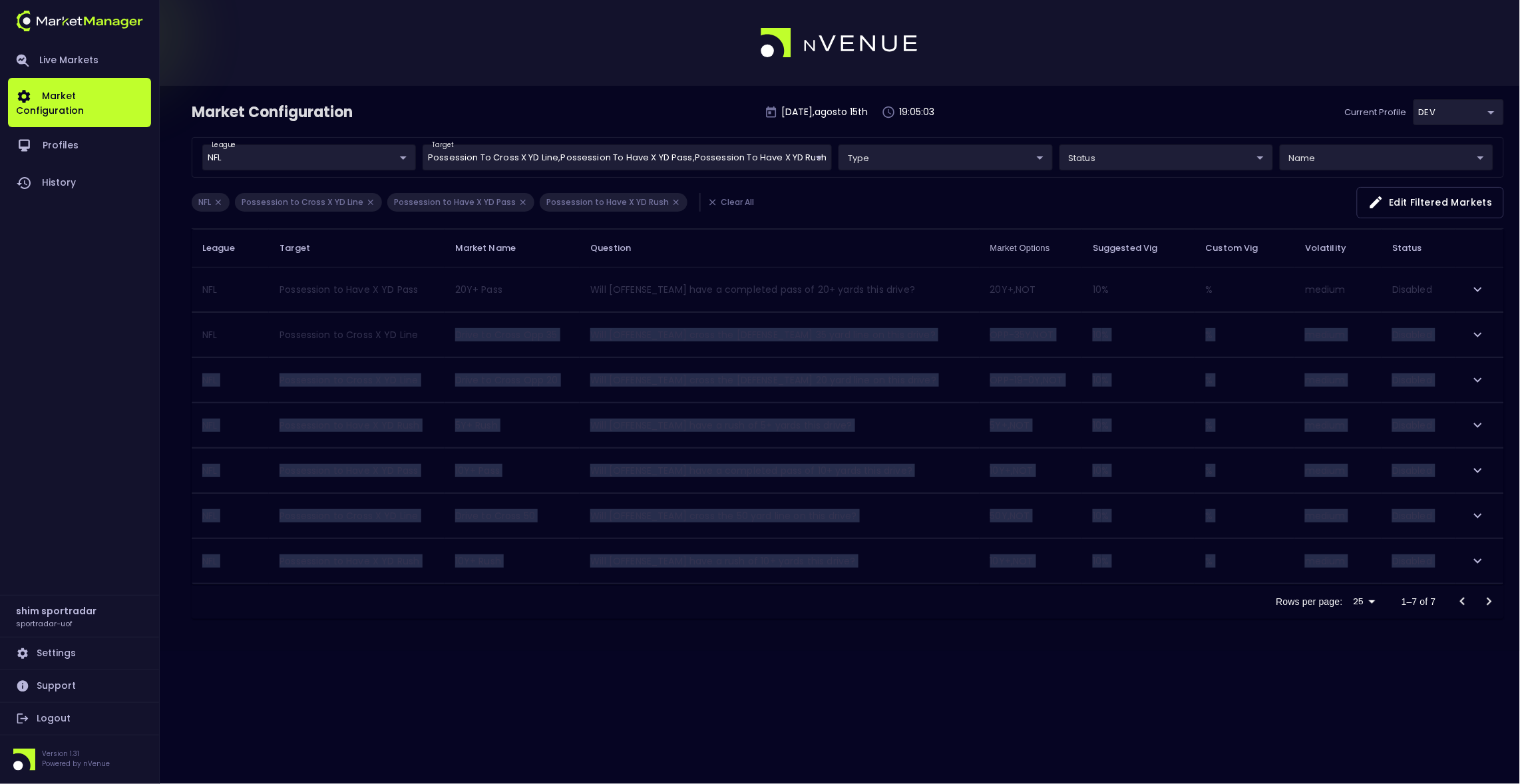
drag, startPoint x: 385, startPoint y: 700, endPoint x: 431, endPoint y: 307, distance: 395.7
click at [429, 311] on div "Market Configuration [DATE] , agosto 15 th 19:05:03 Current Profile DEV 496811f…" at bounding box center [760, 392] width 1520 height 784
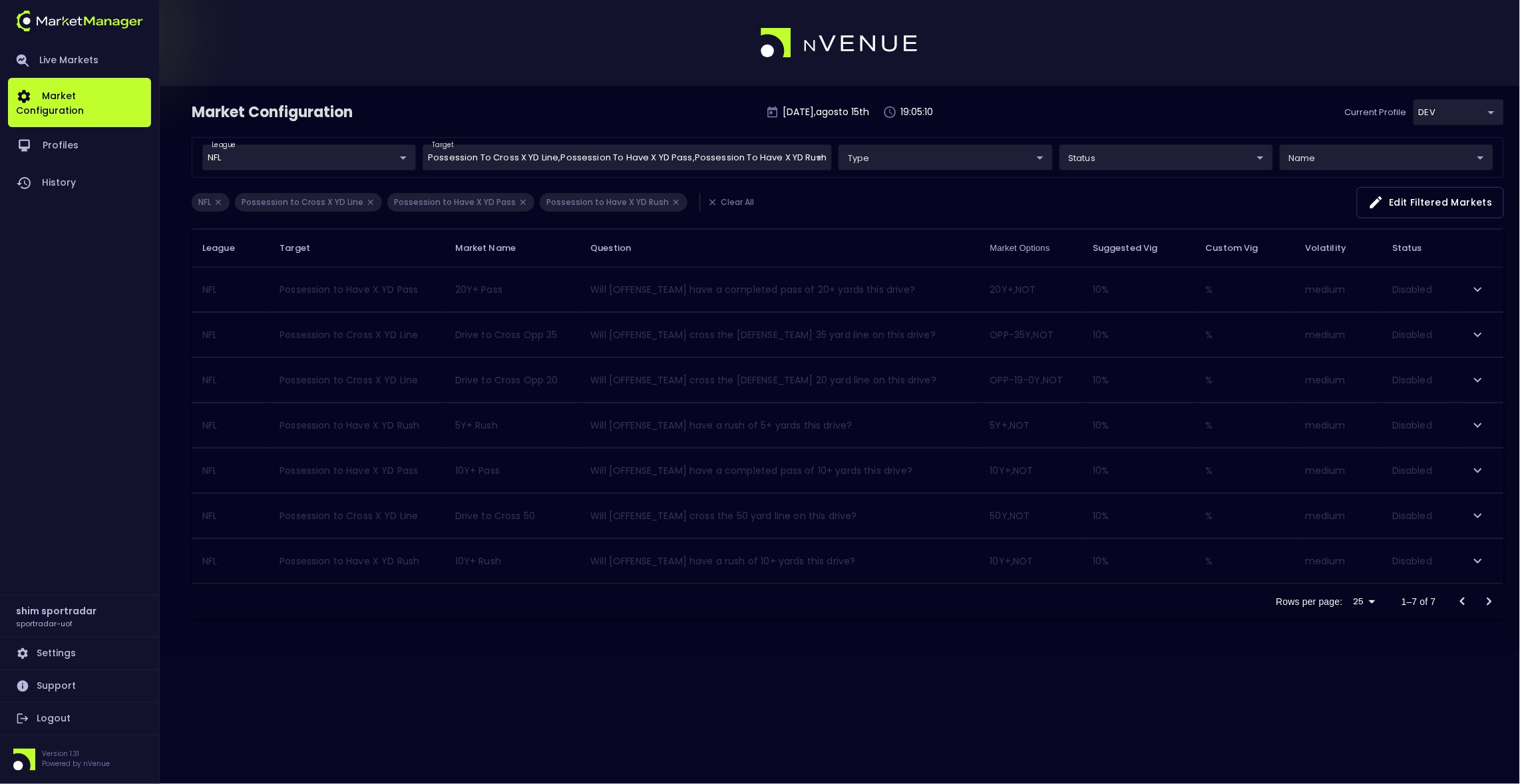
click at [1479, 518] on icon "expand row" at bounding box center [1478, 516] width 8 height 5
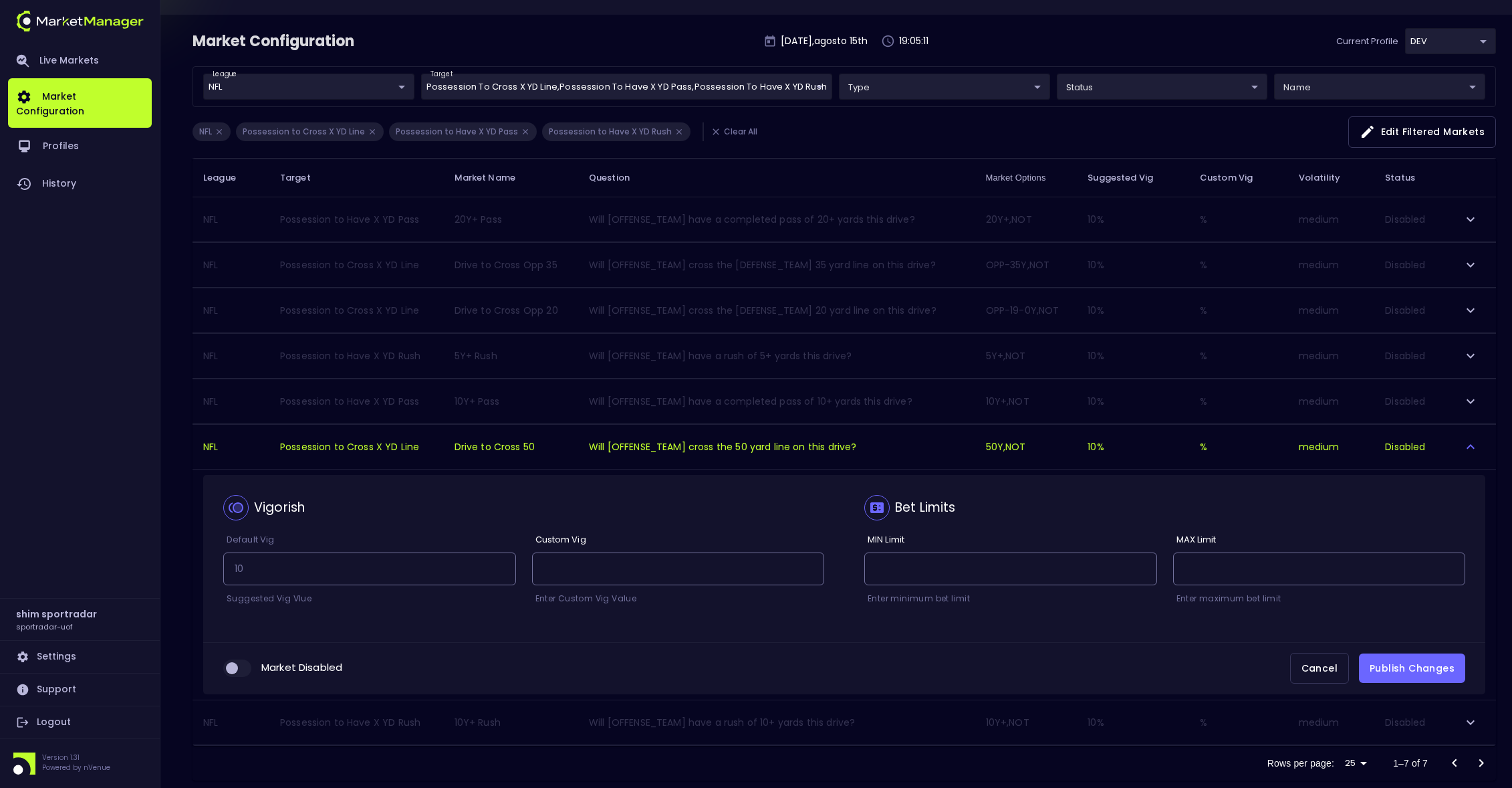
scroll to position [100, 0]
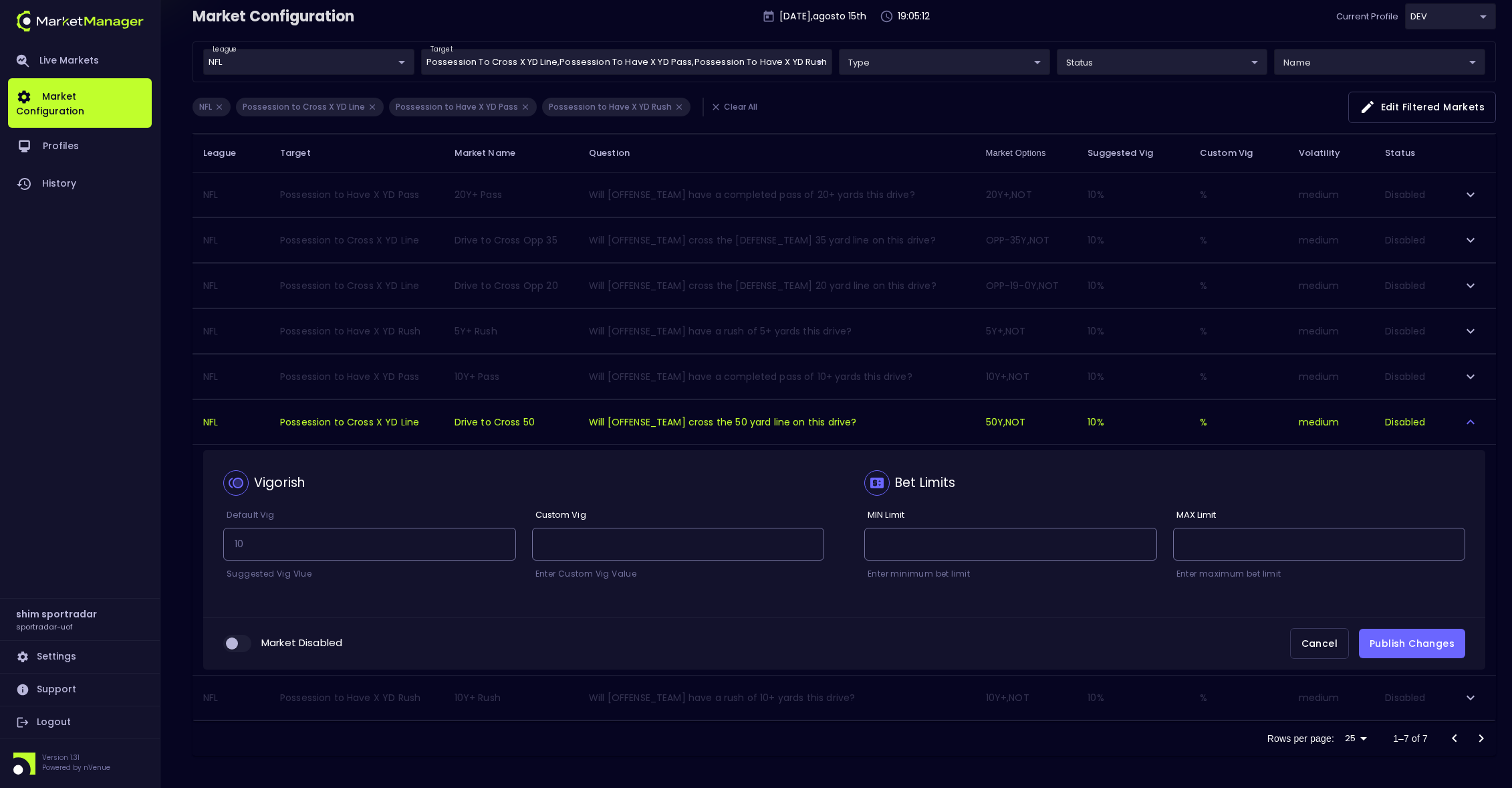
click at [234, 638] on input "collapsible table" at bounding box center [232, 644] width 36 height 12
checkbox input "true"
click at [1423, 649] on button "Publish Changes" at bounding box center [1412, 644] width 106 height 30
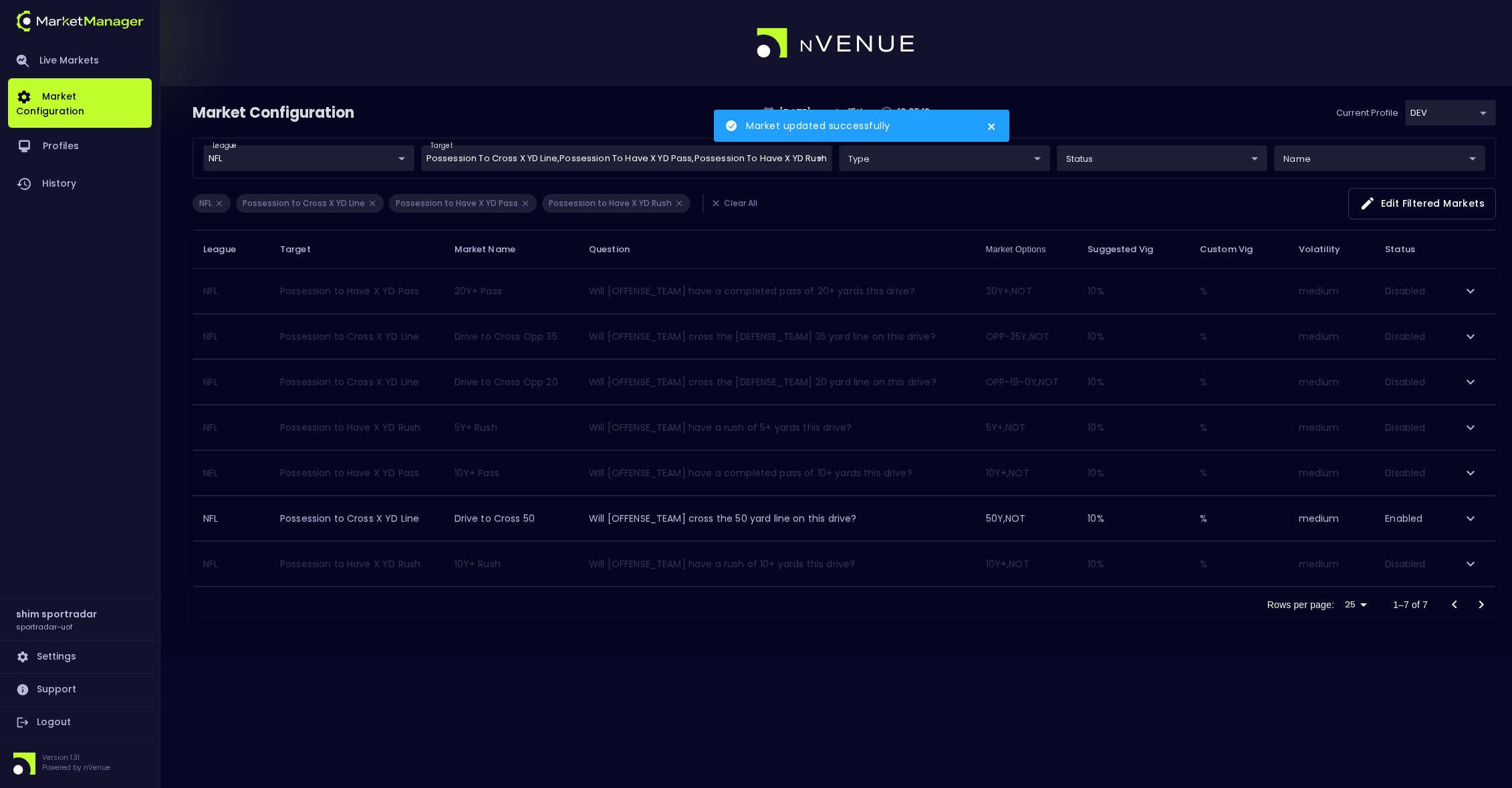
scroll to position [0, 0]
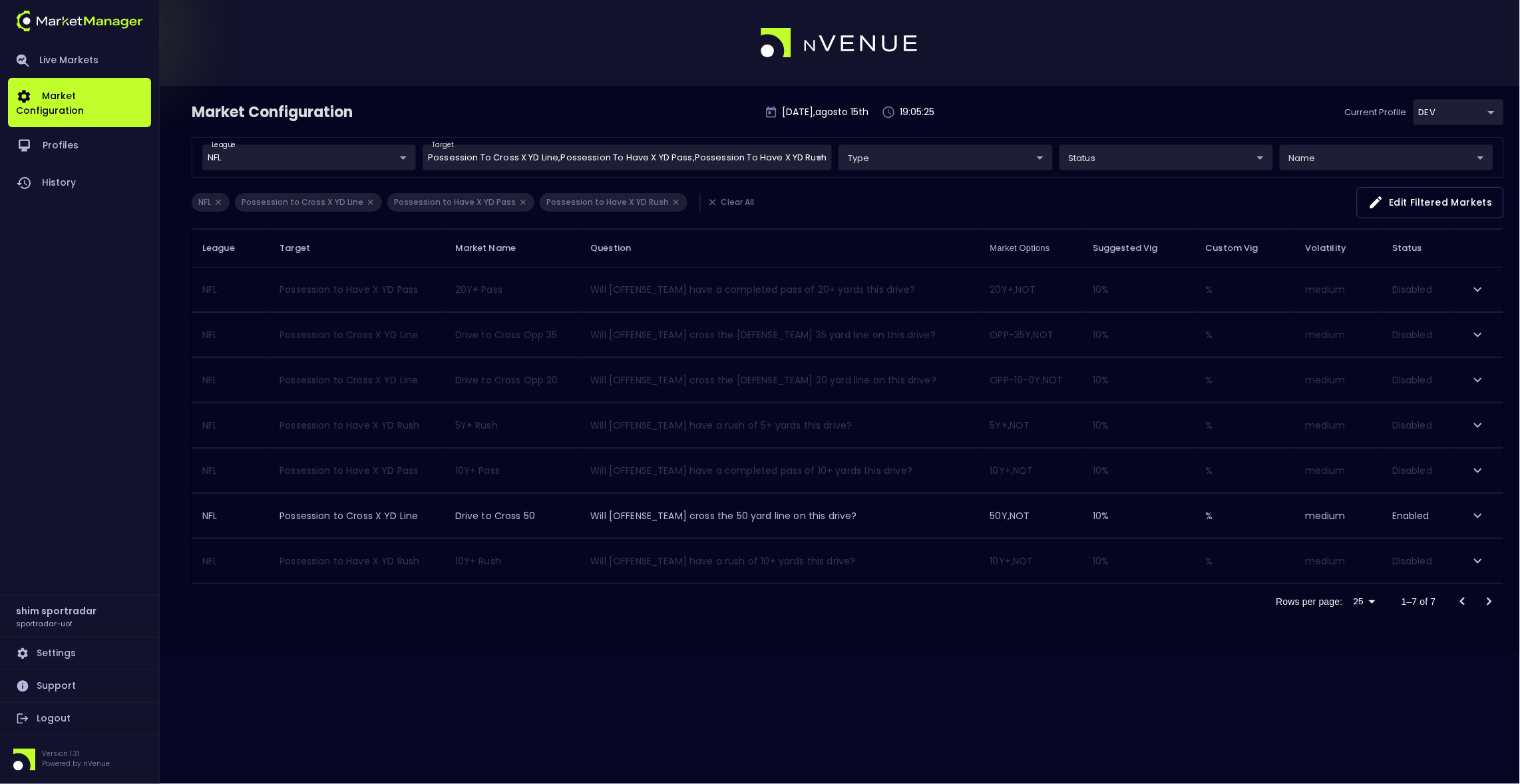
click at [1469, 335] on button "expand row" at bounding box center [1478, 335] width 23 height 23
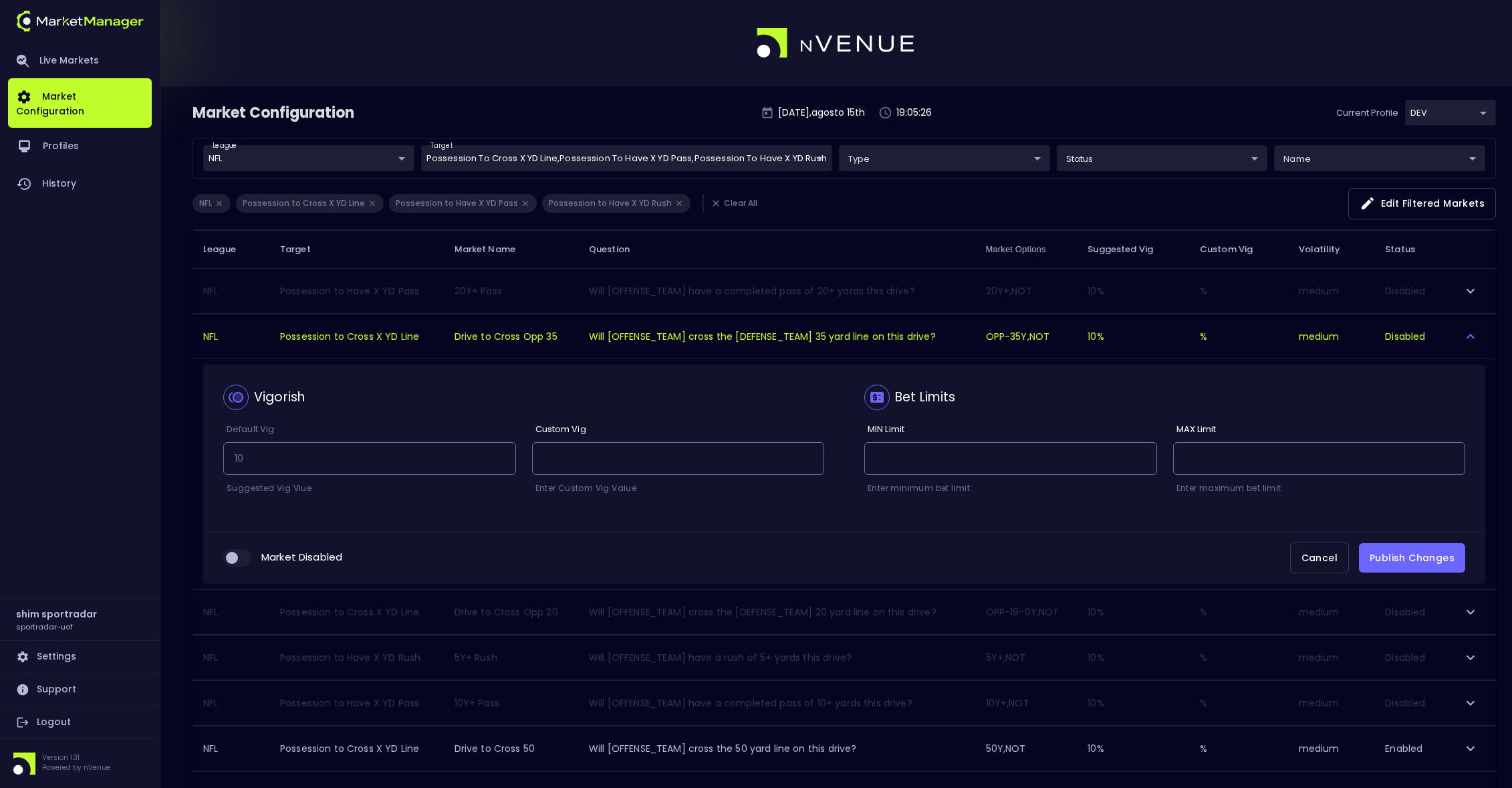
click at [242, 558] on input "collapsible table" at bounding box center [232, 558] width 36 height 12
checkbox input "true"
click at [1412, 553] on button "Publish Changes" at bounding box center [1412, 558] width 106 height 30
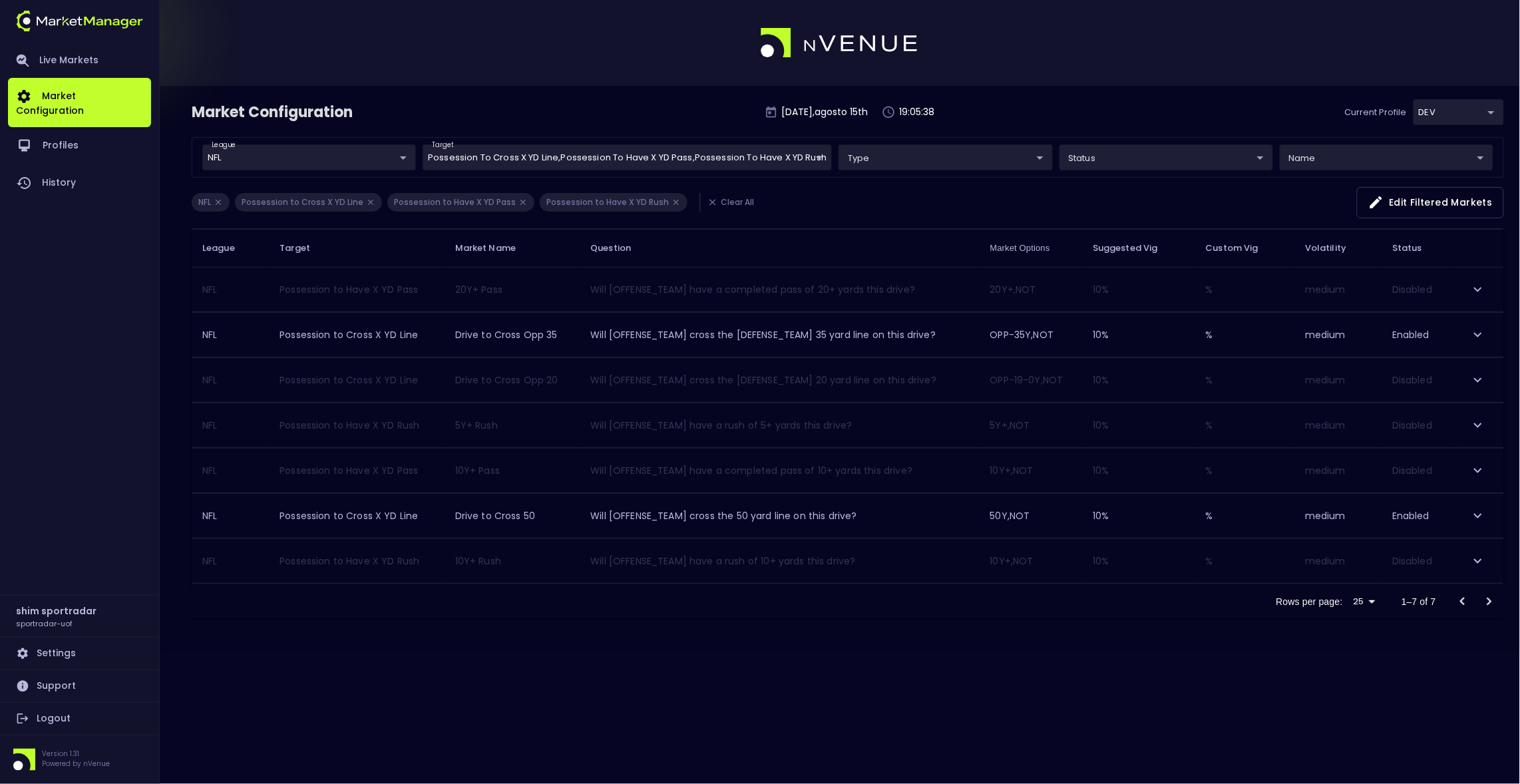
click at [1475, 378] on icon "expand row" at bounding box center [1478, 380] width 16 height 16
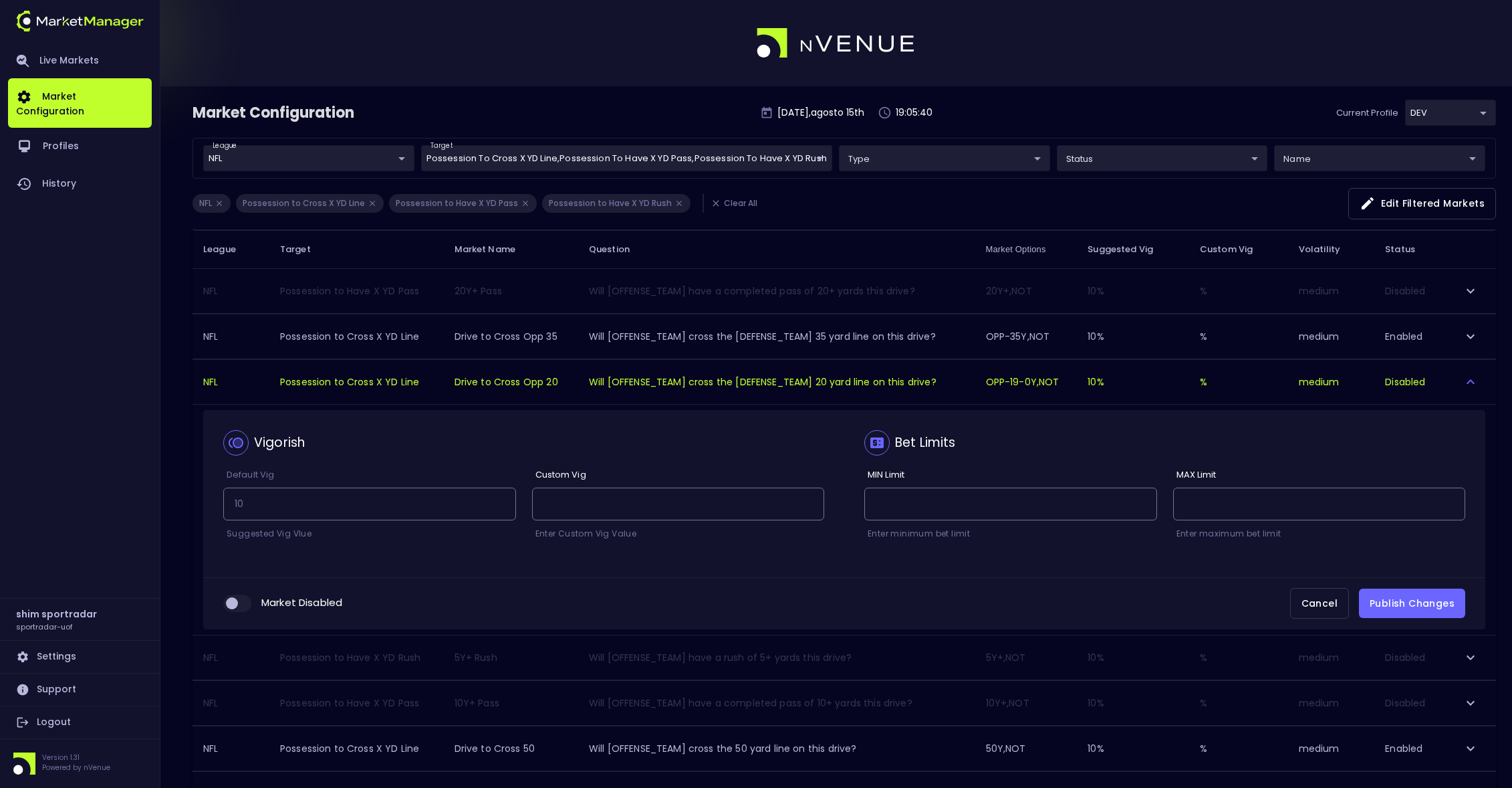
click at [239, 601] on input "collapsible table" at bounding box center [232, 603] width 36 height 12
checkbox input "true"
click at [1430, 602] on button "Publish Changes" at bounding box center [1412, 604] width 106 height 30
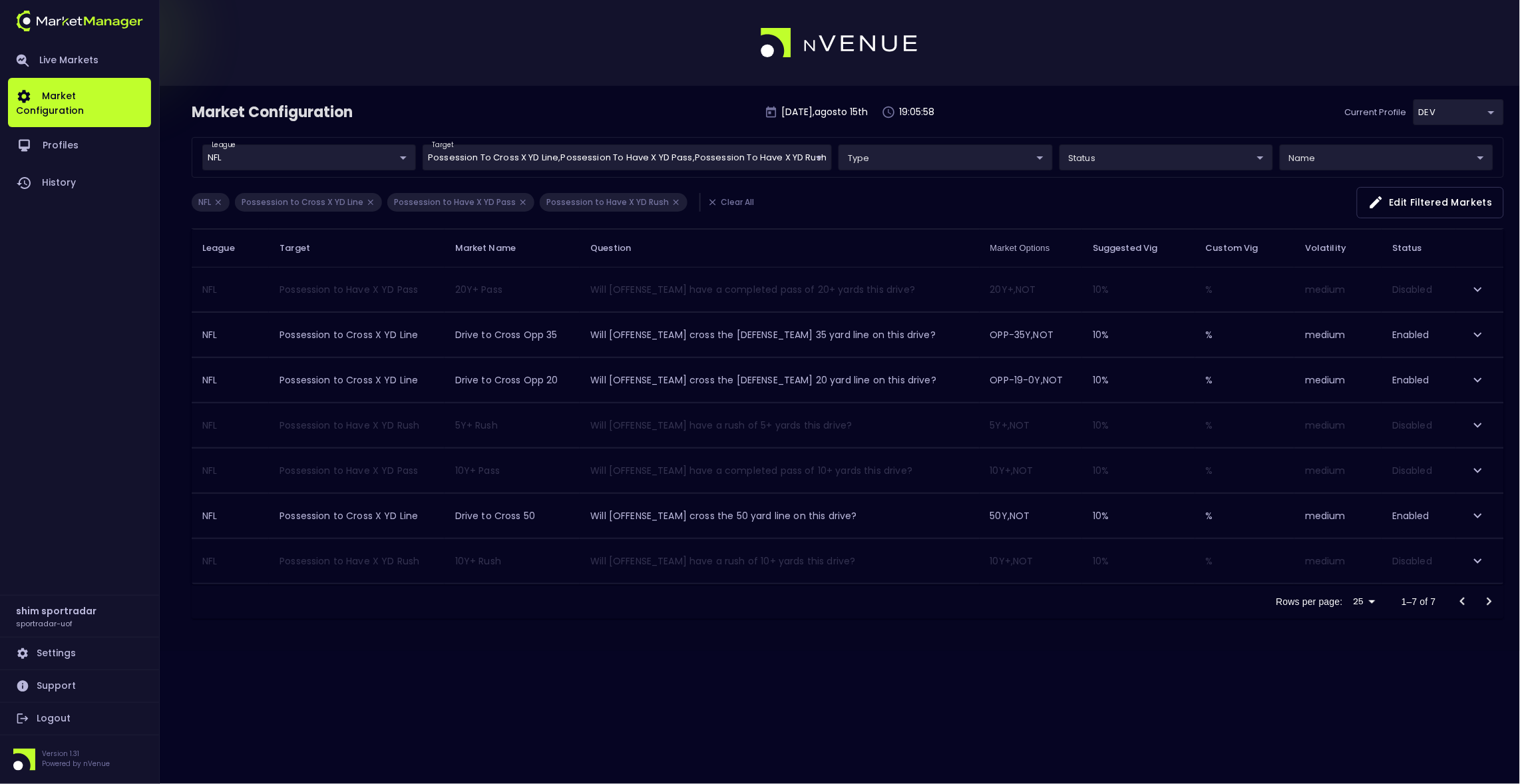
click at [1481, 284] on icon "expand row" at bounding box center [1478, 289] width 16 height 16
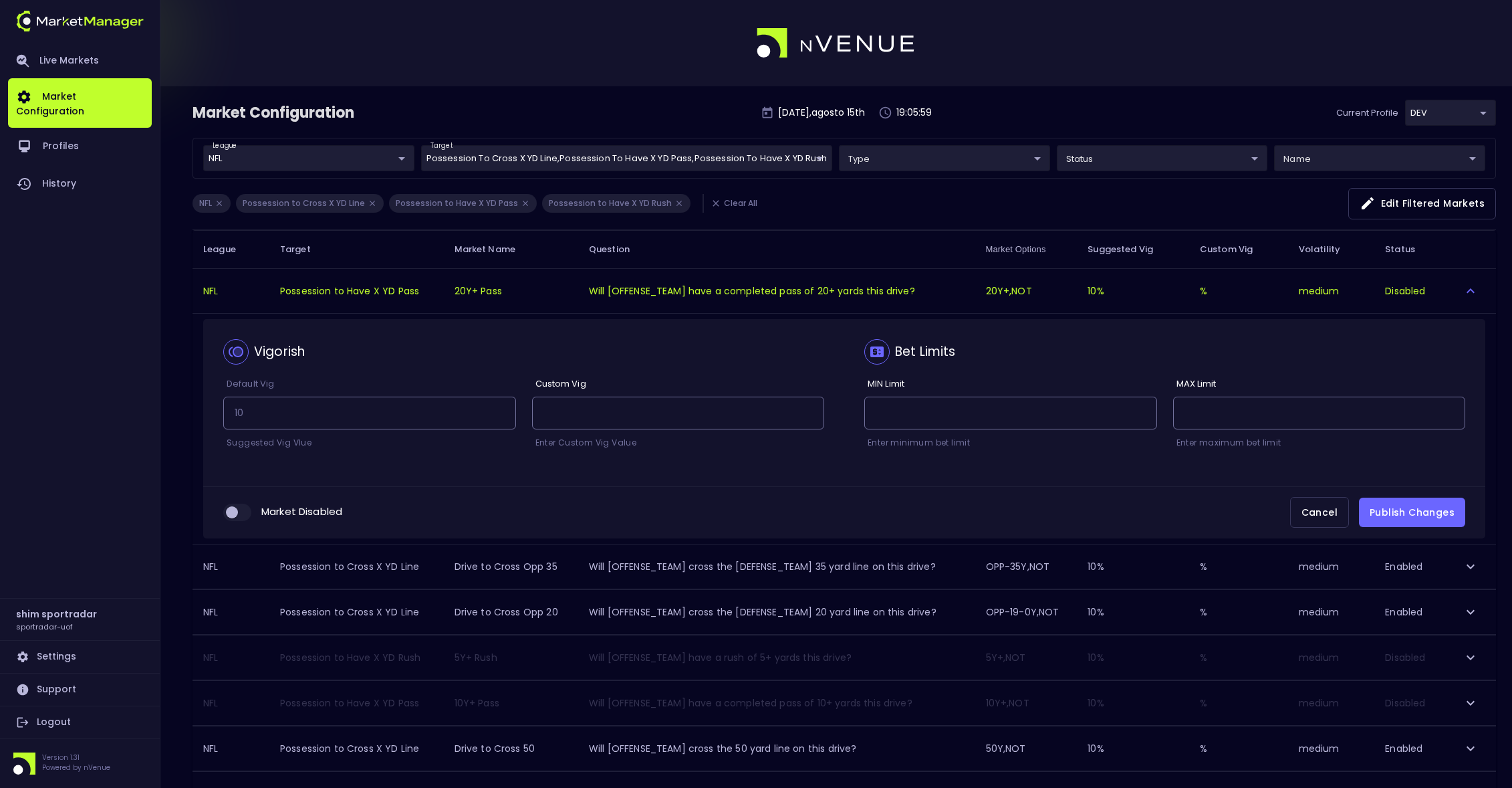
click at [227, 514] on input "collapsible table" at bounding box center [232, 512] width 36 height 12
checkbox input "true"
click at [1406, 516] on button "Publish Changes" at bounding box center [1412, 512] width 106 height 30
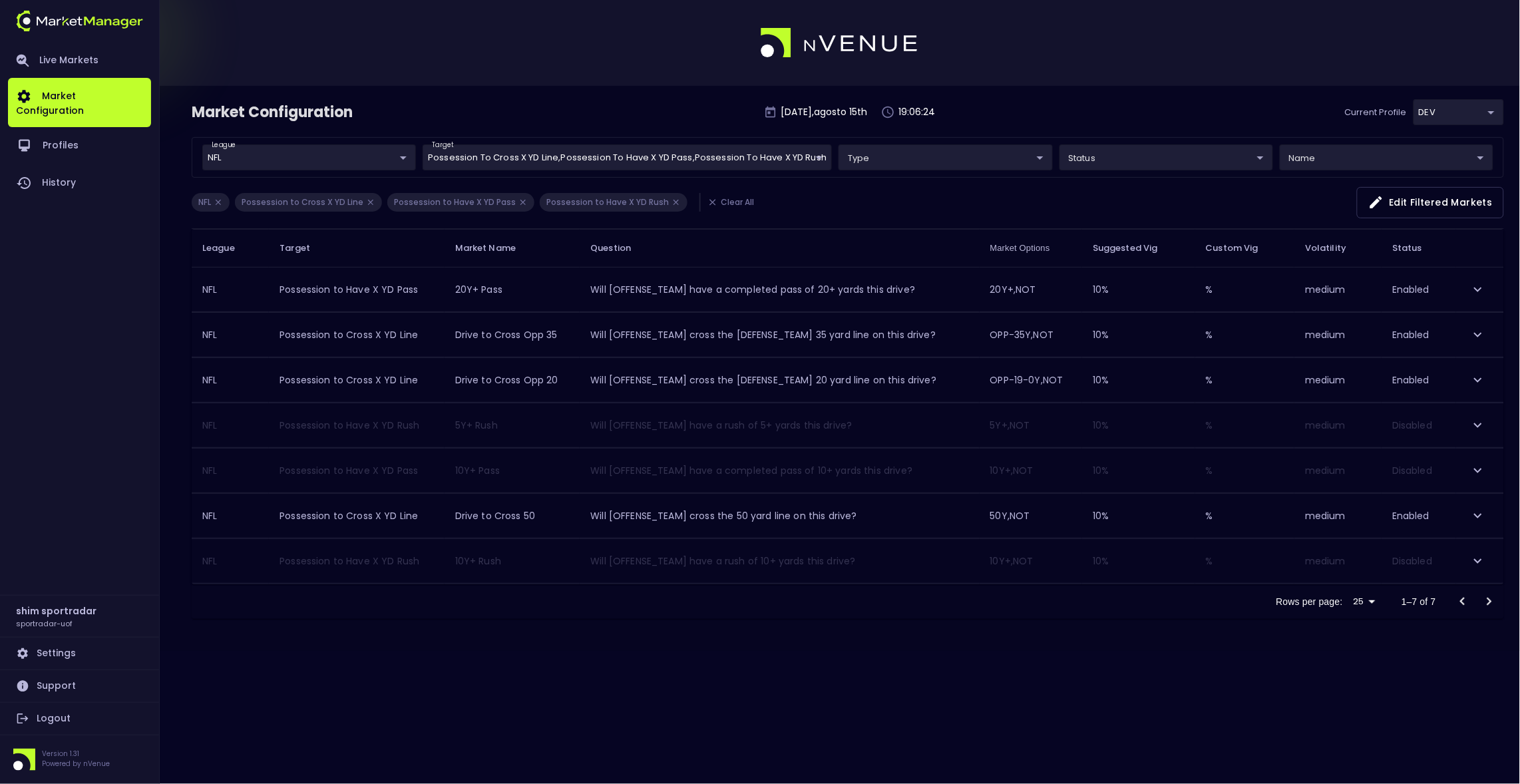
click at [1474, 565] on icon "expand row" at bounding box center [1478, 561] width 16 height 16
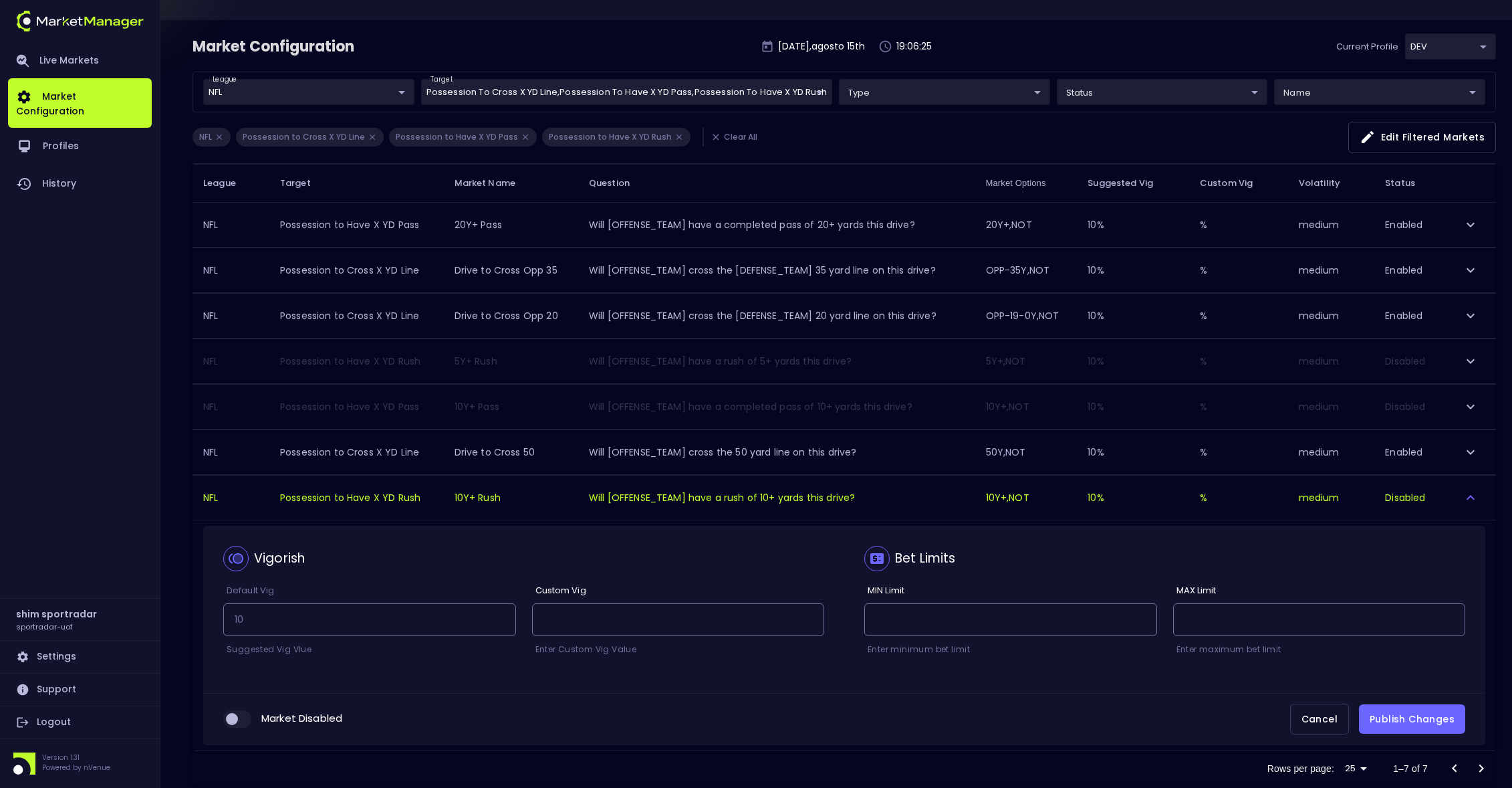
scroll to position [100, 0]
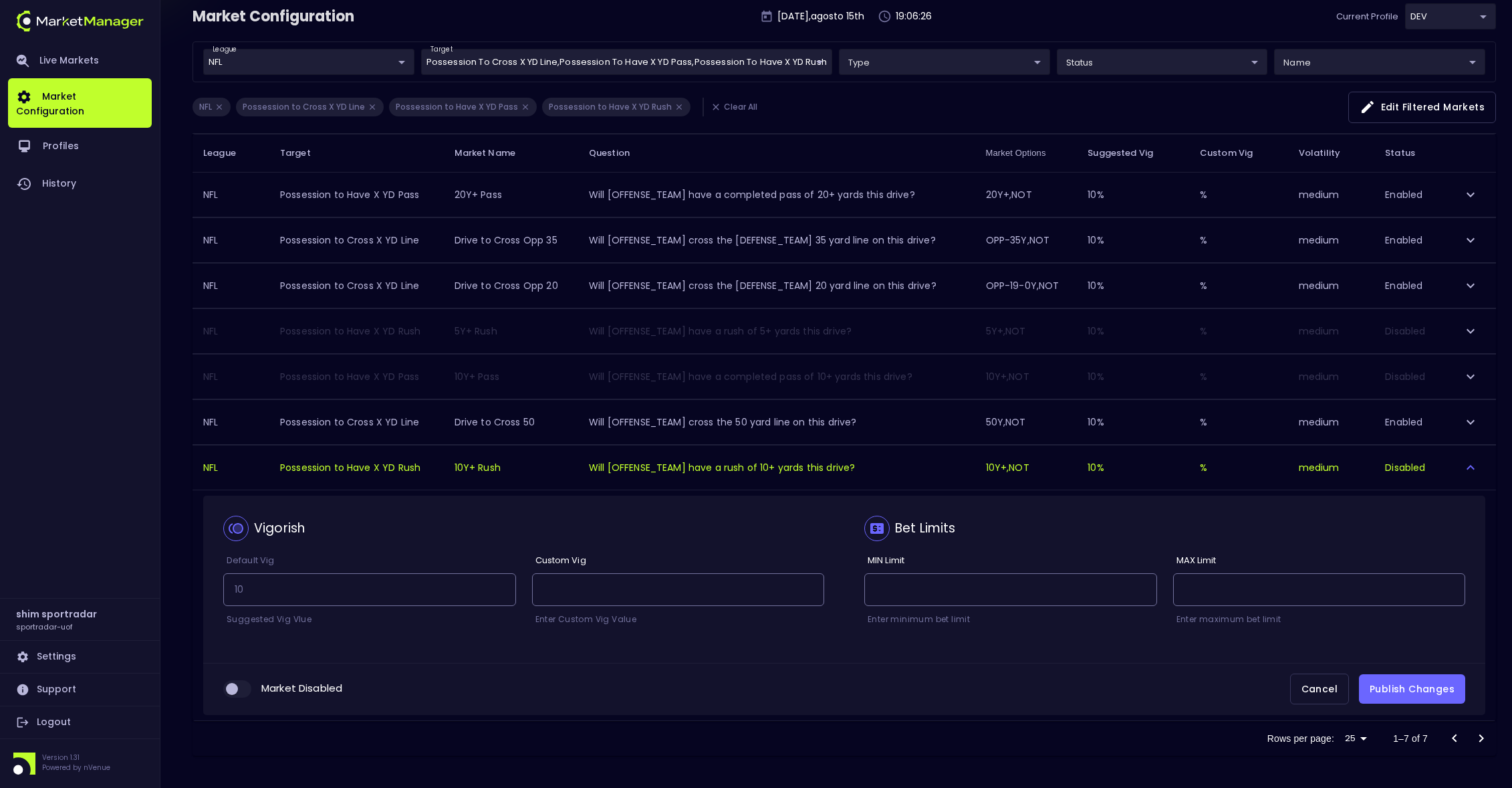
click at [239, 685] on input "collapsible table" at bounding box center [232, 689] width 36 height 12
checkbox input "true"
click at [1395, 688] on button "Publish Changes" at bounding box center [1412, 689] width 106 height 30
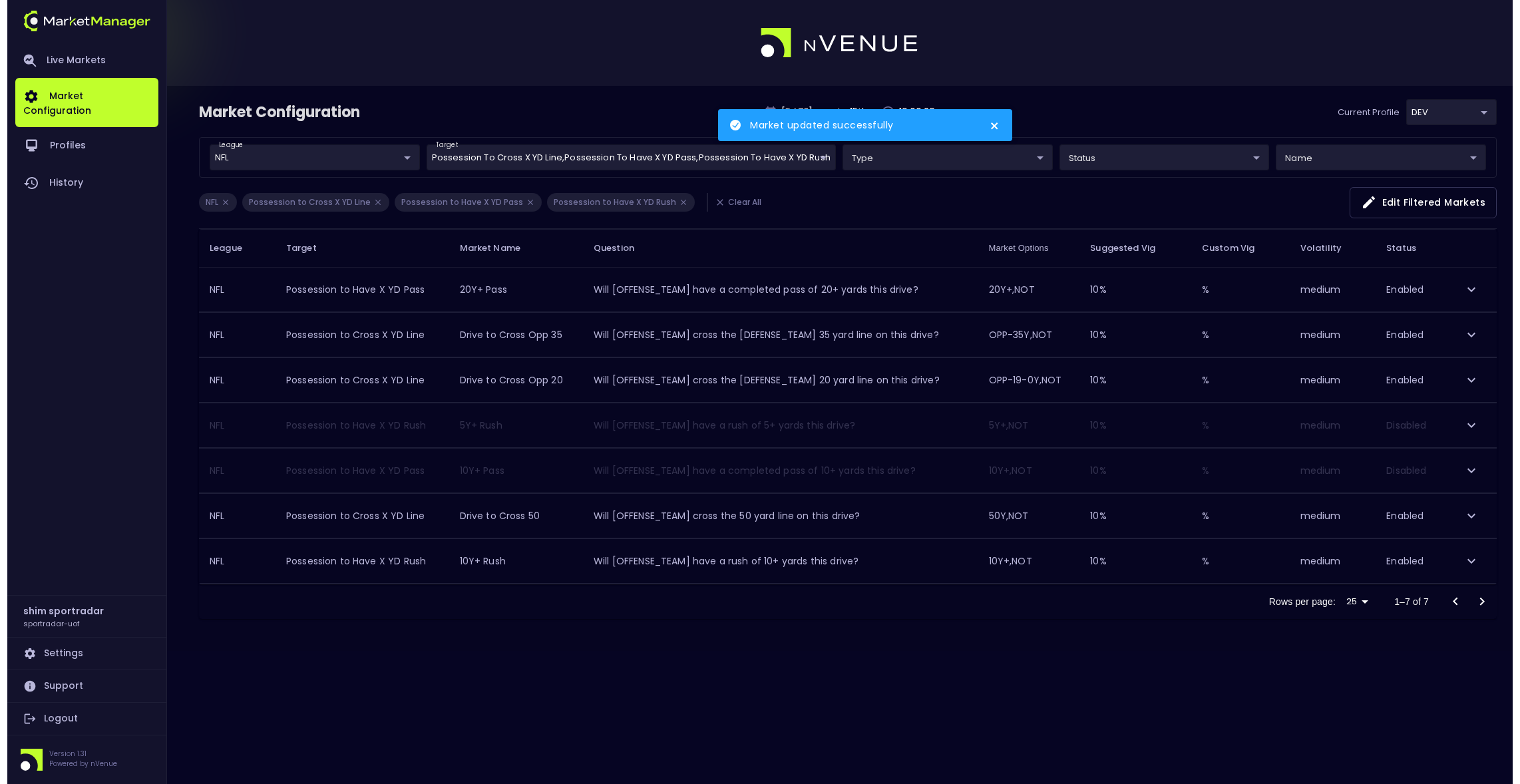
scroll to position [0, 0]
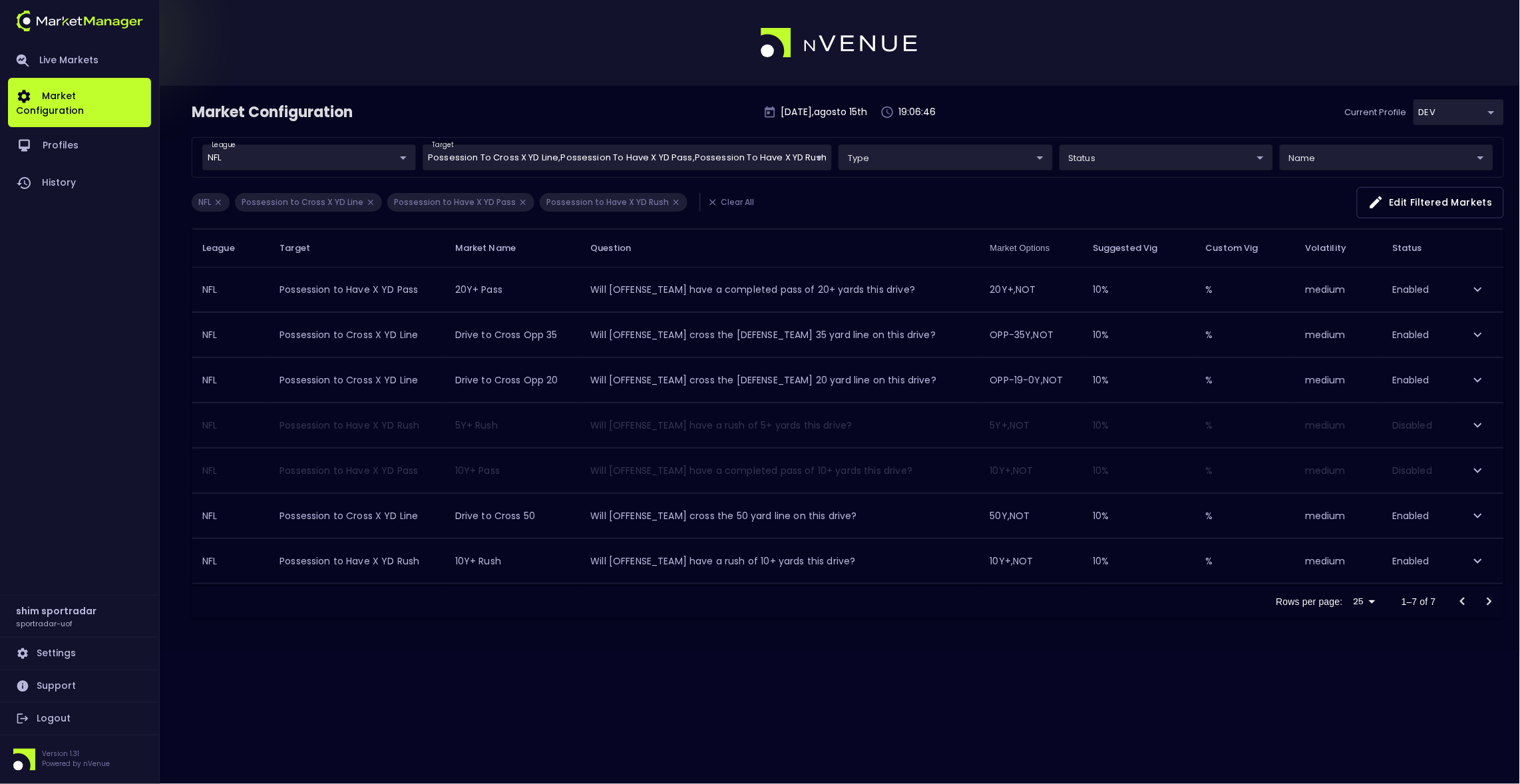
click at [712, 155] on body "Live Markets Market Configuration Profiles History shim sportradar sportradar-u…" at bounding box center [760, 392] width 1520 height 784
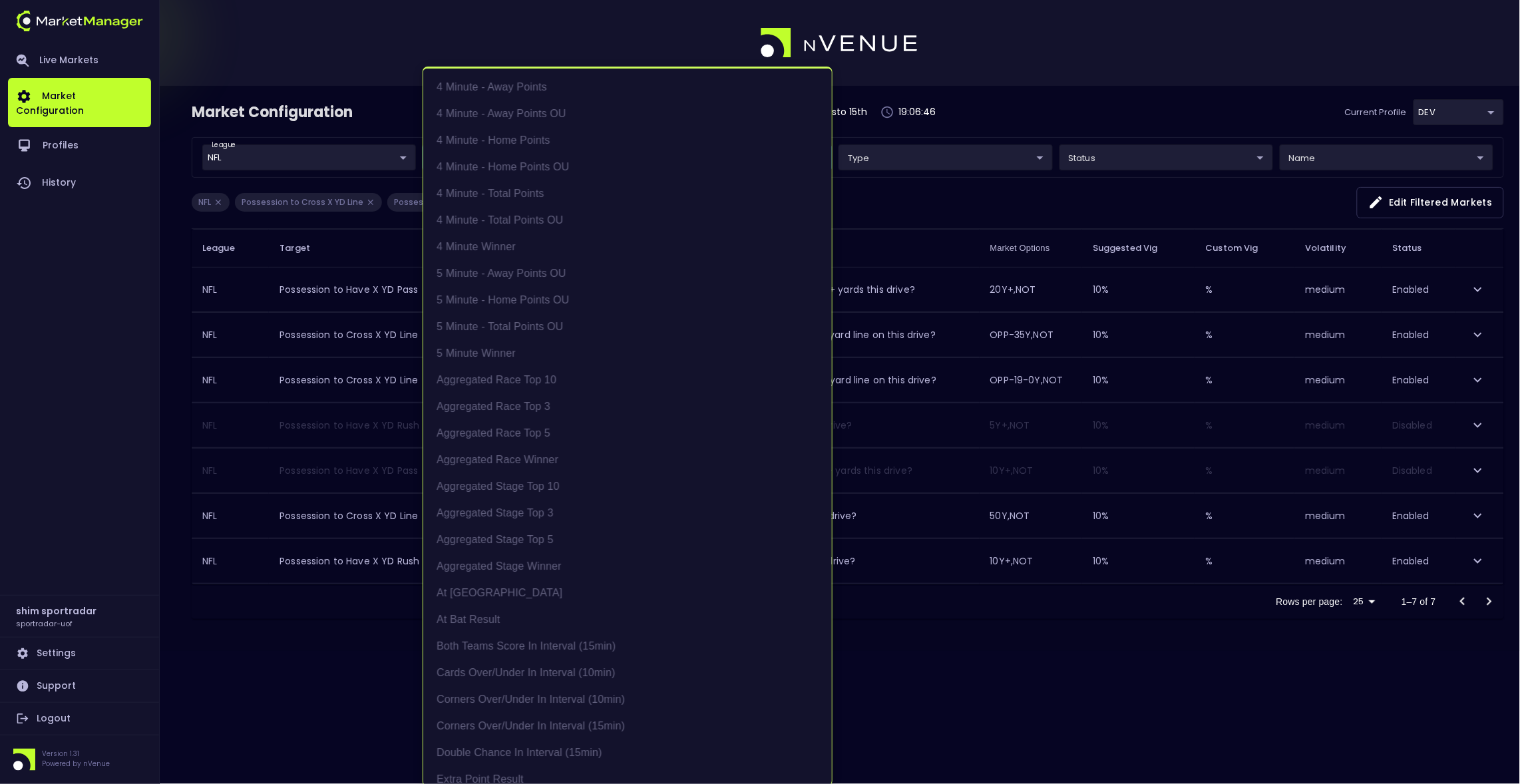
scroll to position [1573, 0]
click at [557, 421] on li "Possession to Have X YD Rush" at bounding box center [628, 429] width 409 height 26
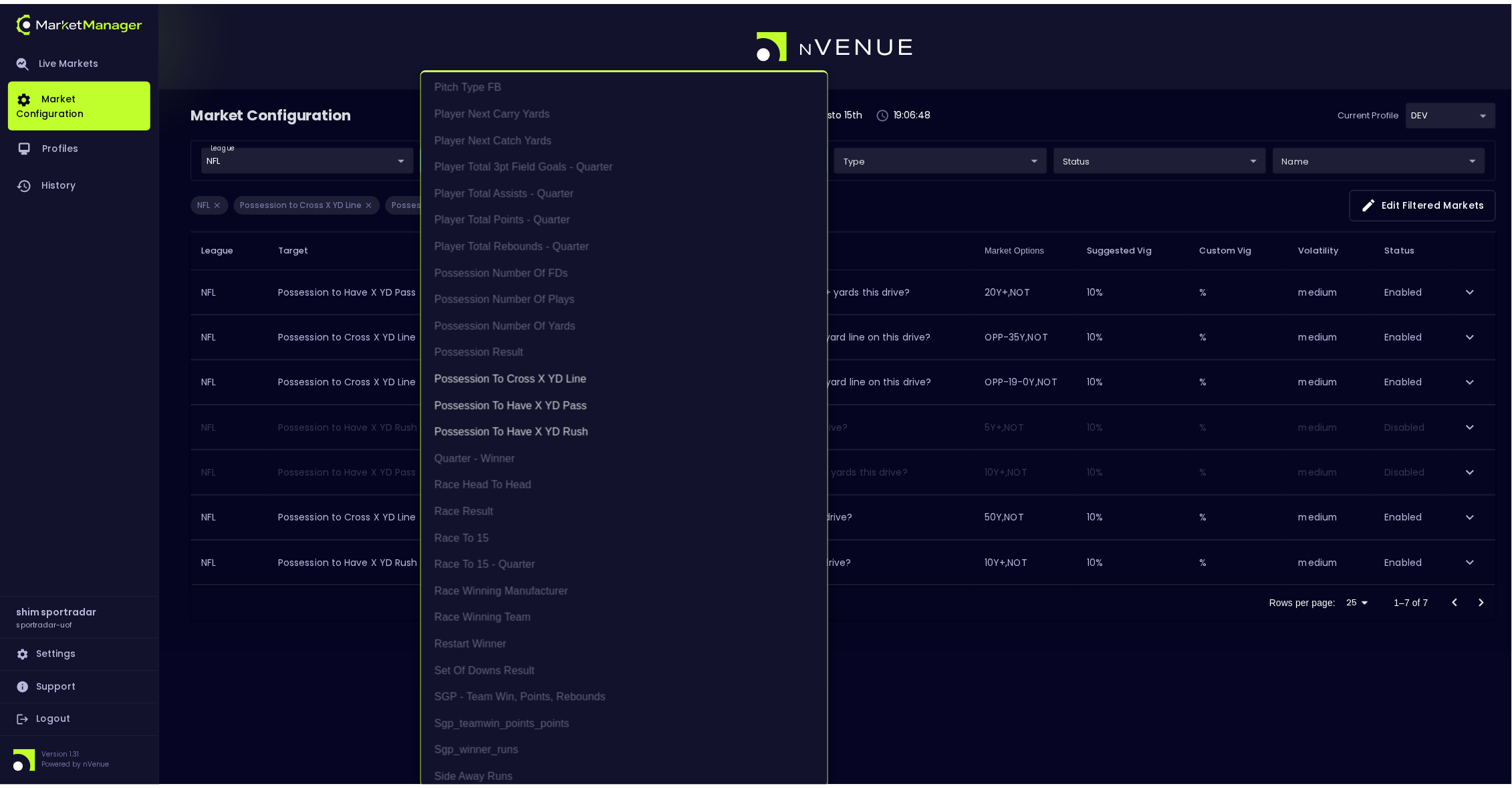
scroll to position [0, 0]
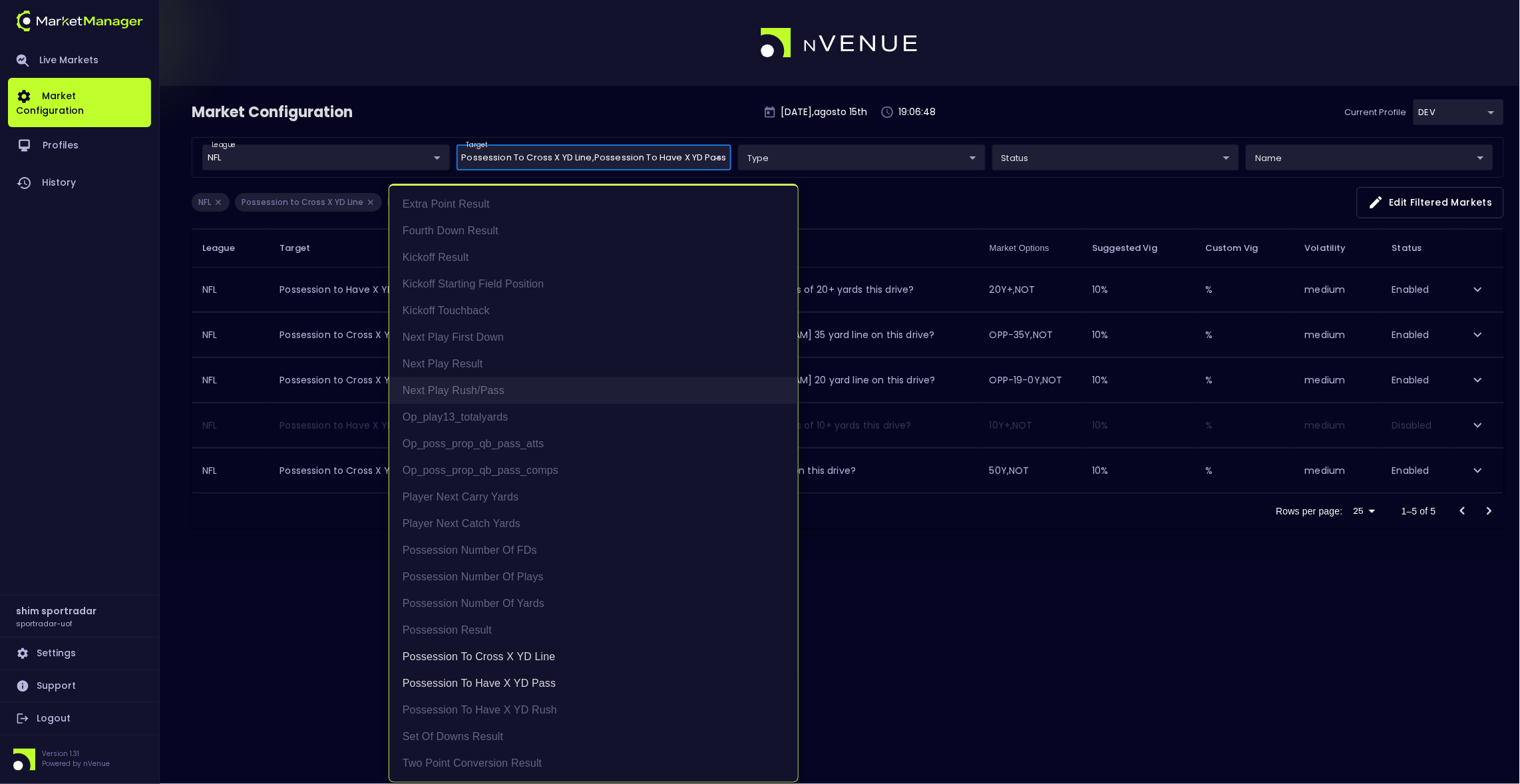
click at [560, 395] on li "Next Play Rush/Pass" at bounding box center [593, 390] width 409 height 26
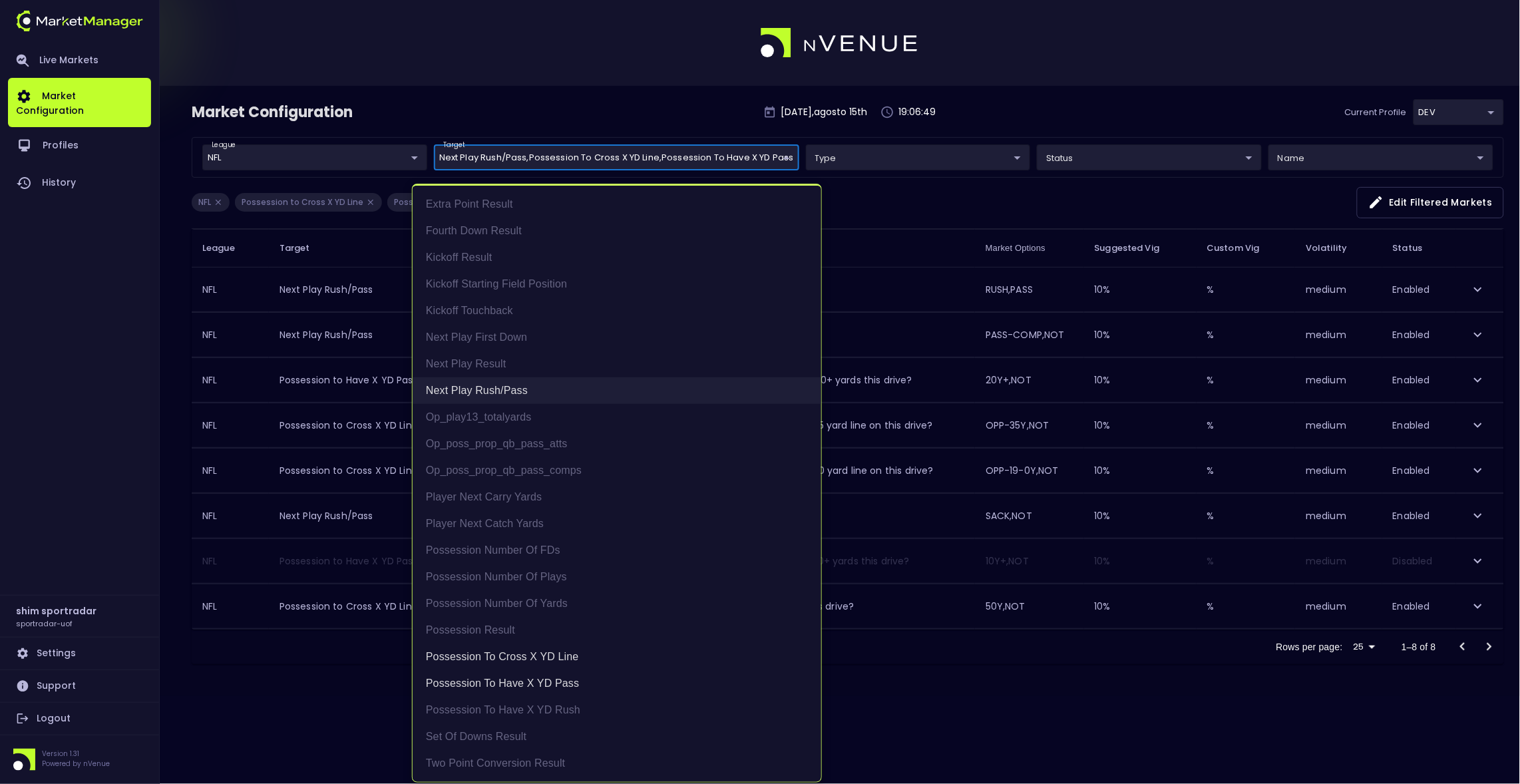
click at [560, 385] on li "Next Play Rush/Pass" at bounding box center [617, 390] width 409 height 26
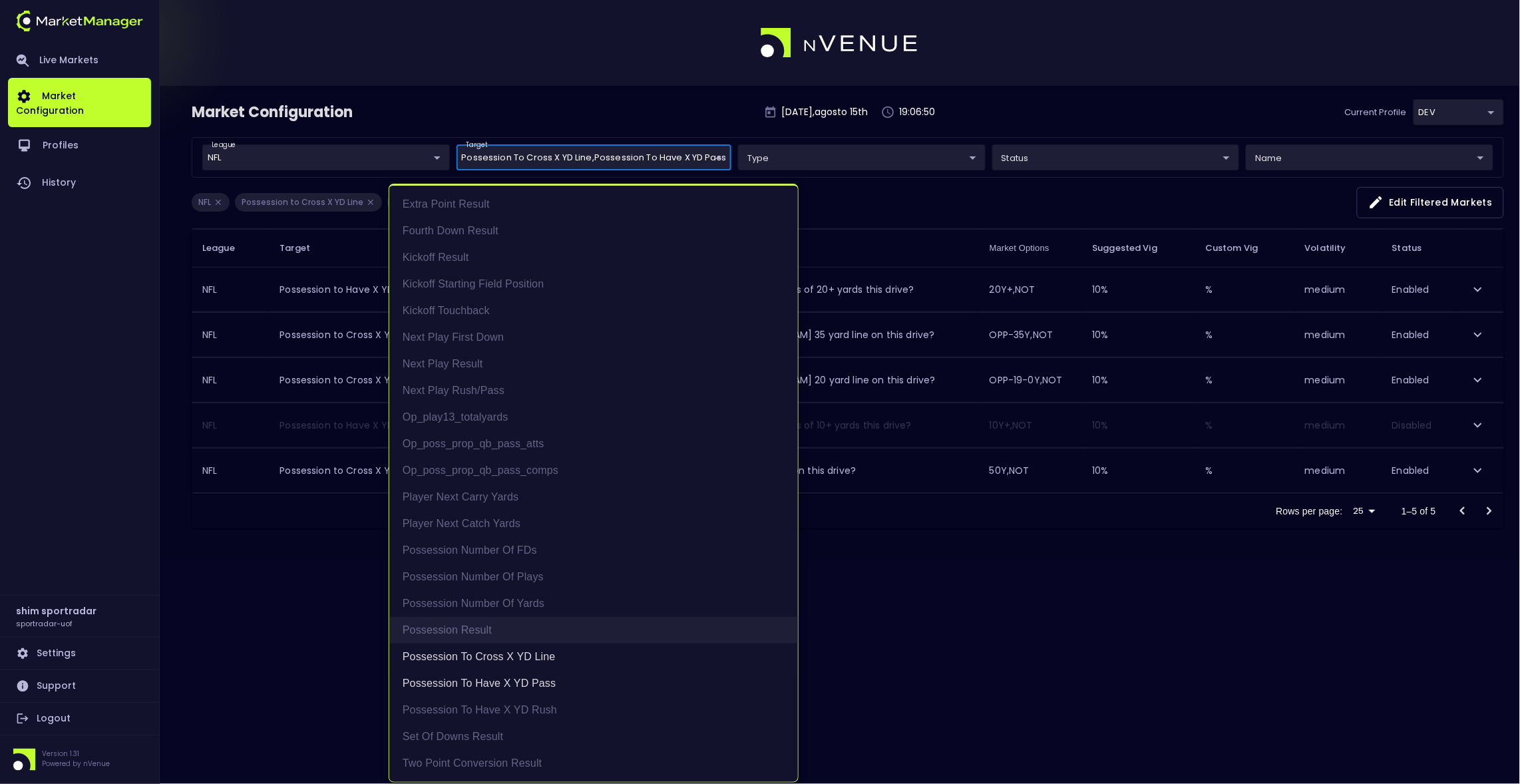
click at [522, 640] on li "Possession Result" at bounding box center [593, 630] width 409 height 26
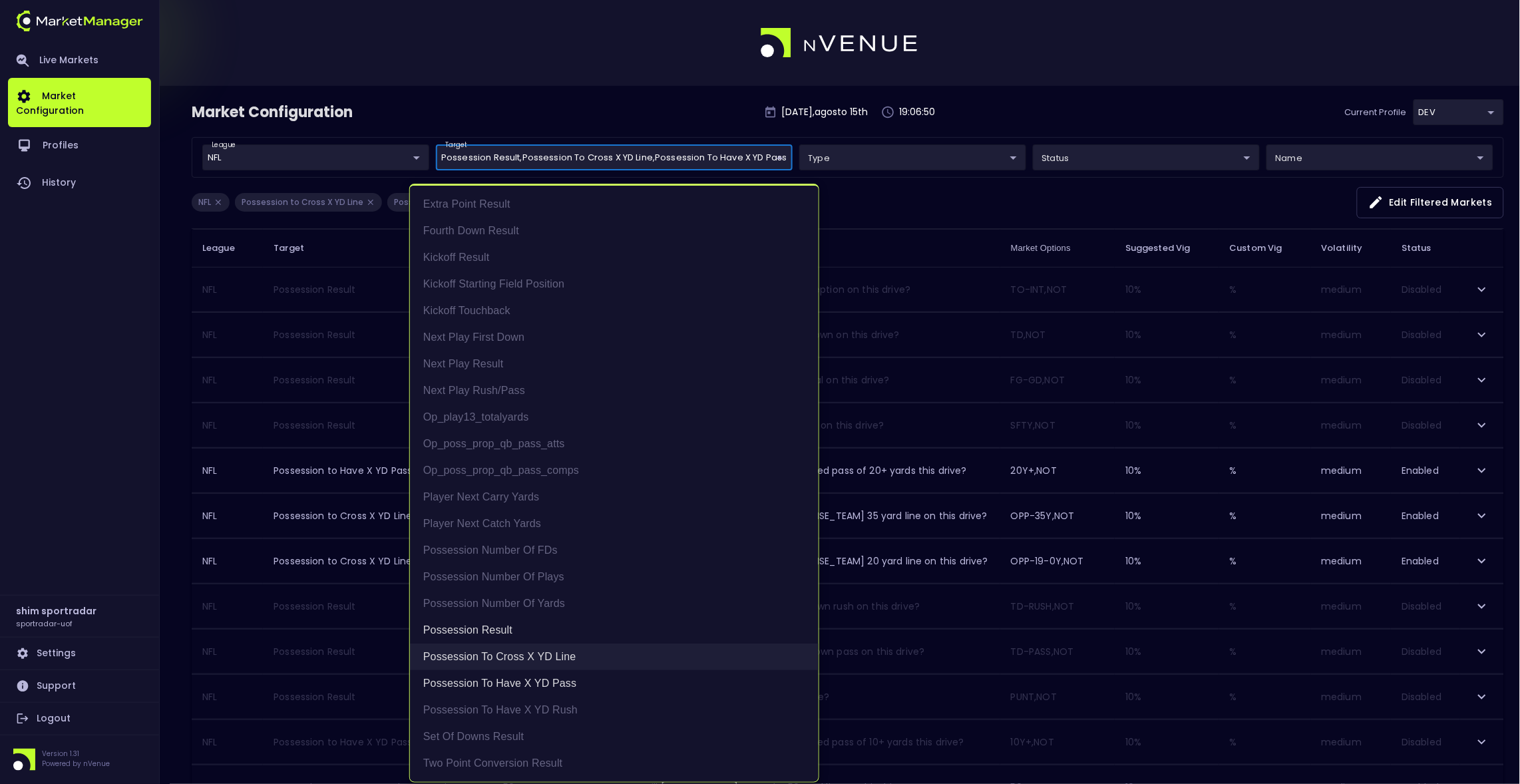
click at [521, 663] on li "Possession to Cross X YD Line" at bounding box center [614, 656] width 409 height 26
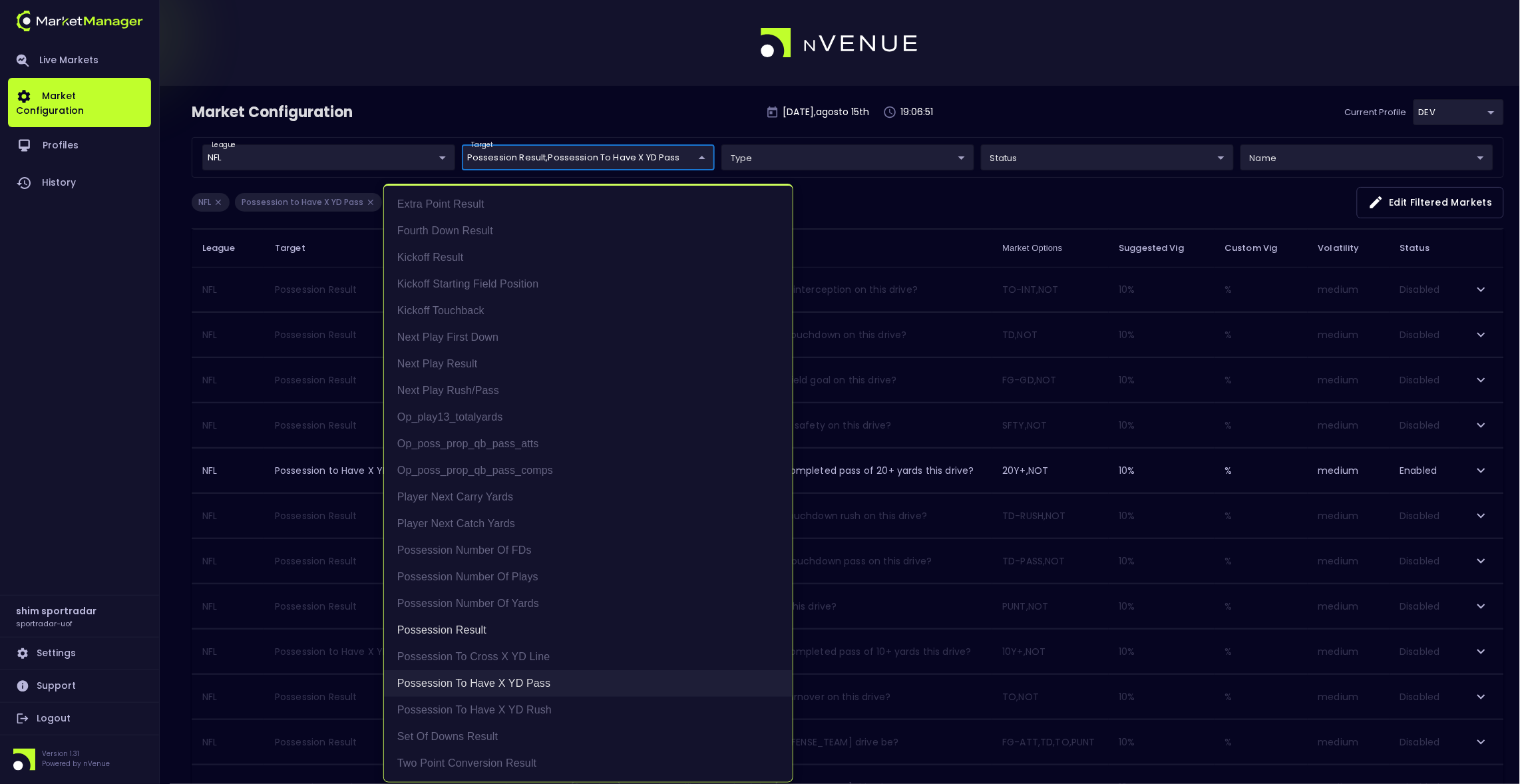
click at [521, 681] on li "Possession to Have X YD Pass" at bounding box center [588, 683] width 409 height 26
type input "Possession Result"
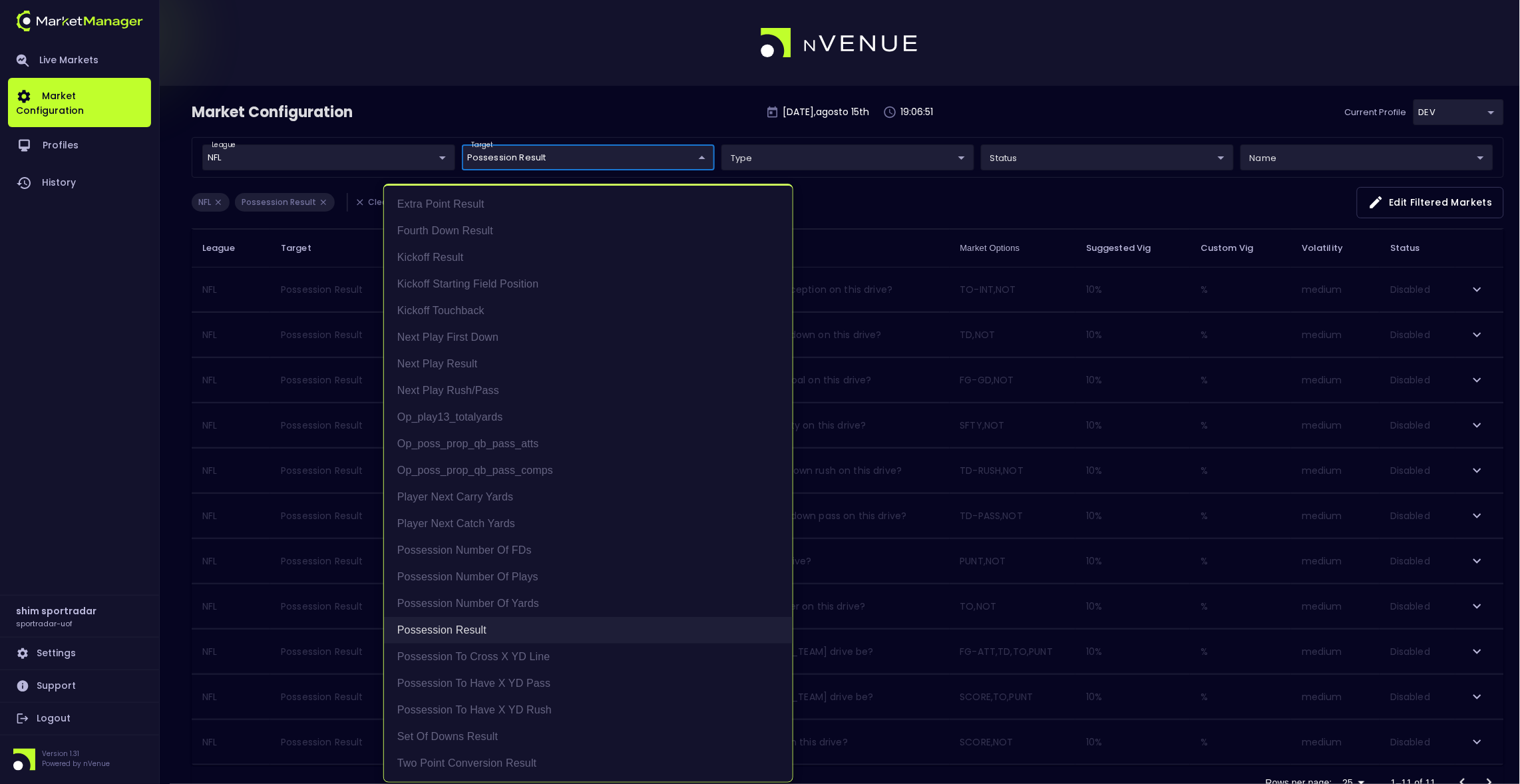
click at [521, 630] on li "Possession Result" at bounding box center [588, 630] width 409 height 26
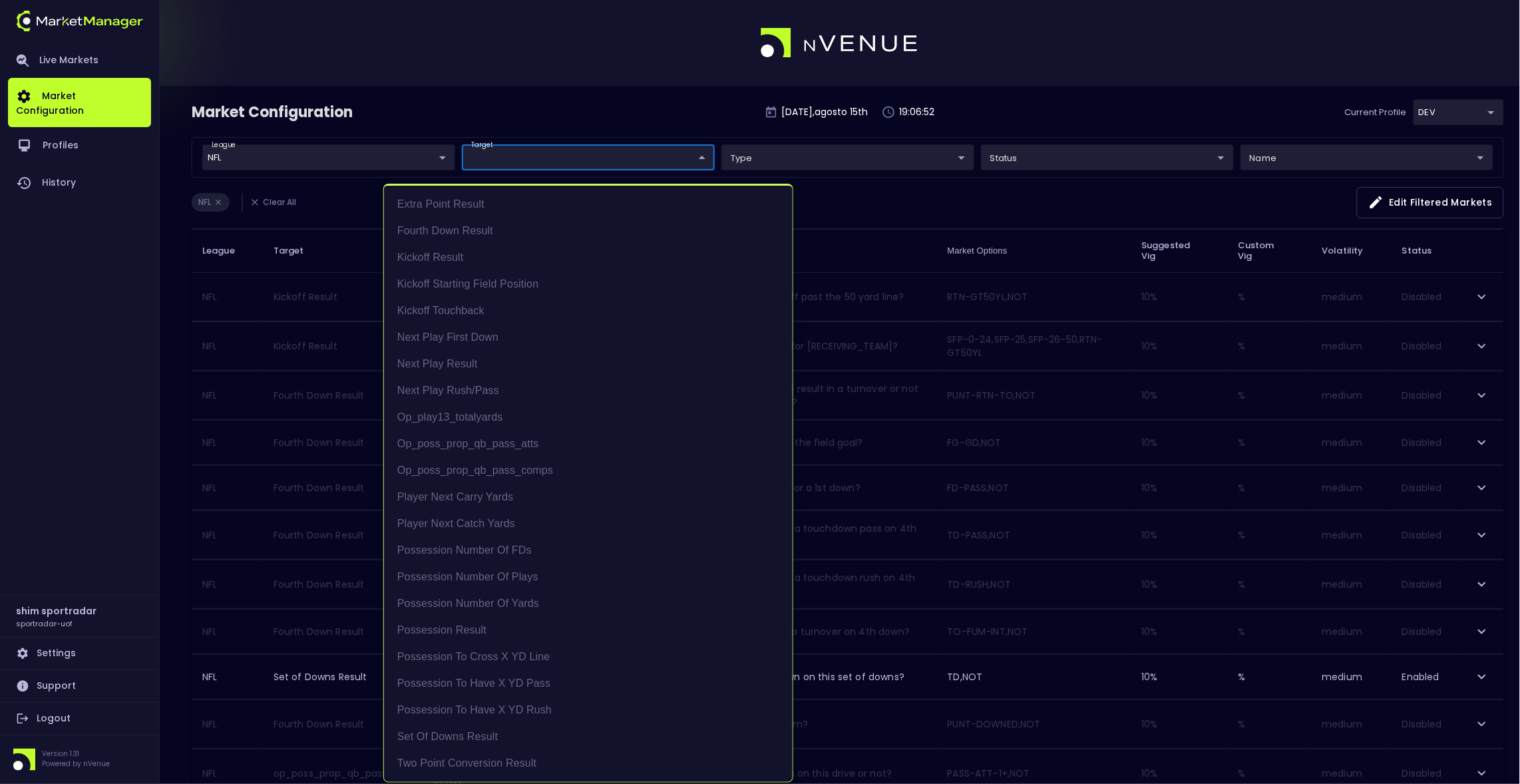
click at [573, 107] on div at bounding box center [760, 392] width 1520 height 784
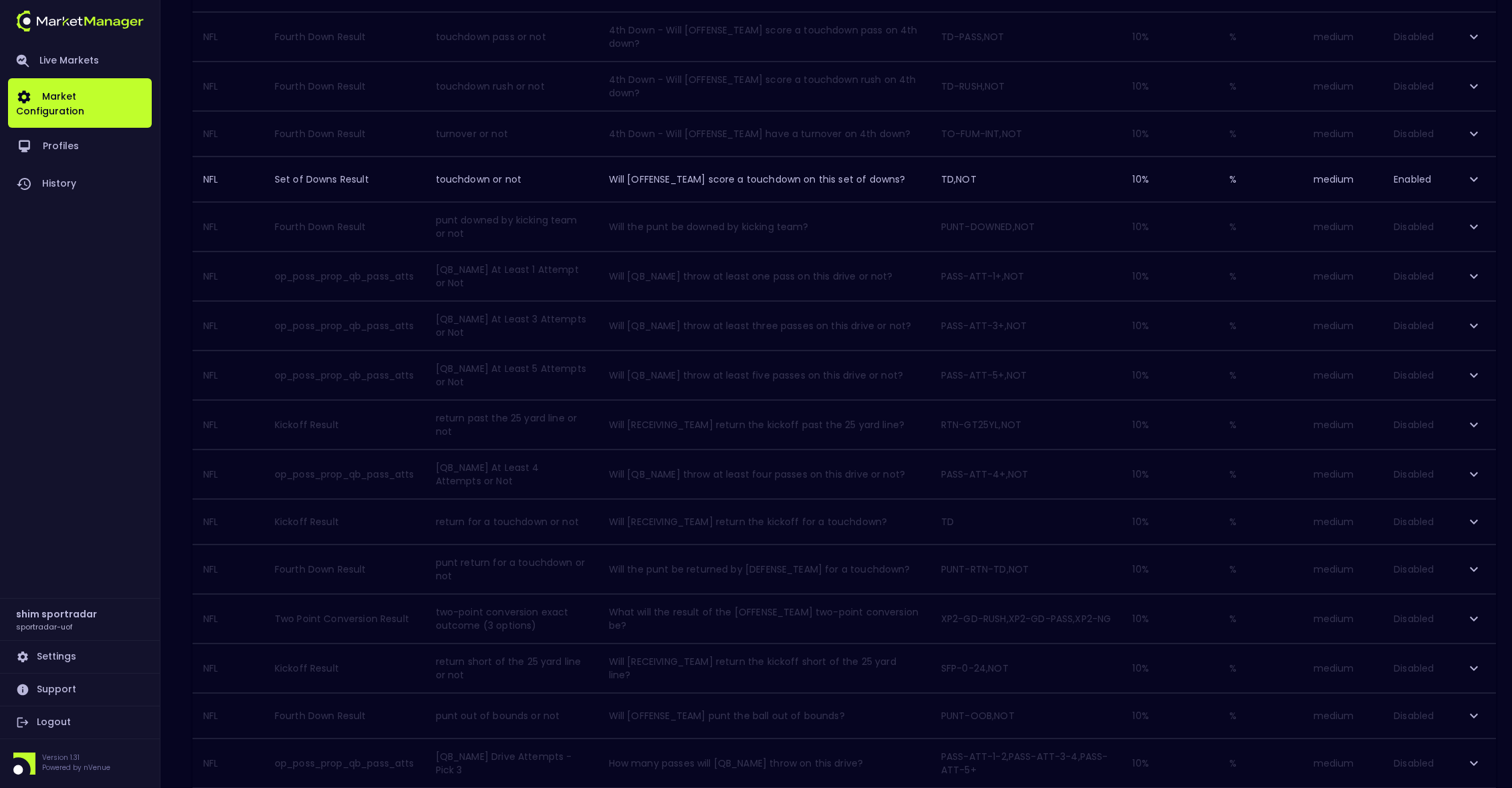
scroll to position [773, 0]
click at [1451, 737] on div at bounding box center [1468, 738] width 54 height 26
click at [1447, 732] on div at bounding box center [1468, 738] width 54 height 26
click at [1451, 736] on div at bounding box center [1468, 738] width 54 height 26
click at [1474, 734] on icon "Go to next page" at bounding box center [1482, 739] width 16 height 16
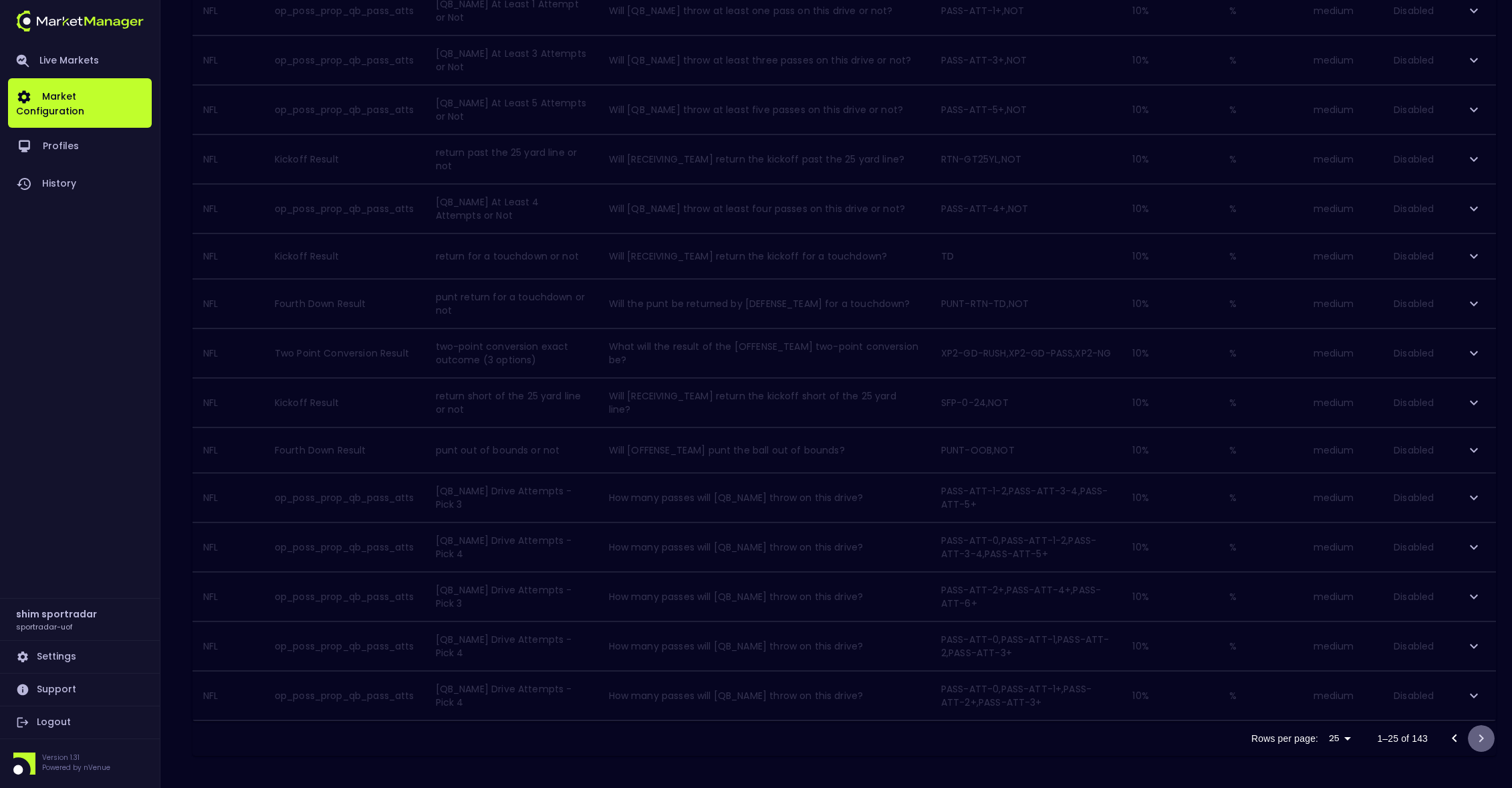
scroll to position [777, 0]
click at [1474, 734] on icon "Go to next page" at bounding box center [1482, 739] width 16 height 16
click at [1474, 734] on icon "Go to next page" at bounding box center [1482, 741] width 16 height 16
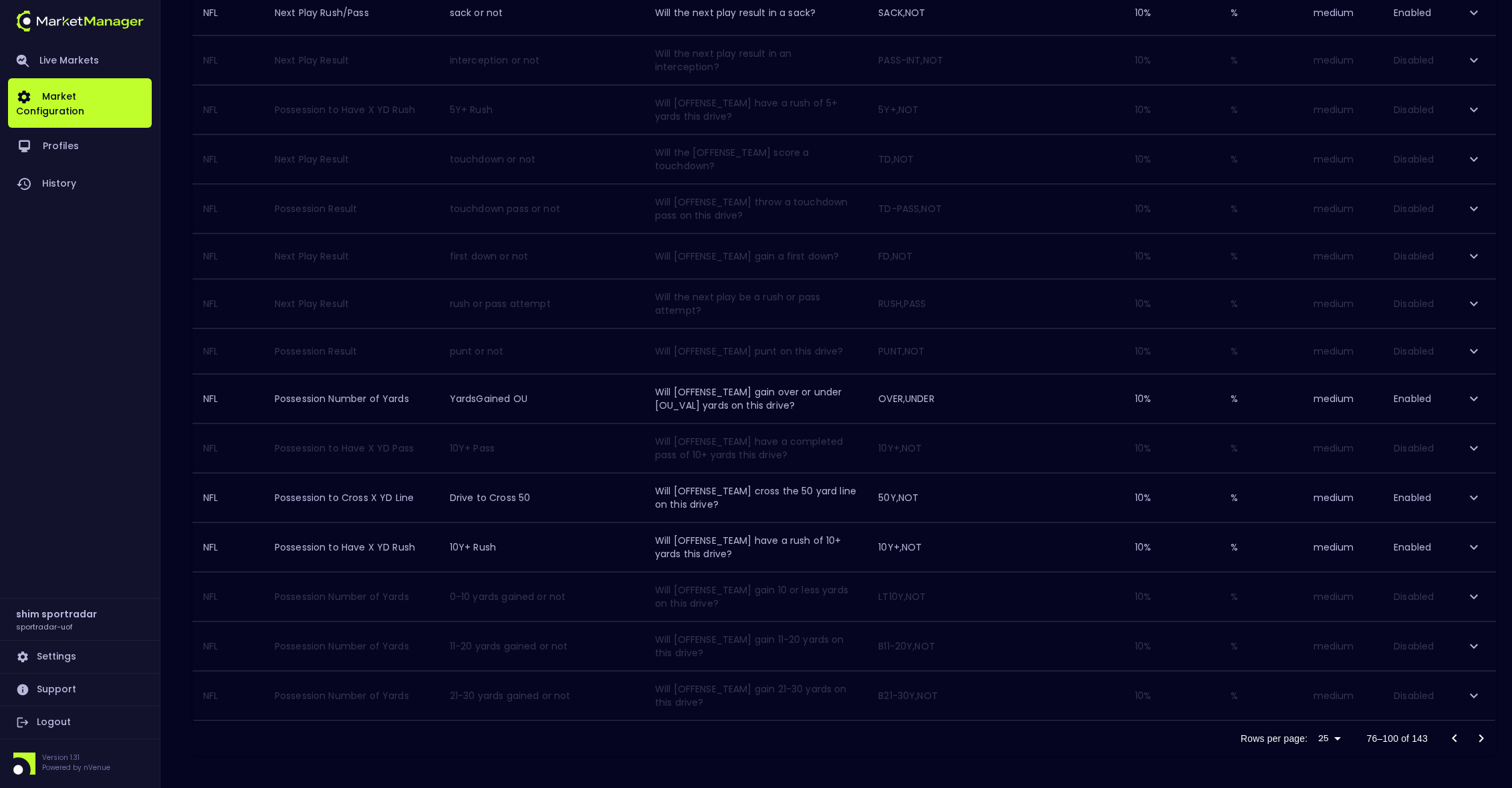
click at [1474, 734] on icon "Go to next page" at bounding box center [1482, 739] width 16 height 16
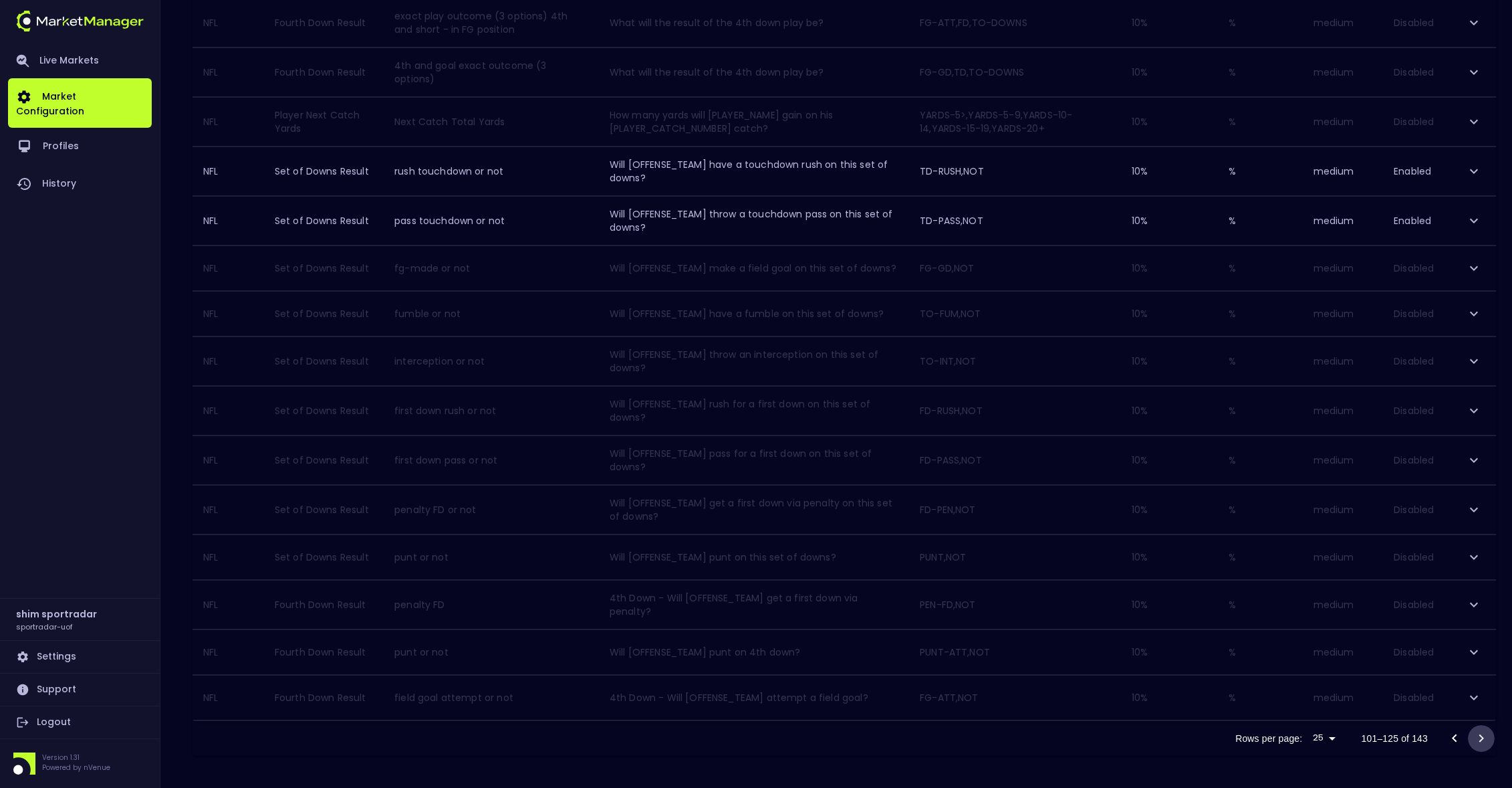
scroll to position [247, 0]
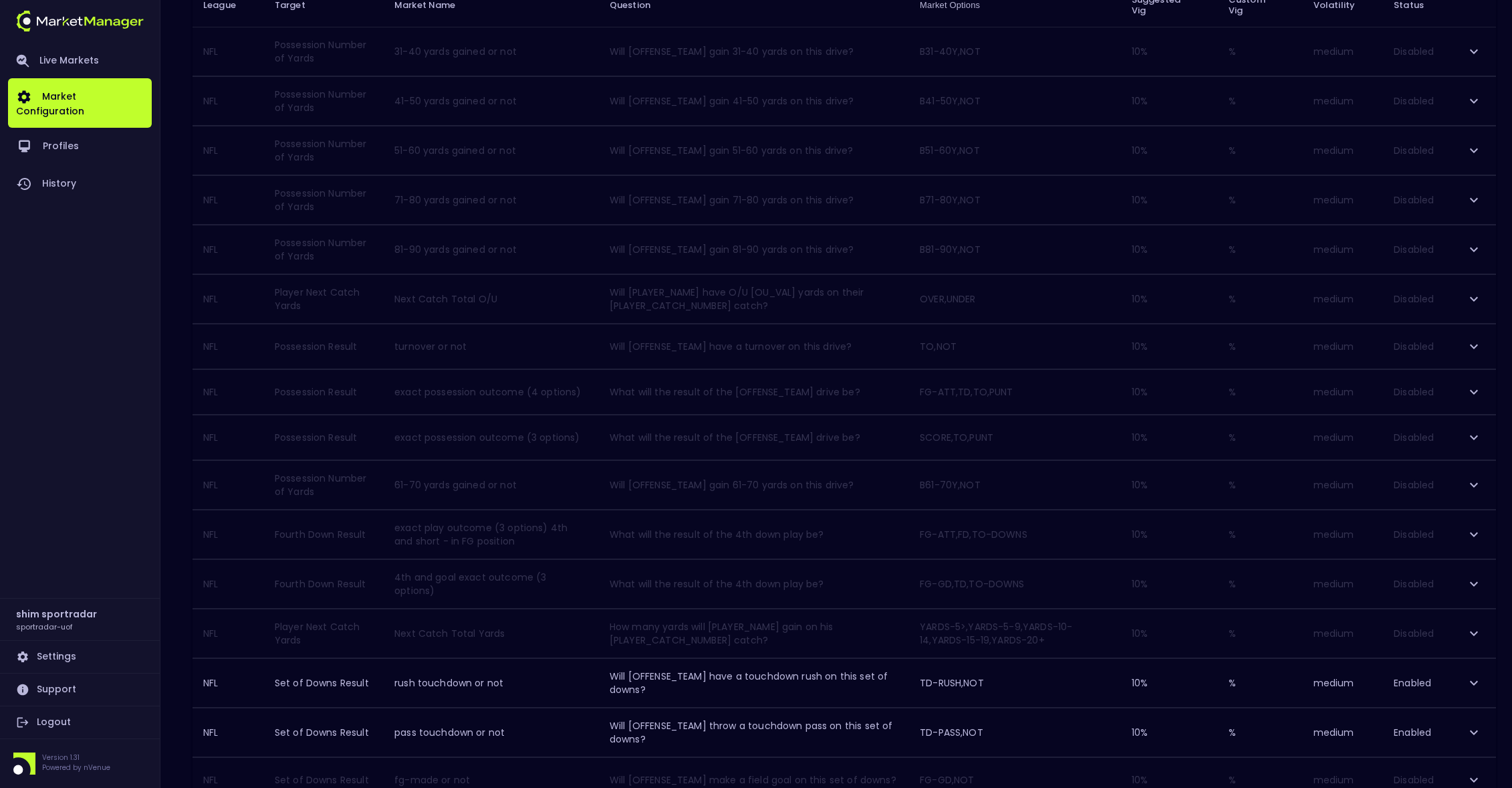
click at [1473, 396] on icon "expand row" at bounding box center [1474, 392] width 16 height 16
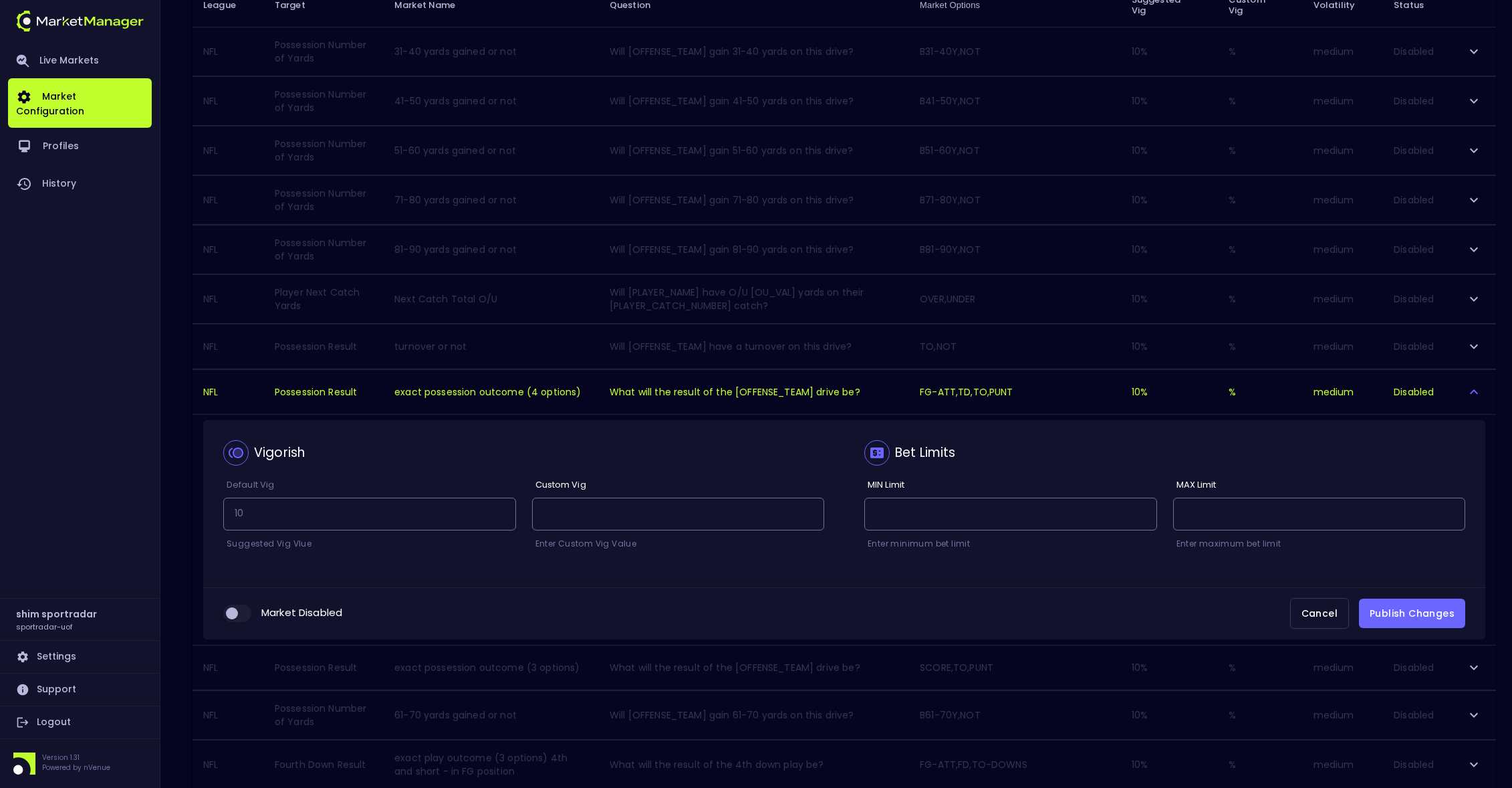
click at [237, 619] on input "collapsible table" at bounding box center [232, 613] width 36 height 12
checkbox input "true"
click at [1435, 636] on div "Market Enabled Cancel Publish Changes" at bounding box center [844, 614] width 1282 height 53
click at [1434, 627] on button "Publish Changes" at bounding box center [1412, 613] width 106 height 30
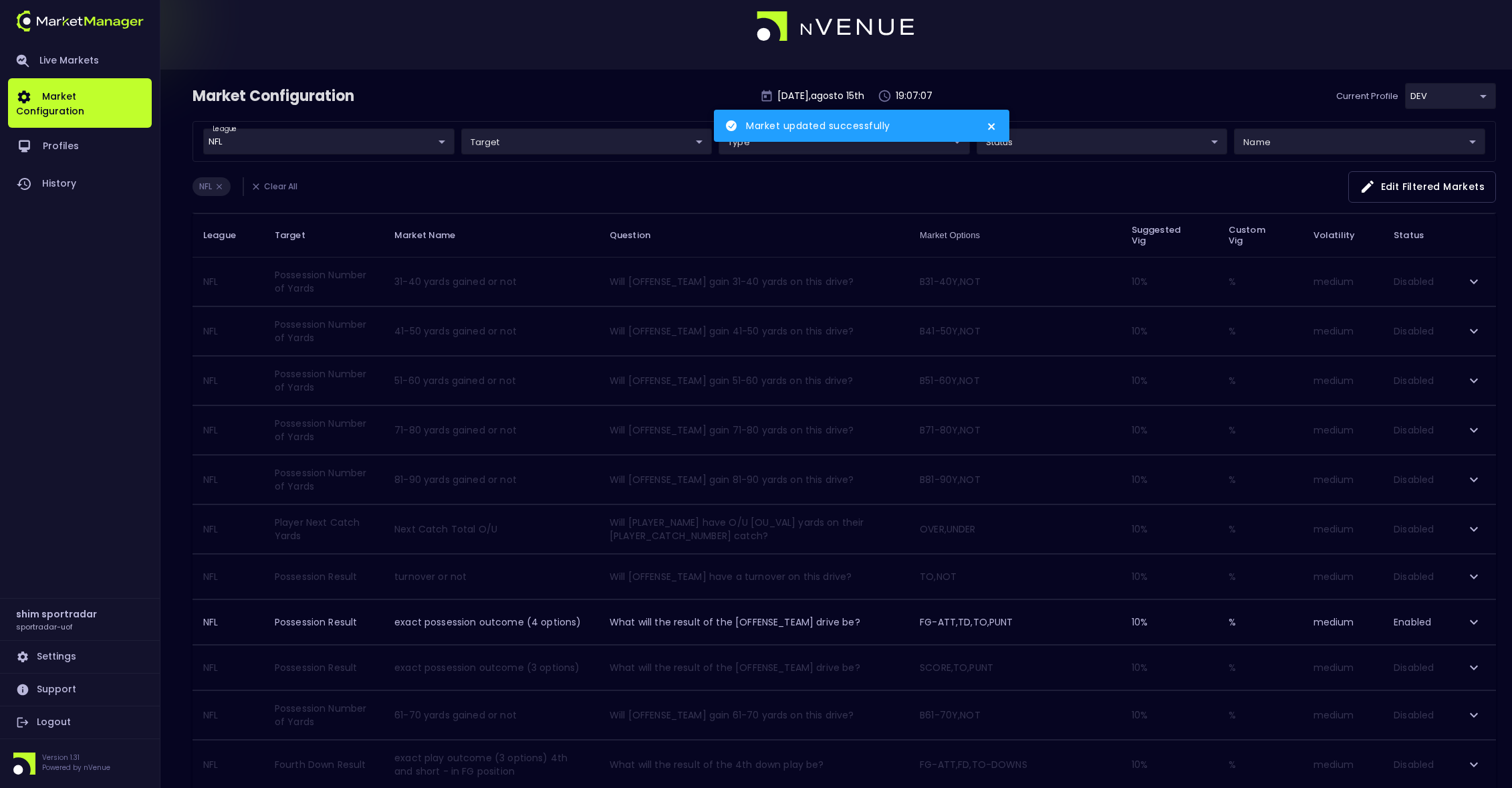
scroll to position [0, 0]
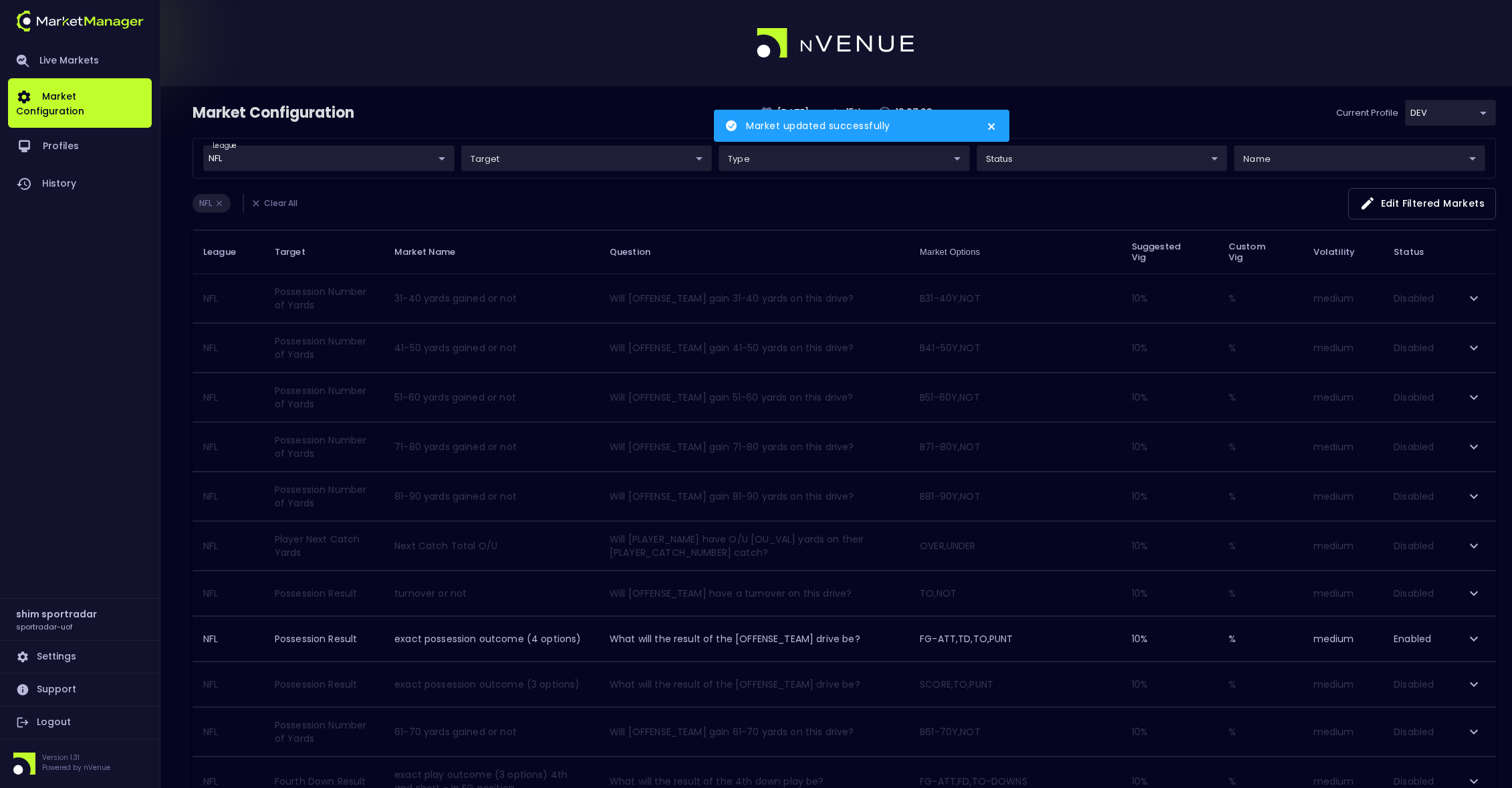
click at [1128, 108] on div "Market Configuration [DATE] , agosto 15 th 19:07:08 Current Profile DEV 496811f…" at bounding box center [844, 119] width 1304 height 38
click at [1069, 144] on body "Market updated successfully Live Markets Market Configuration Profiles History …" at bounding box center [763, 769] width 1527 height 1538
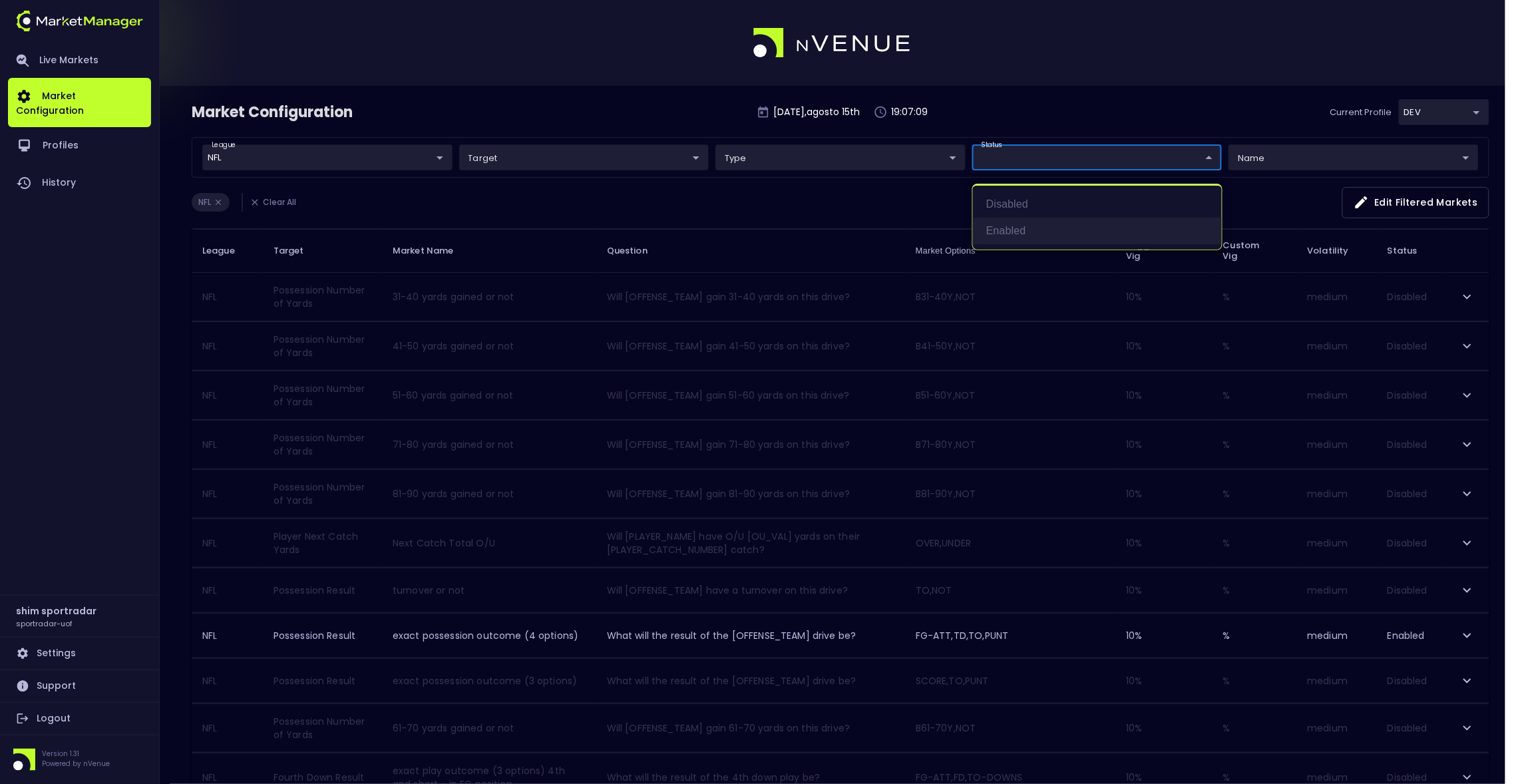
click at [1014, 225] on li "Enabled" at bounding box center [1097, 231] width 249 height 26
type input "Enabled"
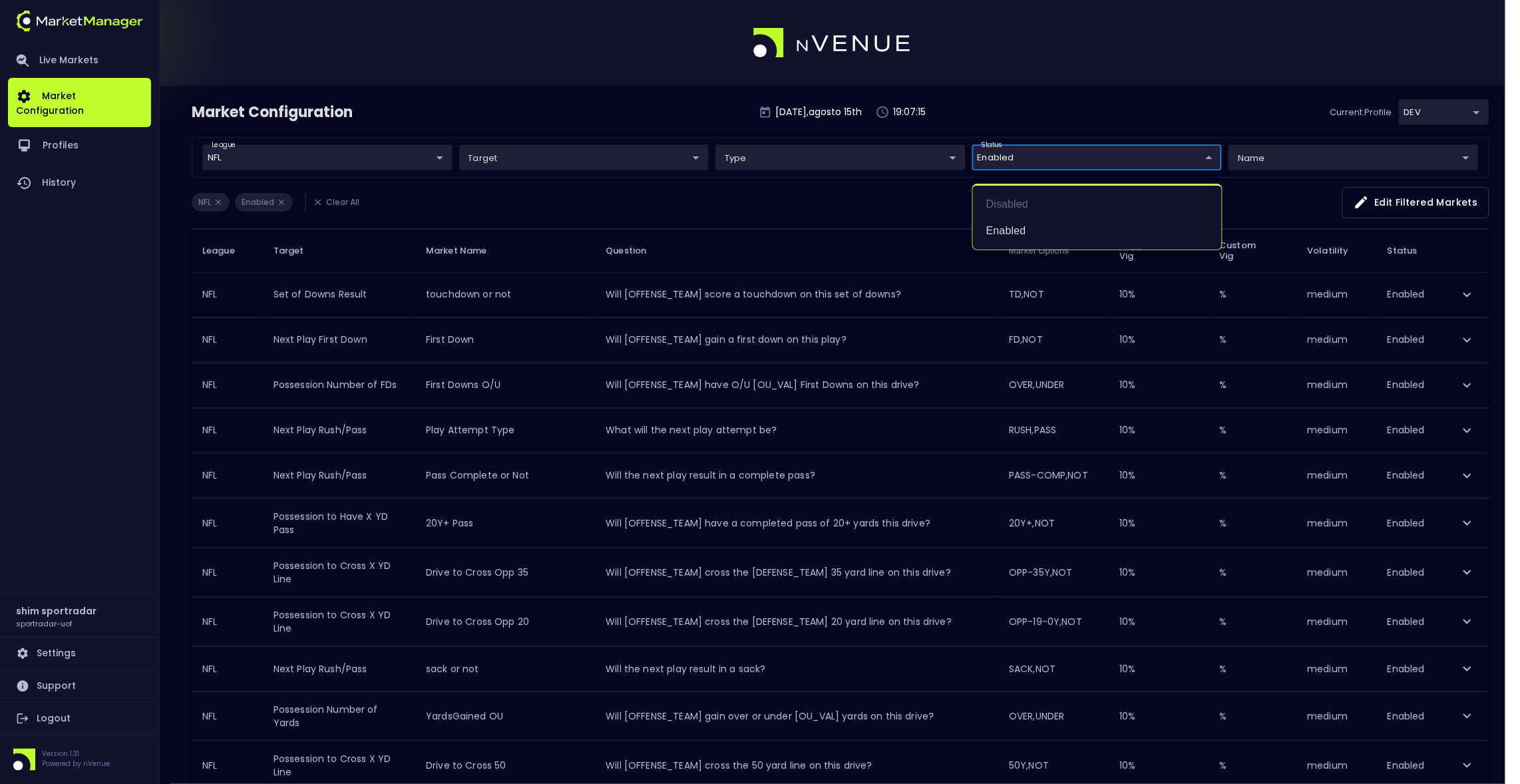
drag, startPoint x: 203, startPoint y: 721, endPoint x: 223, endPoint y: 721, distance: 20.0
click at [222, 721] on div at bounding box center [760, 392] width 1520 height 784
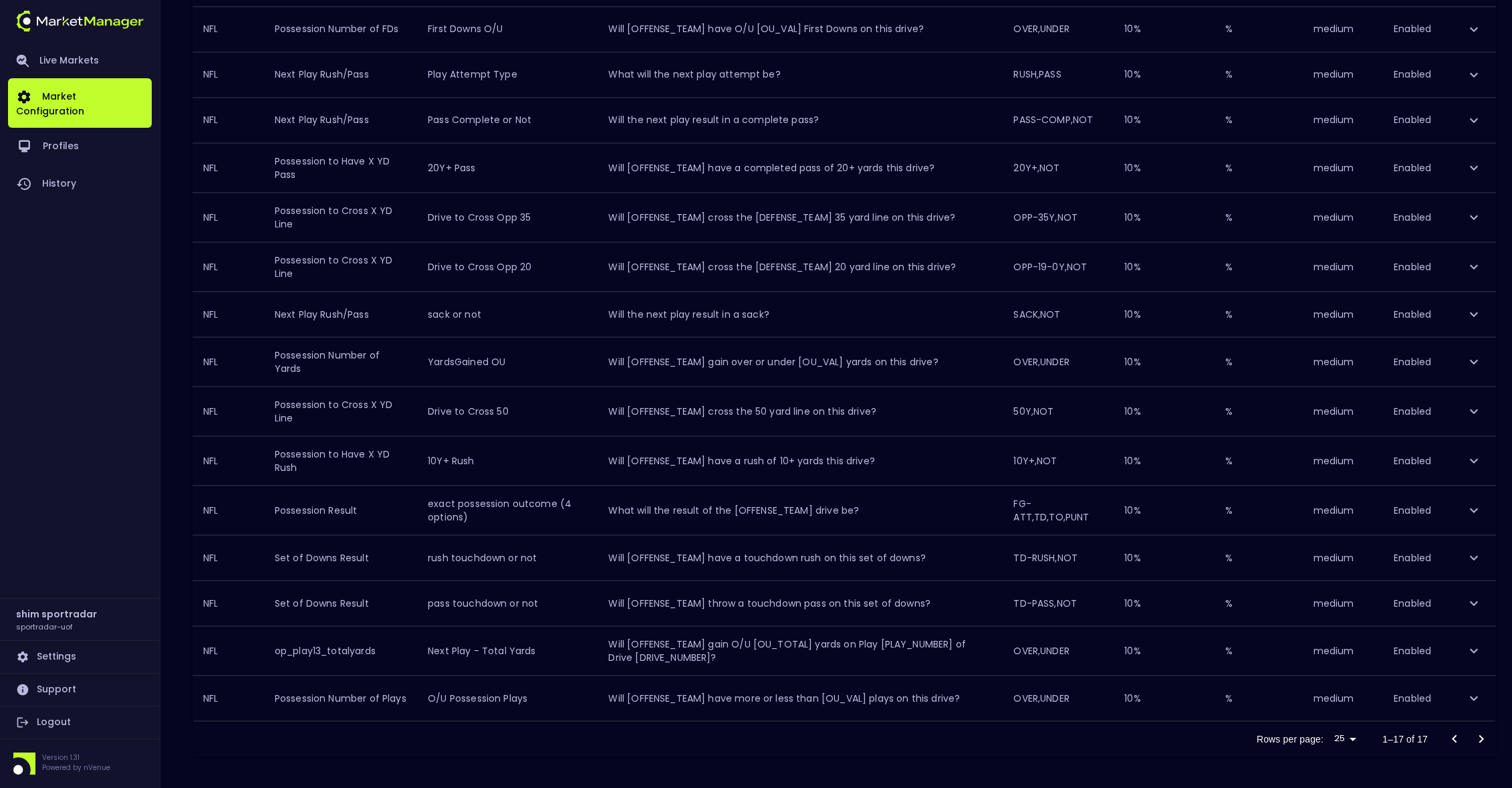
scroll to position [363, 0]
